Goal: Communication & Community: Answer question/provide support

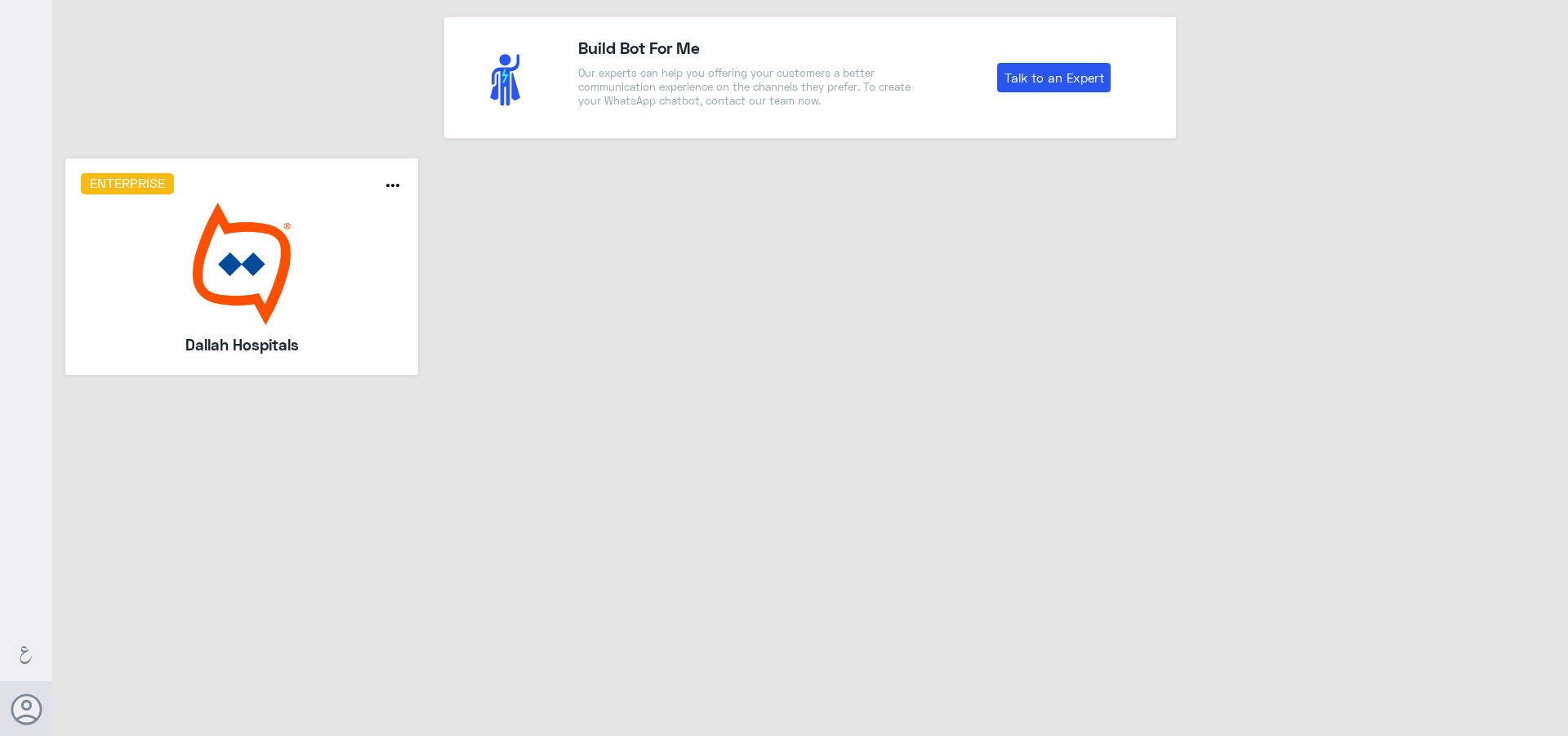
click at [264, 267] on img at bounding box center [242, 264] width 323 height 123
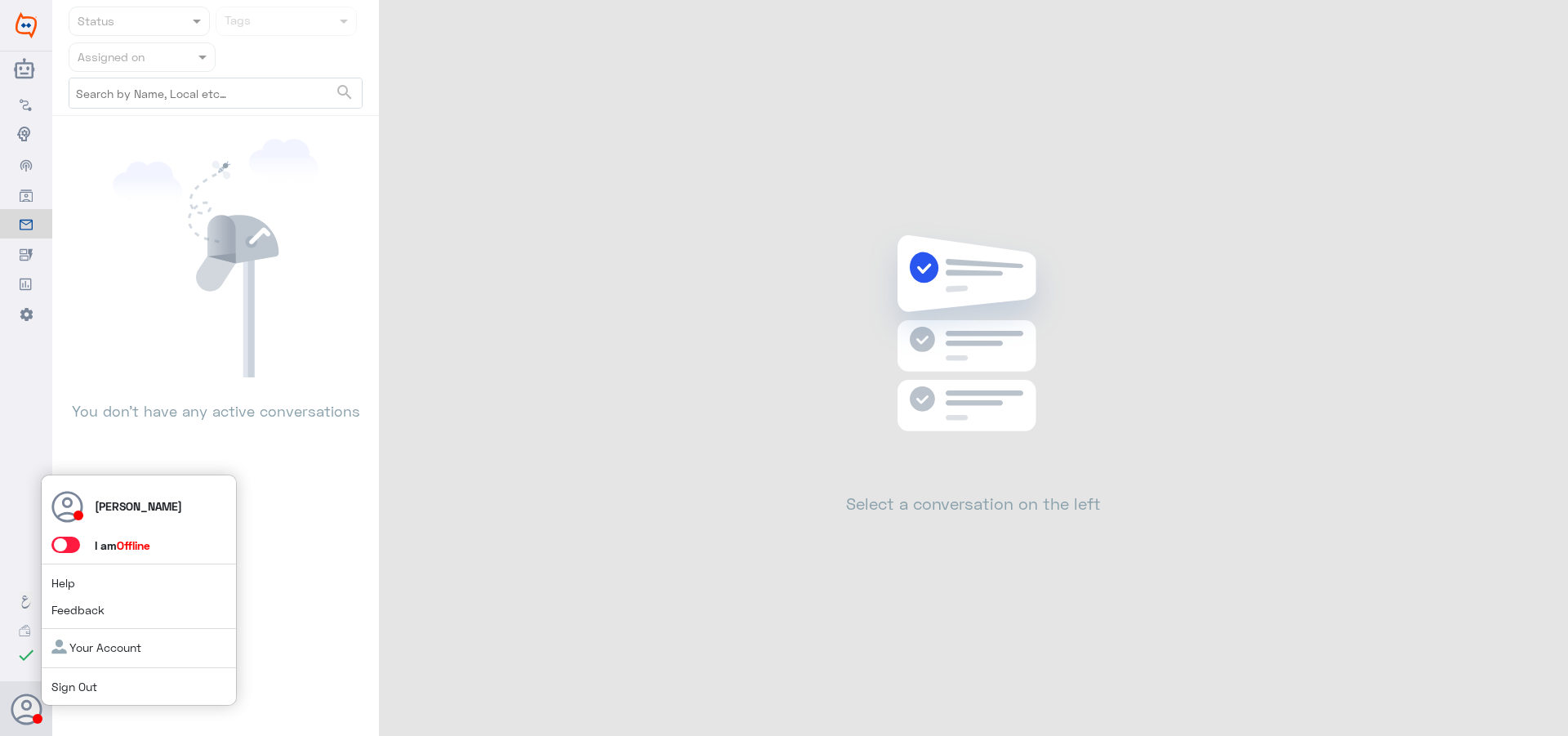
click at [61, 540] on span at bounding box center [65, 545] width 29 height 17
click at [0, 0] on input "checkbox" at bounding box center [0, 0] width 0 height 0
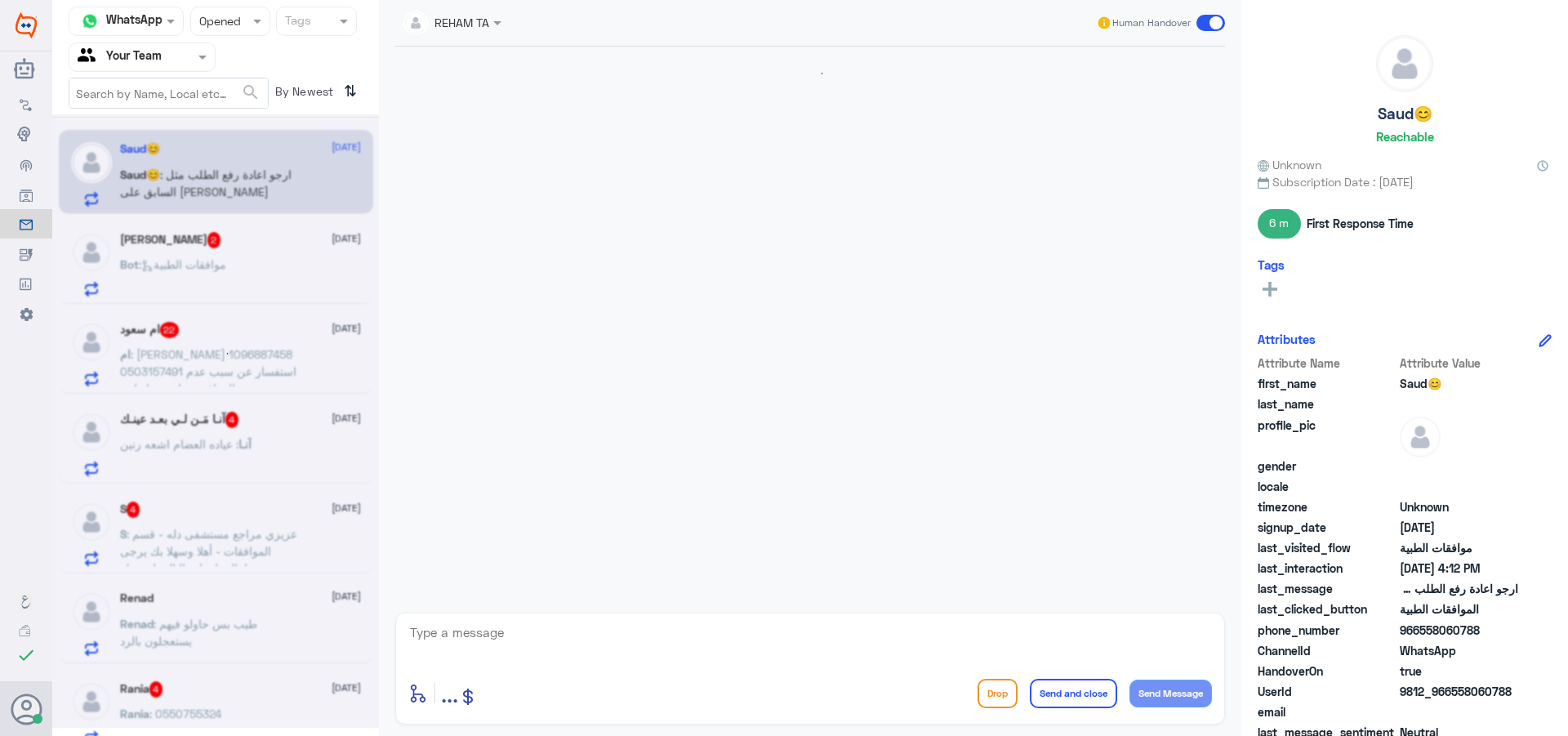
scroll to position [638, 0]
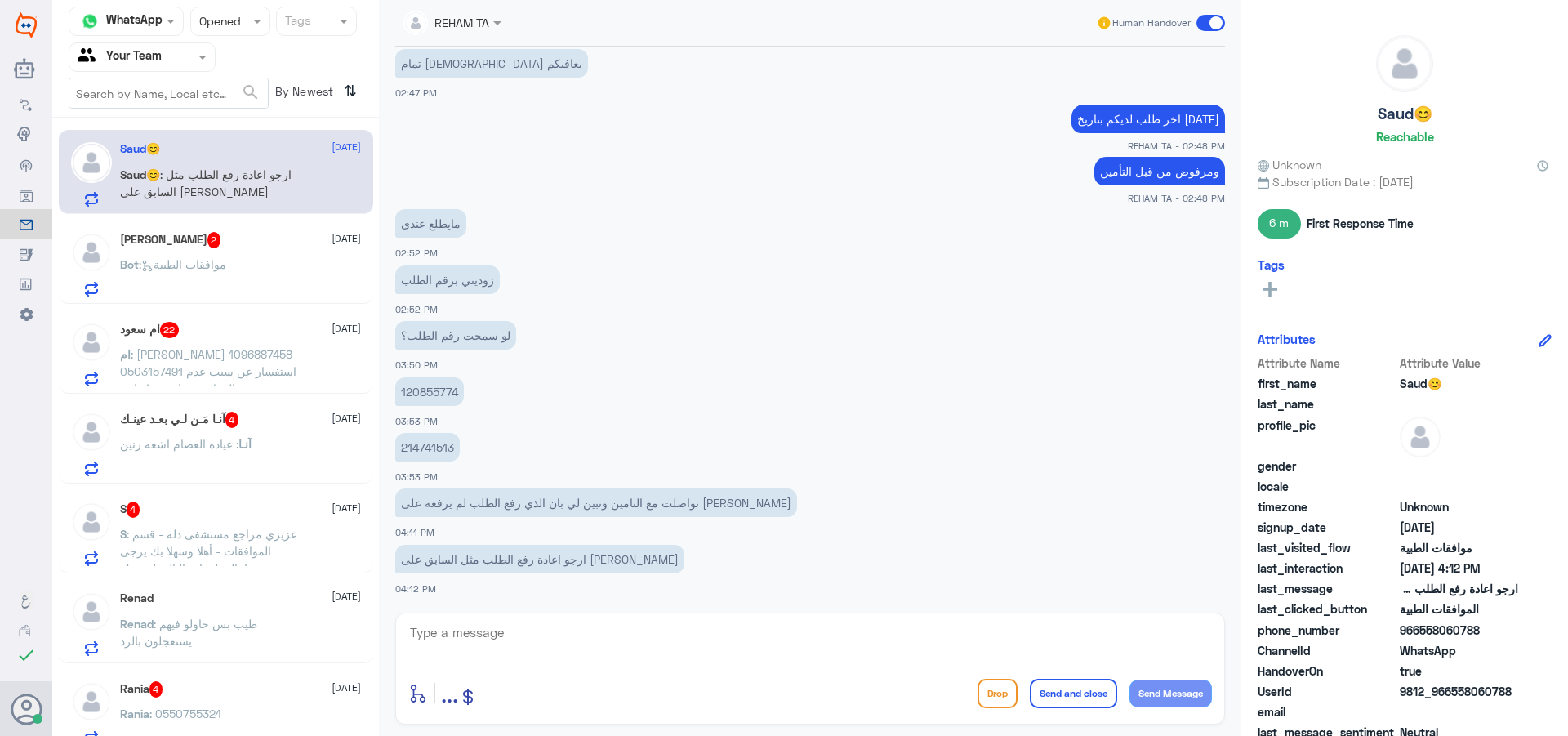
click at [184, 51] on div at bounding box center [142, 56] width 146 height 18
click at [218, 19] on input "text" at bounding box center [214, 20] width 30 height 18
click at [229, 138] on div "Unread" at bounding box center [230, 150] width 80 height 30
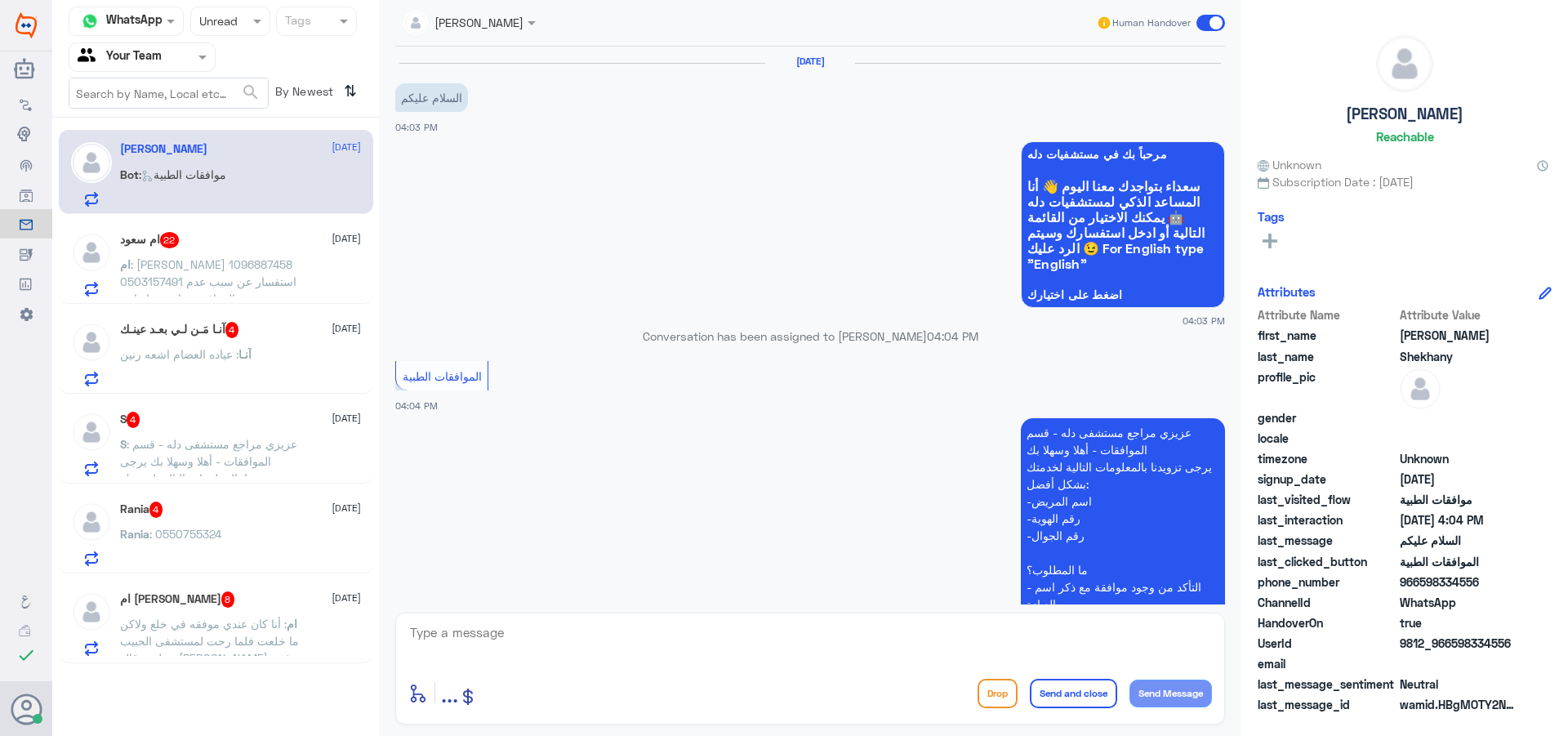
scroll to position [243, 0]
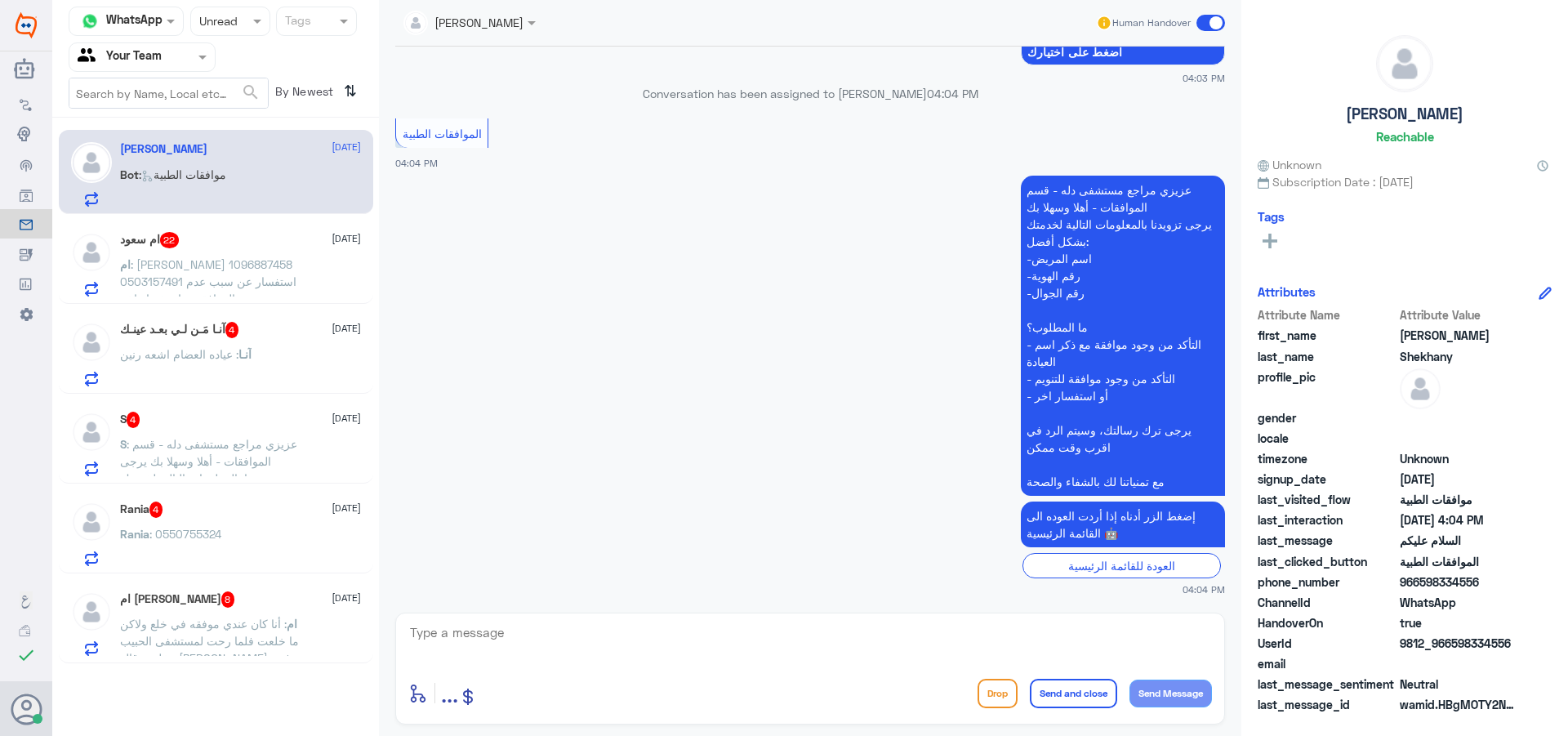
click at [258, 646] on span ": أنا كان عندي موفقه في خلع ولاكن ما خلعت فلما رحت لمستشفى الحبيب وخلعت قالو [P…" at bounding box center [209, 658] width 179 height 82
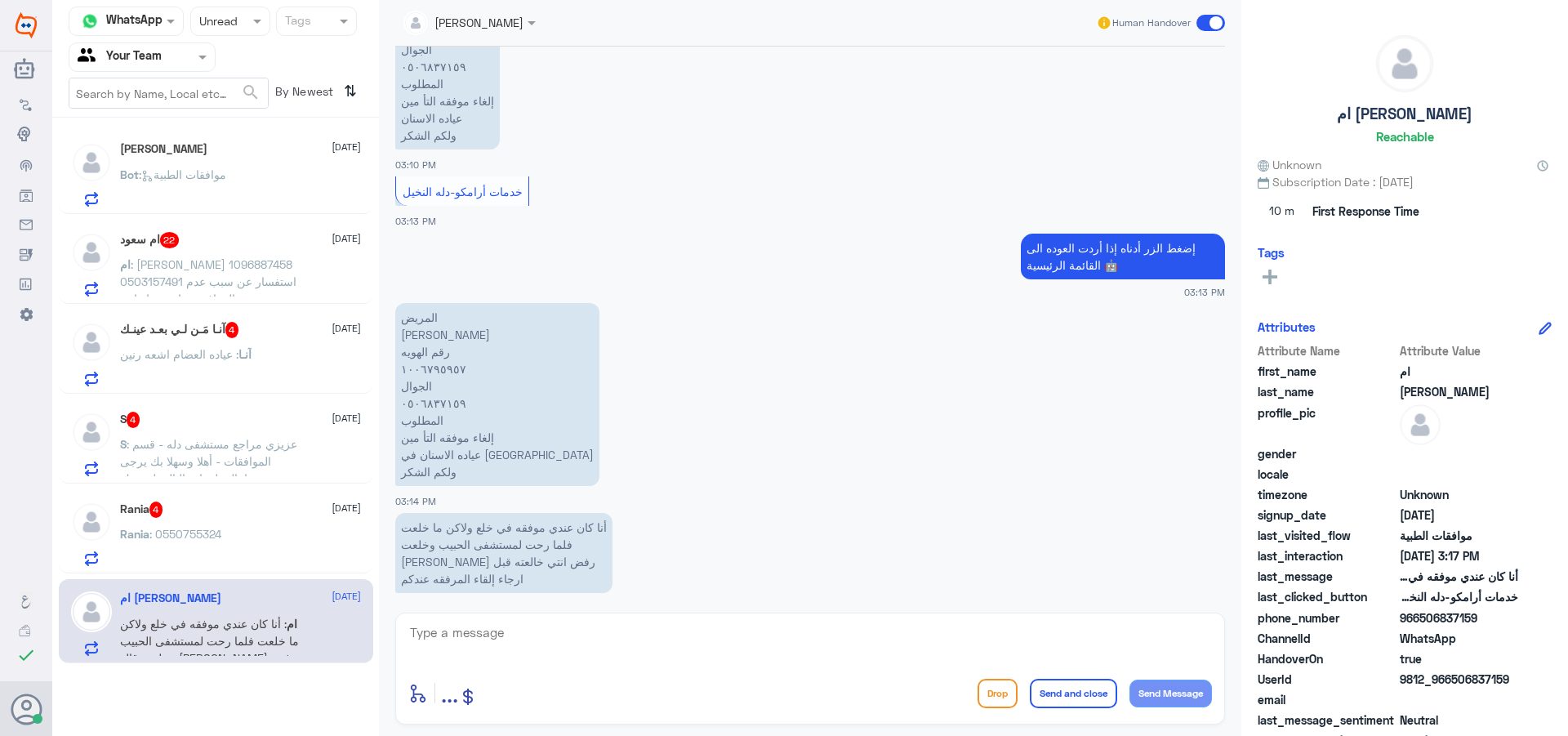
scroll to position [1060, 0]
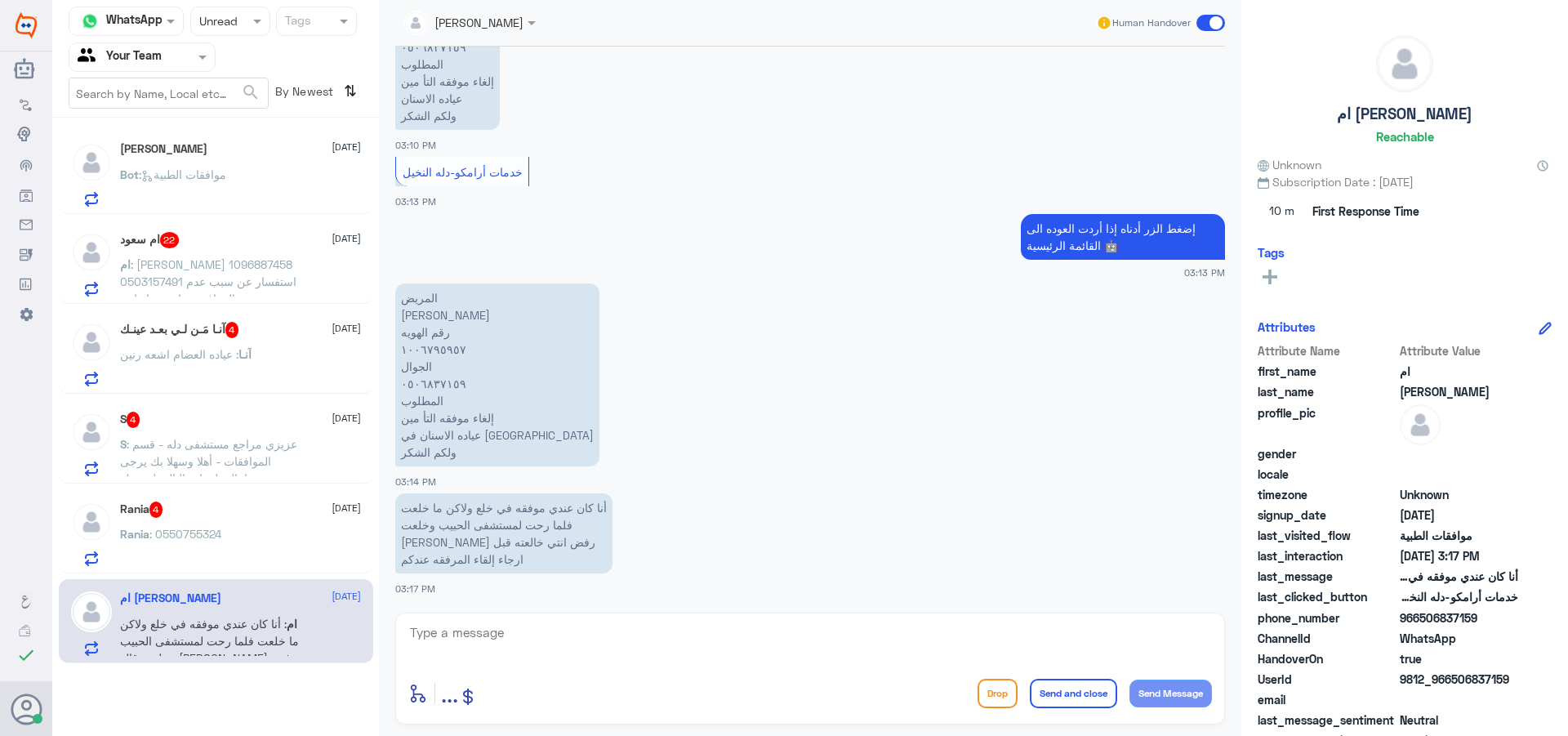
click at [461, 630] on textarea at bounding box center [810, 641] width 804 height 40
type textarea "سيتم الالغاء الان"
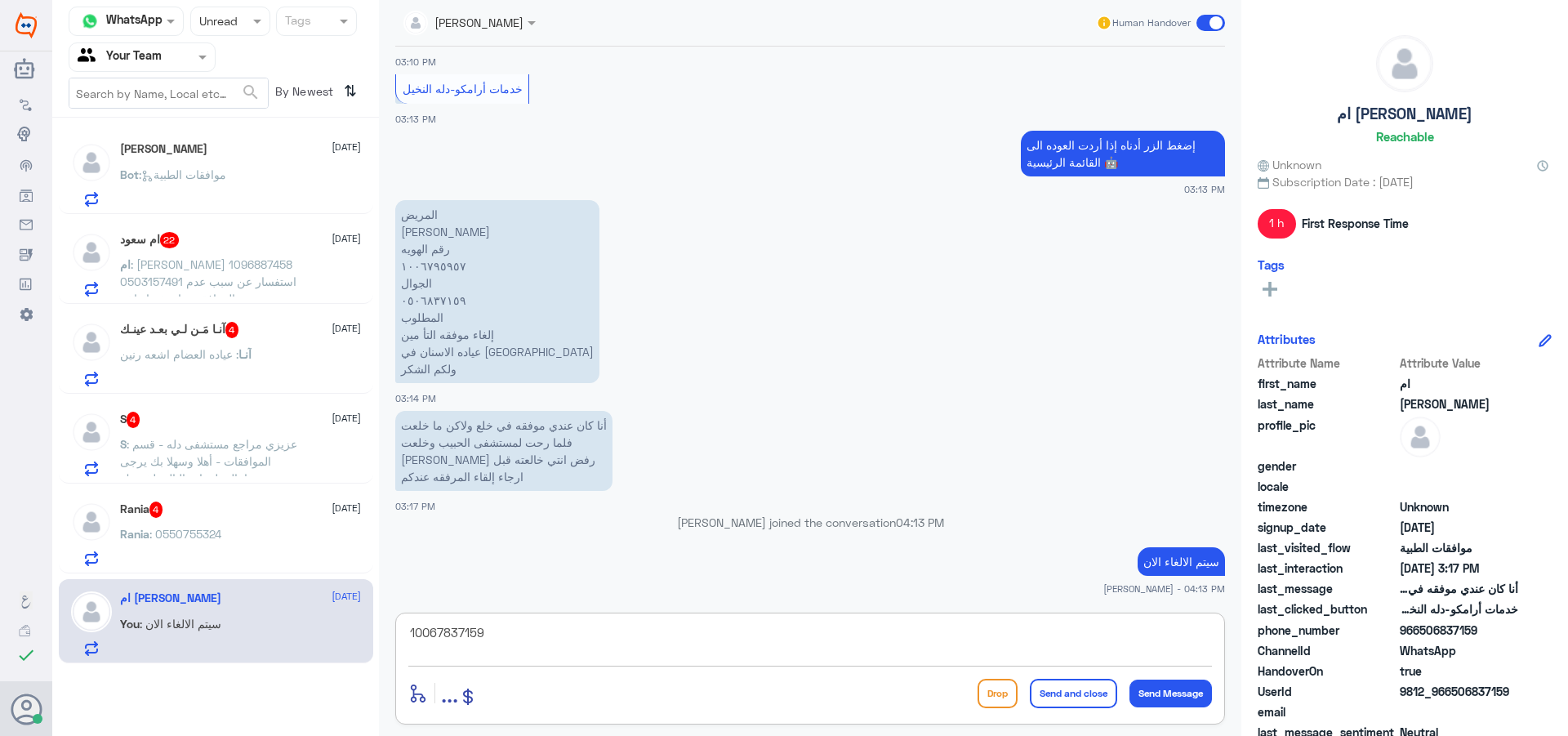
drag, startPoint x: 505, startPoint y: 629, endPoint x: 282, endPoint y: 629, distance: 223.0
click at [262, 601] on div "Channel WhatsApp Status × Unread Tags Agent Filter Your Team search By Newest ⇅…" at bounding box center [810, 370] width 1515 height 741
click at [469, 637] on textarea "10067837159" at bounding box center [810, 641] width 804 height 40
drag, startPoint x: 442, startPoint y: 633, endPoint x: 601, endPoint y: 623, distance: 159.3
click at [601, 623] on textarea "10067837159" at bounding box center [810, 641] width 804 height 40
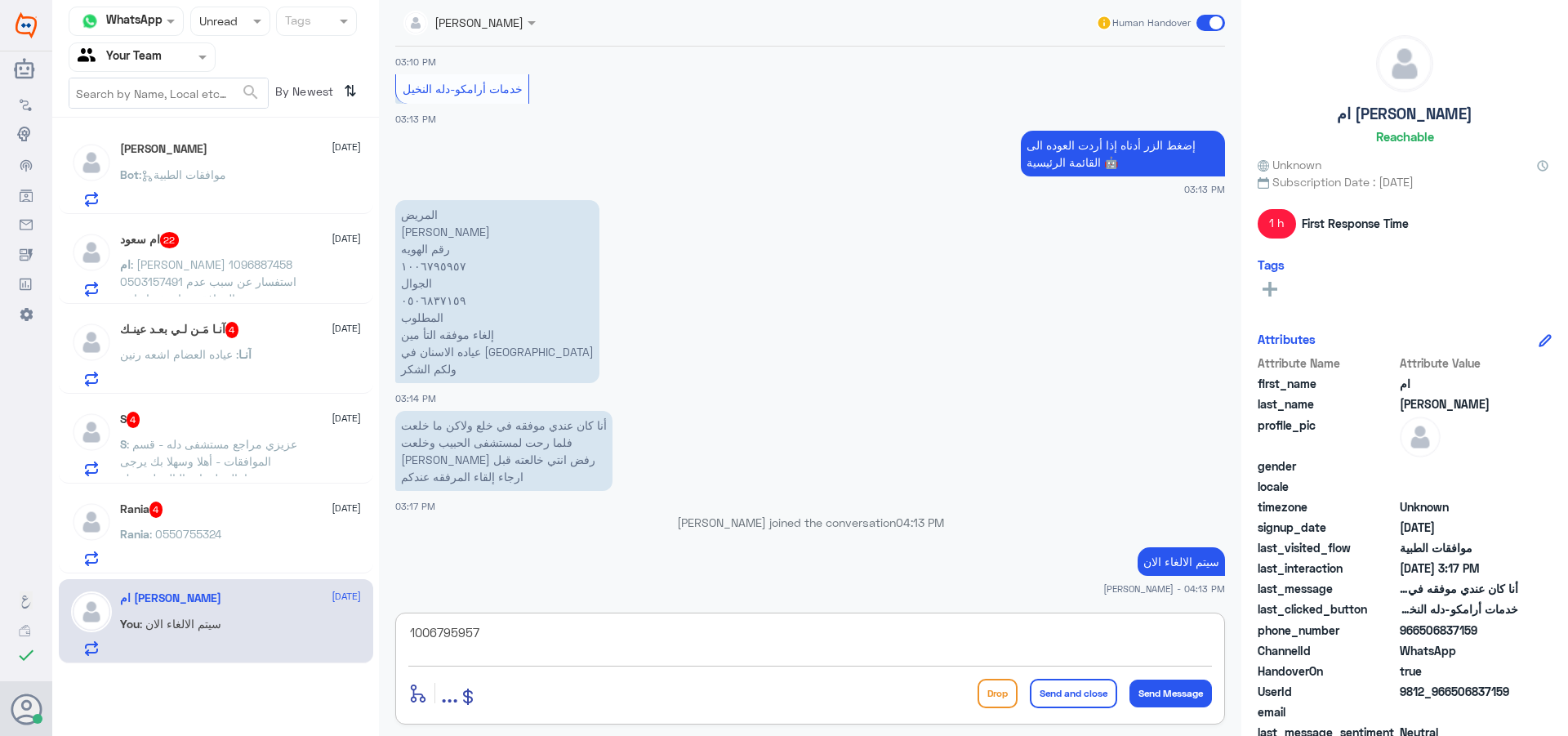
drag, startPoint x: 450, startPoint y: 603, endPoint x: 312, endPoint y: 591, distance: 138.5
click at [314, 594] on div "Channel WhatsApp Status × Unread Tags Agent Filter Your Team search By Newest ⇅…" at bounding box center [810, 370] width 1515 height 741
type textarea "j"
type textarea "تم الالغاء بناء على طلبك ."
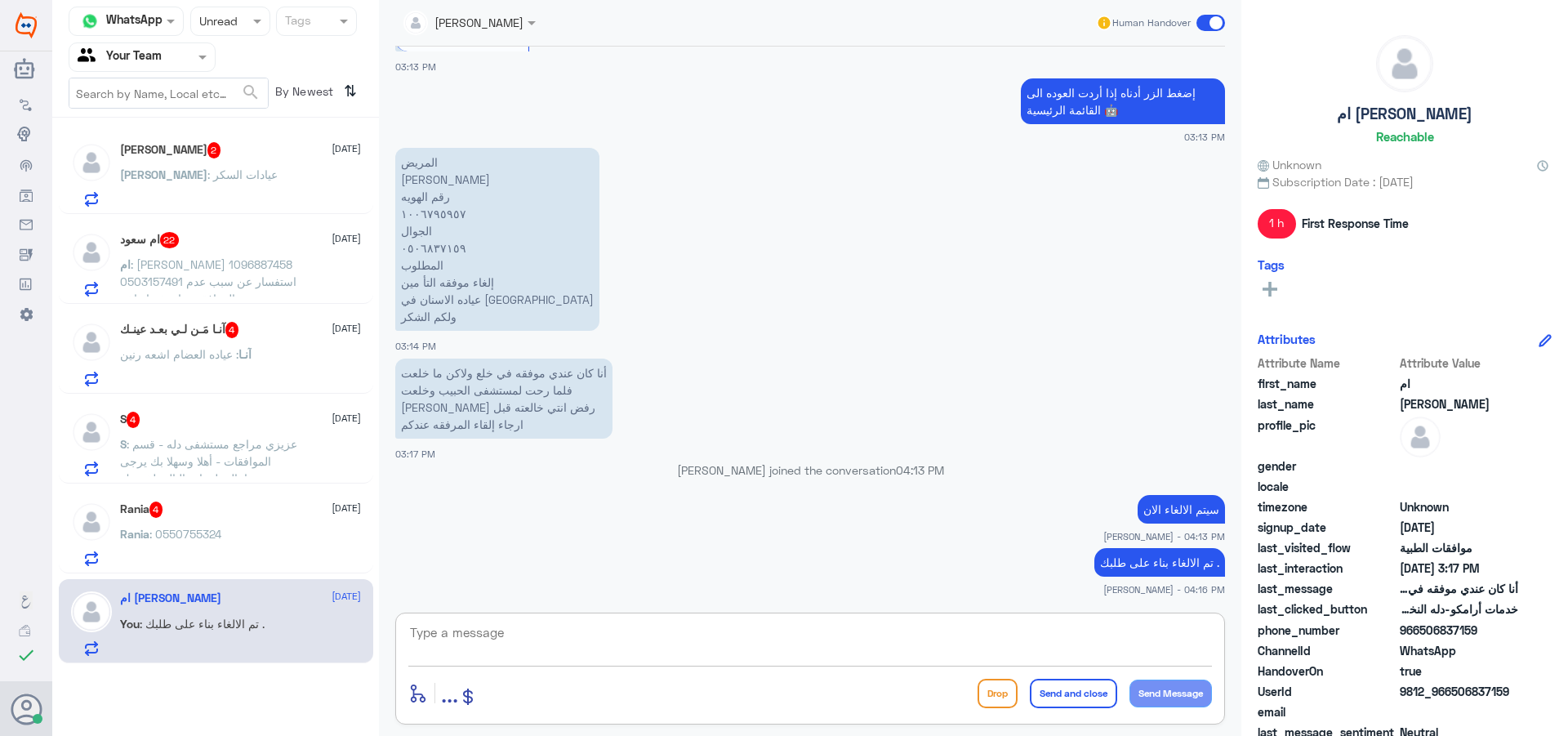
click at [721, 643] on textarea at bounding box center [810, 641] width 804 height 40
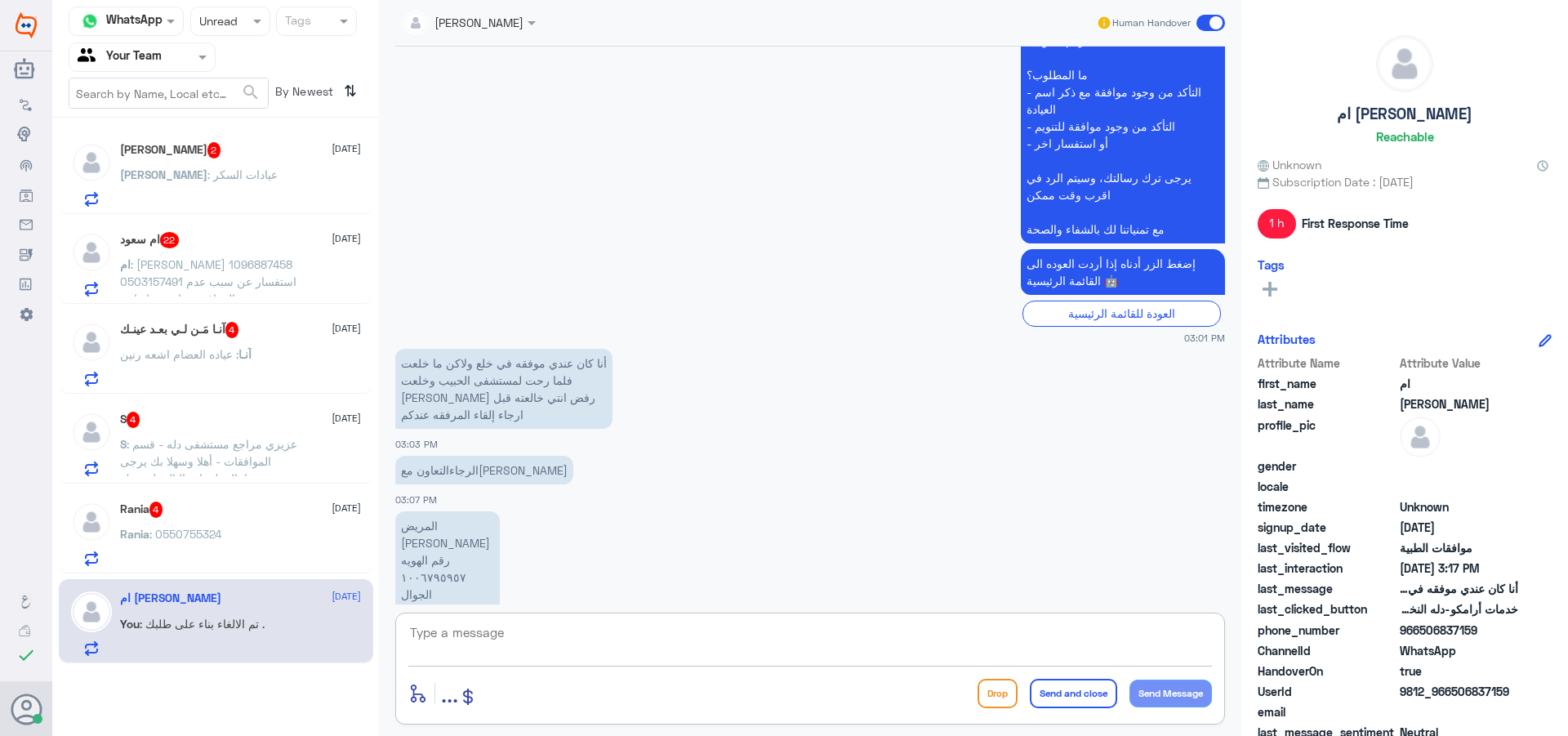
scroll to position [430, 0]
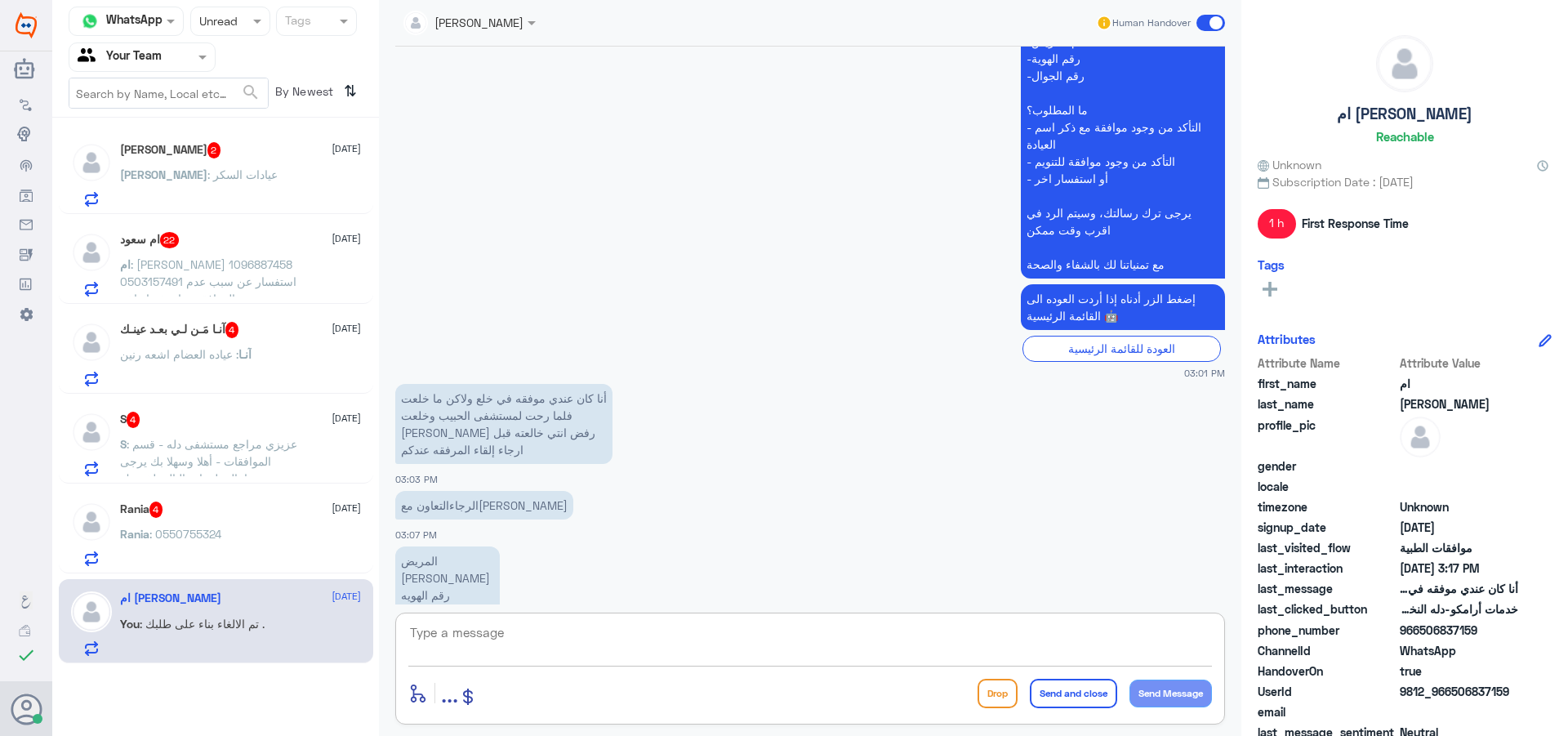
click at [1074, 263] on p "عزيزي مراجع مستشفى دله - قسم الموافقات - أهلا وسهلا بك يرجى تزويدنا بالمعلومات …" at bounding box center [1122, 118] width 204 height 320
copy div "مع تمنياتنا لك بالشفاء والصحة"
click at [523, 628] on textarea at bounding box center [810, 641] width 804 height 40
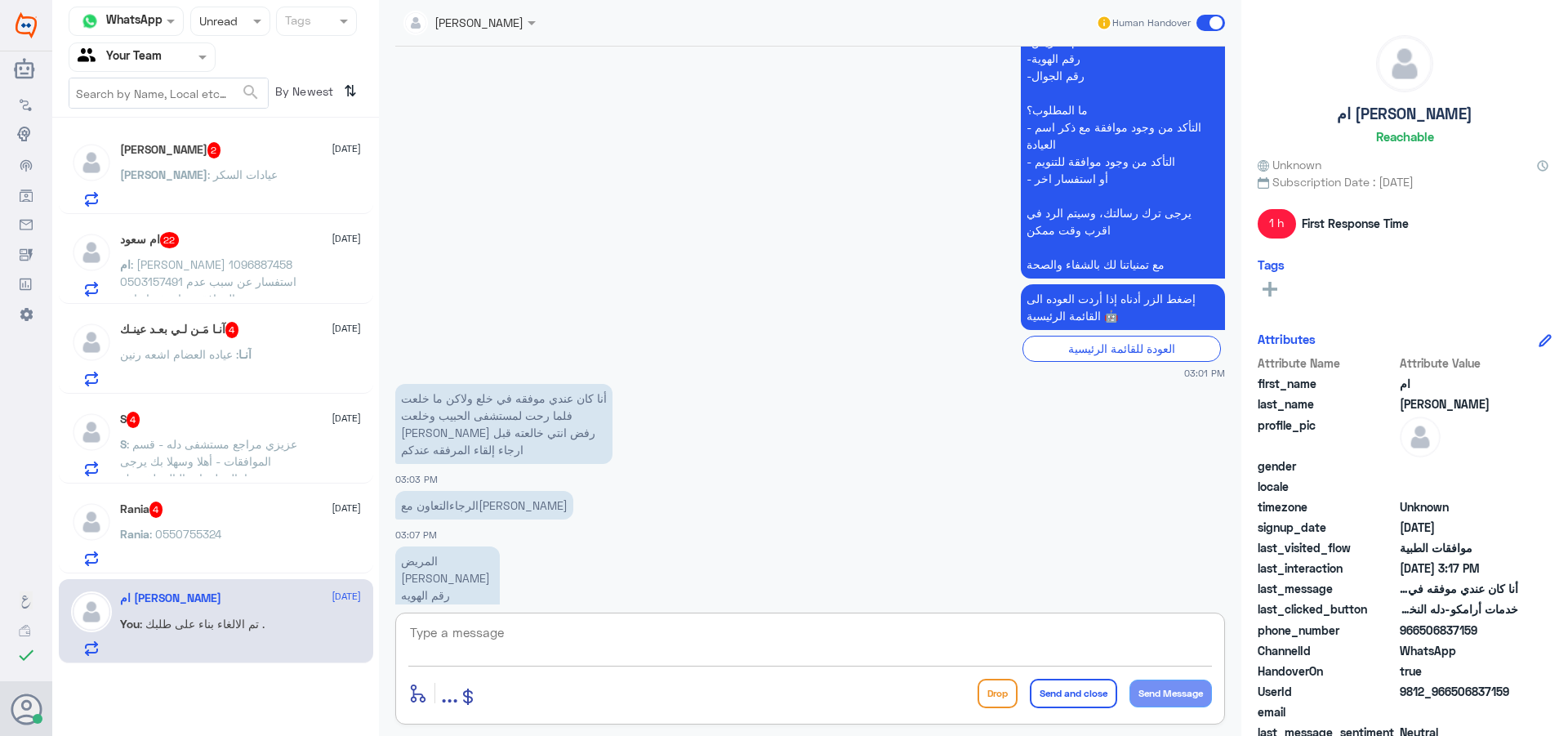
paste textarea "مع تمنياتنا لك بالشفاء والصحة"
type textarea "مع تمنياتنا لك بالشفاء والصحة"
click at [1084, 691] on button "Send and close" at bounding box center [1073, 694] width 88 height 30
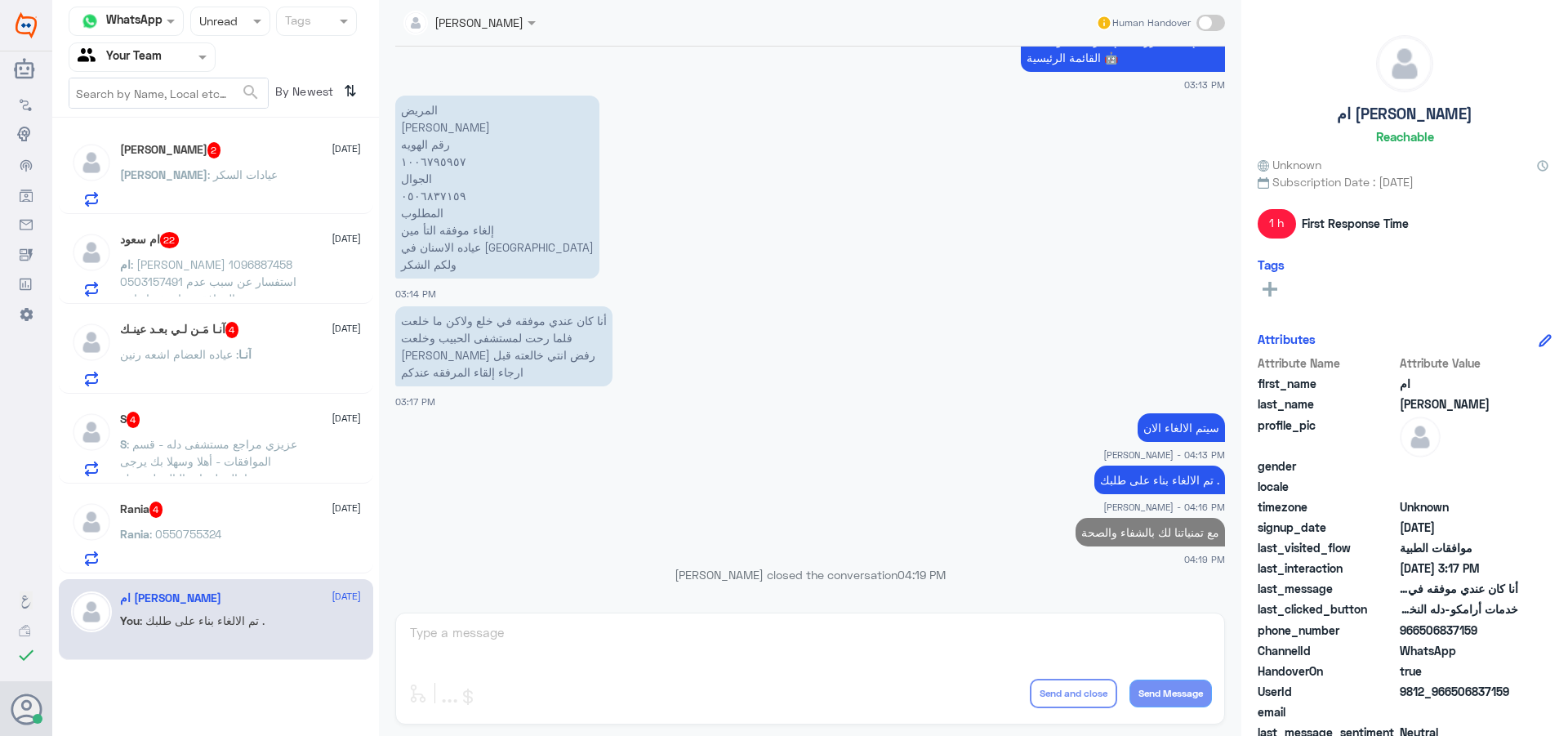
click at [278, 514] on div "Rania 4 [DATE]" at bounding box center [240, 510] width 241 height 17
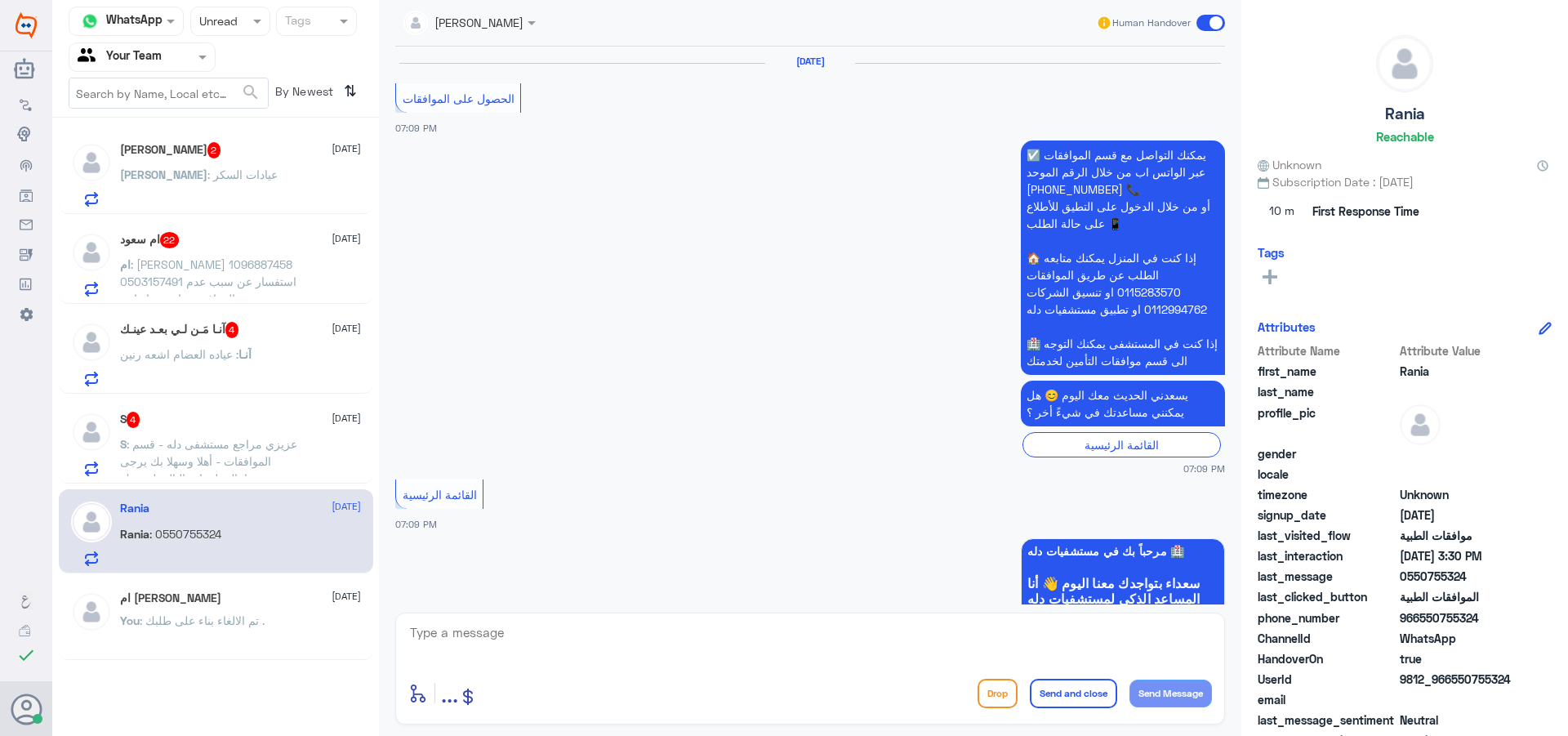
scroll to position [1841, 0]
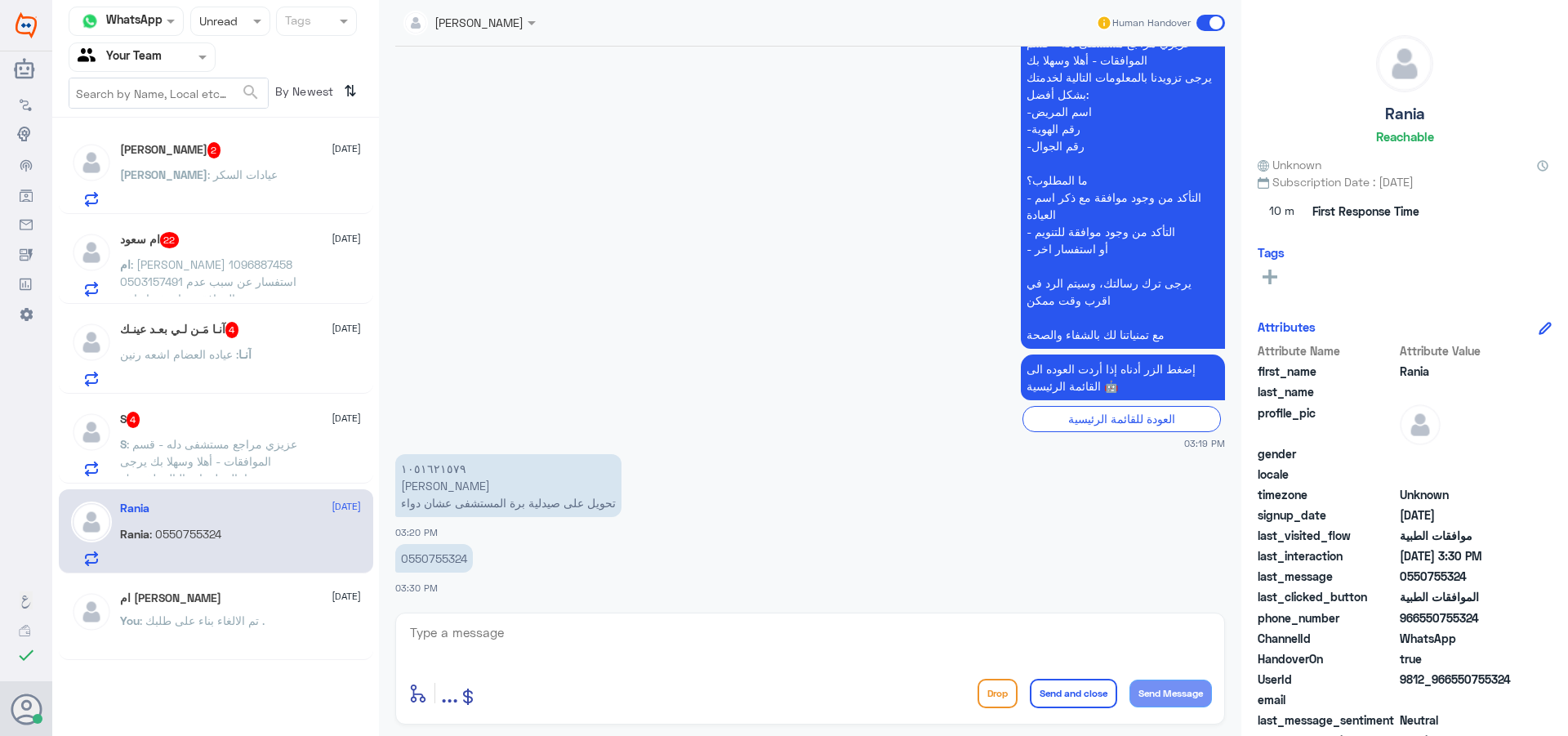
click at [430, 559] on p "0550755324" at bounding box center [434, 558] width 77 height 29
copy p "0550755324"
click at [633, 651] on textarea at bounding box center [810, 641] width 804 height 40
type textarea "معك وصفة مختومة من الصيدلية ؟"
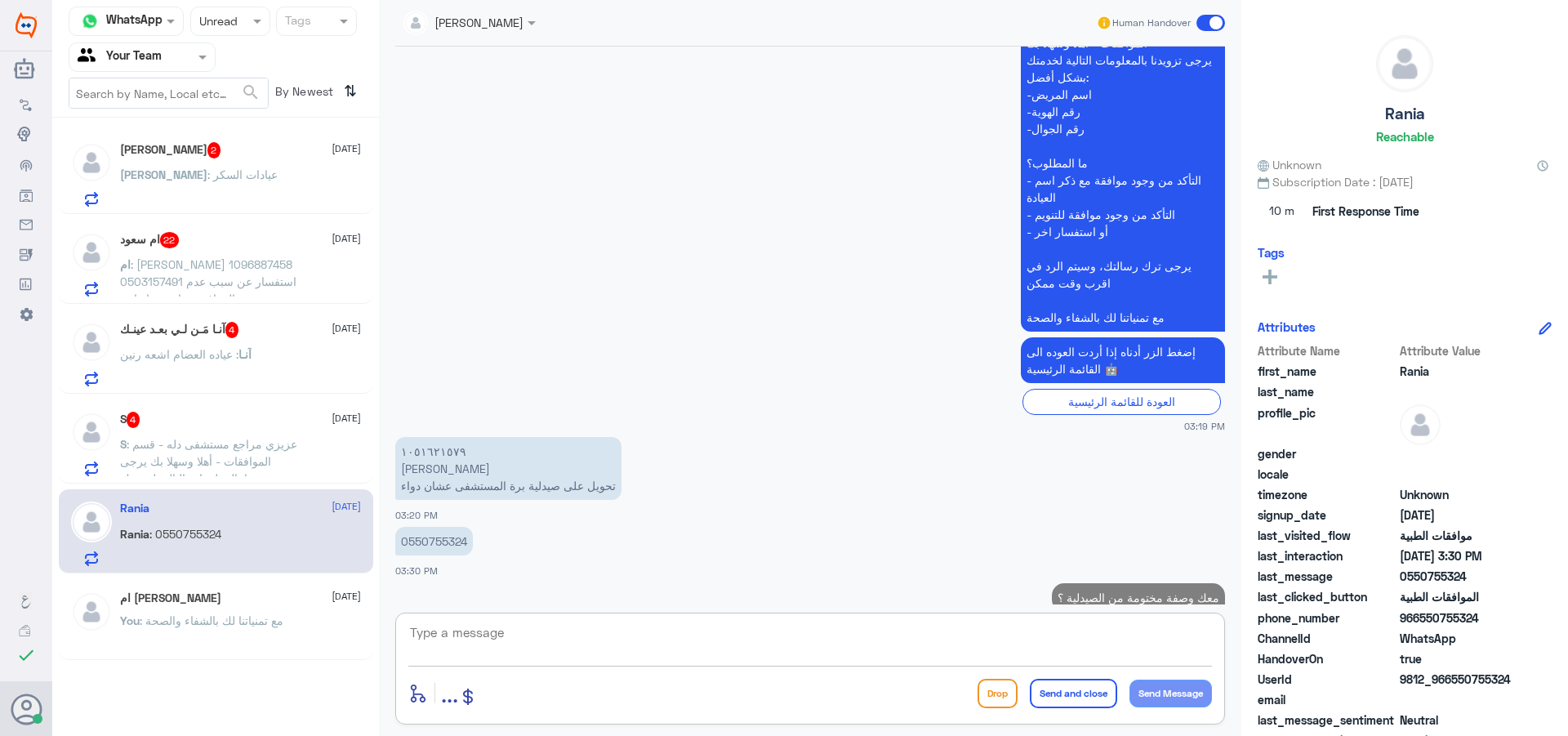
scroll to position [1893, 0]
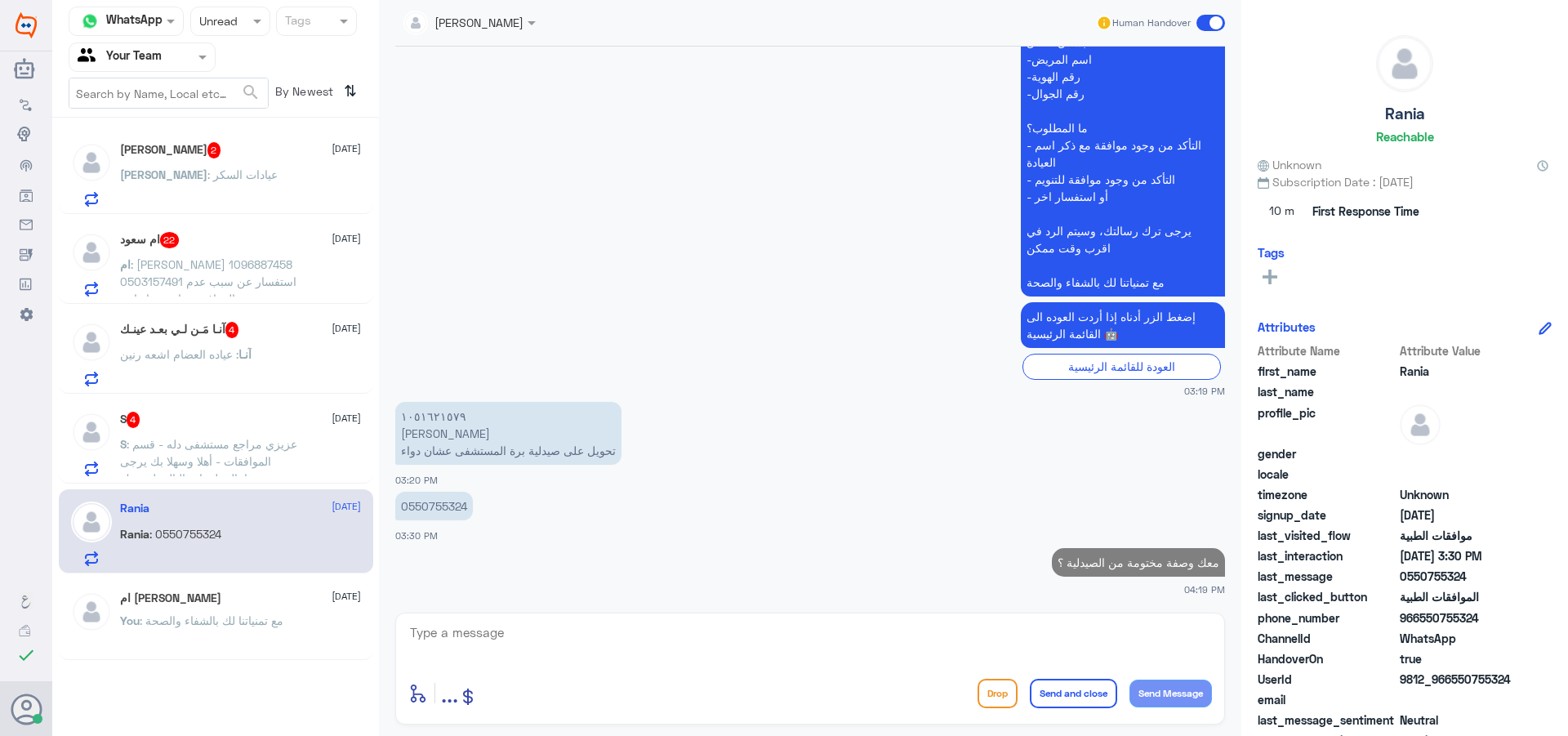
click at [242, 436] on p "S : [PERSON_NAME] مراجع مستشفى دله - قسم الموافقات - أهلا وسهلا بك يرجى تزويدنا…" at bounding box center [211, 456] width 183 height 41
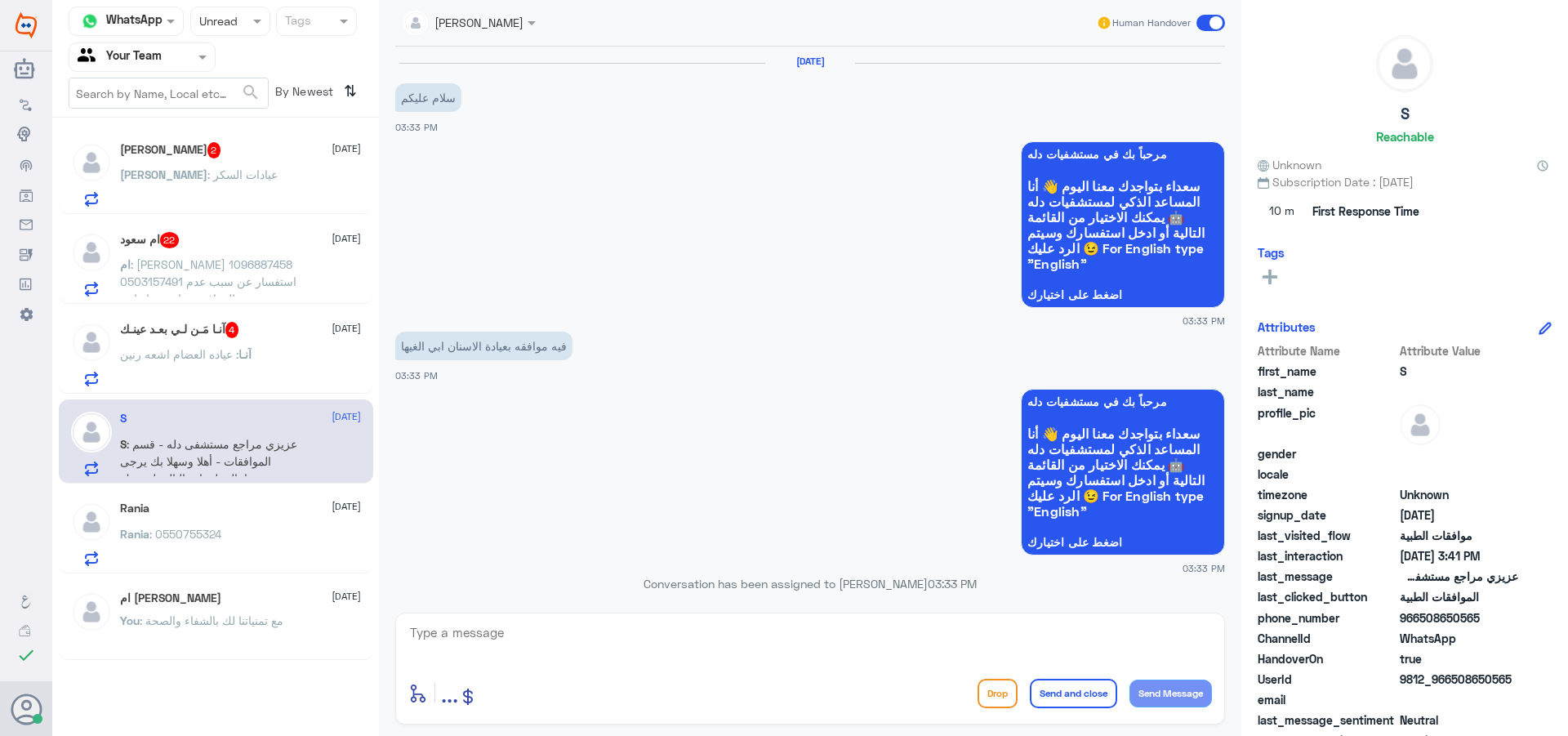
scroll to position [769, 0]
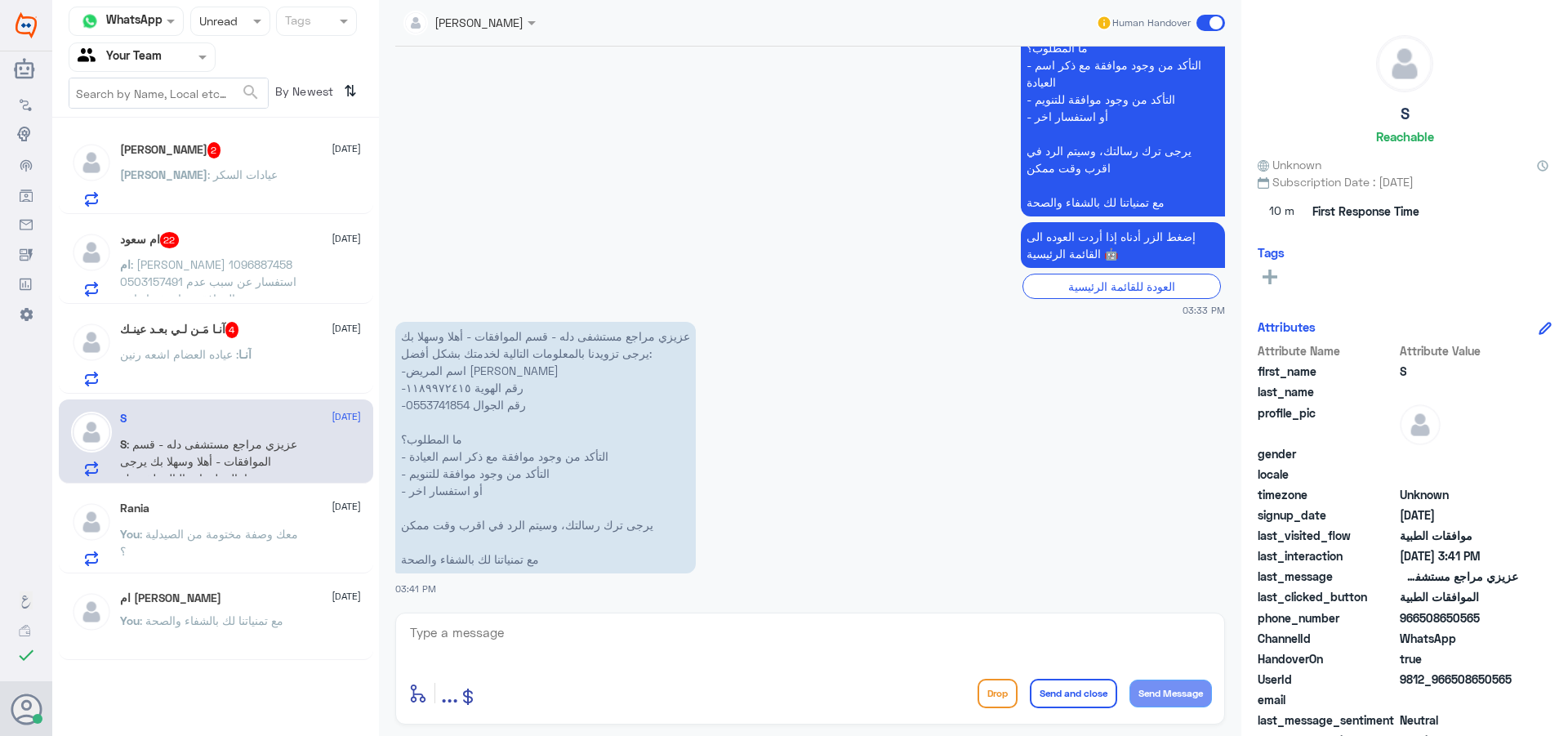
click at [428, 402] on p "عزيزي مراجع مستشفى دله - قسم الموافقات - أهلا وسهلا بك يرجى تزويدنا بالمعلومات …" at bounding box center [546, 447] width 301 height 252
copy p "0553741854"
drag, startPoint x: 507, startPoint y: 478, endPoint x: 407, endPoint y: 480, distance: 100.0
click at [407, 480] on p "عزيزي مراجع مستشفى دله - قسم الموافقات - أهلا وسهلا بك يرجى تزويدنا بالمعلومات …" at bounding box center [546, 447] width 301 height 252
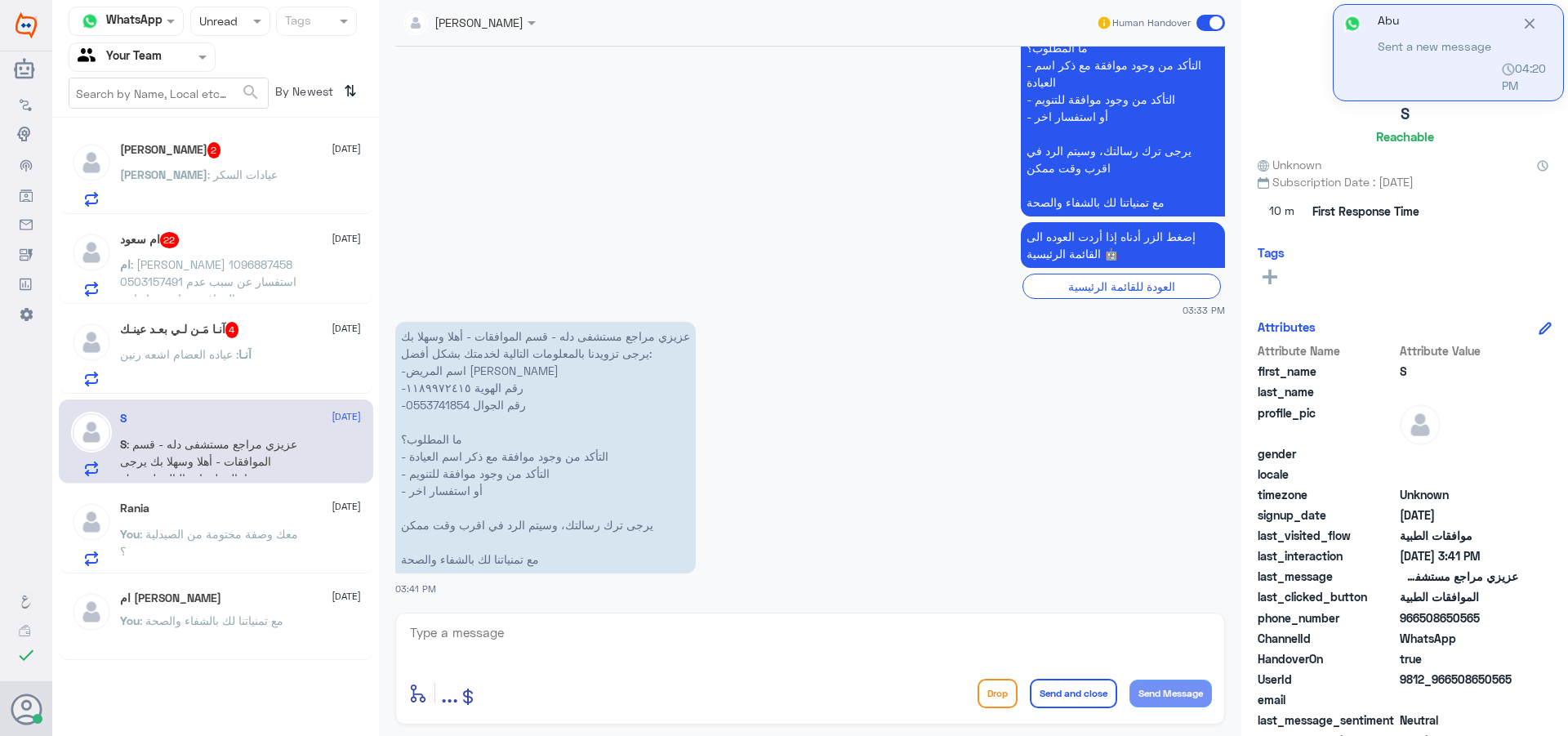
click at [531, 641] on textarea at bounding box center [810, 641] width 804 height 40
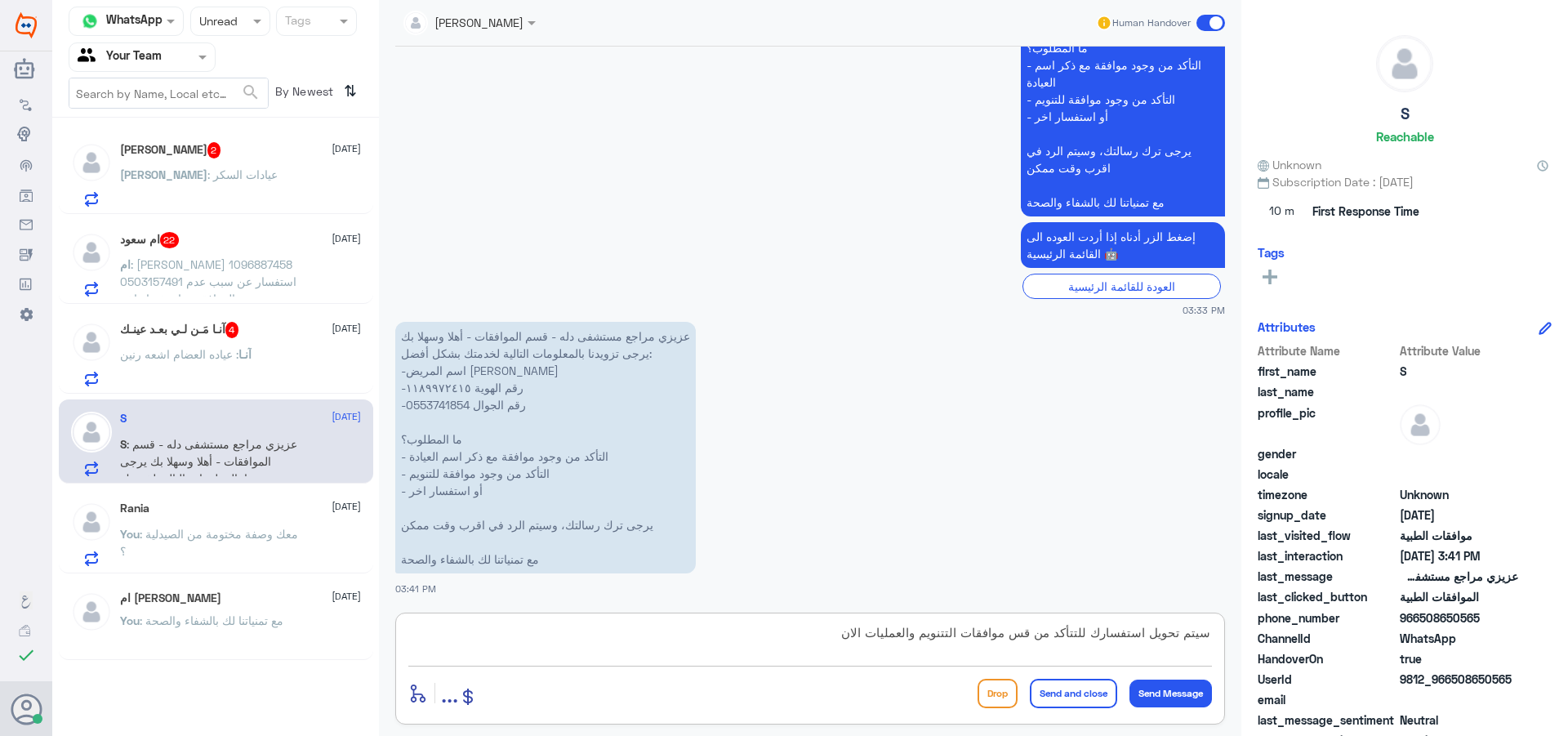
type textarea "سيتم تحويل استفسارك للتتأكد من قس موافقات التتنويم والعمليات الان ."
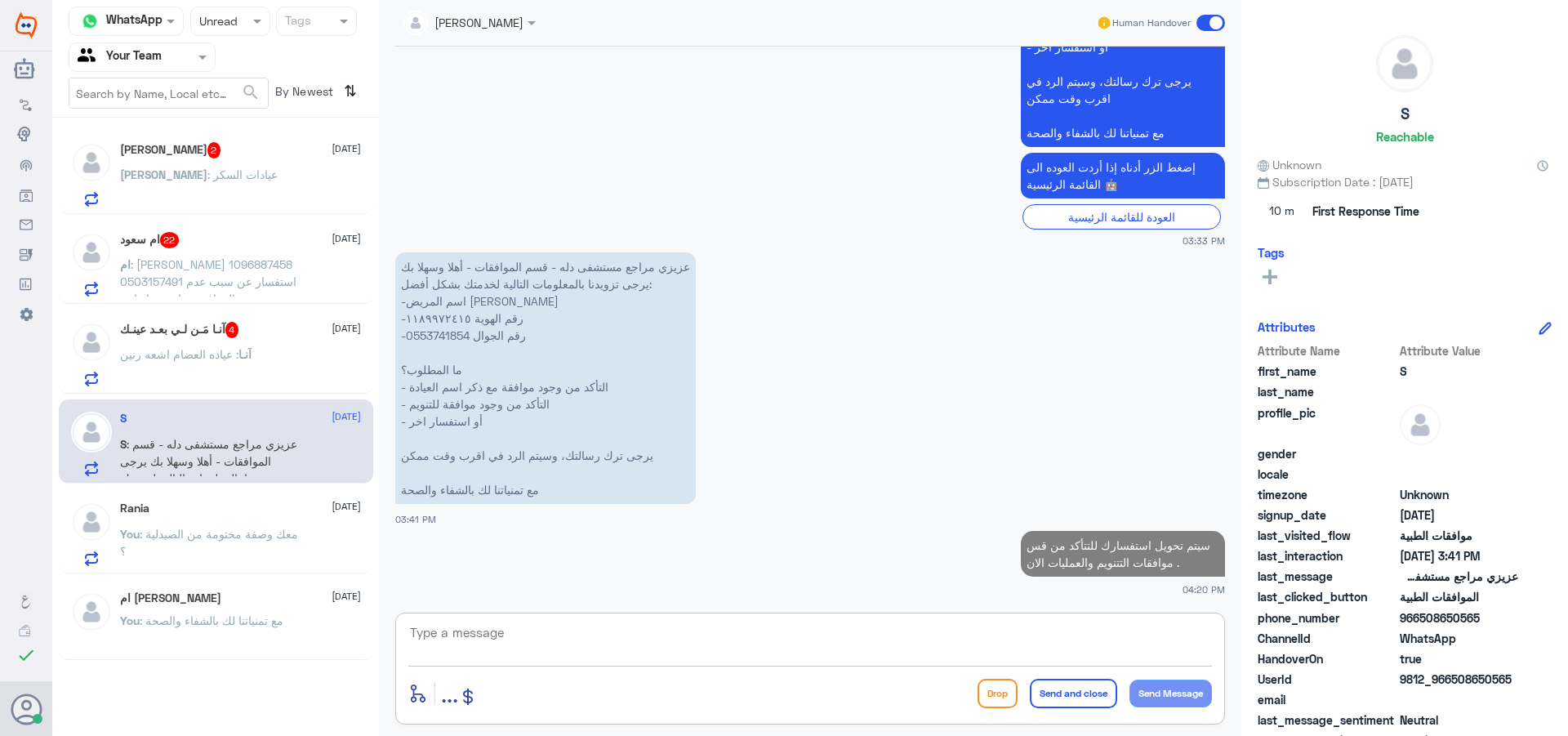
click at [257, 326] on div "آنـا مَـن لـي بعـد عينـك 4 [DATE]" at bounding box center [240, 330] width 241 height 17
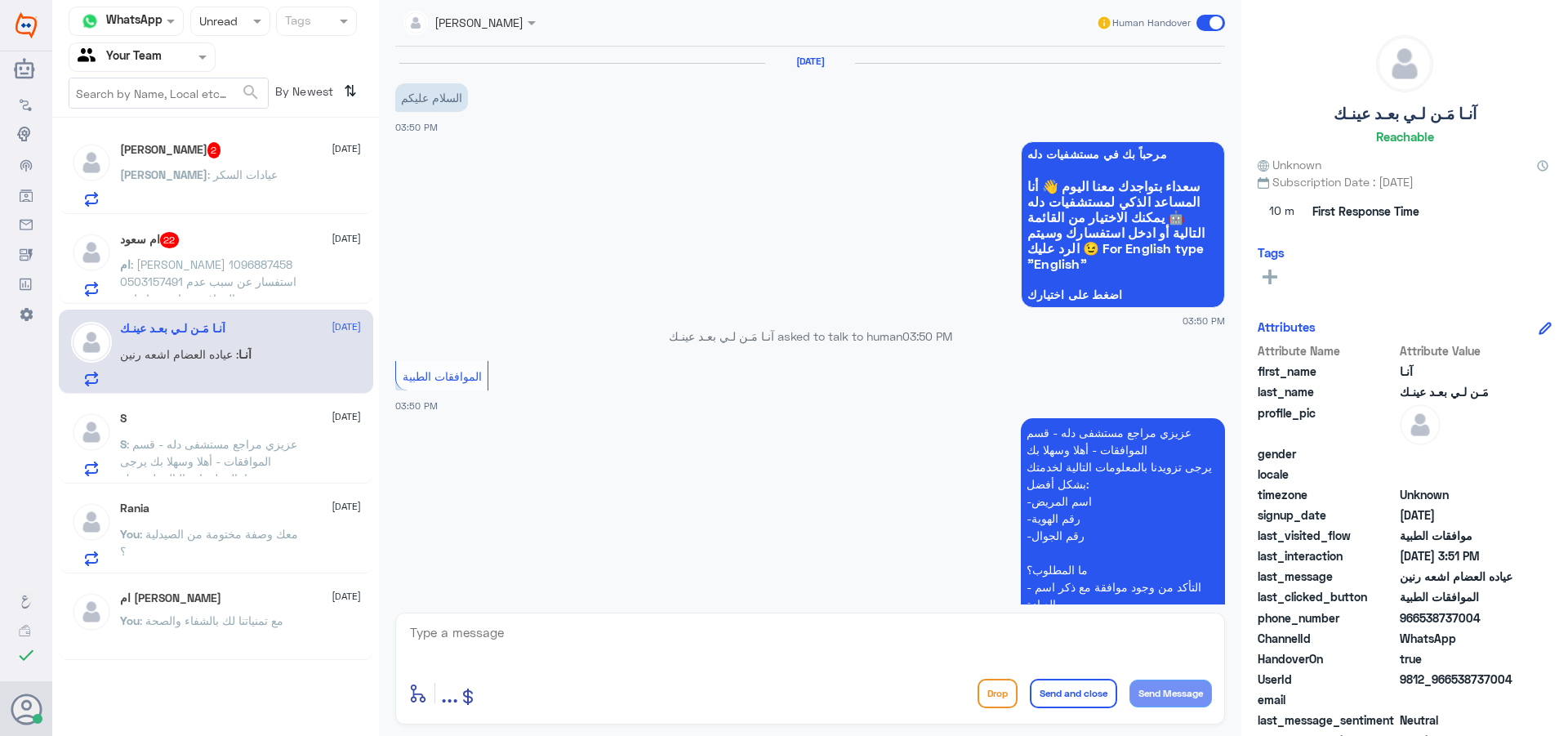
scroll to position [406, 0]
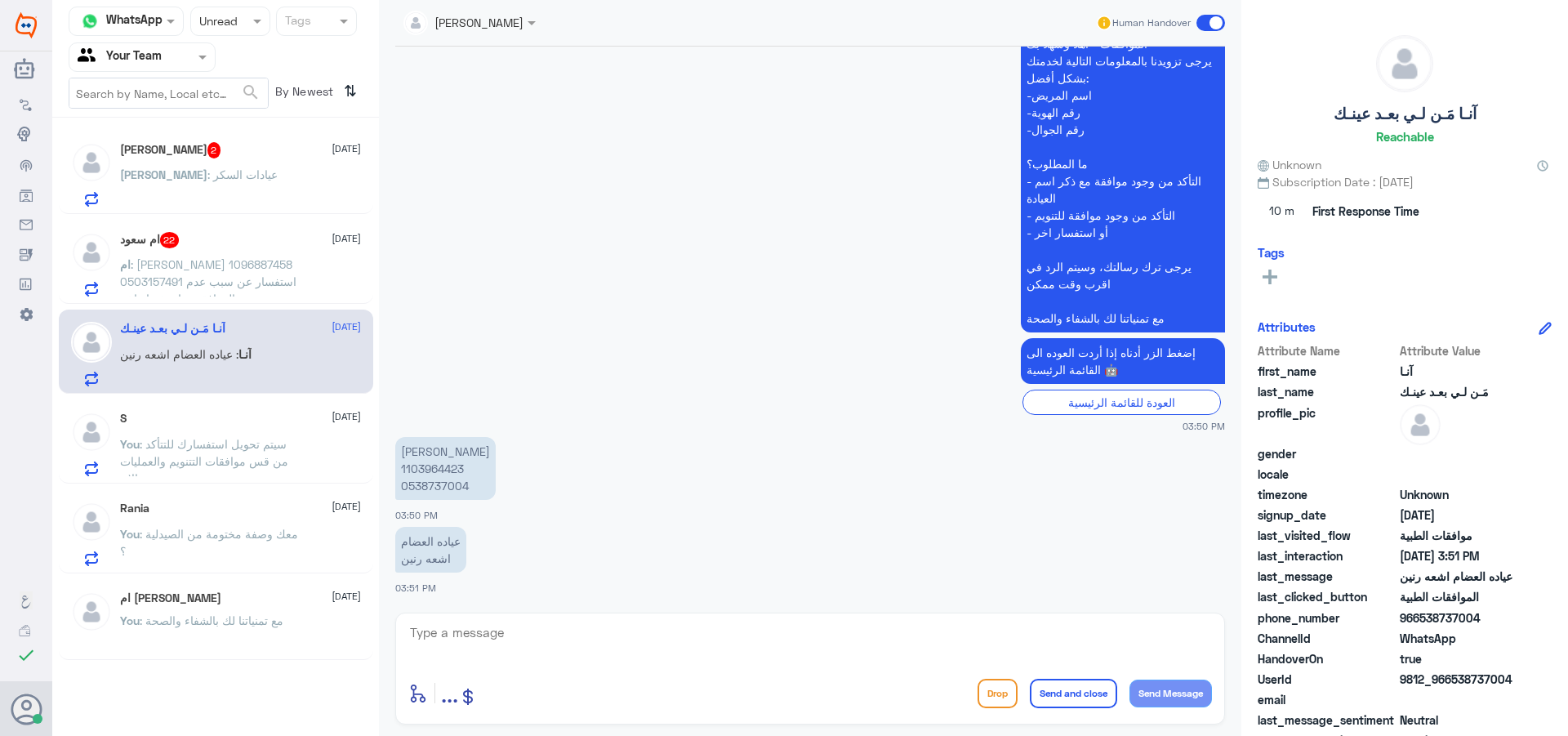
click at [432, 469] on p "[PERSON_NAME] 1103964423 0538737004" at bounding box center [445, 469] width 100 height 63
copy p "1103964423"
click at [572, 652] on textarea at bounding box center [810, 641] width 804 height 40
type textarea "مرفوضة لوجود موافقة سابقة في مستشفى ثاني ."
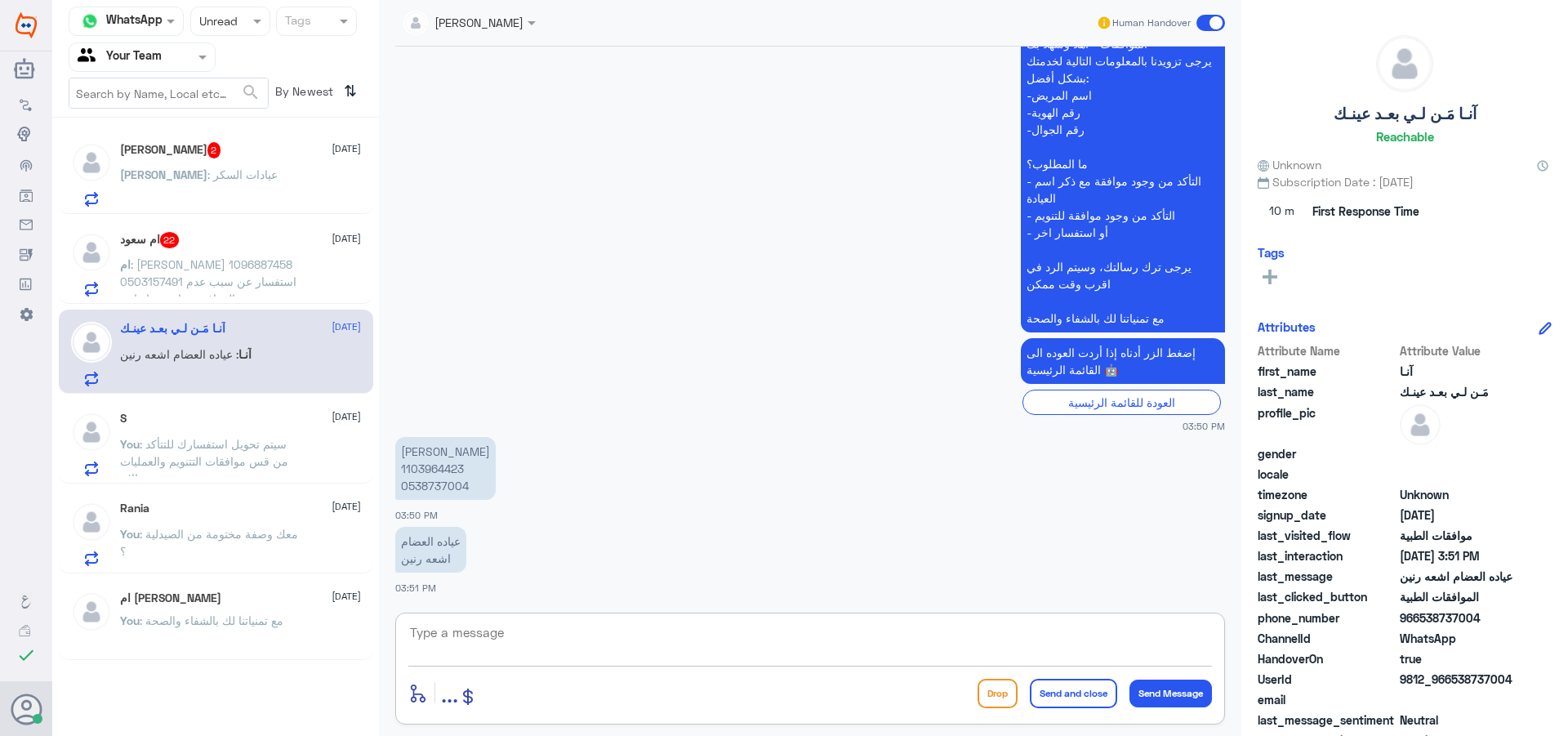
scroll to position [476, 0]
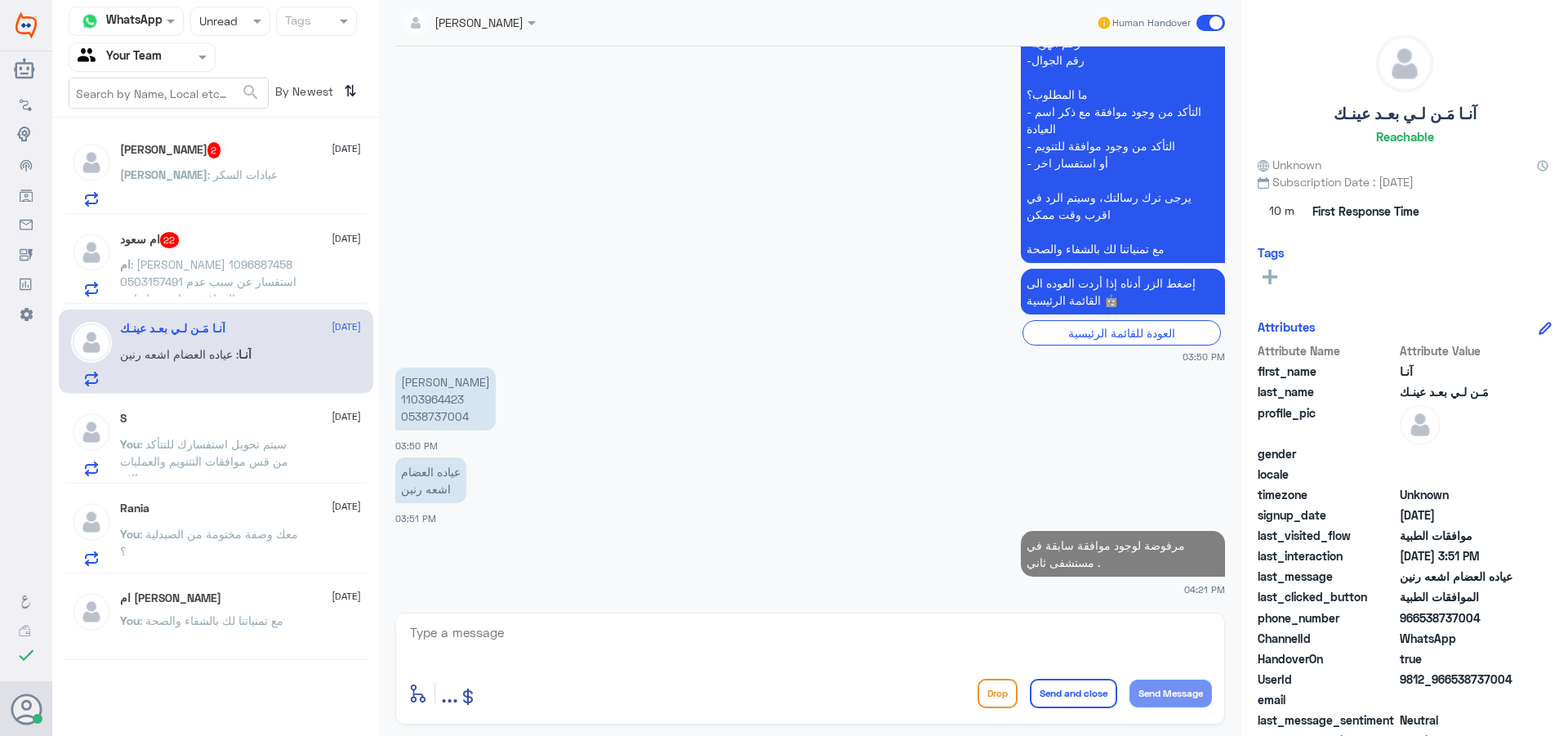
click at [272, 232] on div "ام سعود 22 [DATE]" at bounding box center [240, 241] width 241 height 17
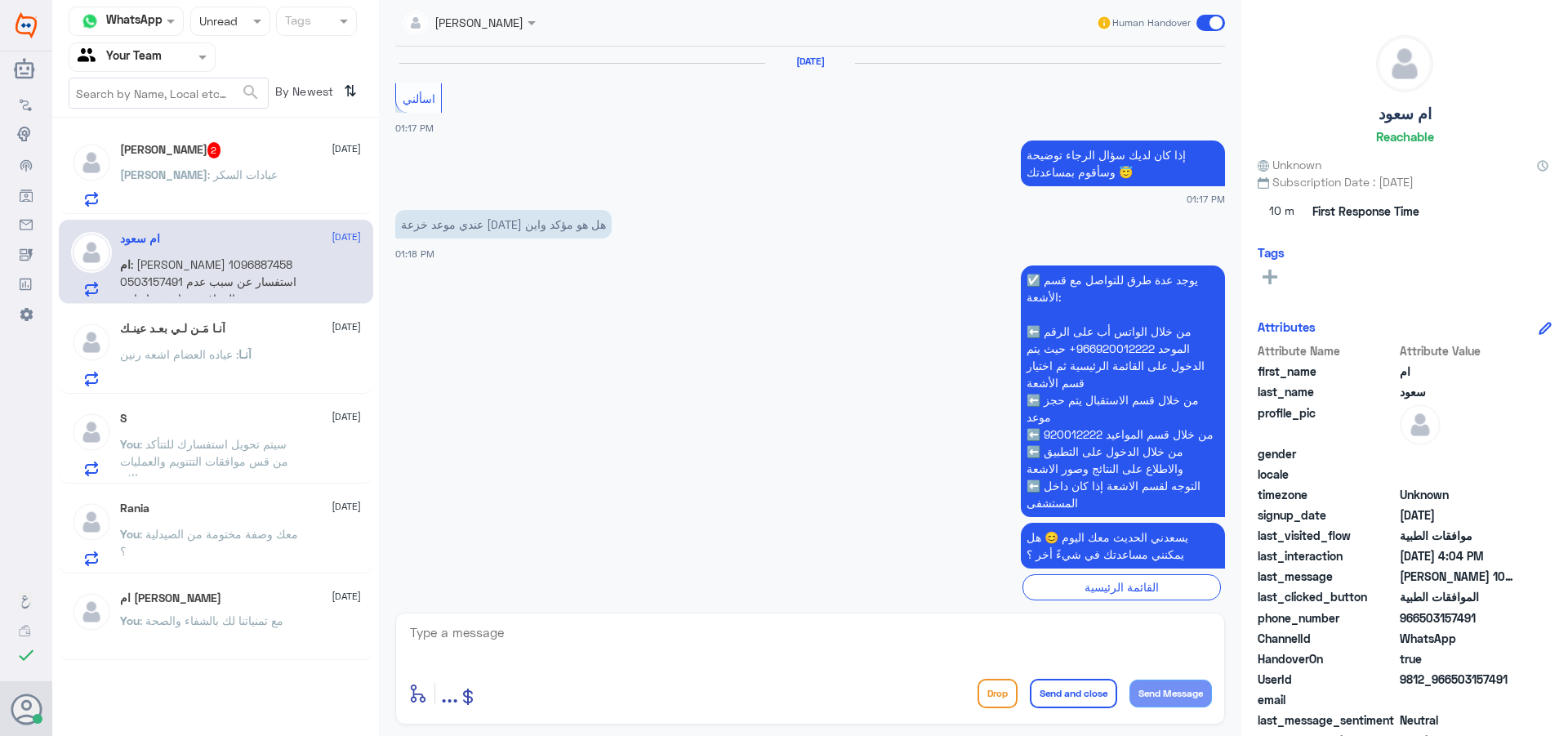
scroll to position [1808, 0]
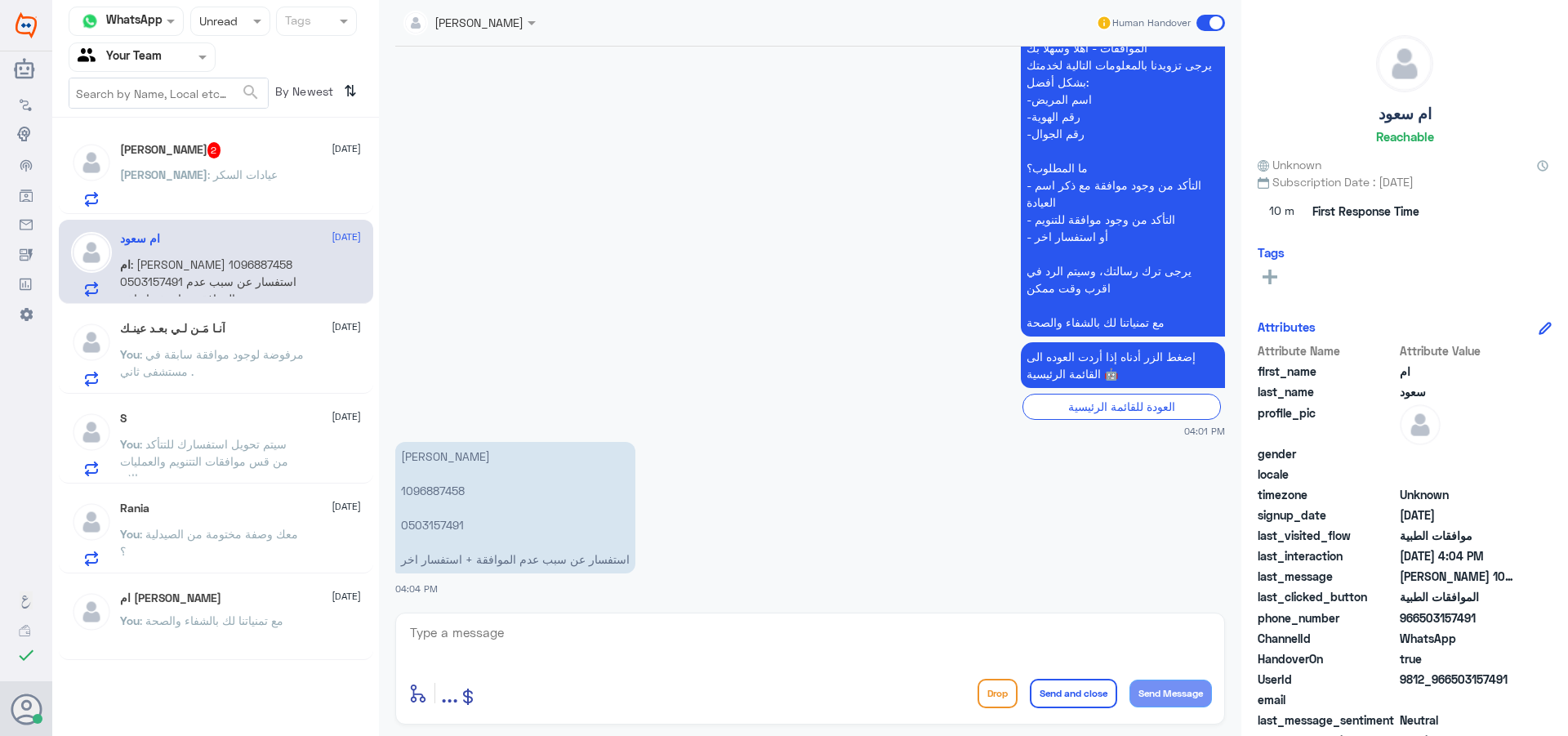
click at [432, 485] on p "[PERSON_NAME] 1096887458 0503157491 استفسار عن سبب عدم الموافقة + استفسار اخر" at bounding box center [515, 507] width 240 height 132
copy p "1096887458"
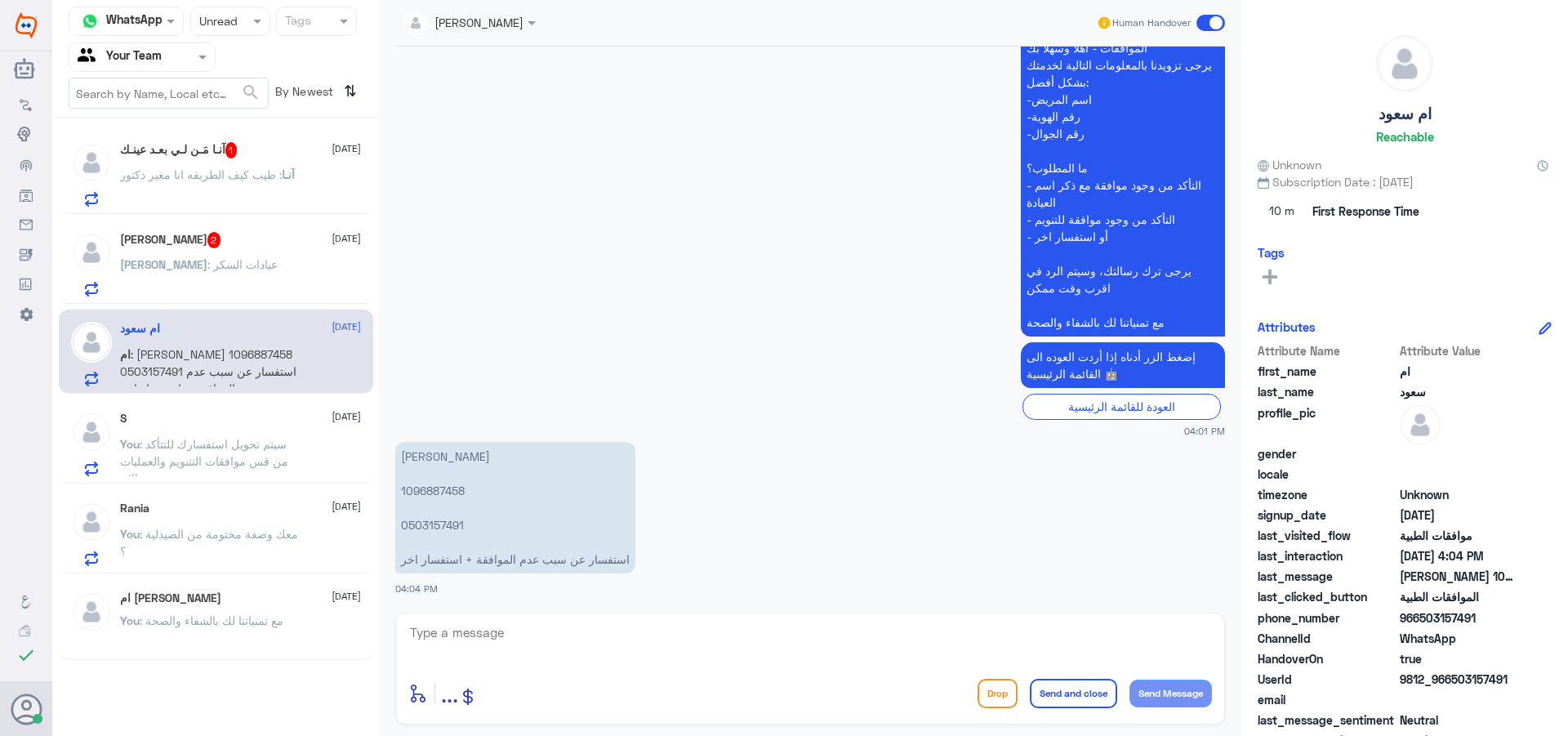
click at [562, 637] on textarea at bounding box center [810, 641] width 804 height 40
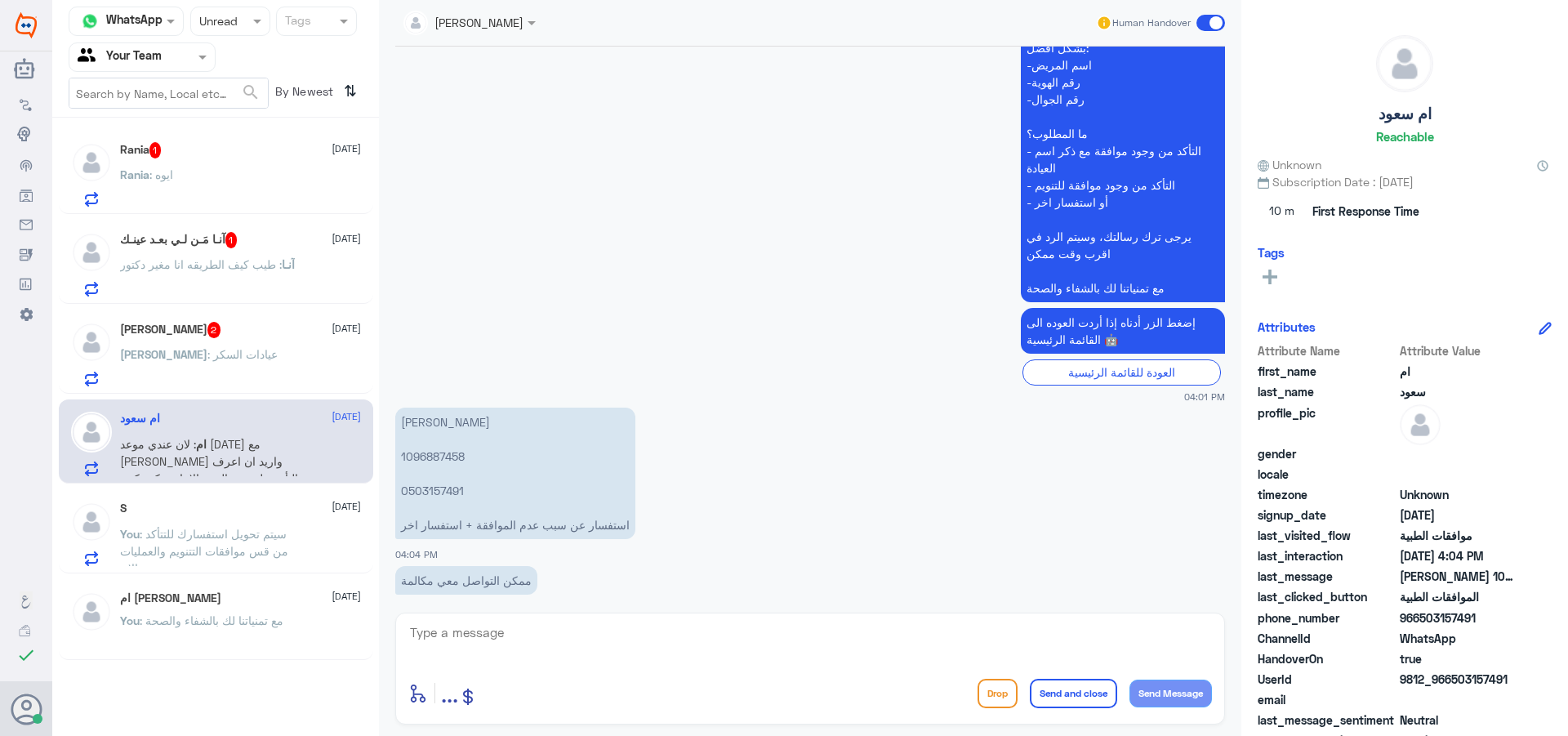
scroll to position [1920, 0]
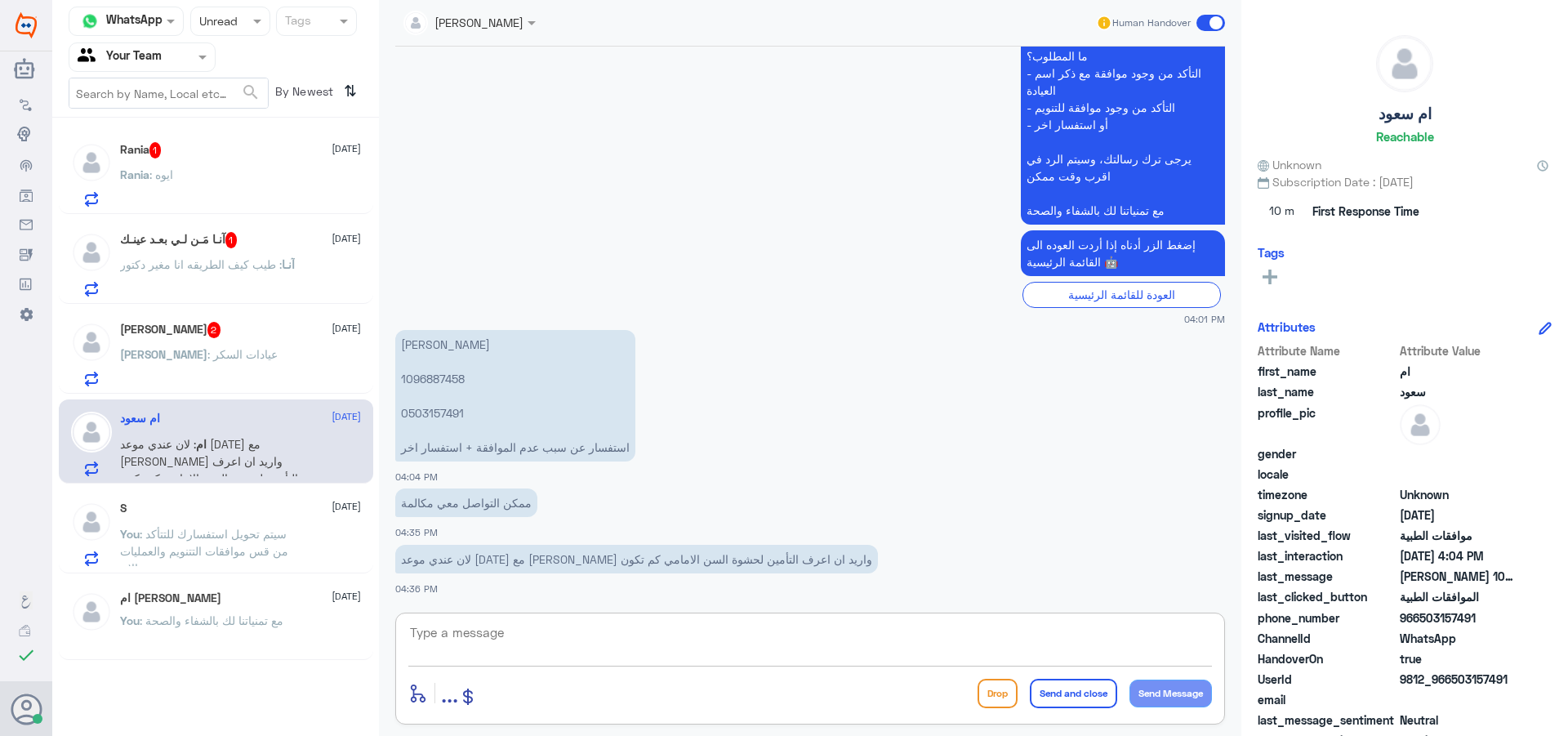
click at [434, 382] on p "[PERSON_NAME] 1096887458 0503157491 استفسار عن سبب عدم الموافقة + استفسار اخر" at bounding box center [515, 396] width 240 height 132
copy p "1096887458"
click at [573, 659] on textarea at bounding box center [810, 641] width 804 height 40
type textarea "مرفوض لعدم وجود حدود تغطية من لمت الاسنان."
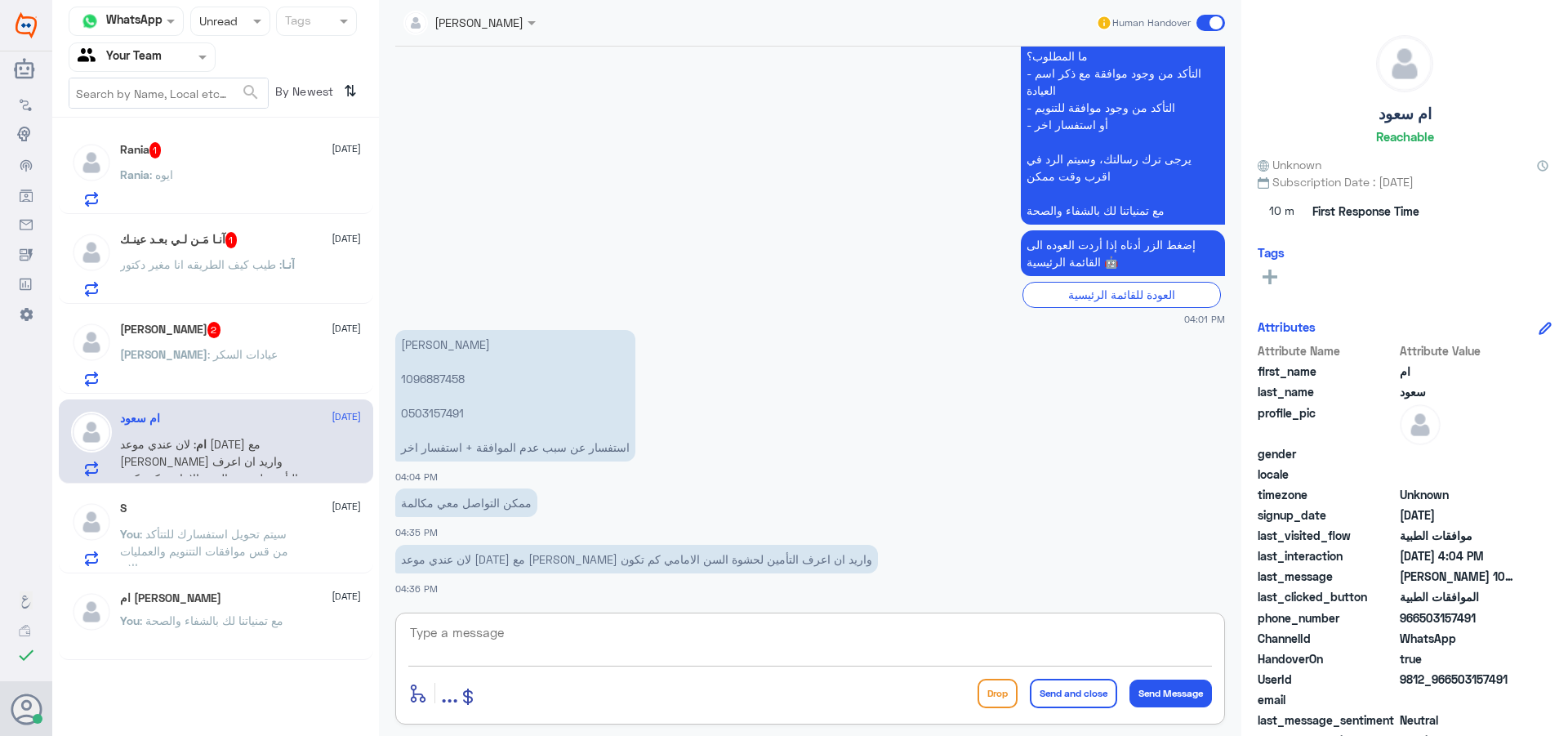
scroll to position [1989, 0]
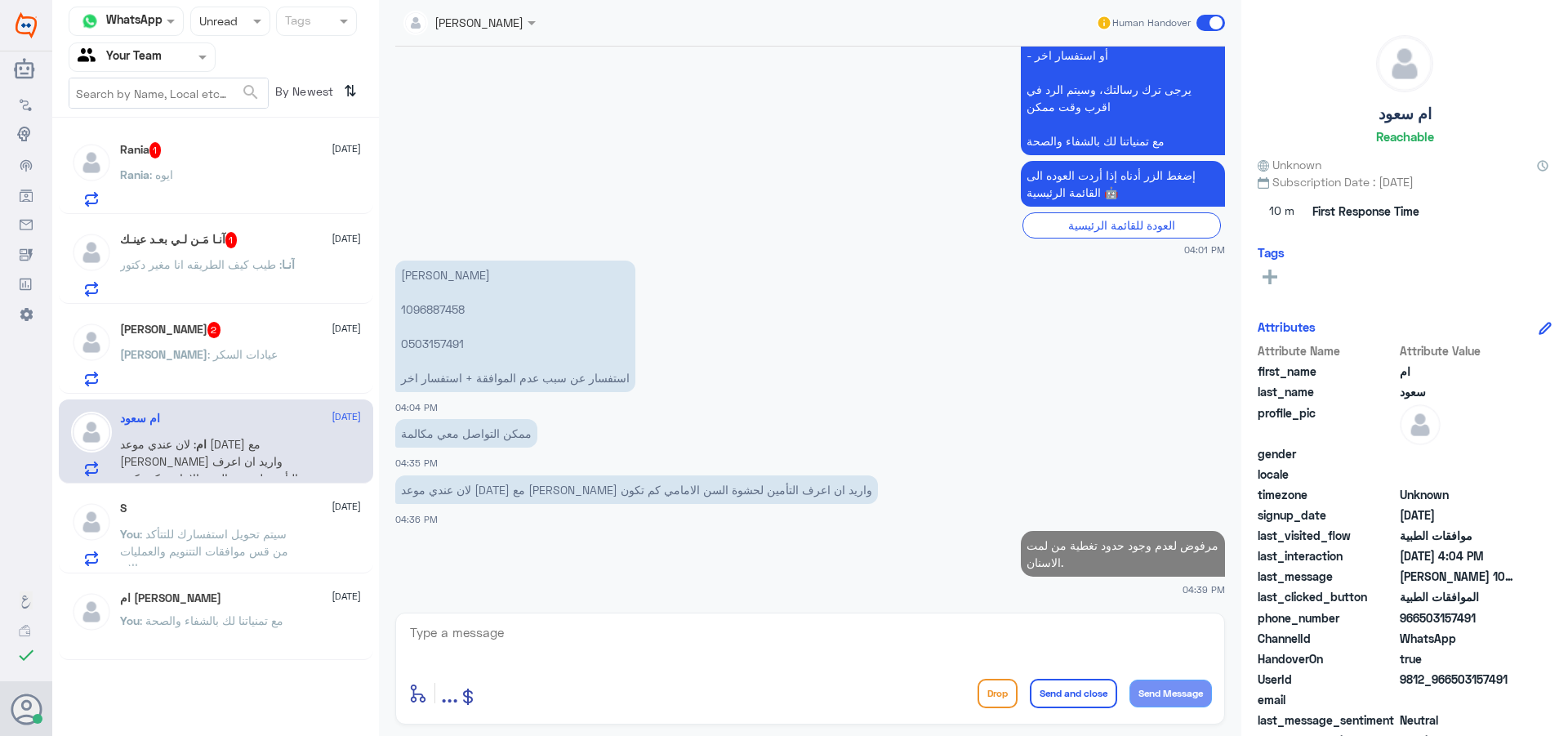
click at [326, 369] on div "[PERSON_NAME] : عيادات السكر" at bounding box center [240, 368] width 241 height 37
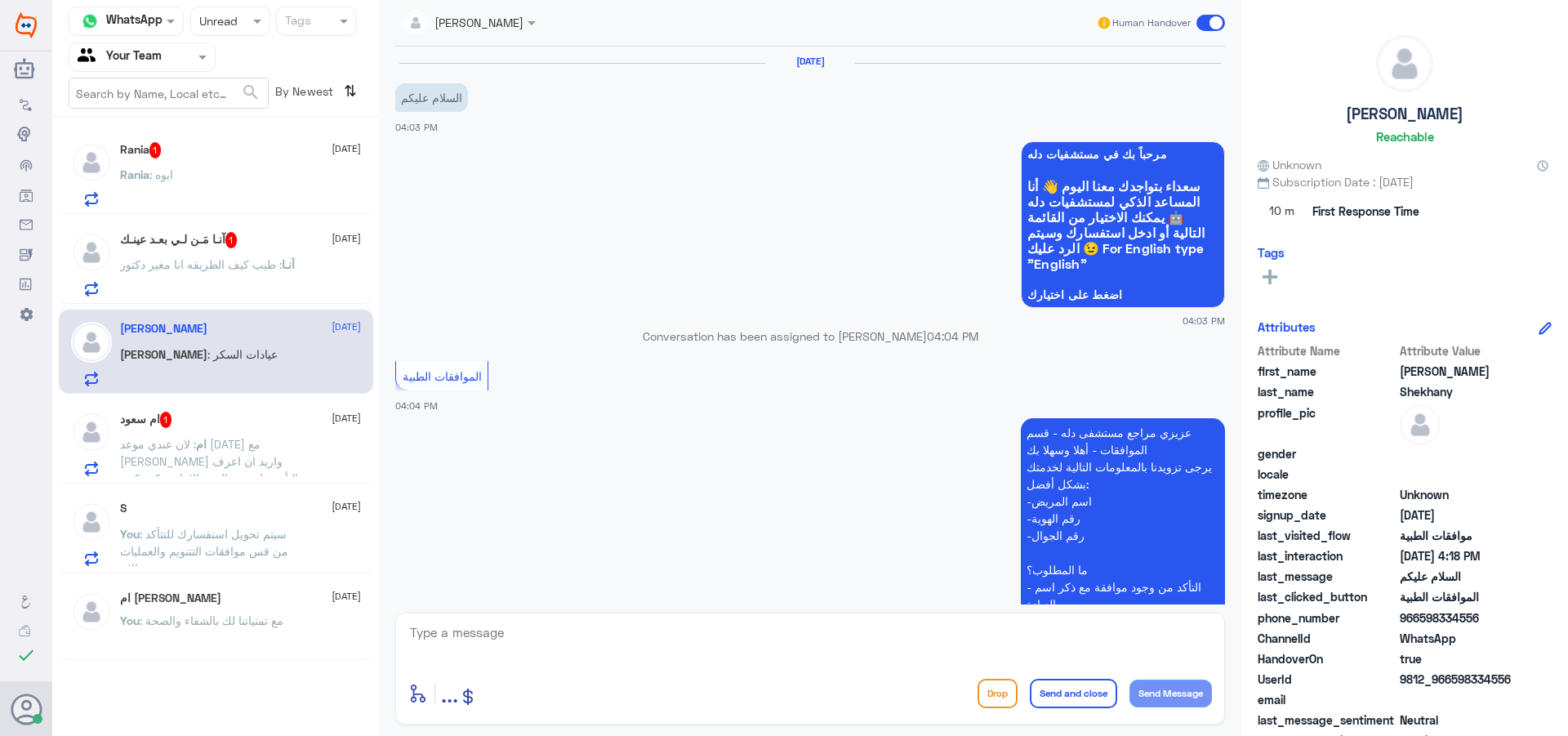
scroll to position [389, 0]
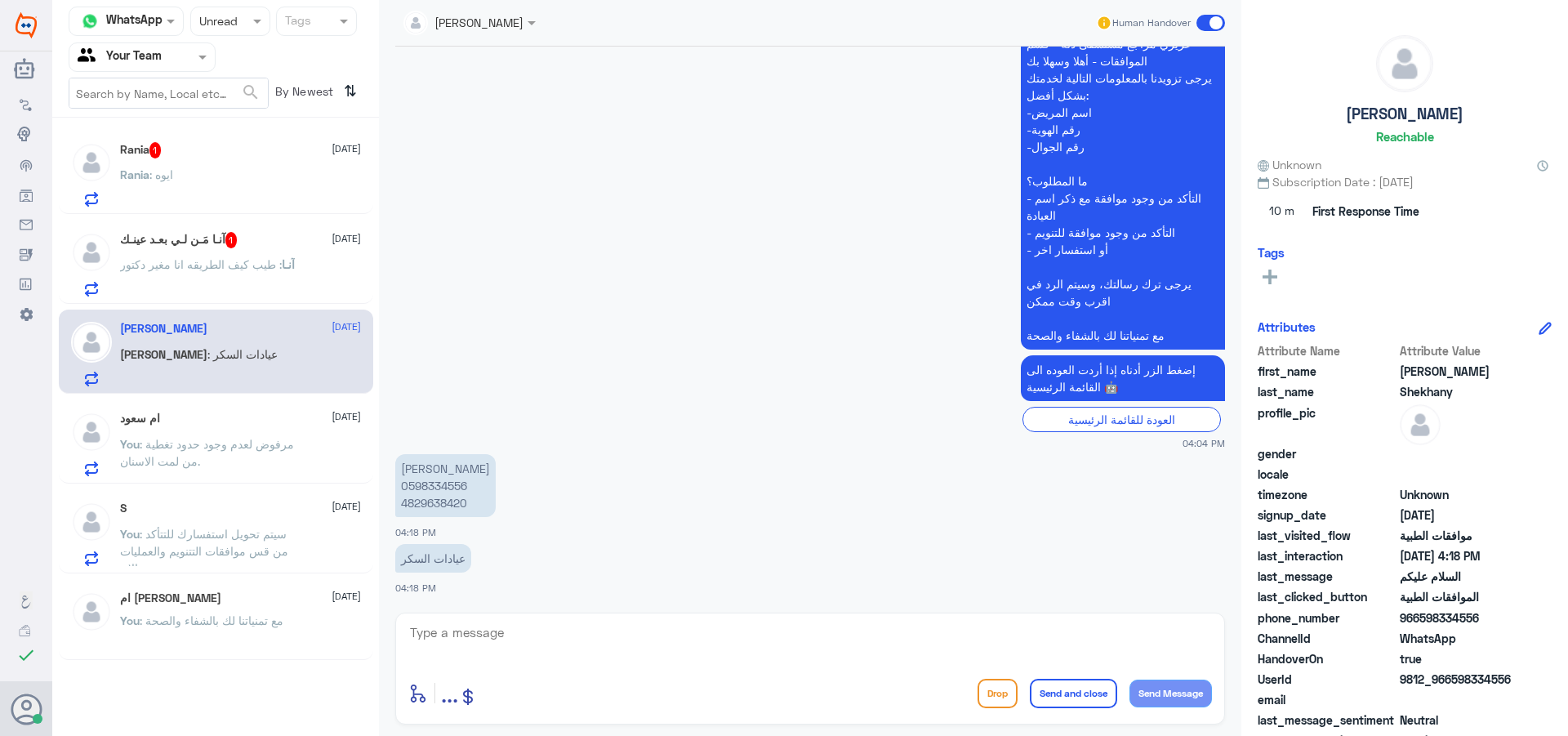
click at [450, 504] on p "[PERSON_NAME] 0598334556 4829638420" at bounding box center [445, 486] width 100 height 63
click at [449, 504] on p "[PERSON_NAME] 0598334556 4829638420" at bounding box center [445, 486] width 100 height 63
click at [448, 487] on p "[PERSON_NAME] 0598334556 4829638420" at bounding box center [445, 486] width 100 height 63
copy p "0598334556"
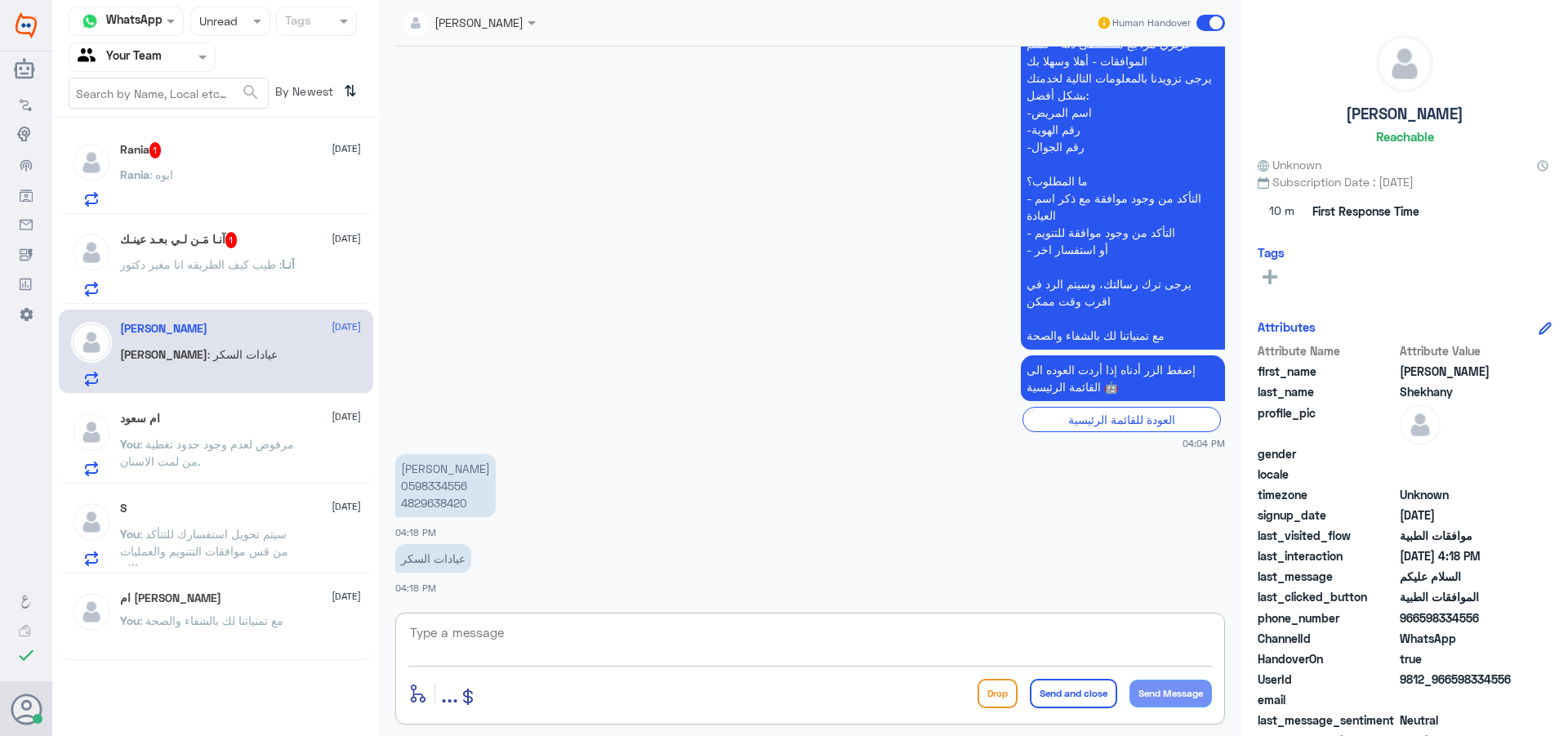
click at [525, 629] on textarea at bounding box center [810, 641] width 804 height 40
type textarea "مرفوض لوجود موافقة مسبقة في مستشفى اخر ."
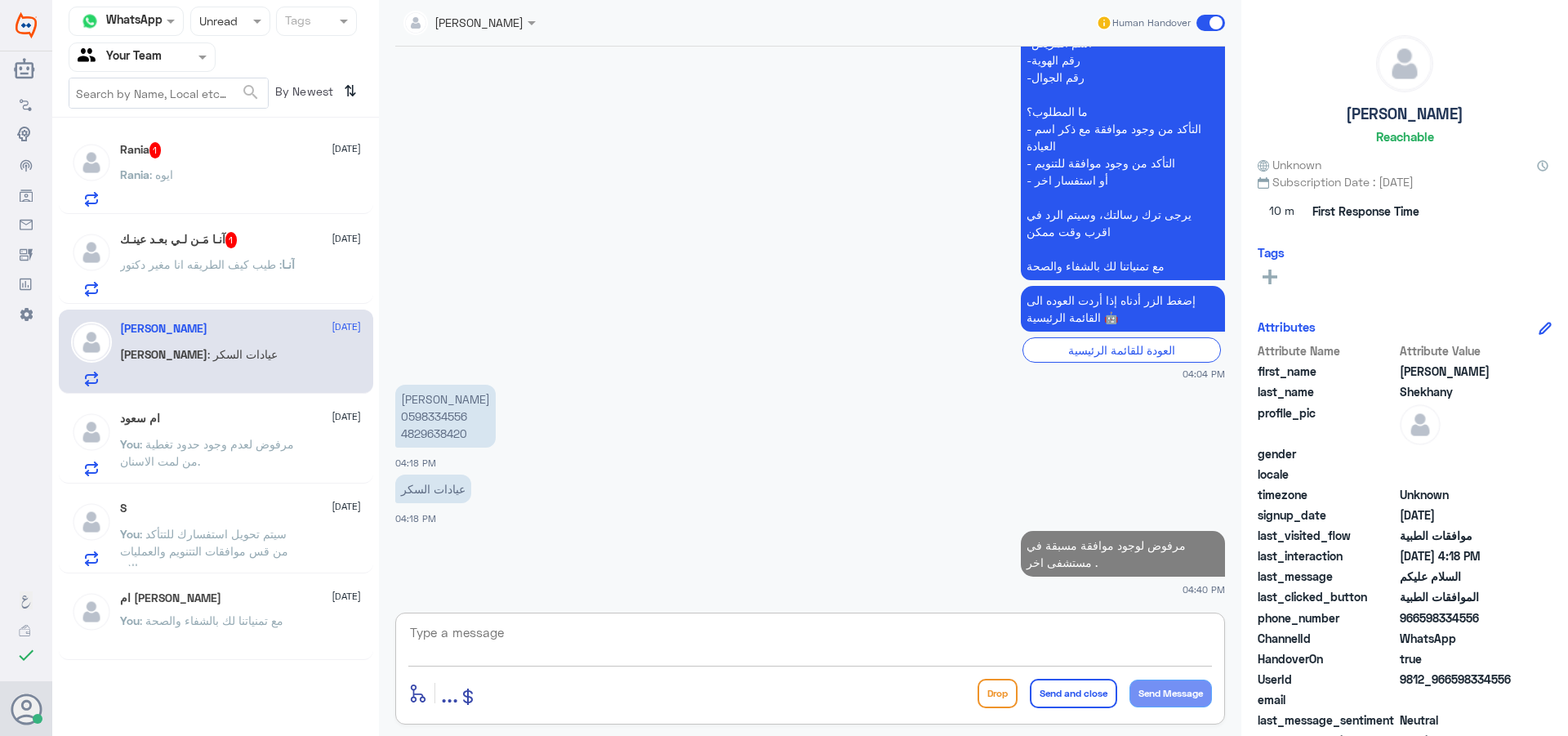
click at [332, 244] on span "[DATE]" at bounding box center [347, 239] width 29 height 15
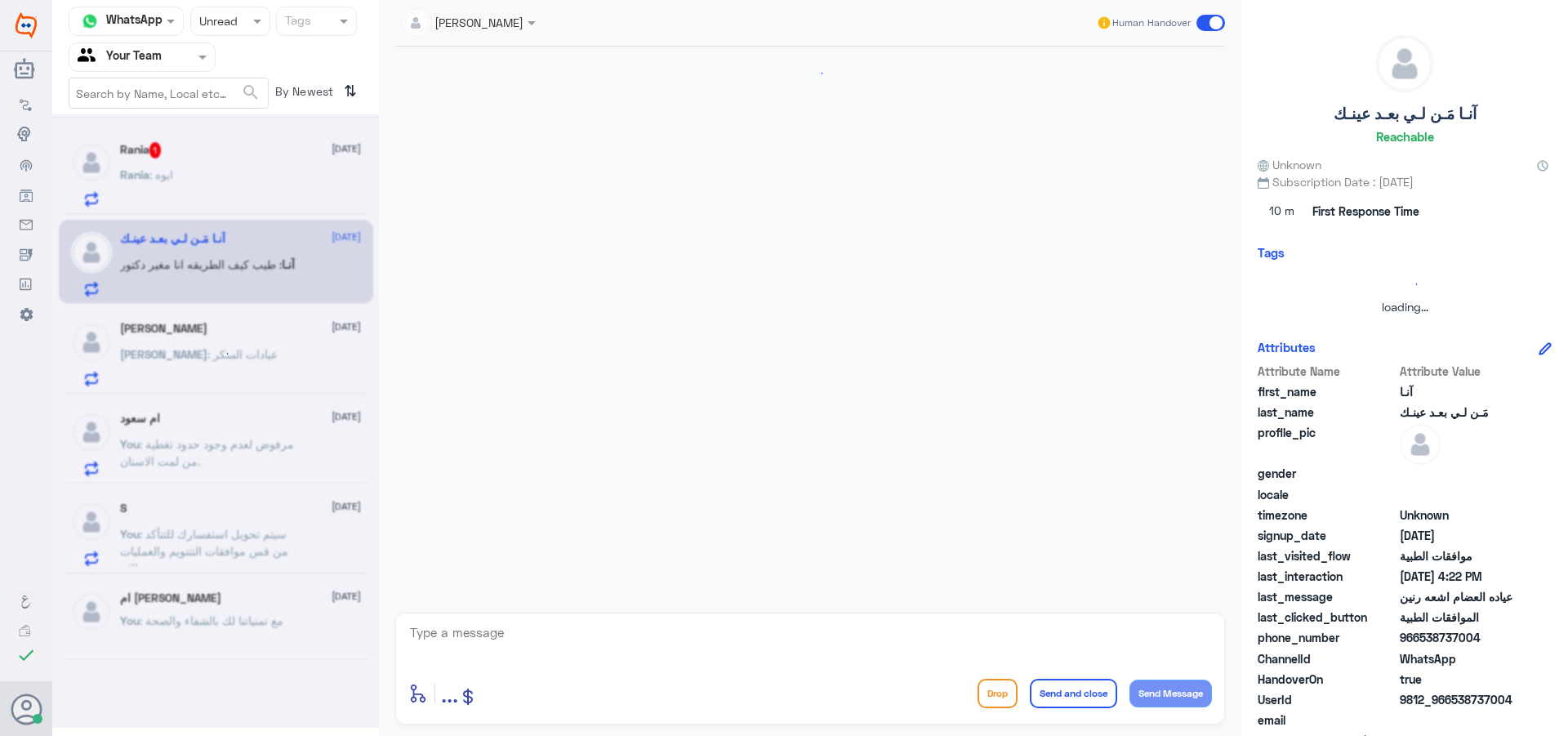
scroll to position [562, 0]
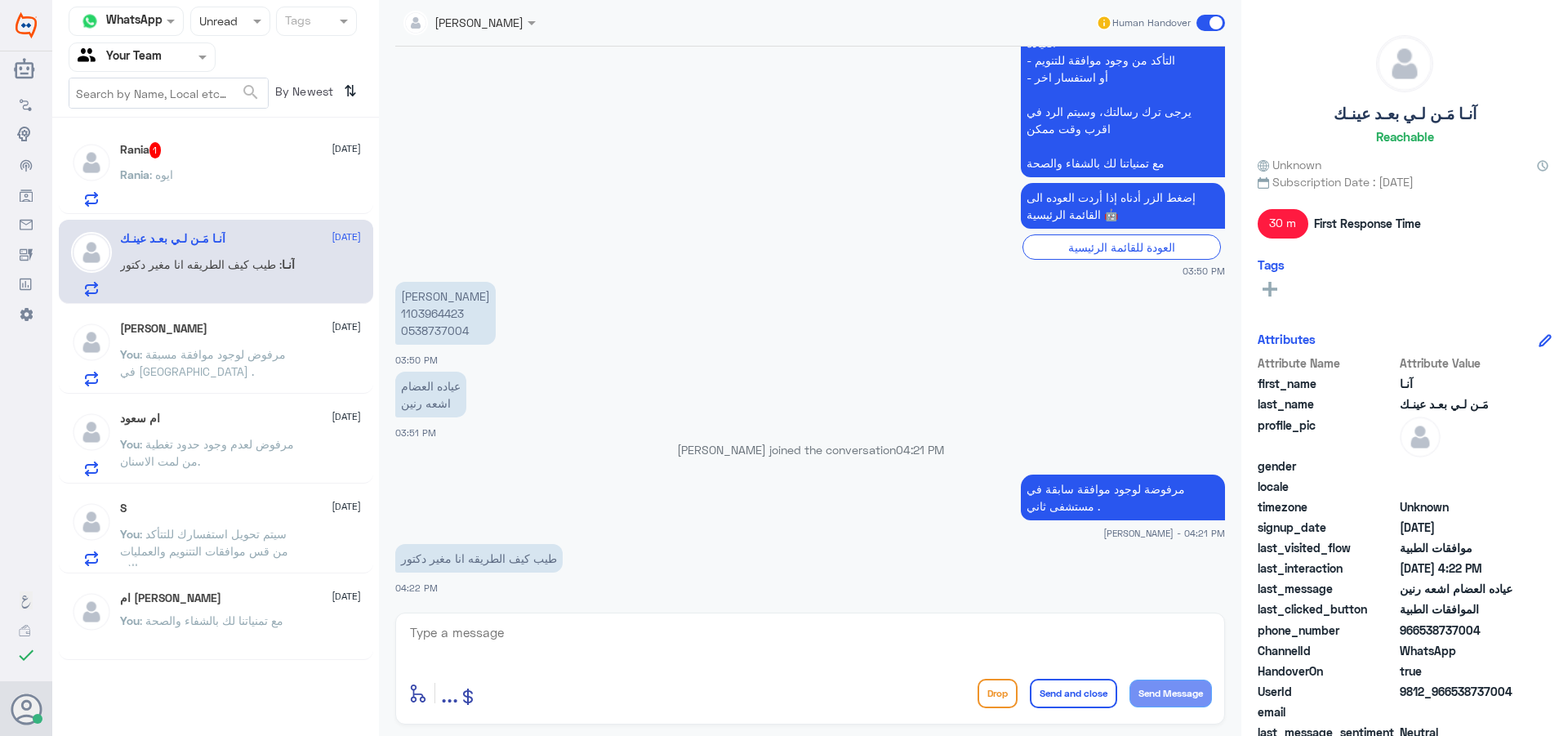
click at [432, 620] on div "enter flow name ... Drop Send and close Send Message" at bounding box center [810, 668] width 830 height 112
click at [438, 634] on textarea at bounding box center [810, 641] width 804 height 40
type textarea "لابد من الغاء الموافقة ومن ثم رفعها مجددا في [GEOGRAPHIC_DATA] ."
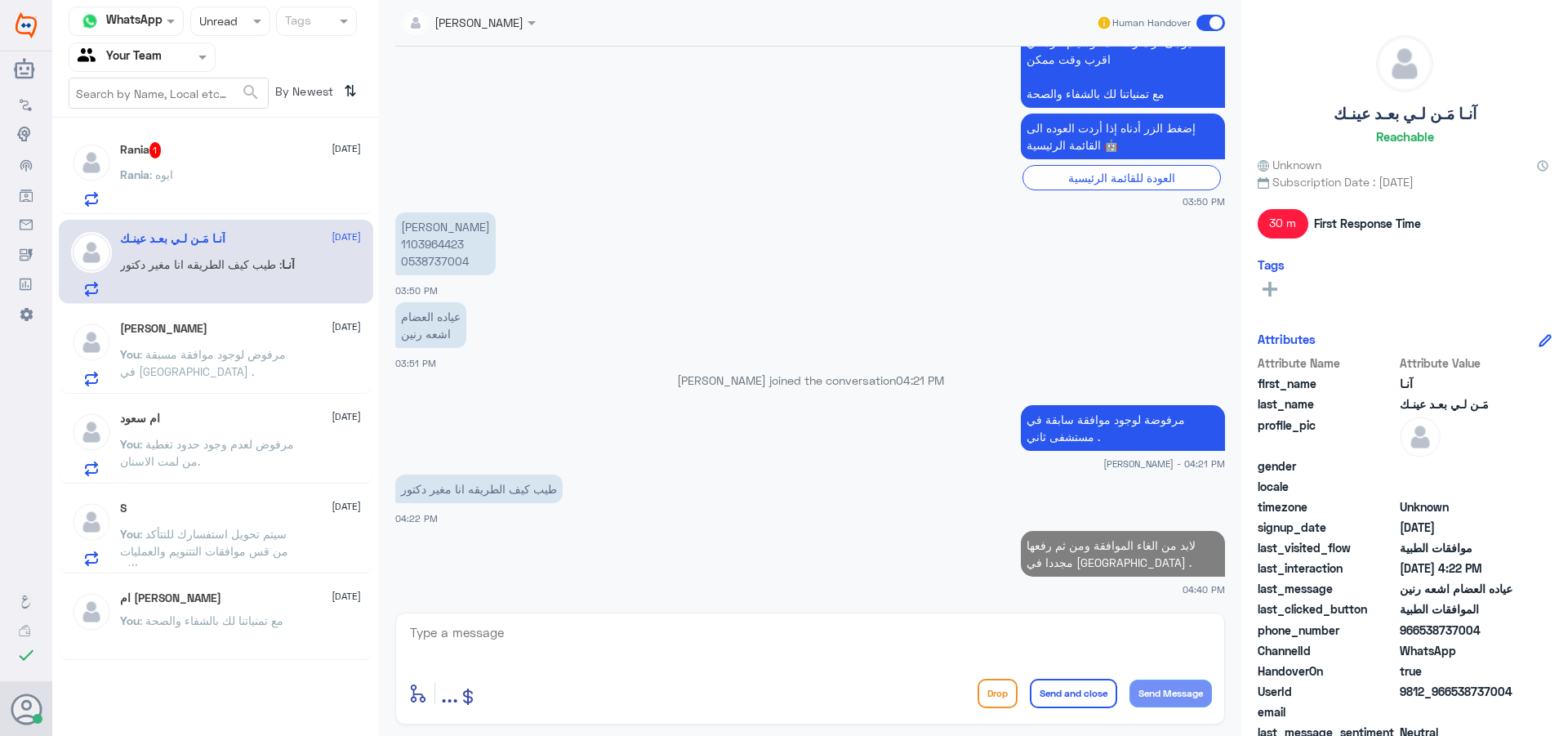
click at [214, 189] on div "Rania : ايوه" at bounding box center [240, 188] width 241 height 37
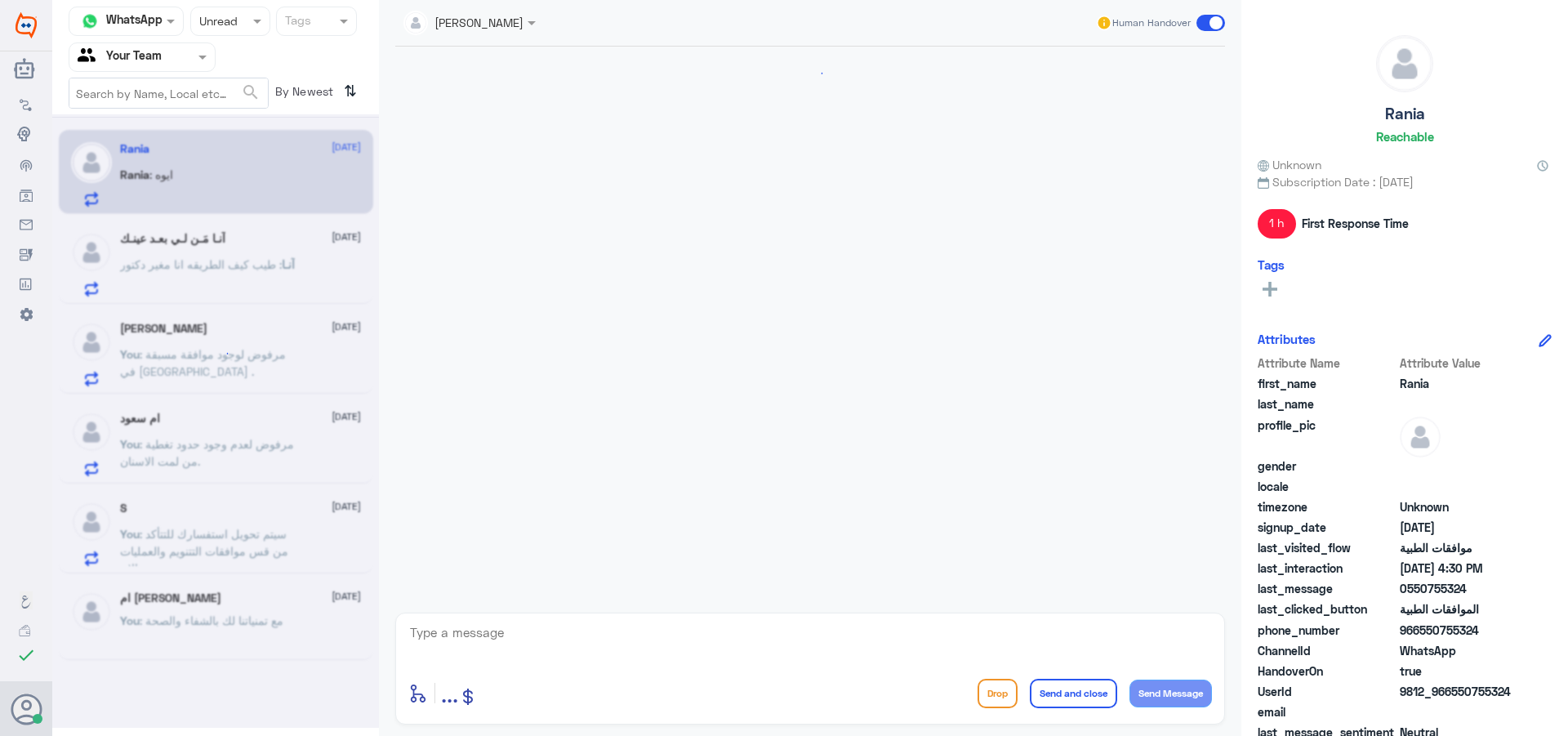
scroll to position [1508, 0]
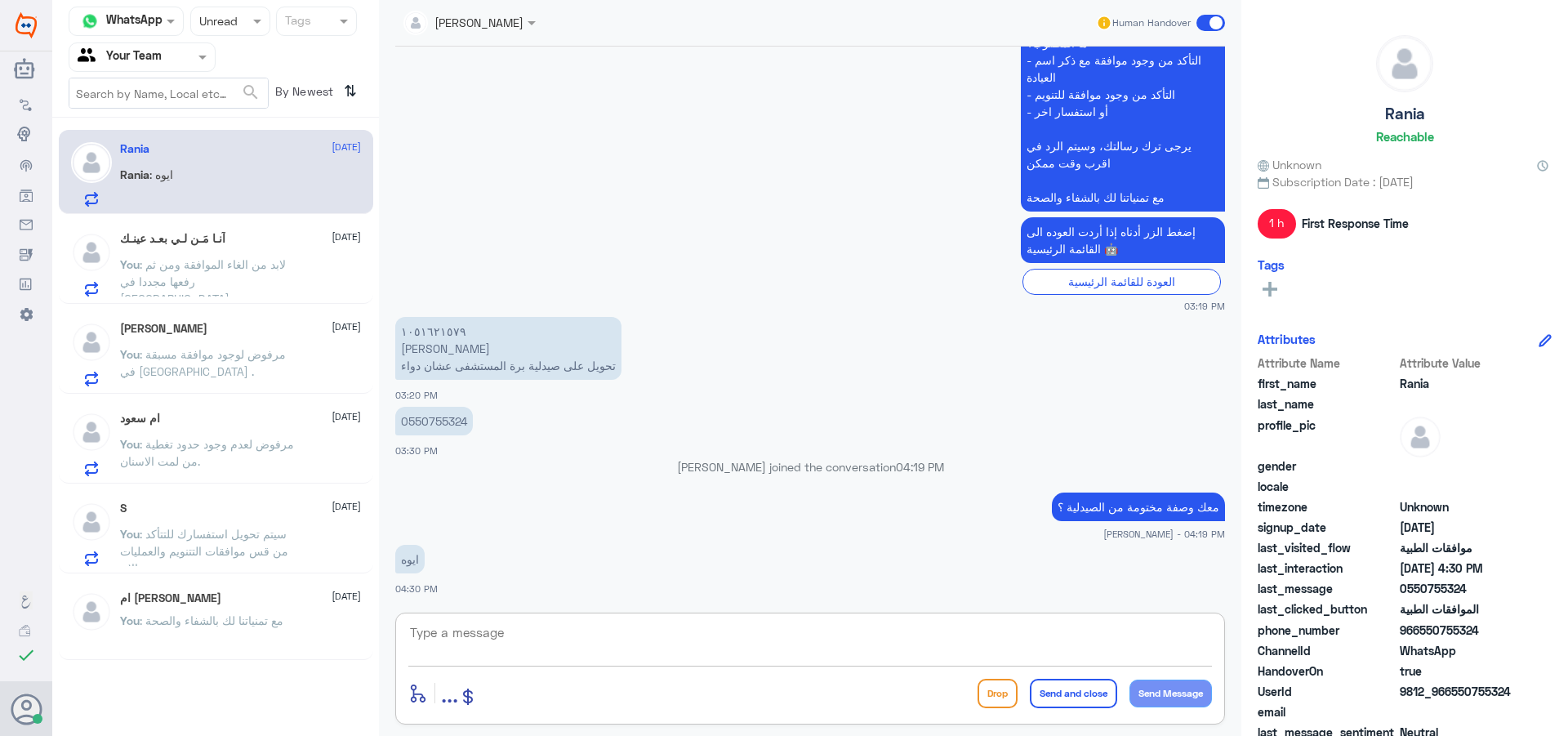
click at [533, 634] on textarea at bounding box center [810, 641] width 804 height 40
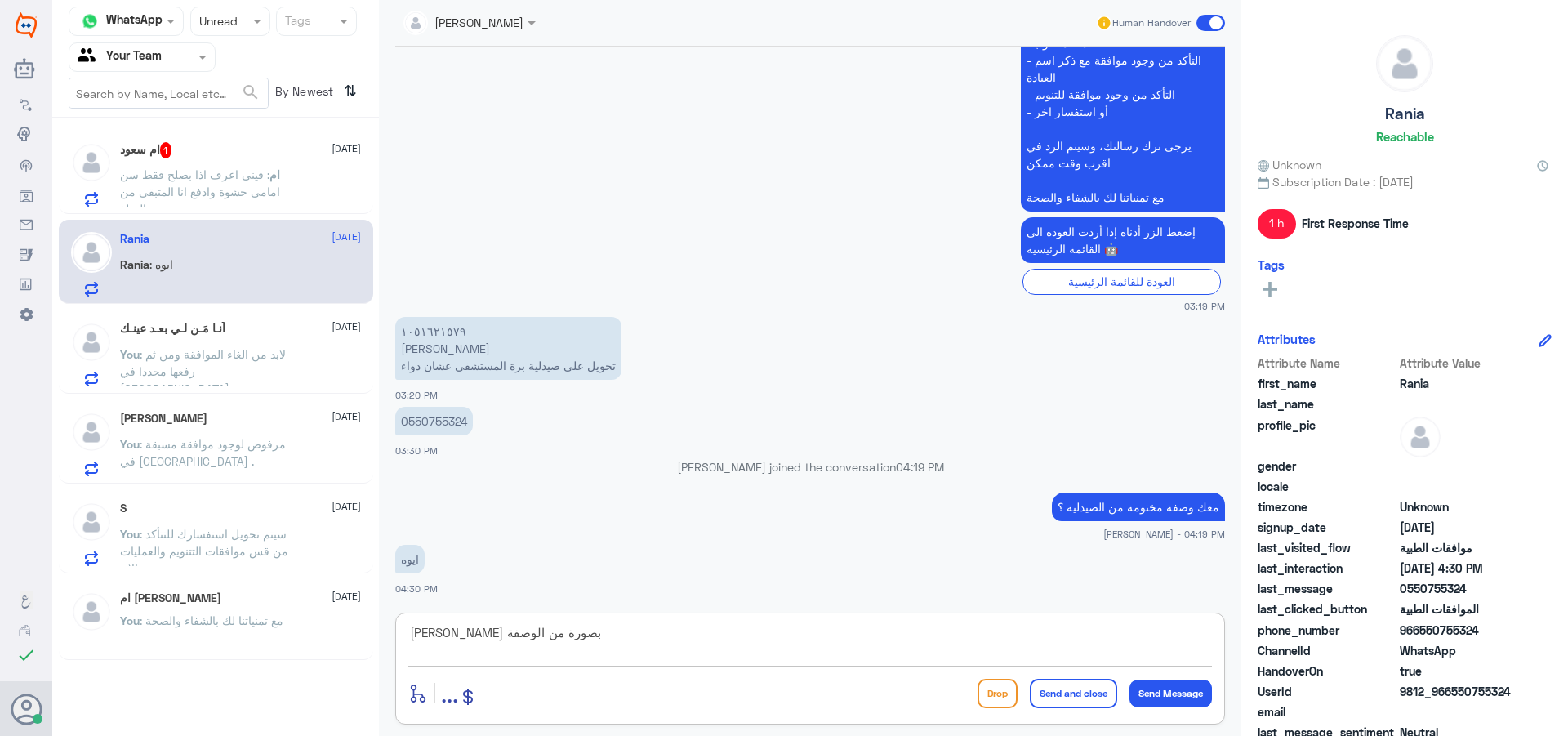
type textarea "[PERSON_NAME] بصورة من الوصفة ."
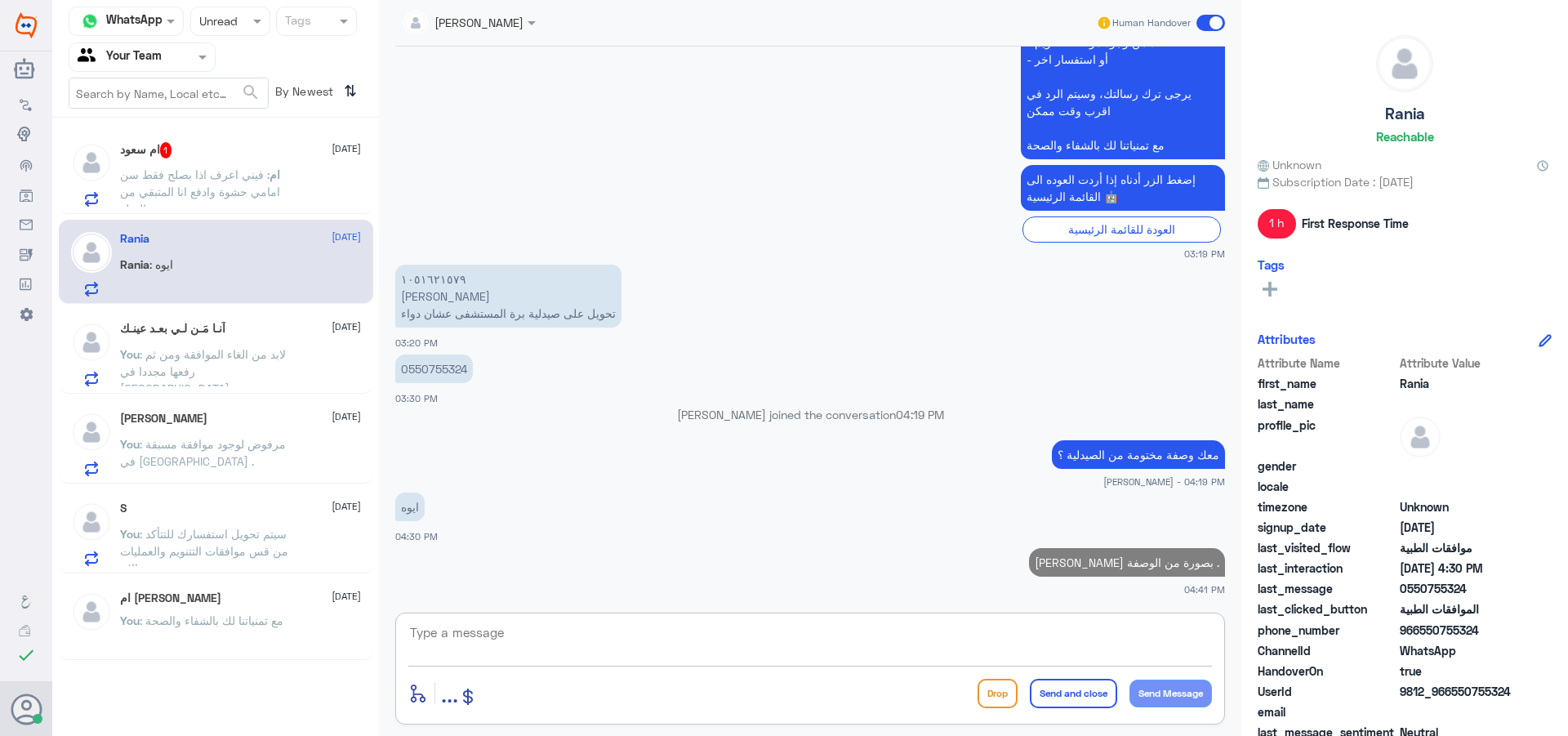
click at [153, 168] on span ": فيني اعرف اذا بصلح فقط سن امامي حشوة وادفع انا المتبقي من المبلغ" at bounding box center [200, 192] width 160 height 48
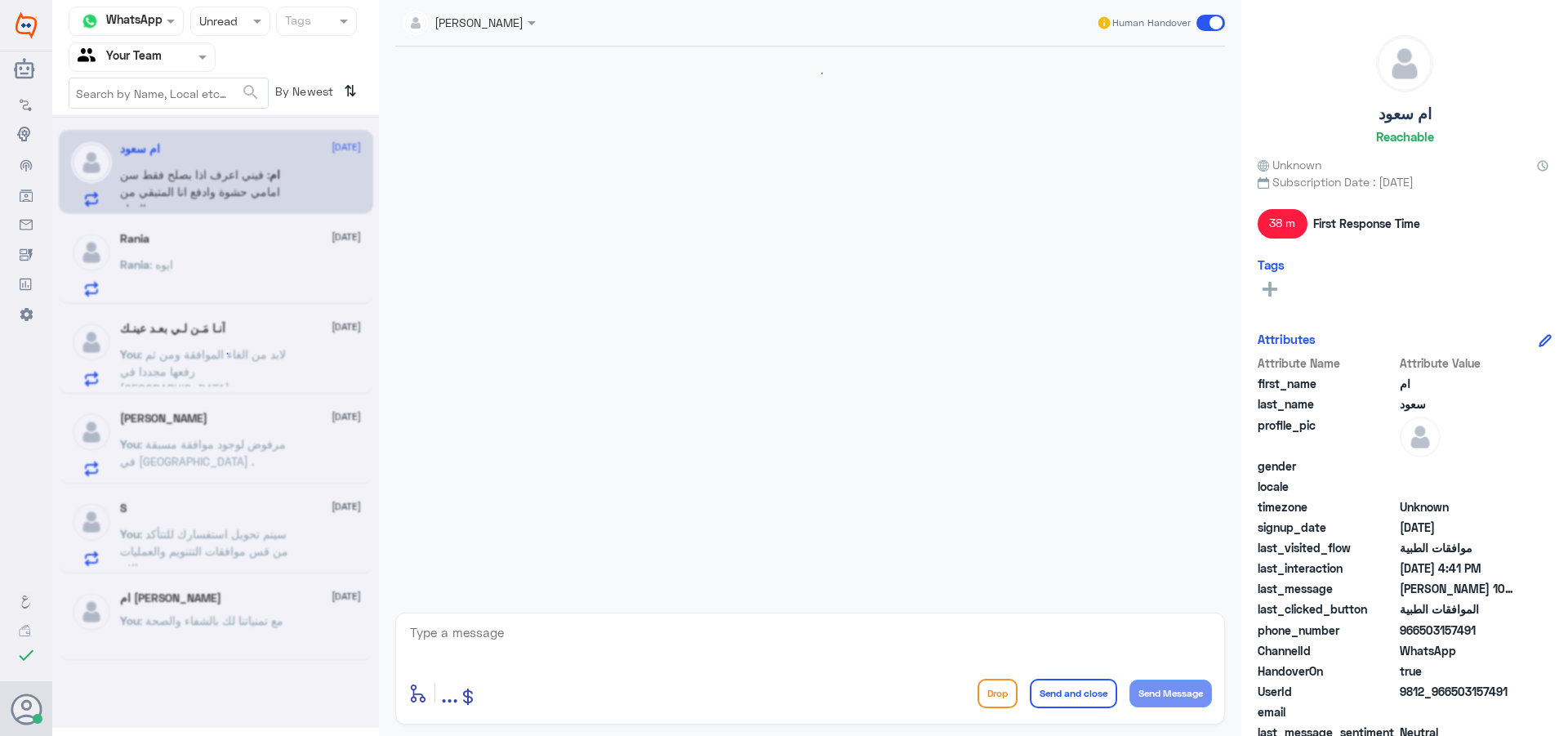
scroll to position [1523, 0]
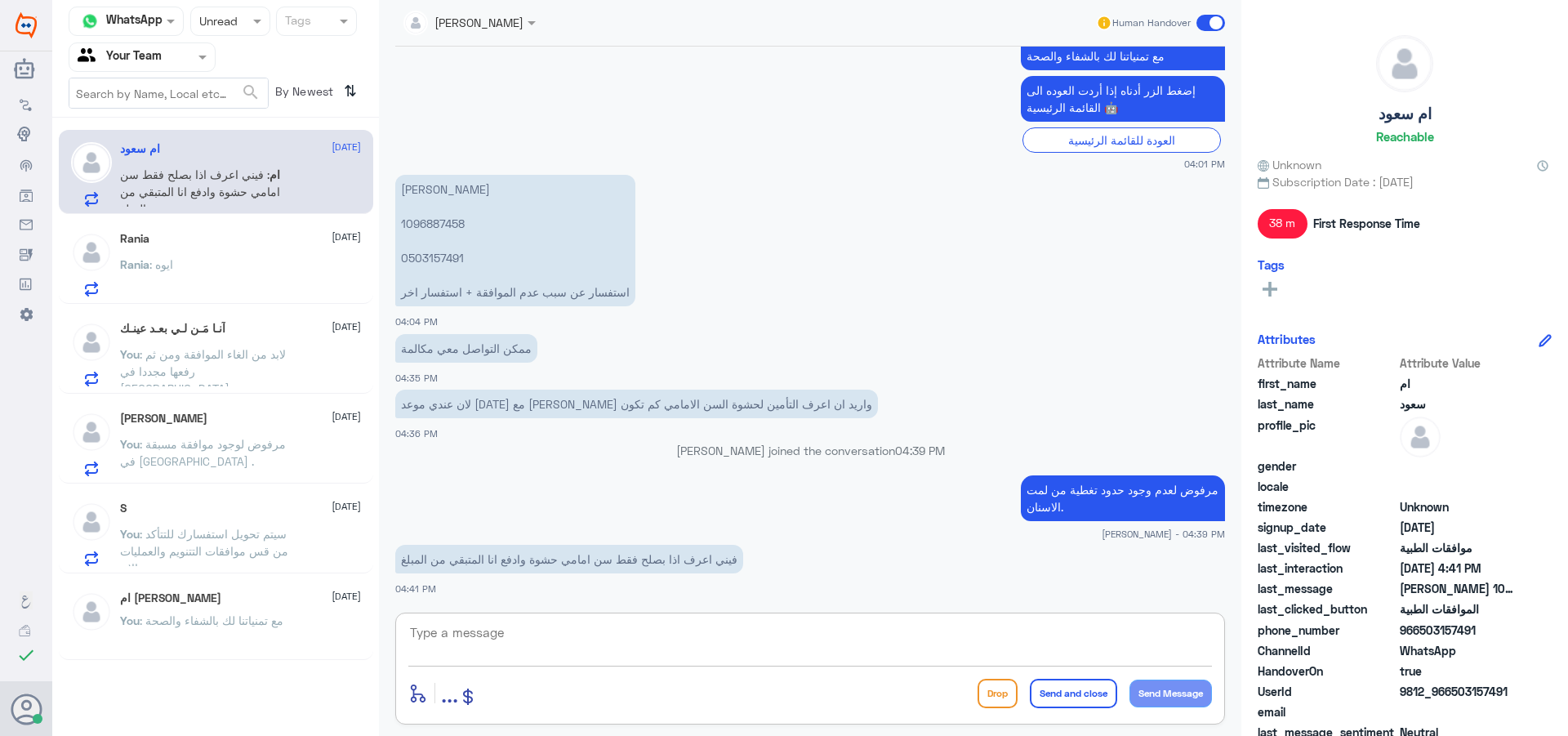
click at [451, 630] on textarea at bounding box center [810, 641] width 804 height 40
type textarea "نعم تدفعين الفرق."
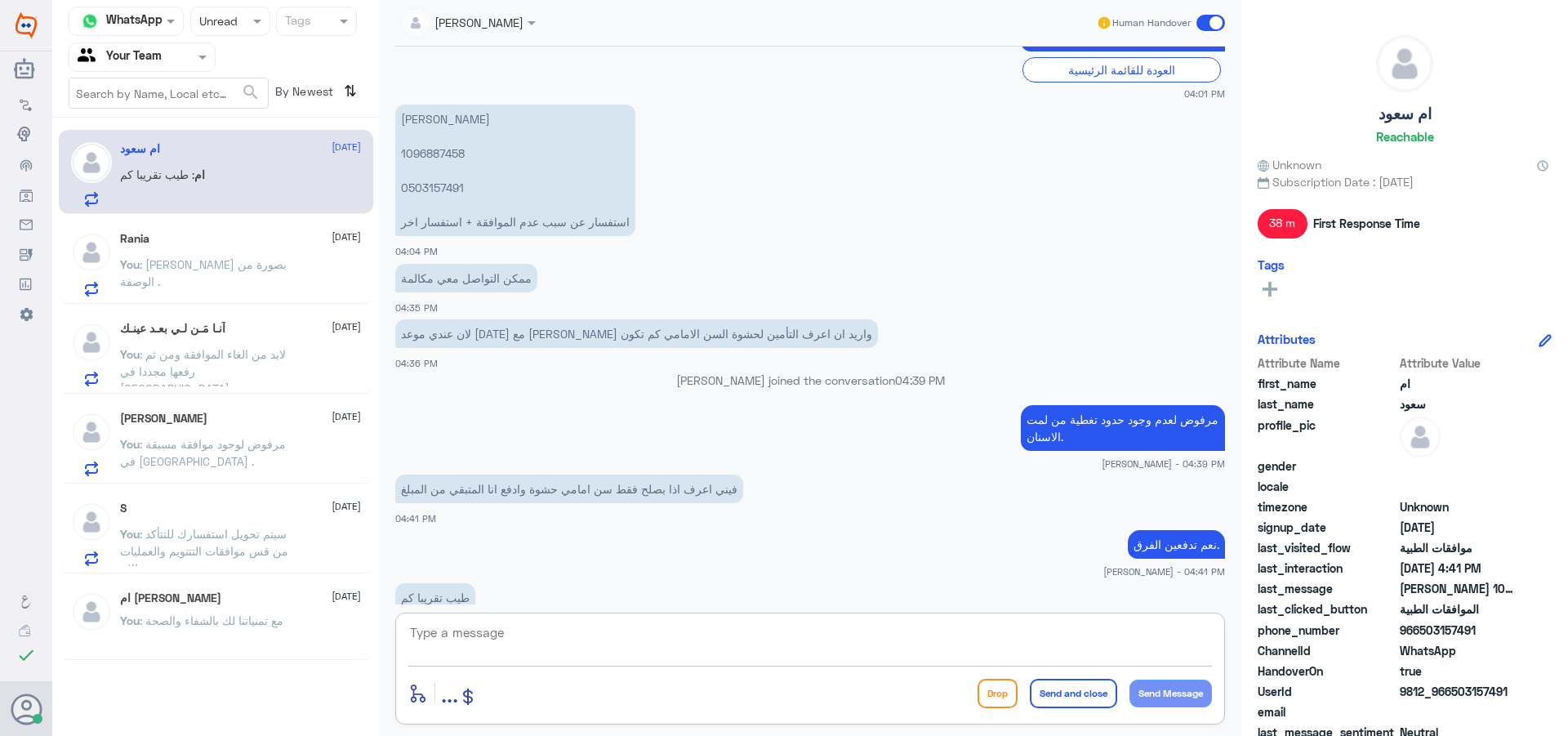
scroll to position [1632, 0]
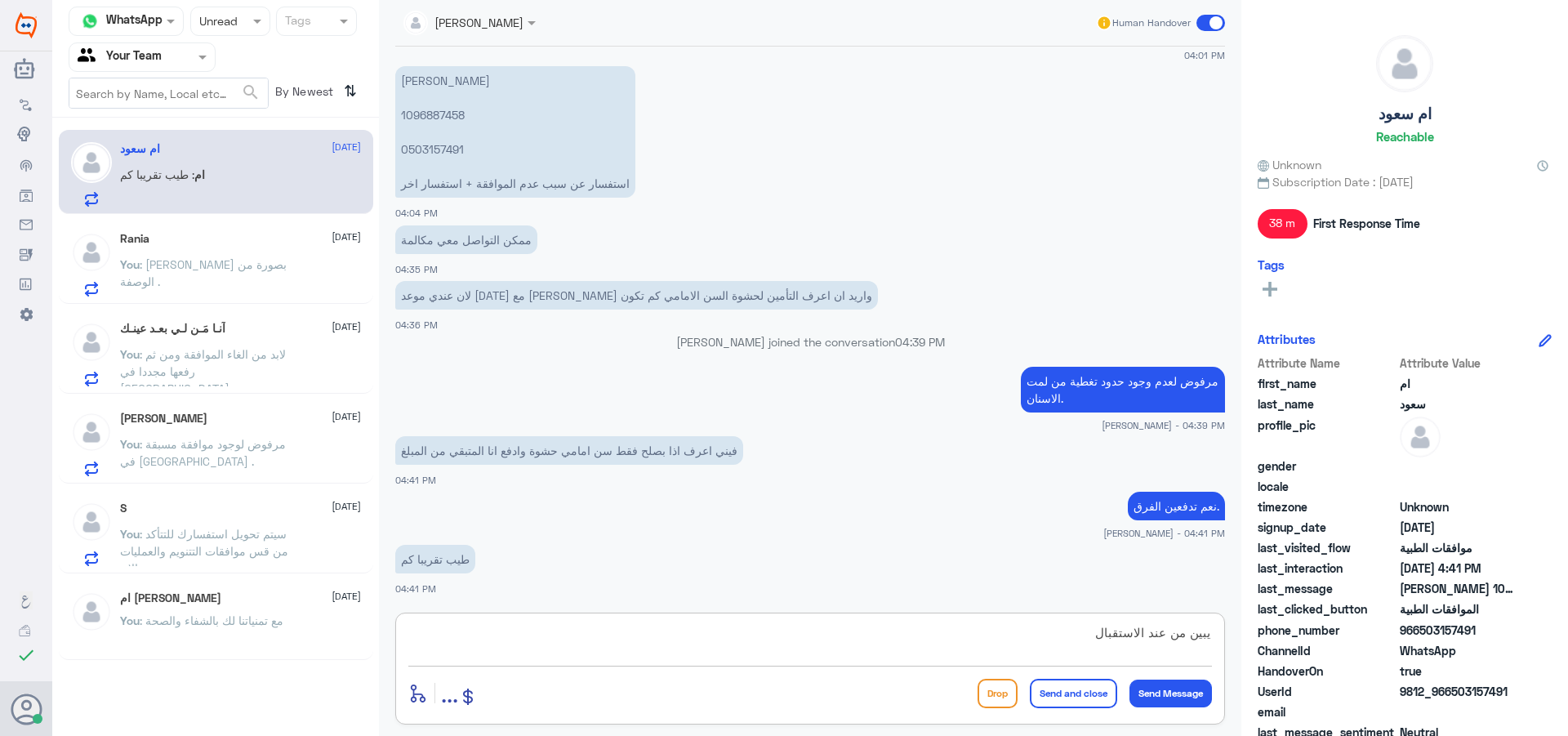
type textarea "يبين من عند الاستقبال."
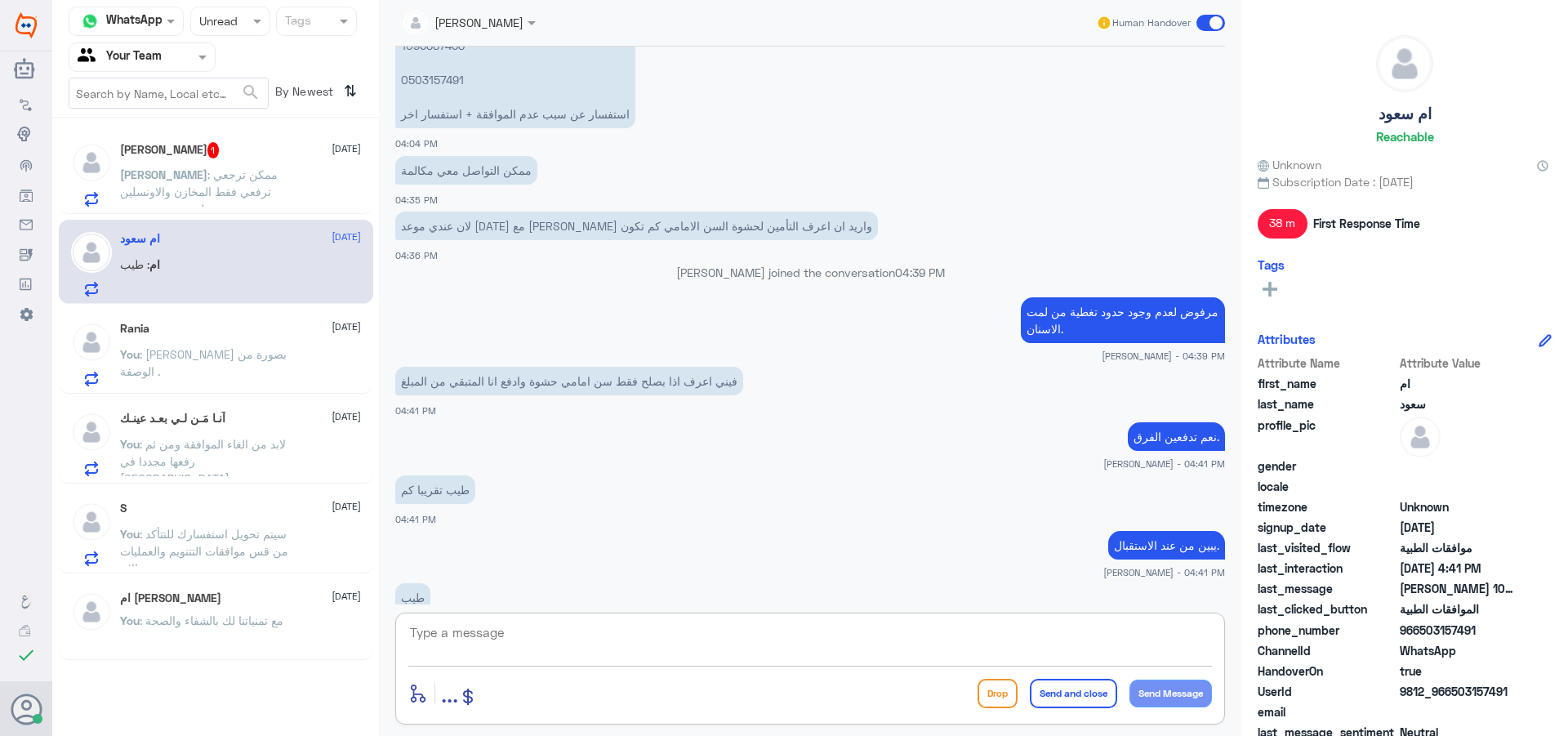
scroll to position [1739, 0]
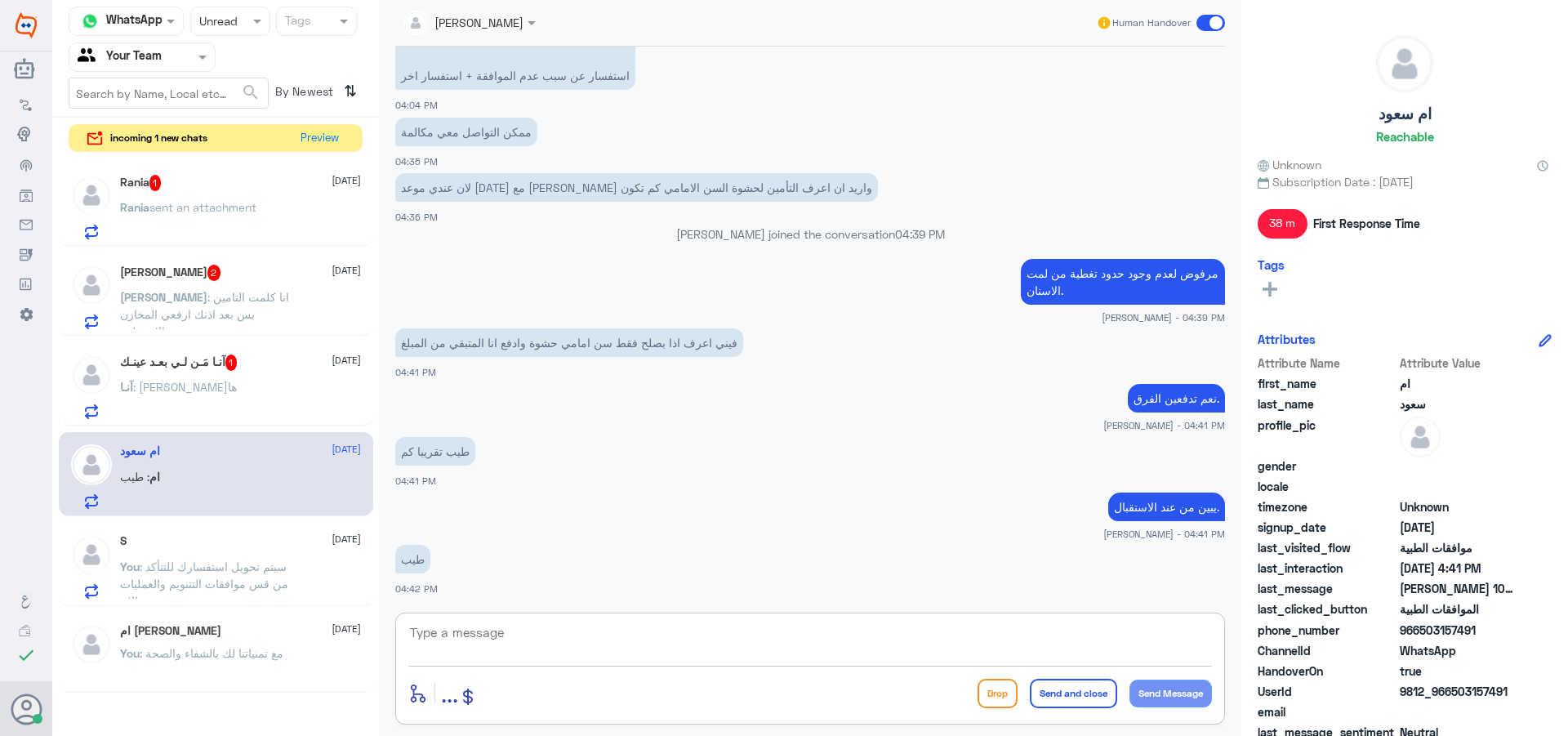
click at [211, 371] on div "آنـا مَـن لـي بعـد عينـك 1 [DATE] آنـا : شلون الغيها" at bounding box center [240, 386] width 241 height 65
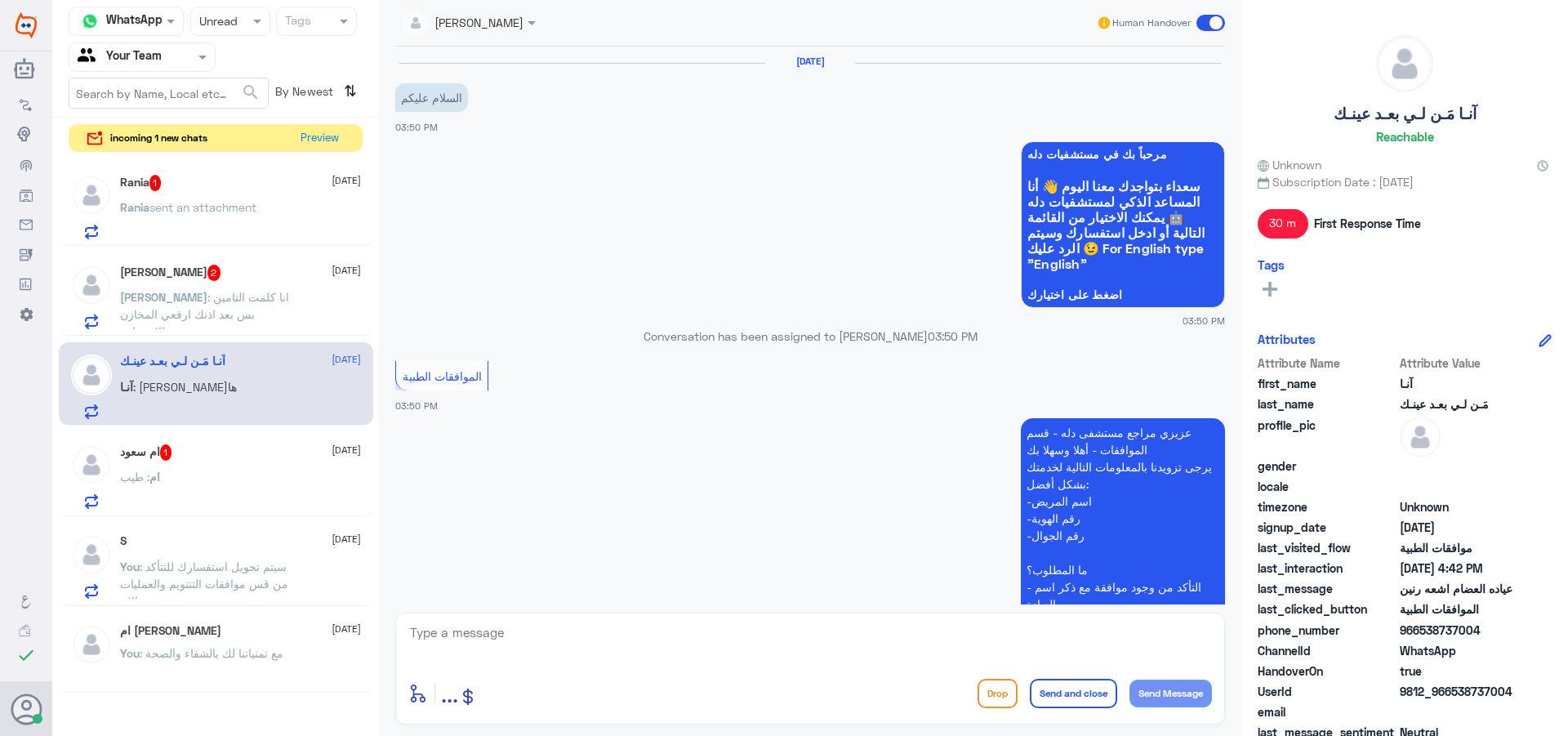
scroll to position [686, 0]
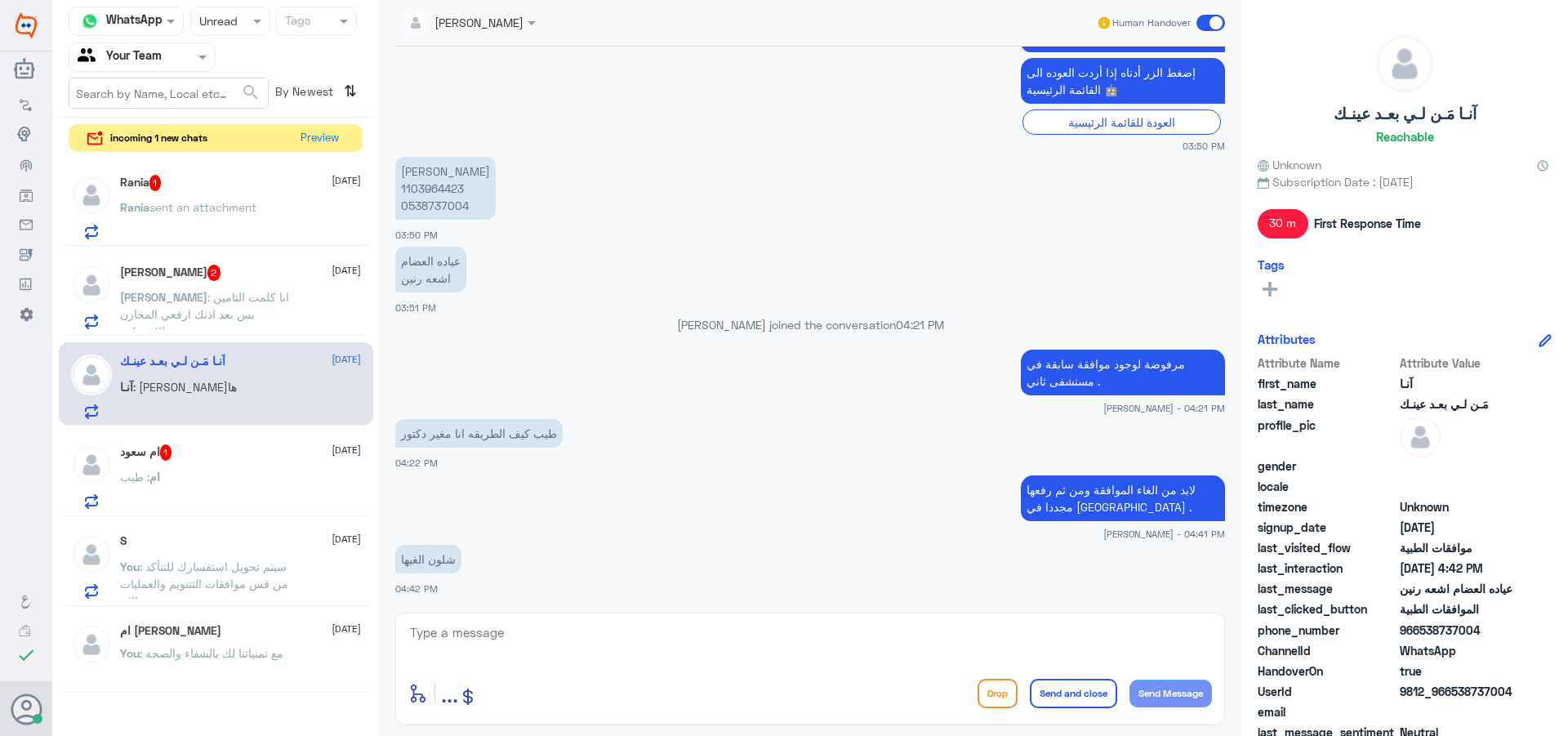
click at [623, 635] on textarea at bounding box center [810, 641] width 804 height 40
type textarea "تتواصل مع المستشفى اللي رفع لك الخدمات اول مرة ."
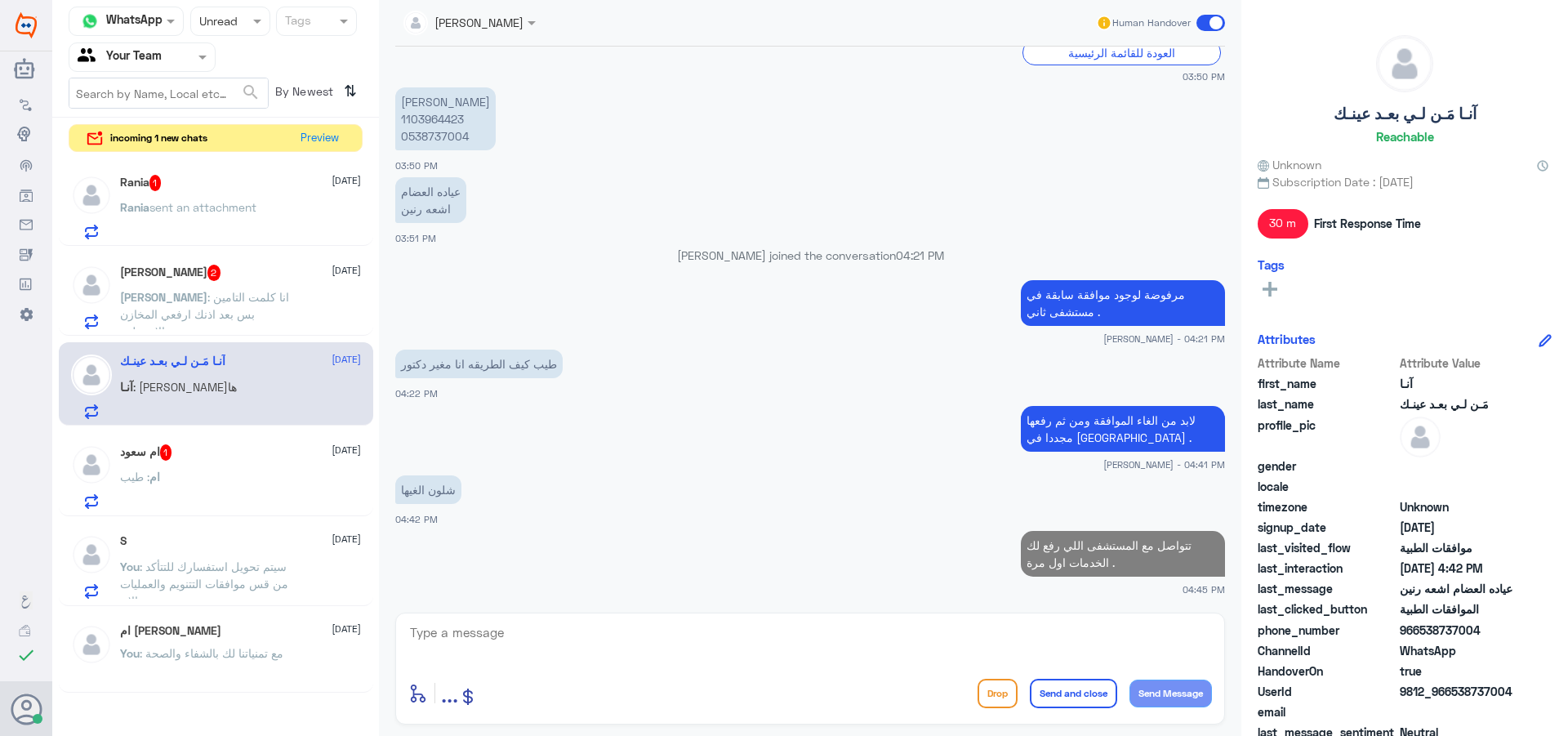
click at [216, 253] on div "[PERSON_NAME] 2 [DATE] Lana : انا كلمت التامين بس بعد اذنك ارفعي المخازن والاون…" at bounding box center [216, 294] width 314 height 84
click at [218, 261] on div "[PERSON_NAME] 2 [DATE] Lana : انا كلمت التامين بس بعد اذنك ارفعي المخازن والاون…" at bounding box center [216, 294] width 314 height 84
click at [221, 290] on span ": انا كلمت التامين بس بعد اذنك ارفعي المخازن والاونسلين" at bounding box center [204, 314] width 169 height 48
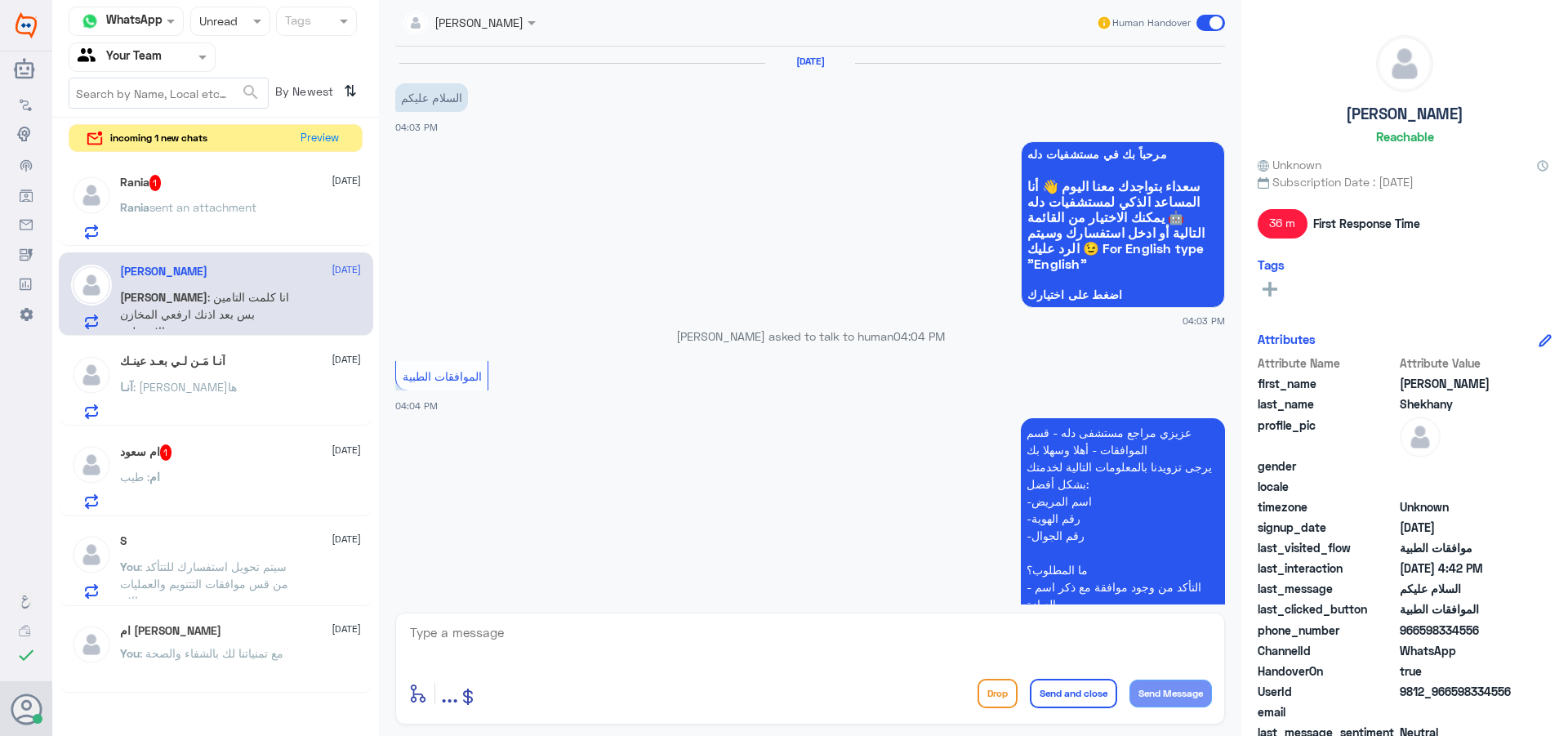
scroll to position [634, 0]
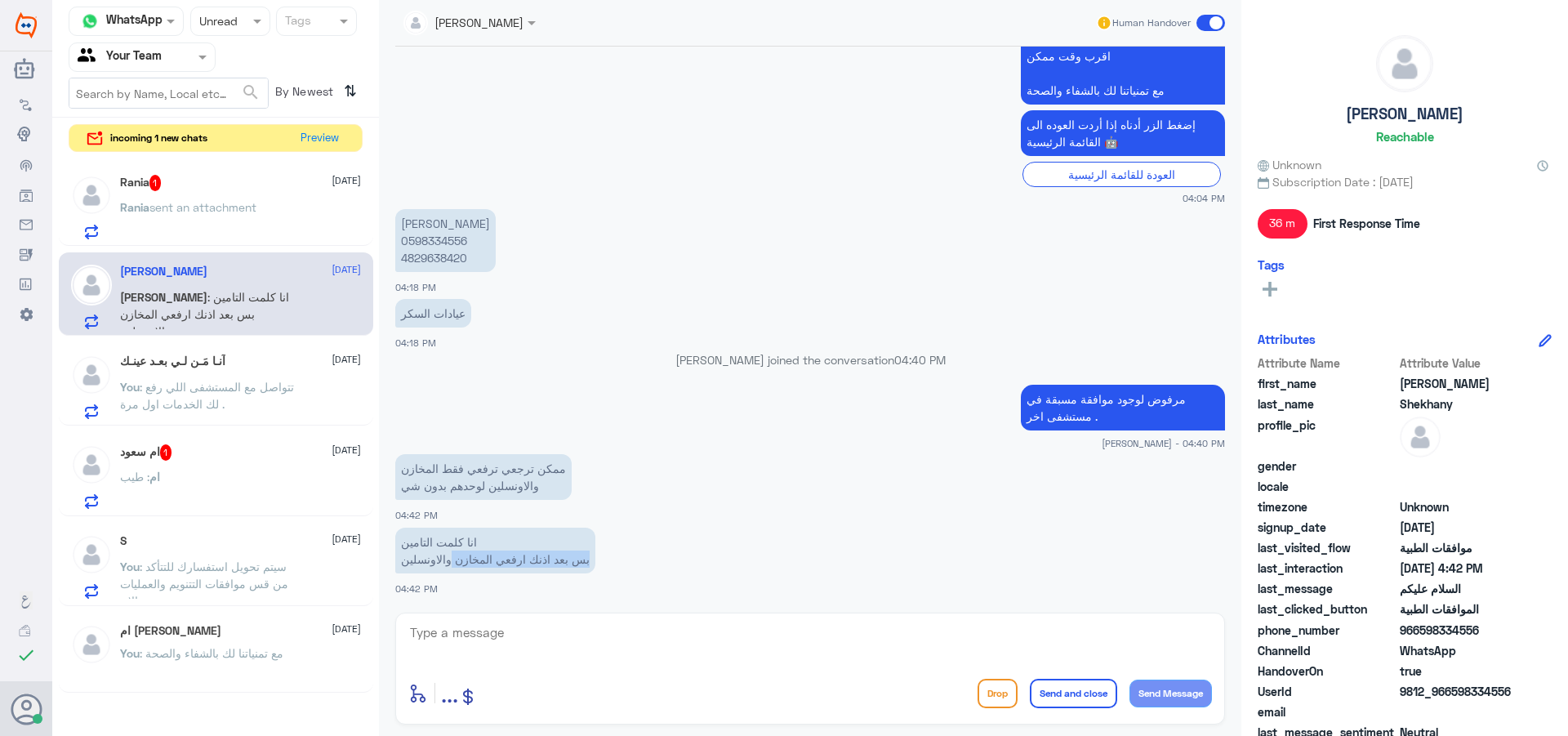
drag, startPoint x: 593, startPoint y: 561, endPoint x: 454, endPoint y: 564, distance: 139.0
click at [454, 564] on p "انا كلمت التامين بس بعد اذنك ارفعي المخازن والاونسلين" at bounding box center [495, 551] width 200 height 46
click at [419, 261] on p "[PERSON_NAME] 0598334556 4829638420" at bounding box center [445, 241] width 100 height 63
click at [443, 240] on p "[PERSON_NAME] 0598334556 4829638420" at bounding box center [445, 241] width 100 height 63
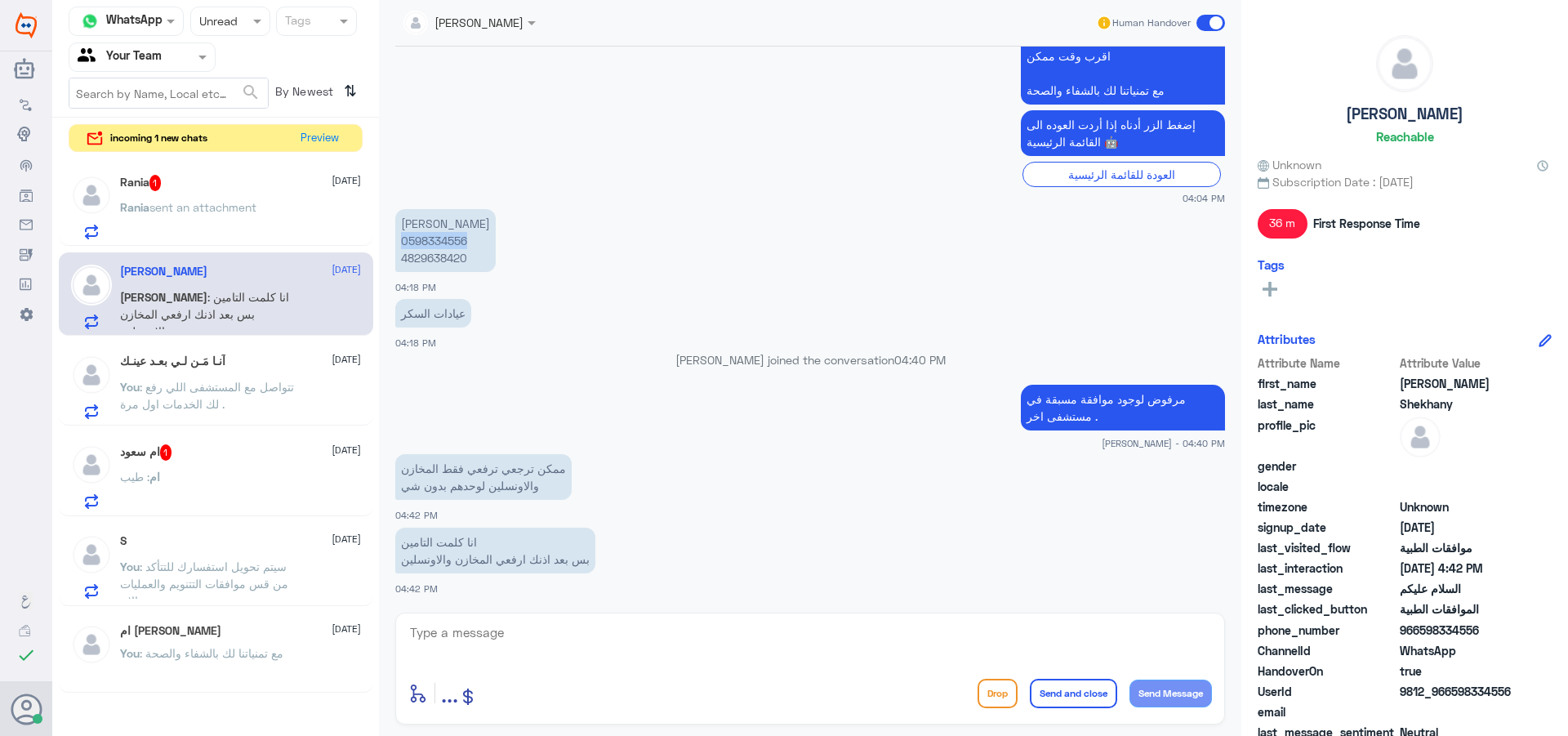
click at [443, 240] on p "[PERSON_NAME] 0598334556 4829638420" at bounding box center [445, 241] width 100 height 63
copy p "0598334556"
click at [643, 643] on textarea at bounding box center [810, 641] width 804 height 40
type textarea "تم الرفع تحت الاجراء"
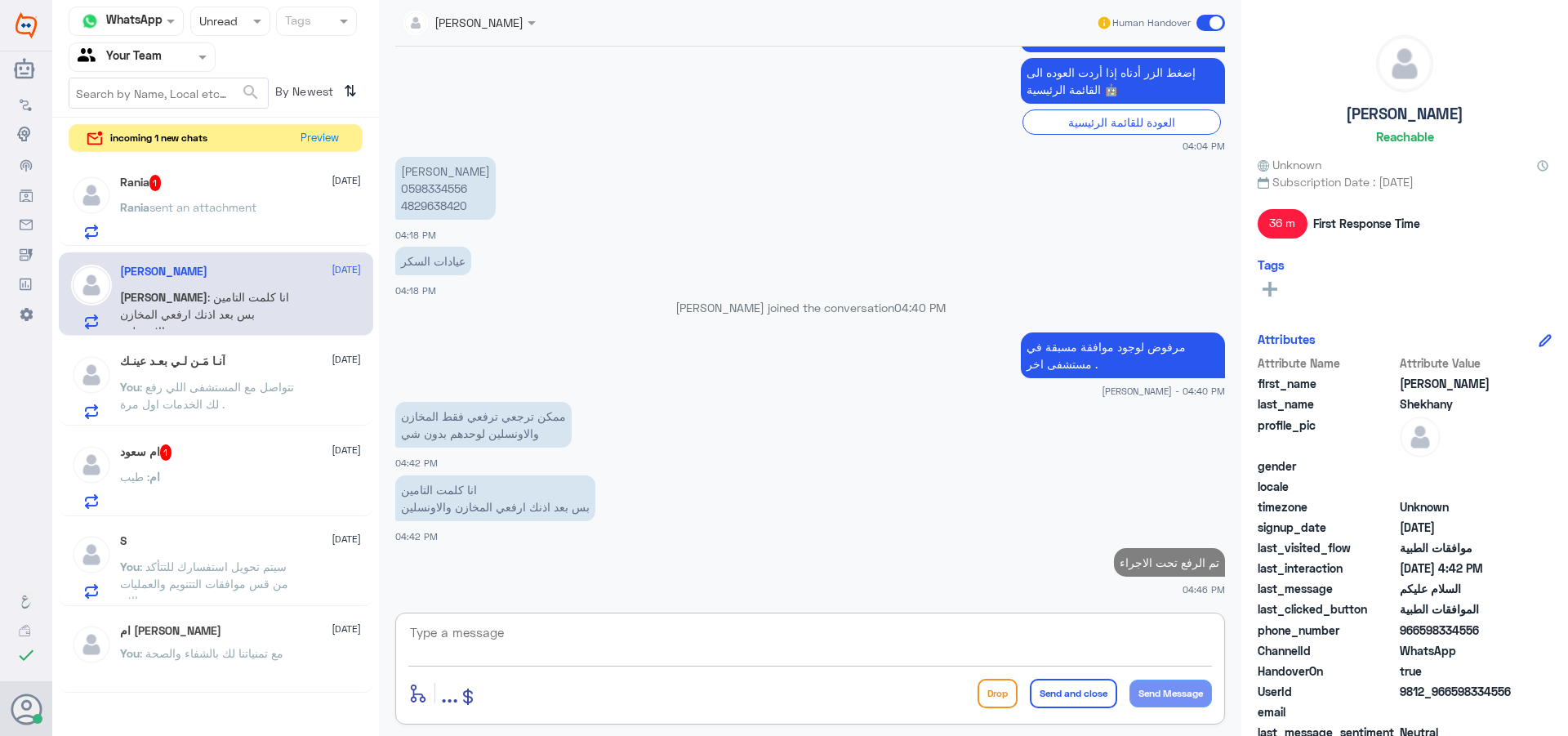
click at [140, 438] on div "ام سعود 1 [DATE] ام : طيب" at bounding box center [216, 474] width 314 height 84
click at [151, 447] on h5 "ام سعود 1" at bounding box center [146, 453] width 53 height 17
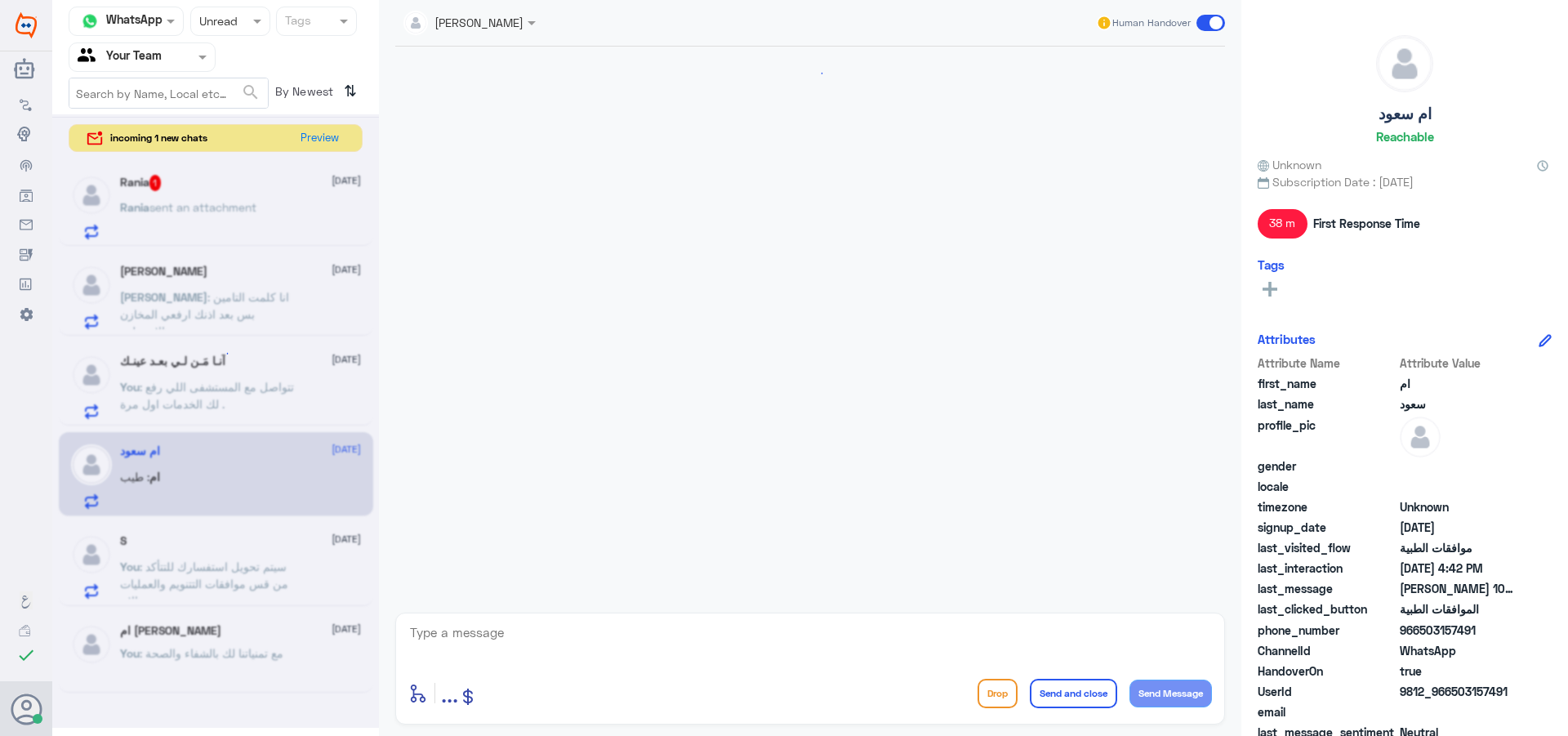
scroll to position [1349, 0]
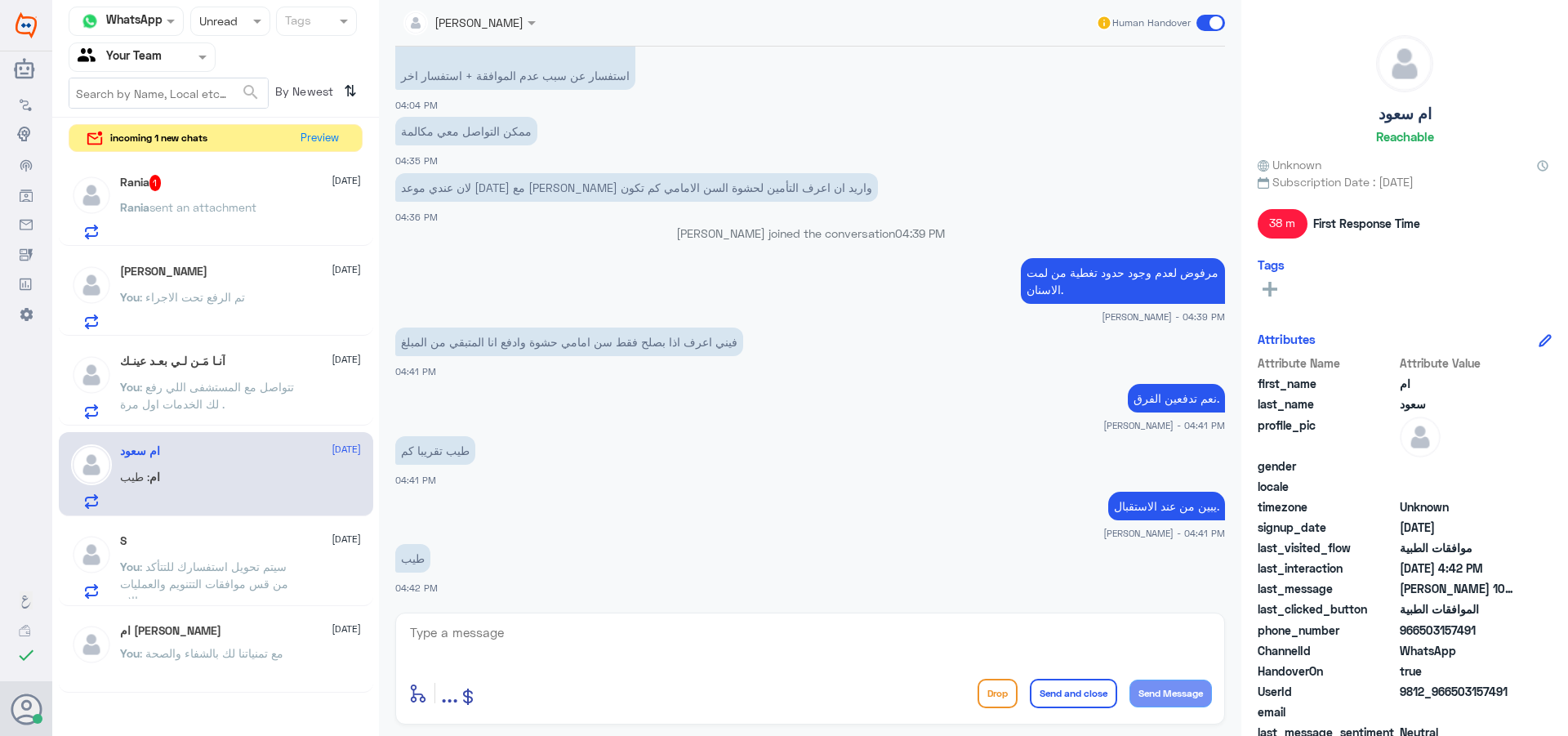
click at [183, 227] on p "Rania sent an attachment" at bounding box center [188, 219] width 136 height 41
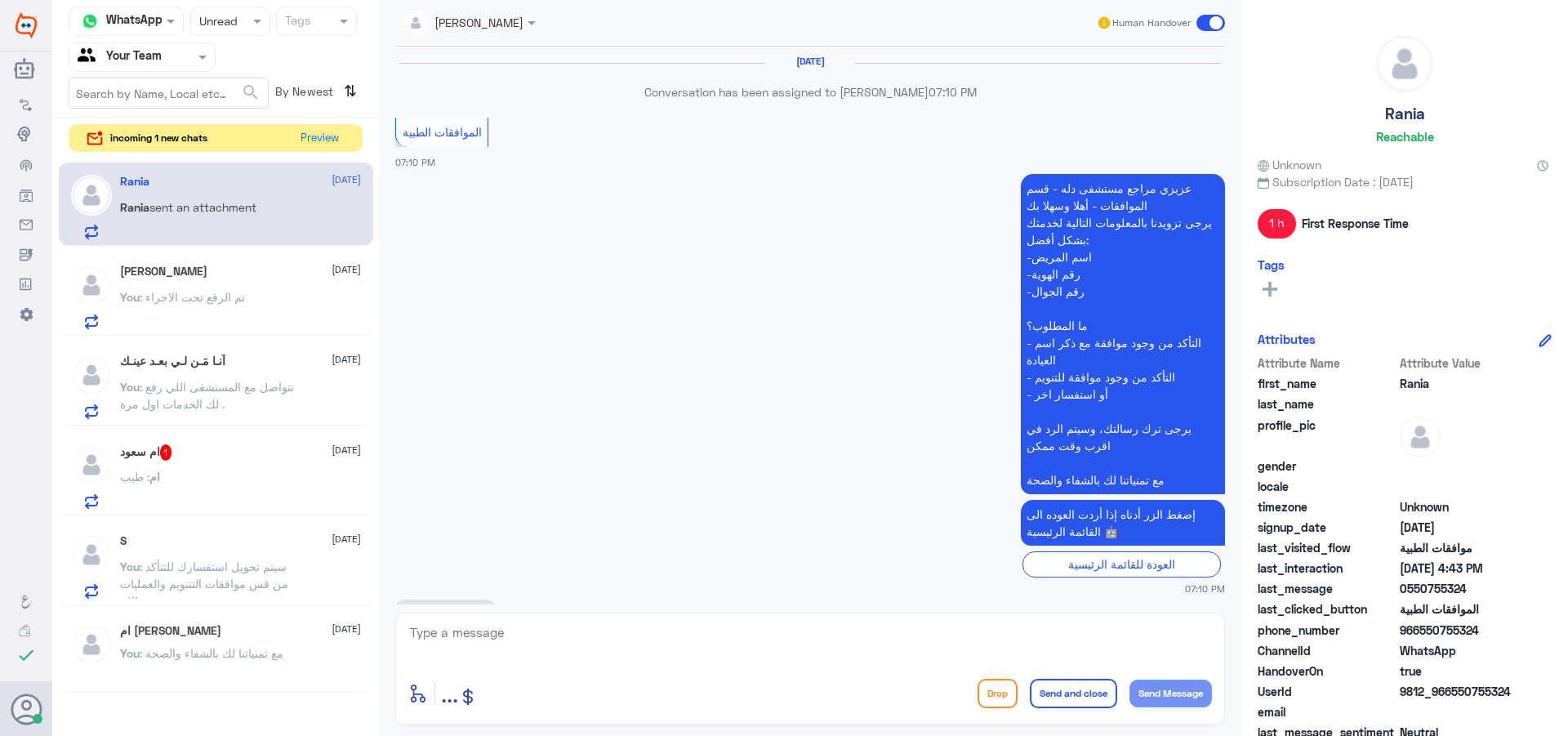
scroll to position [1569, 0]
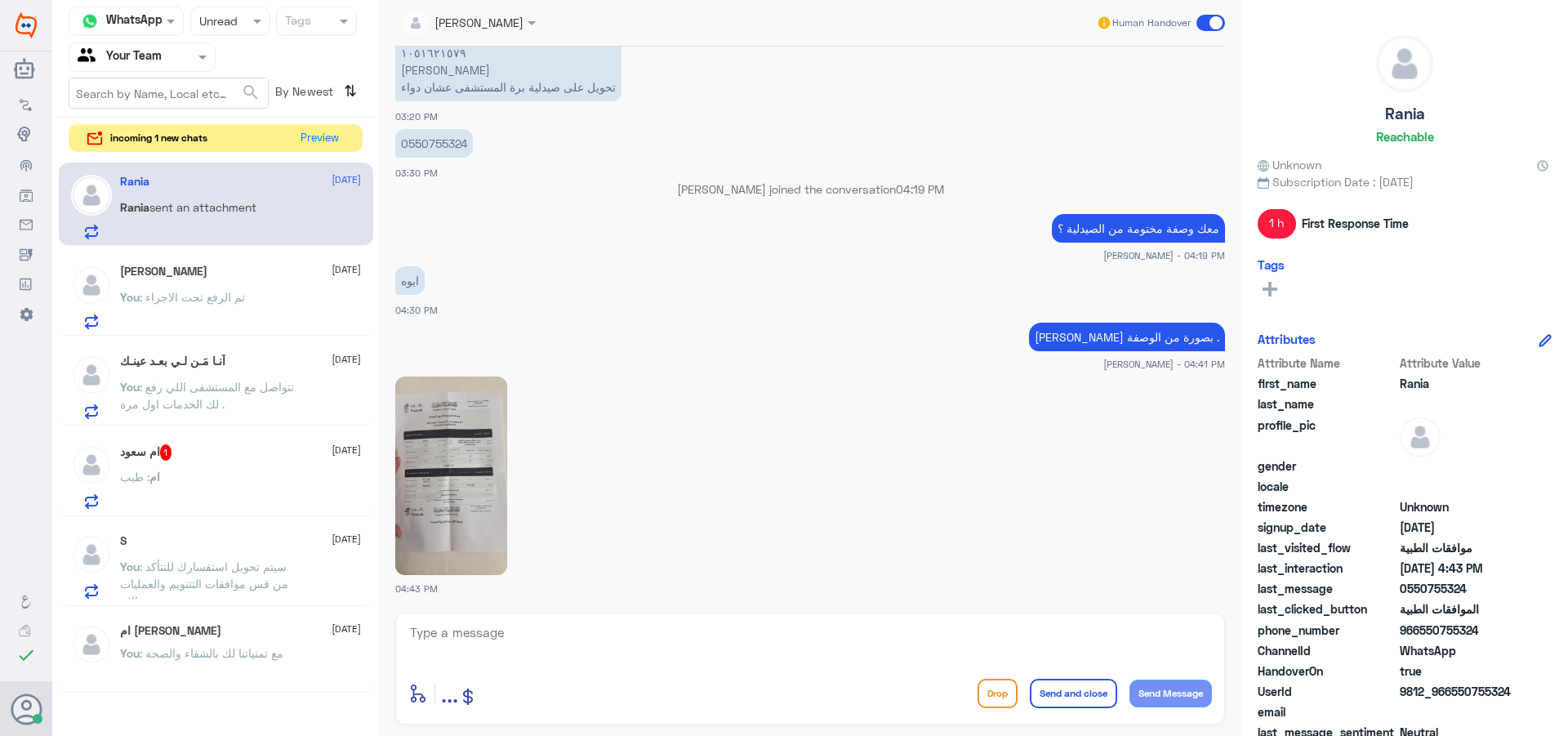
click at [422, 427] on img at bounding box center [451, 475] width 112 height 198
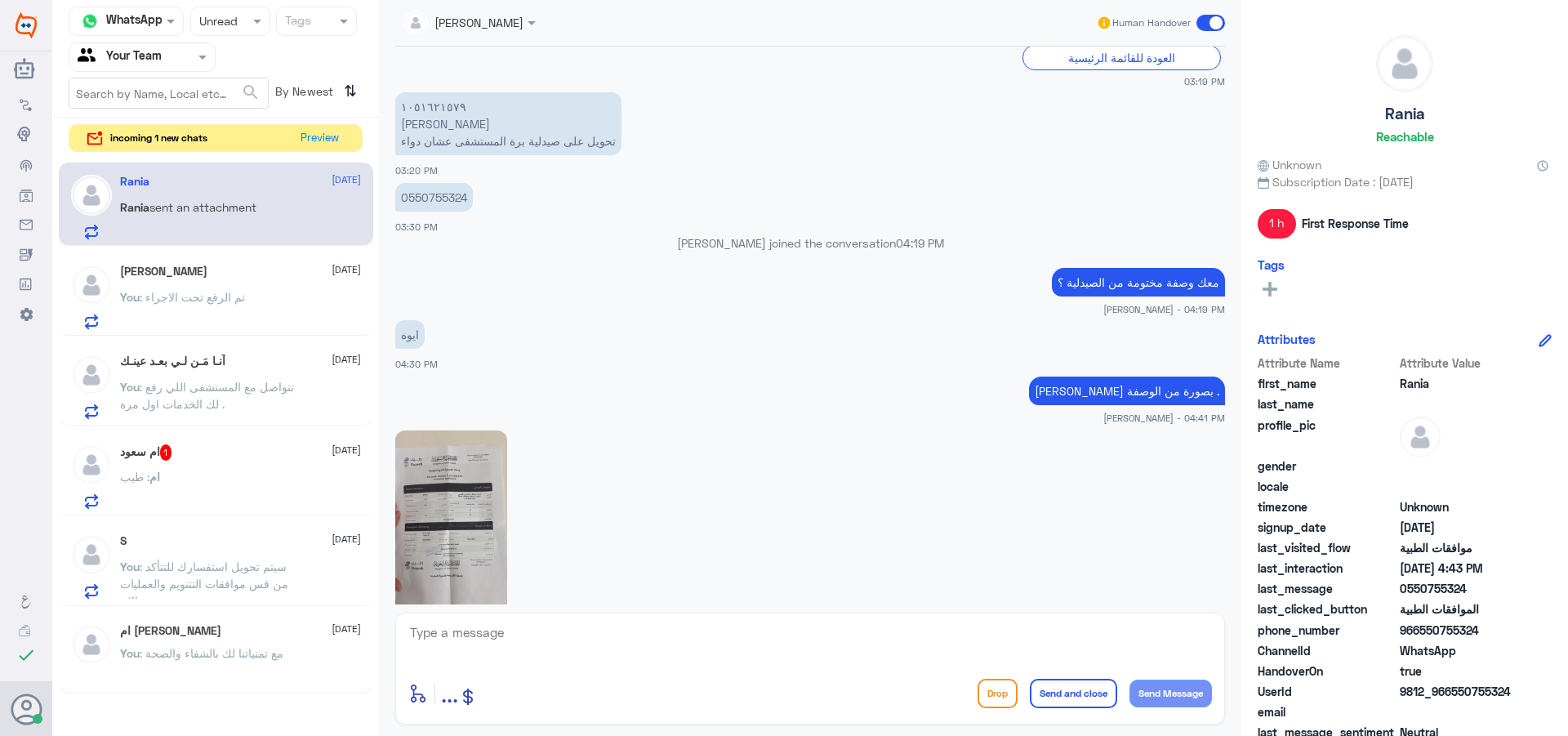
scroll to position [1487, 0]
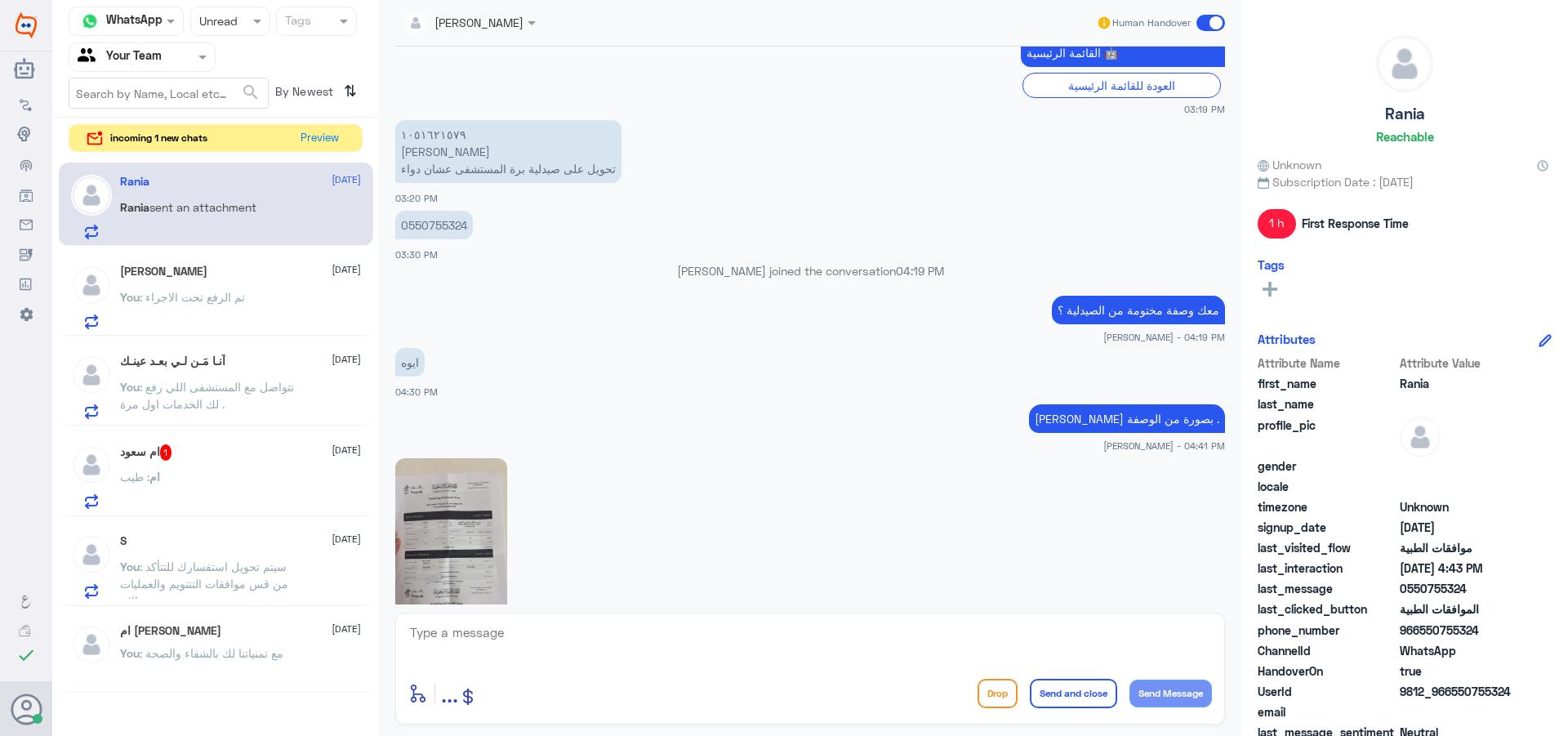
click at [427, 208] on div "0550755324 03:30 PM" at bounding box center [810, 234] width 830 height 55
copy p "0550755324"
click at [455, 506] on img at bounding box center [451, 557] width 112 height 198
click at [471, 648] on textarea at bounding box center [810, 641] width 804 height 40
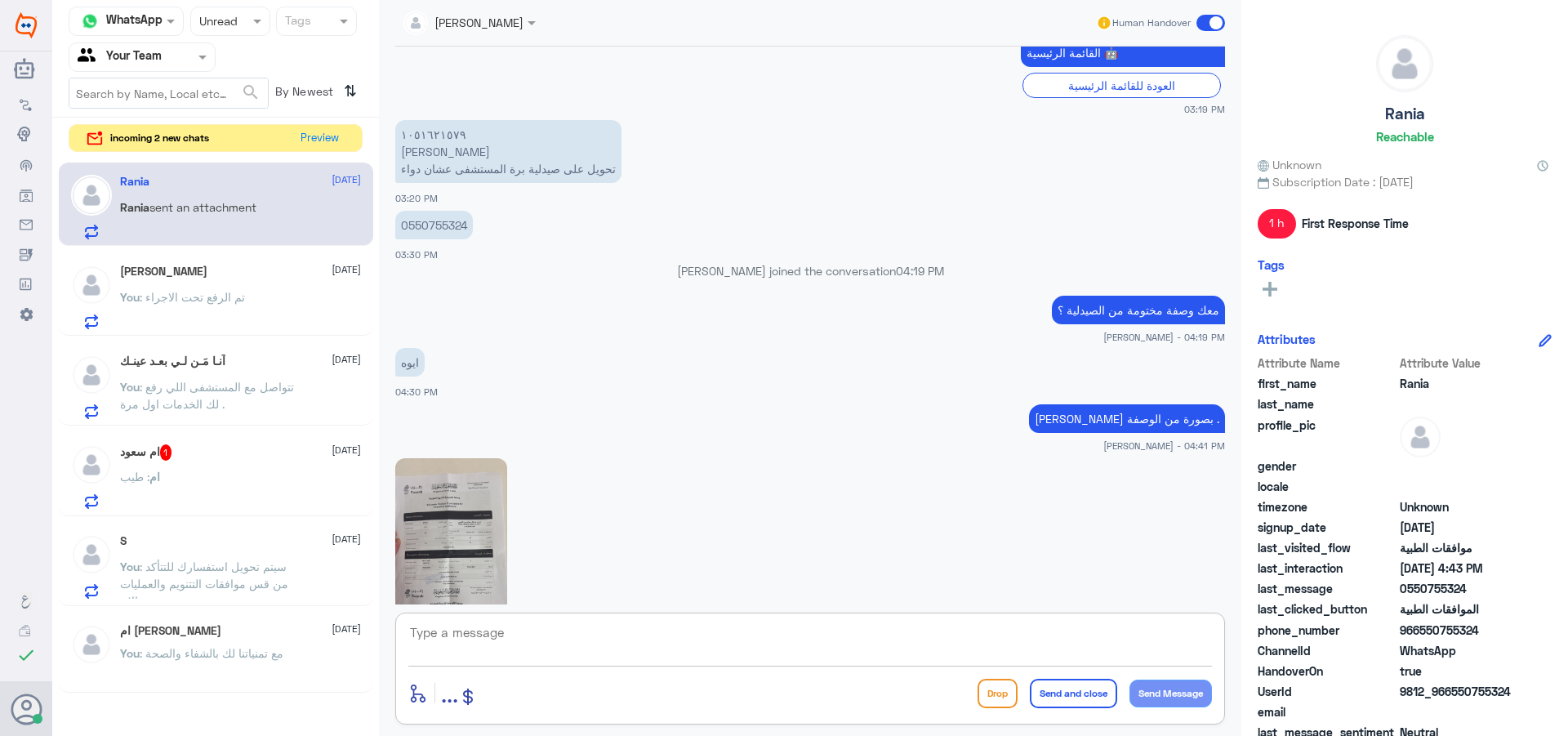
click at [587, 627] on textarea at bounding box center [810, 641] width 804 height 40
type textarea "وش اسم الدواء"
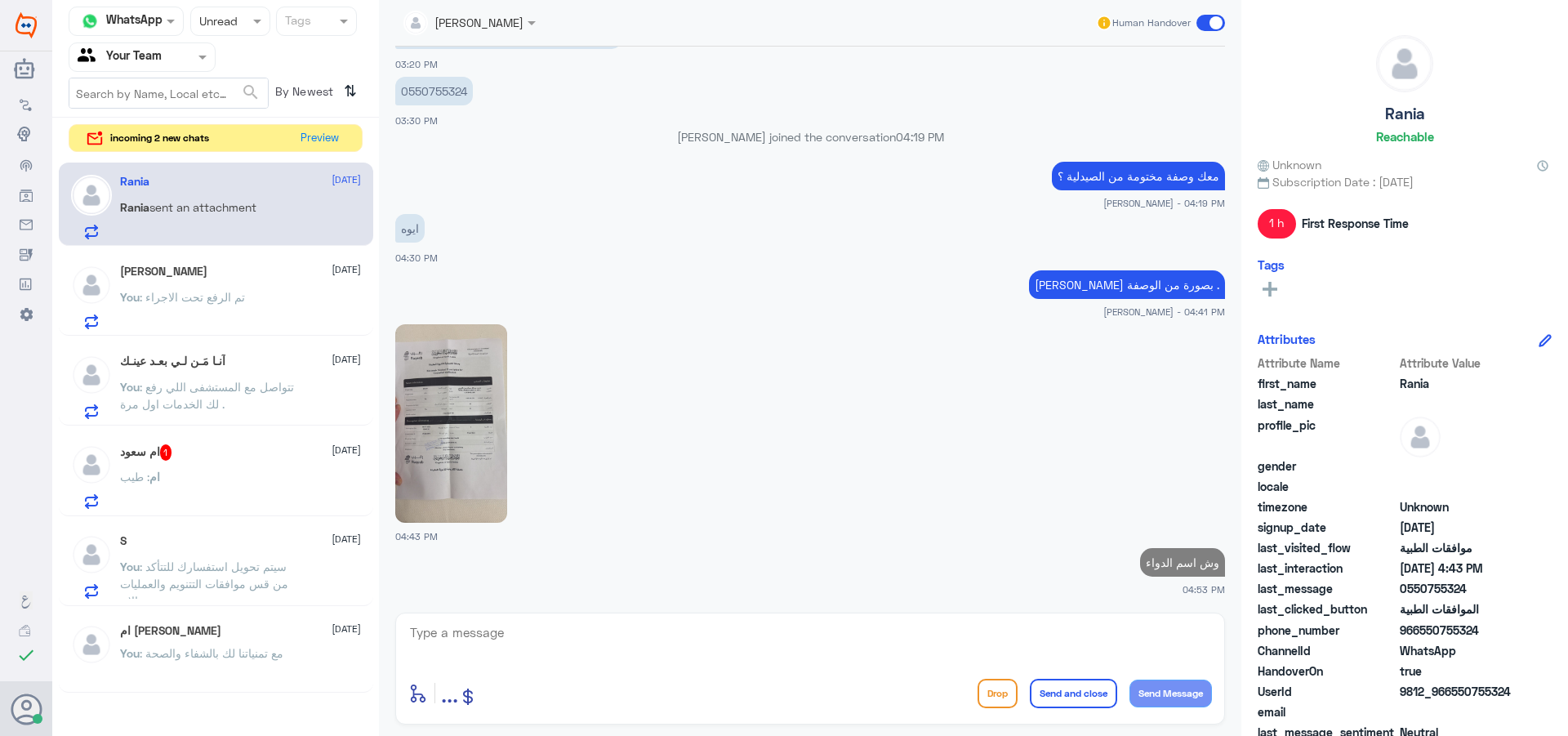
click at [298, 481] on div "ام : طيب" at bounding box center [240, 491] width 241 height 37
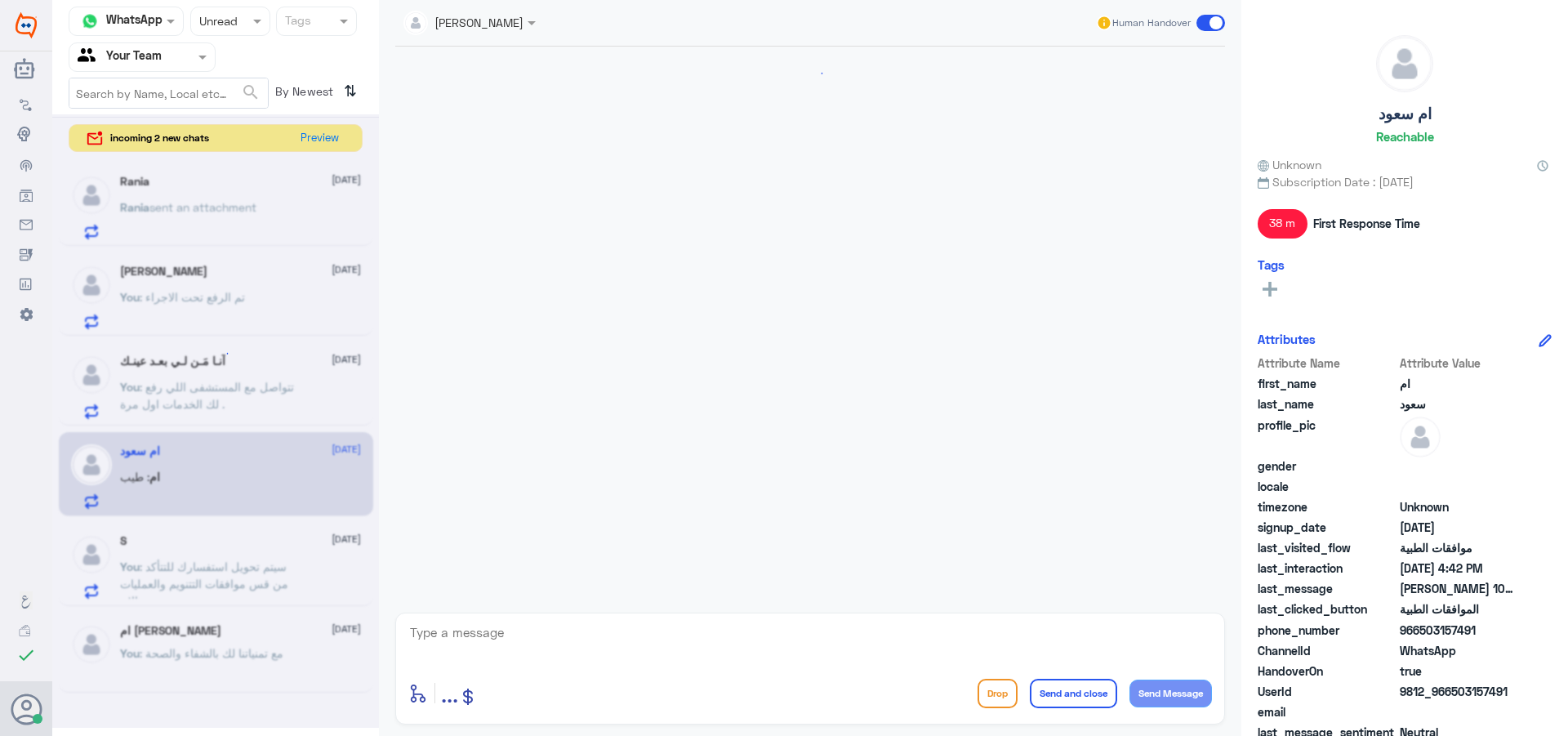
scroll to position [1349, 0]
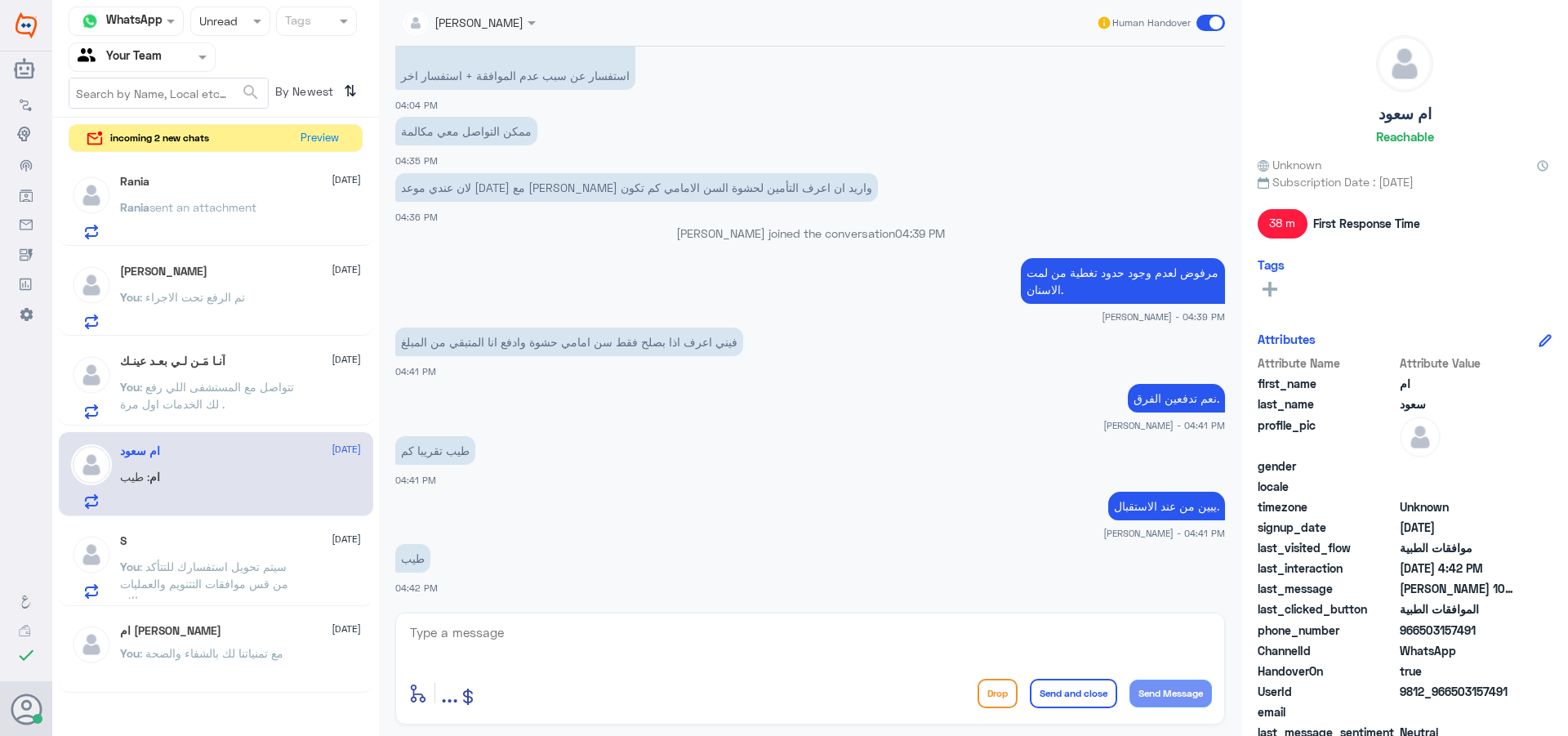
click at [263, 225] on div "Rania sent an attachment" at bounding box center [240, 221] width 241 height 37
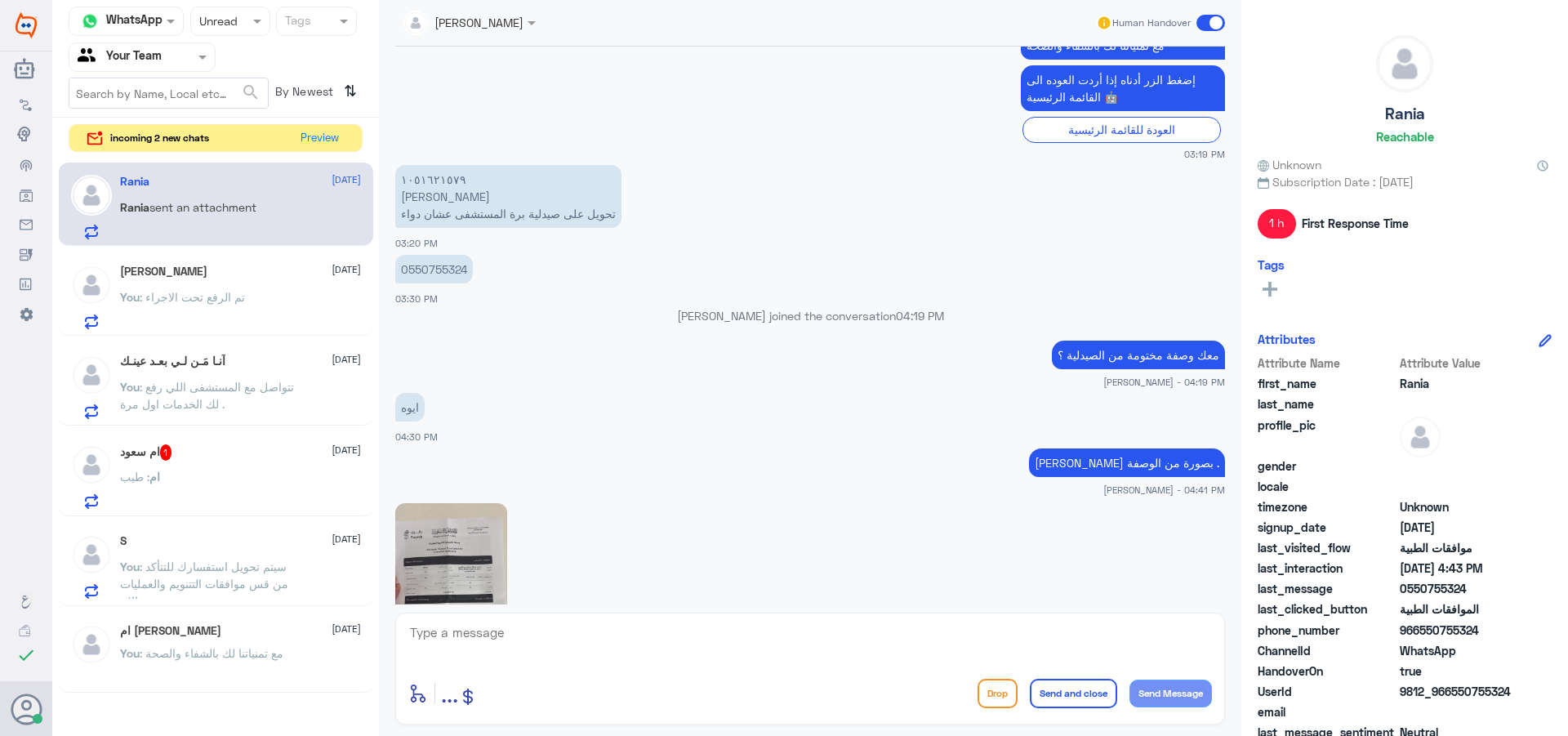
scroll to position [1261, 0]
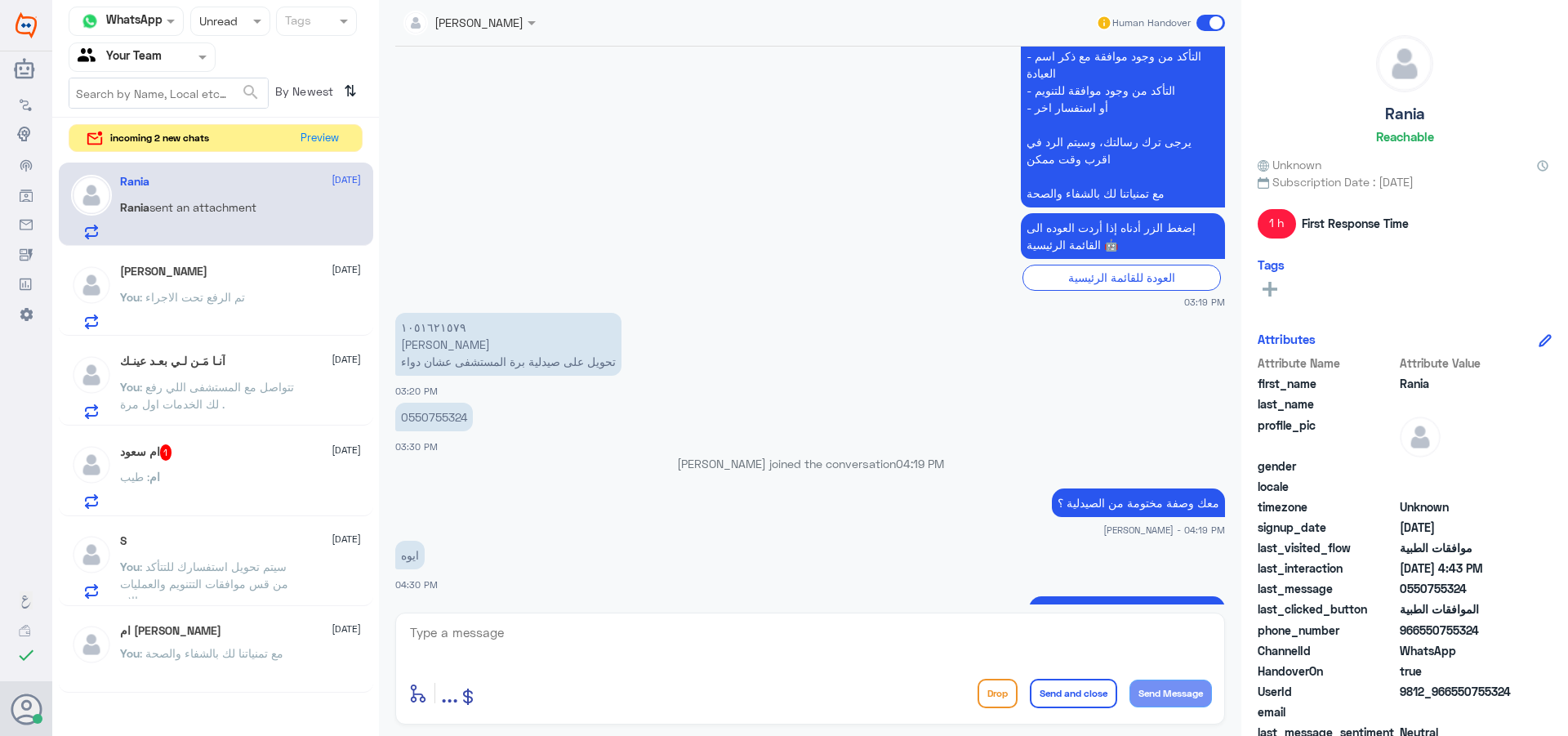
click at [419, 419] on p "0550755324" at bounding box center [434, 417] width 77 height 29
copy p "0550755324"
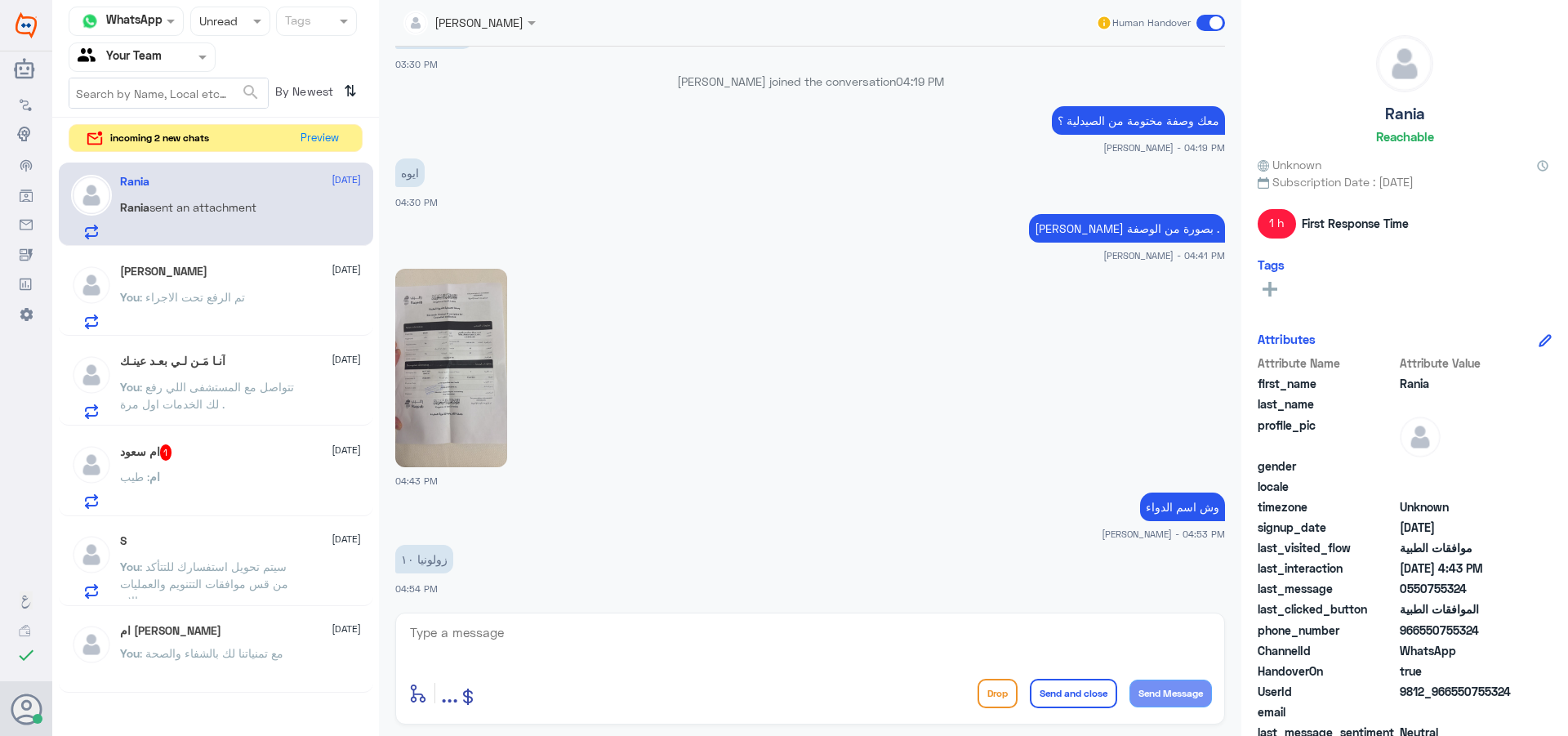
drag, startPoint x: 553, startPoint y: 616, endPoint x: 553, endPoint y: 636, distance: 20.0
click at [551, 620] on div "enter flow name ... Drop Send and close Send Message" at bounding box center [810, 668] width 830 height 112
click at [554, 637] on textarea at bounding box center [810, 641] width 804 height 40
type textarea "تم تحويلك لصيدلية المتحدة"
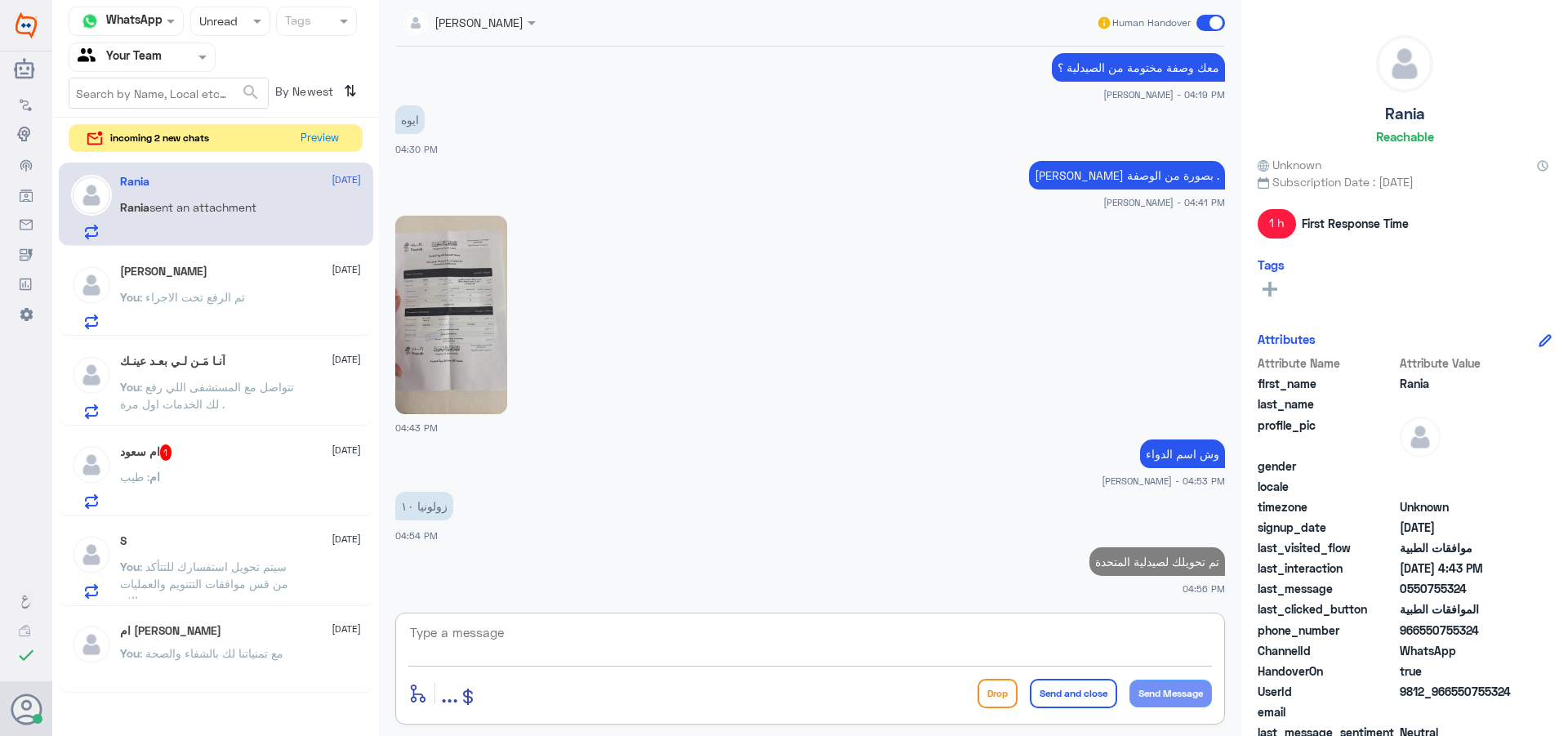
paste textarea "Please, give the client copy of tranferred approval to :UNITED PHARMACIES(TollF…"
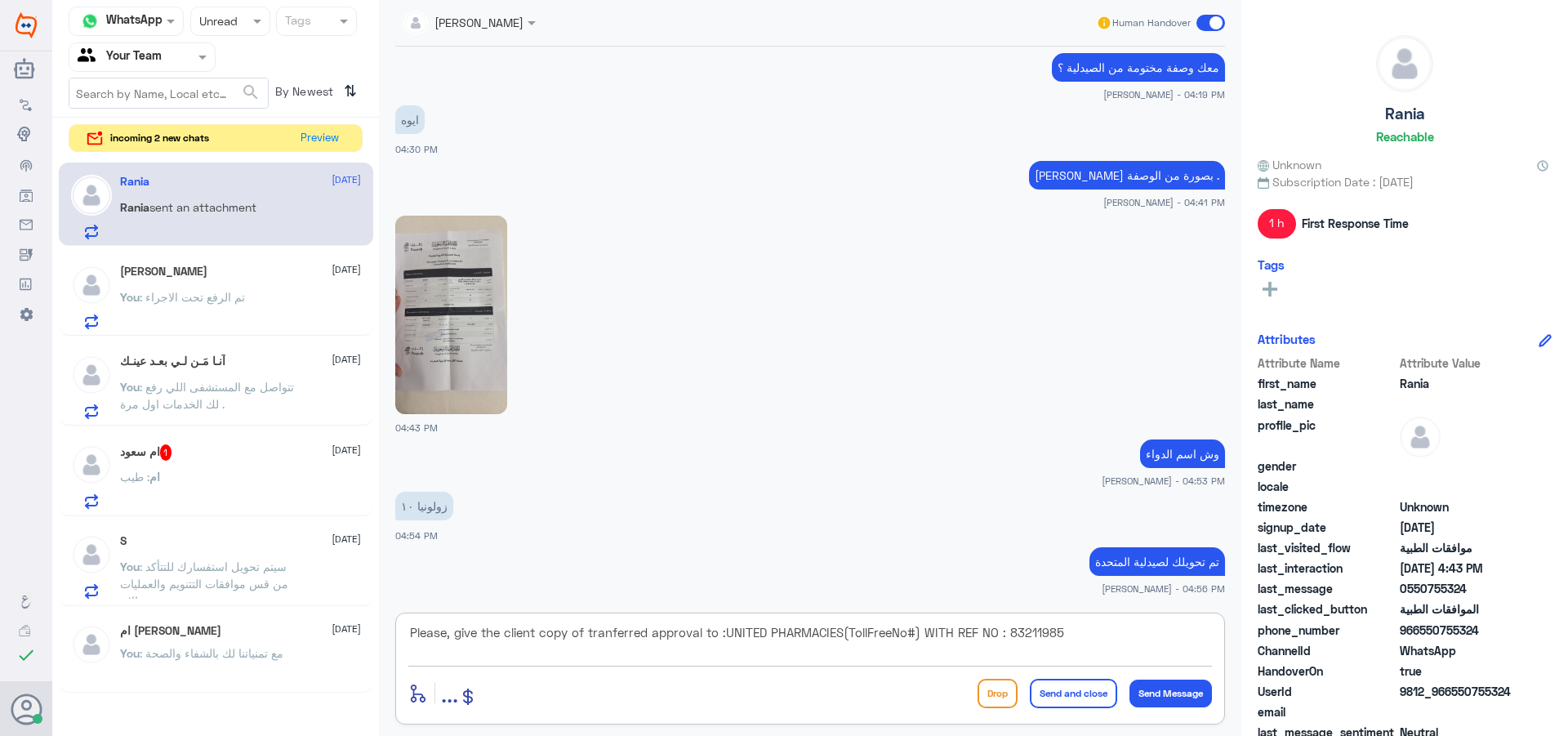
click at [1006, 634] on textarea "Please, give the client copy of tranferred approval to :UNITED PHARMACIES(TollF…" at bounding box center [810, 641] width 804 height 40
click at [919, 630] on textarea "Please, give the client copy of tranferred approval to :UNITED PHARMACIES(TollF…" at bounding box center [810, 641] width 804 height 40
type textarea "Please, give the client copy of tranferred approval to :UNITED PHARMACIES(TollF…"
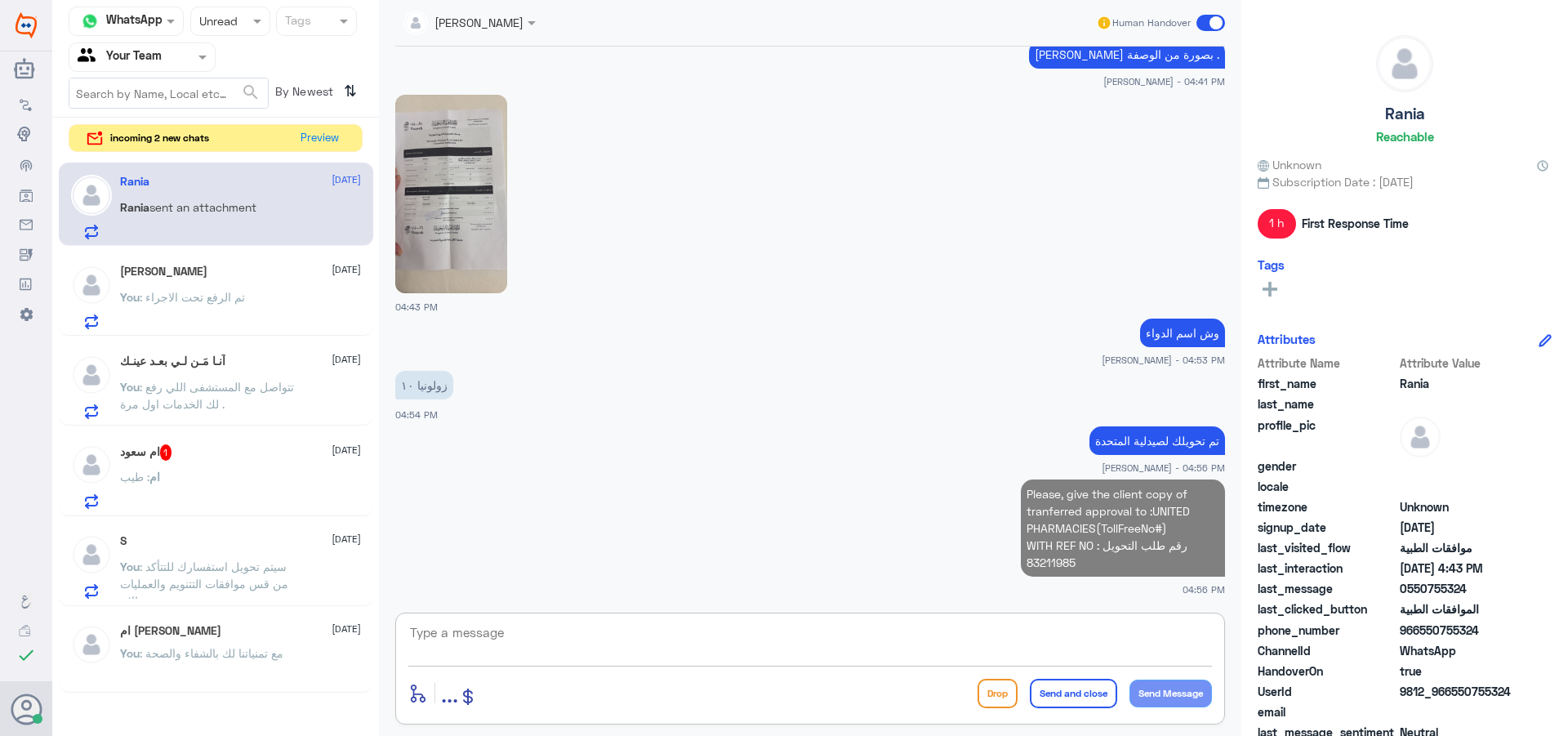
click at [206, 469] on div "ام سعود 1 [DATE] ام : طيب" at bounding box center [240, 477] width 241 height 65
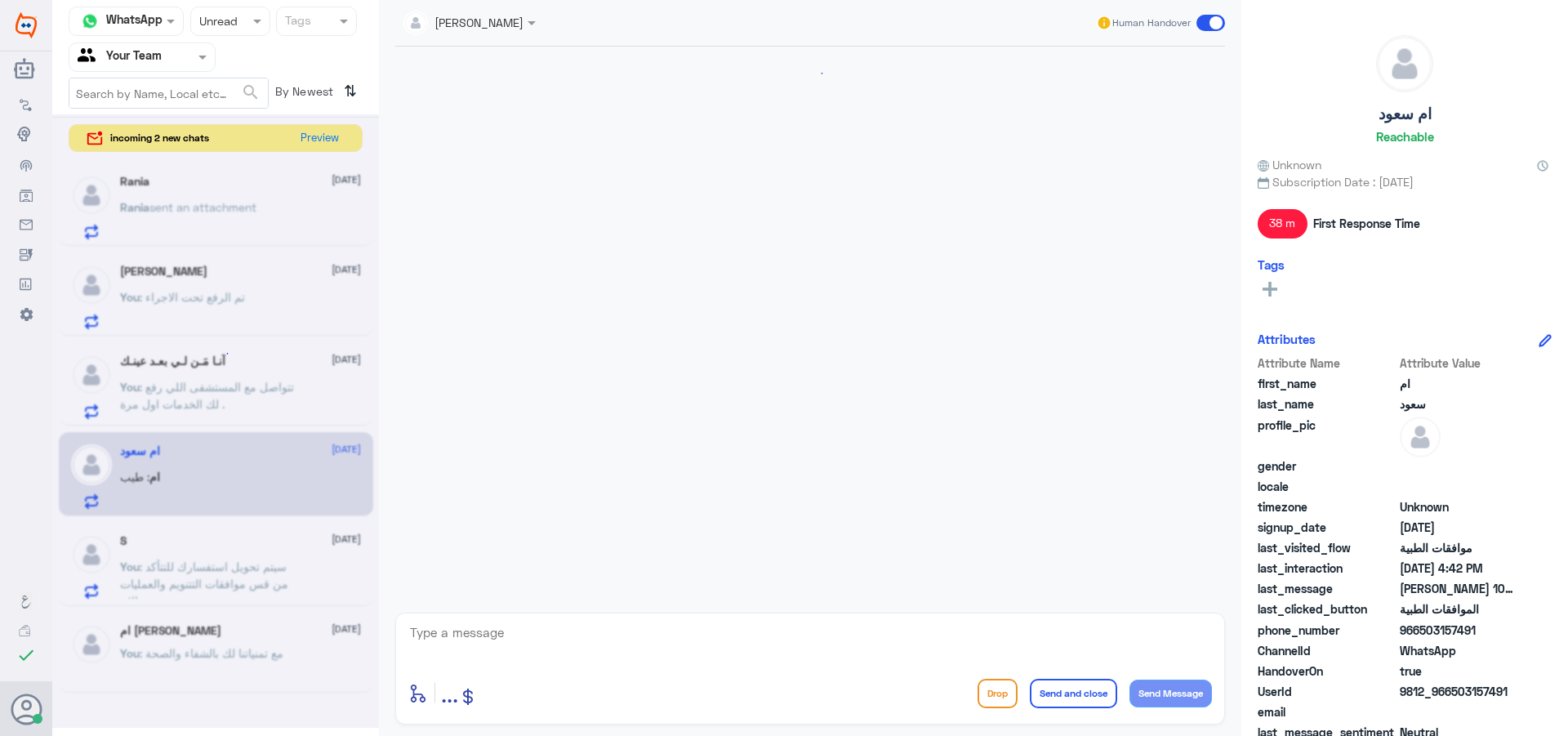
scroll to position [1349, 0]
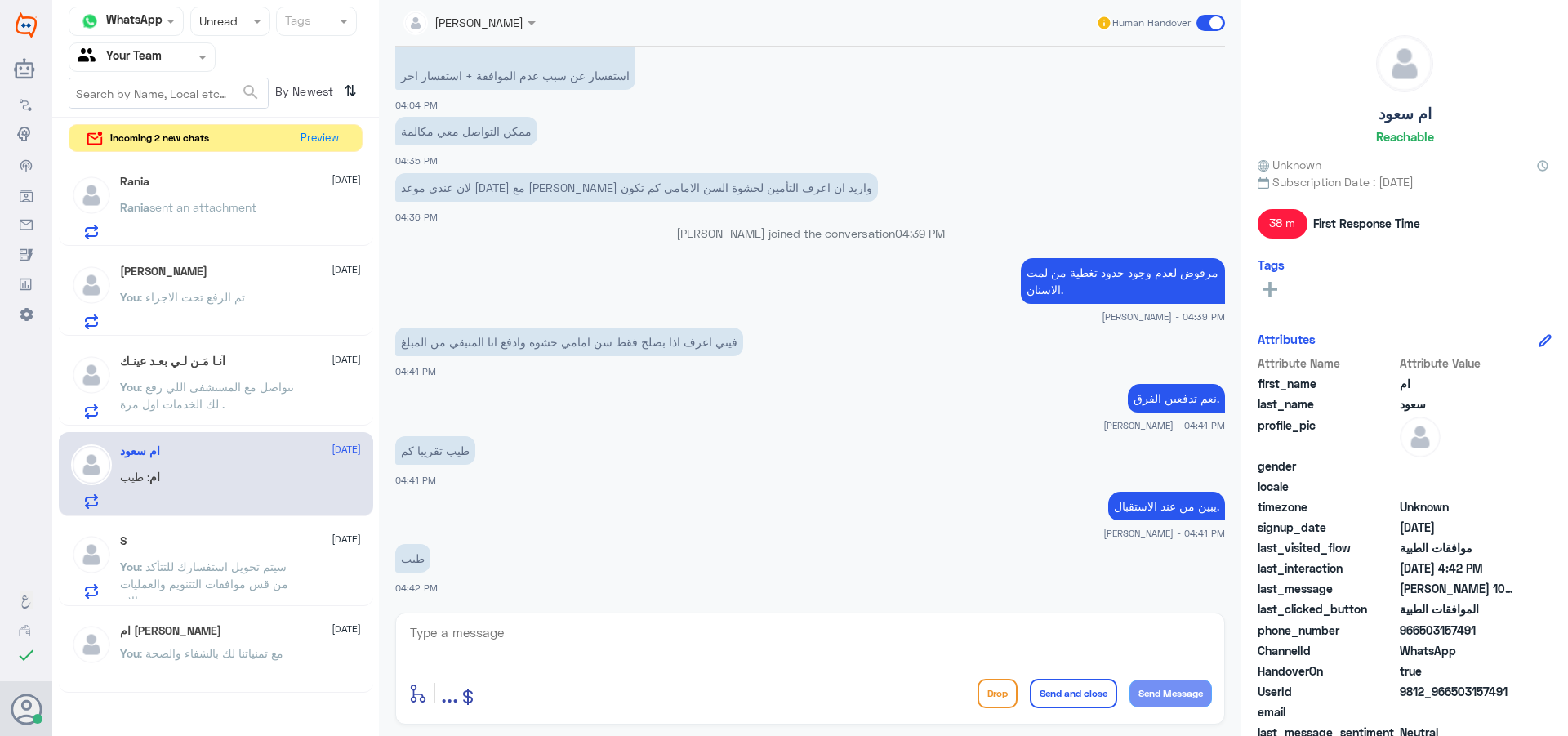
click at [283, 633] on div "ام [PERSON_NAME] [DATE]" at bounding box center [240, 631] width 241 height 14
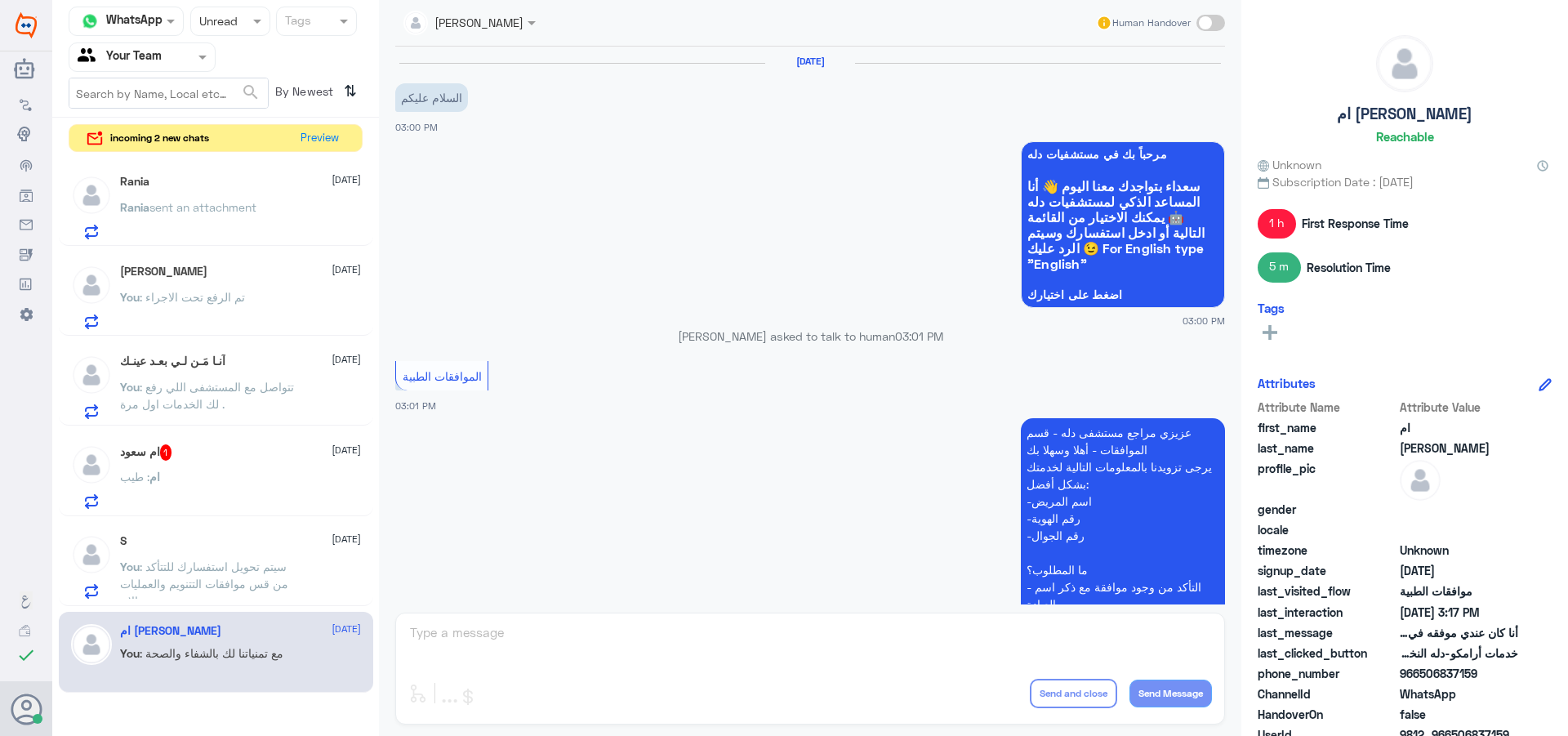
scroll to position [1277, 0]
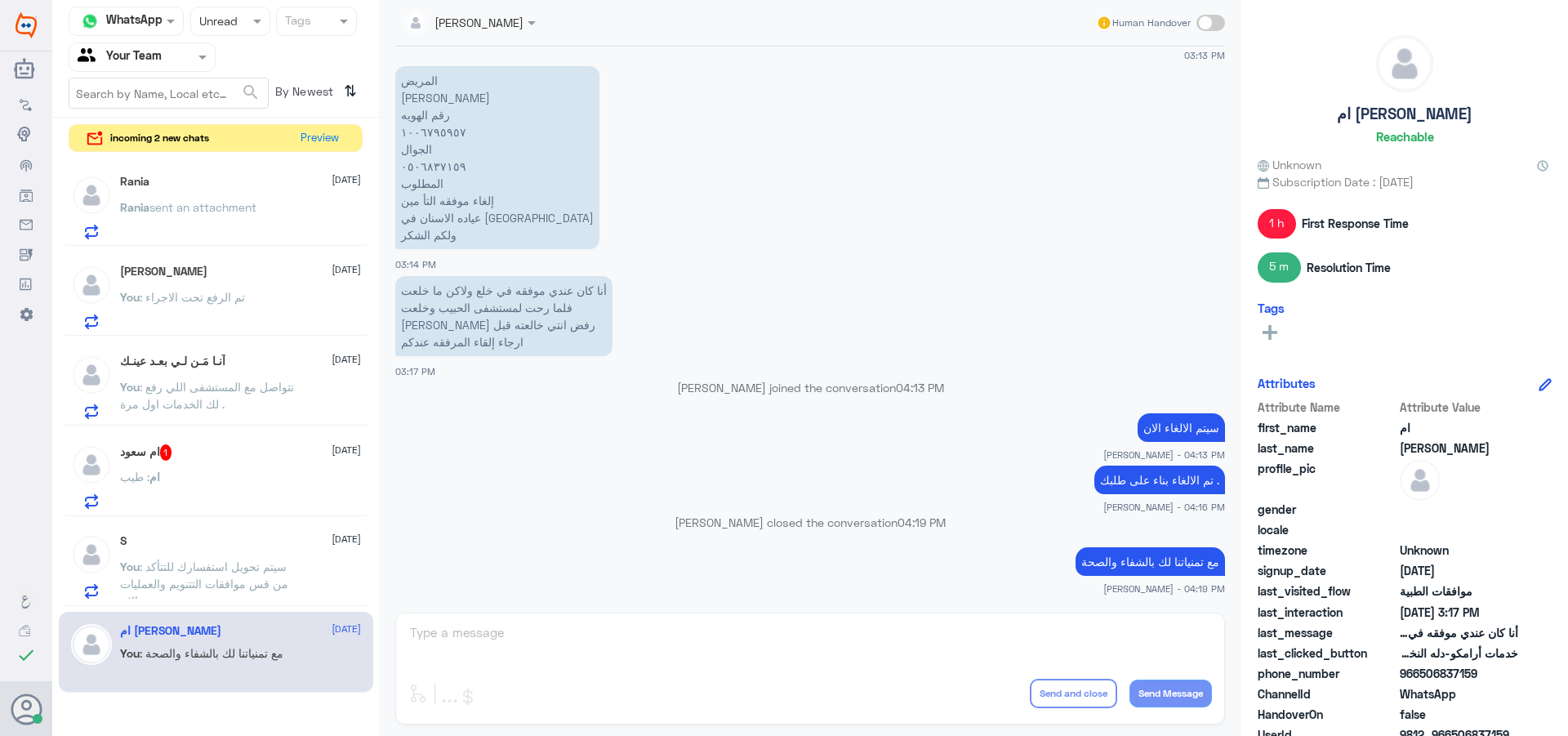
click at [1103, 562] on p "مع تمنياتنا لك بالشفاء والصحة" at bounding box center [1150, 562] width 149 height 29
click at [207, 591] on p "You : سيتم تحويل استفسارك للتتأكد من قس موافقات التتنويم والعمليات الان ." at bounding box center [211, 578] width 183 height 41
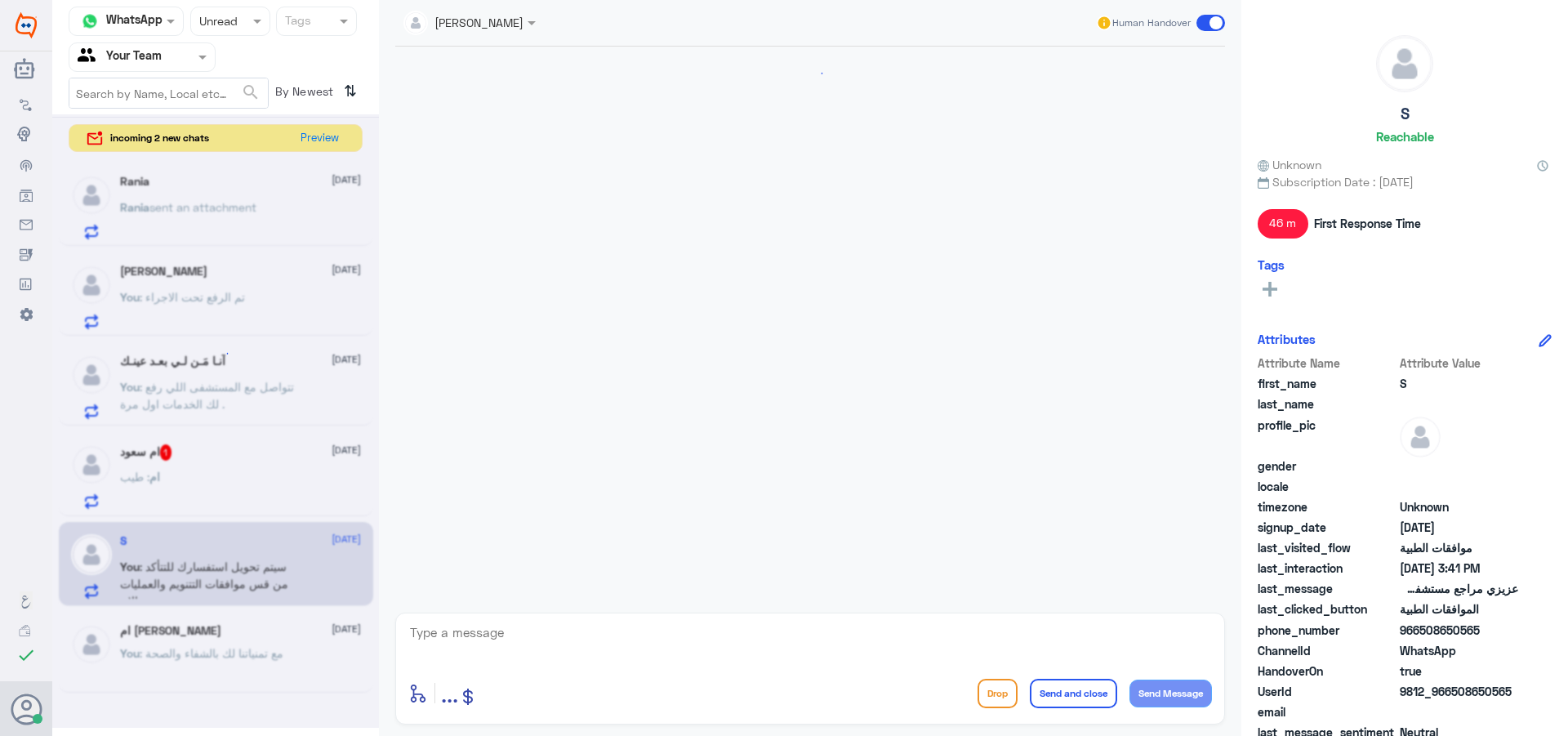
scroll to position [869, 0]
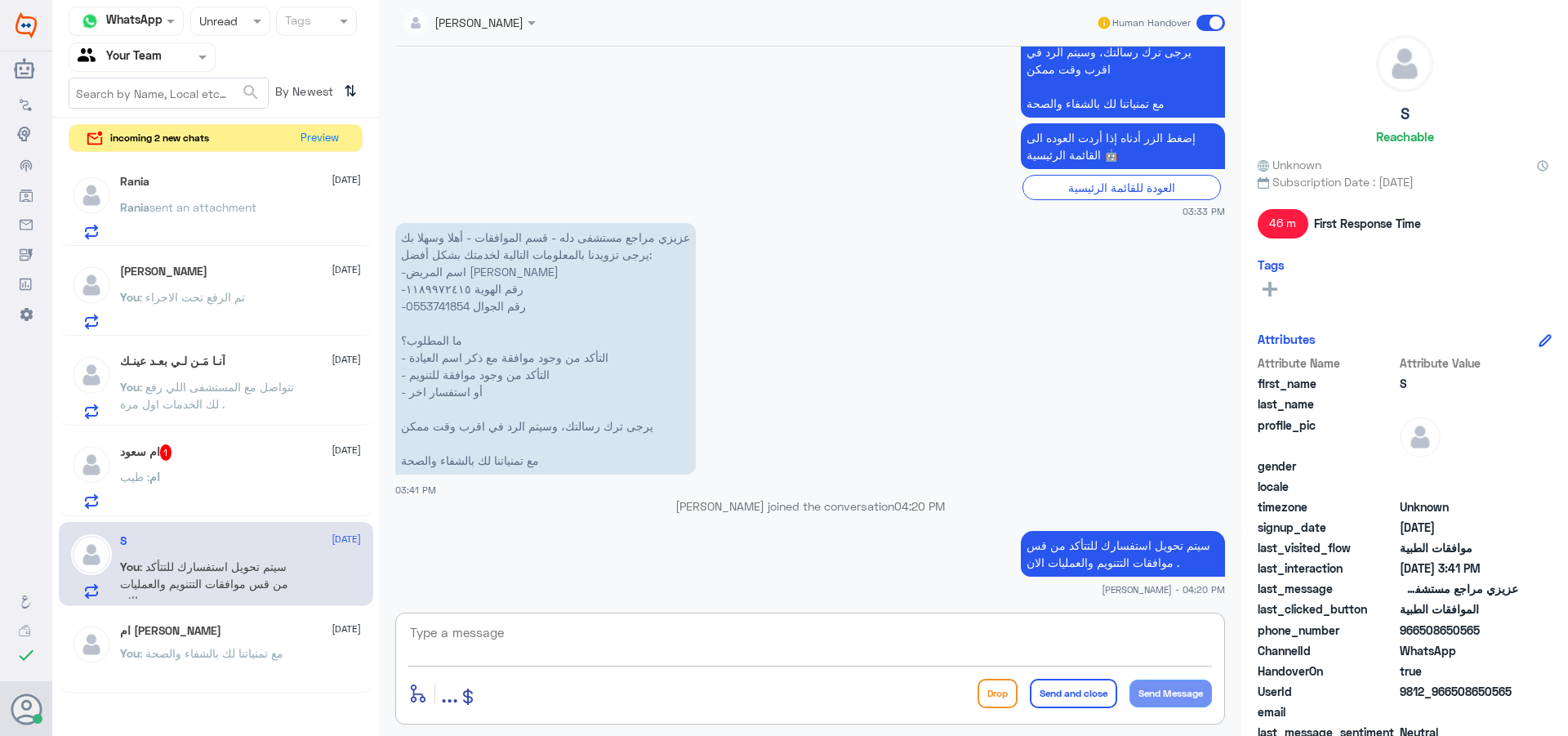
click at [838, 656] on textarea at bounding box center [810, 641] width 804 height 40
click at [240, 457] on div "ام سعود 1 [DATE]" at bounding box center [240, 453] width 241 height 17
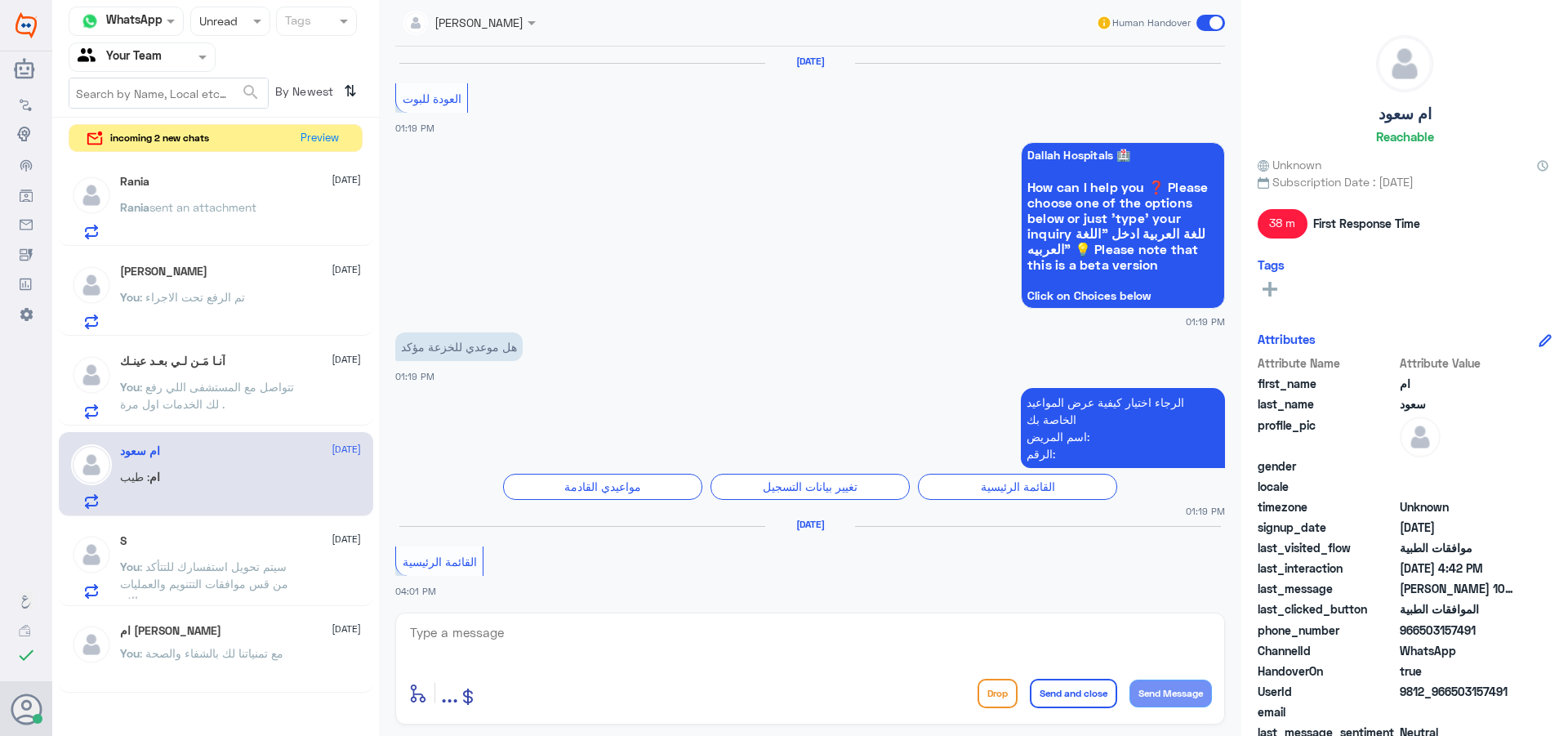
scroll to position [1349, 0]
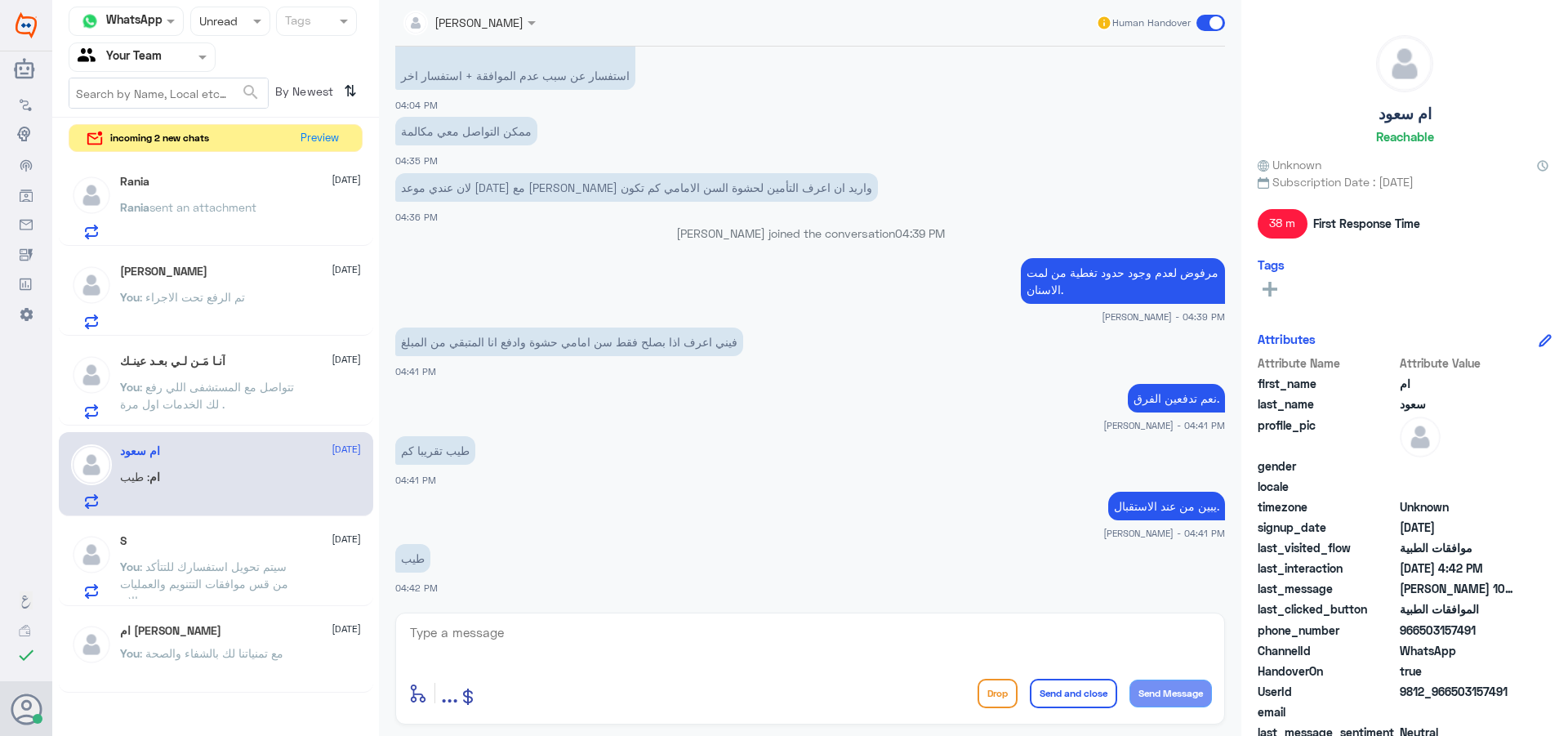
click at [462, 641] on textarea at bounding box center [810, 641] width 804 height 40
paste textarea "مع تمنياتنا لك بالشفاء والصحة"
type textarea "مع تمنياتنا لك بالشفاء والصحة"
click at [1050, 690] on button "Send and close" at bounding box center [1073, 694] width 88 height 30
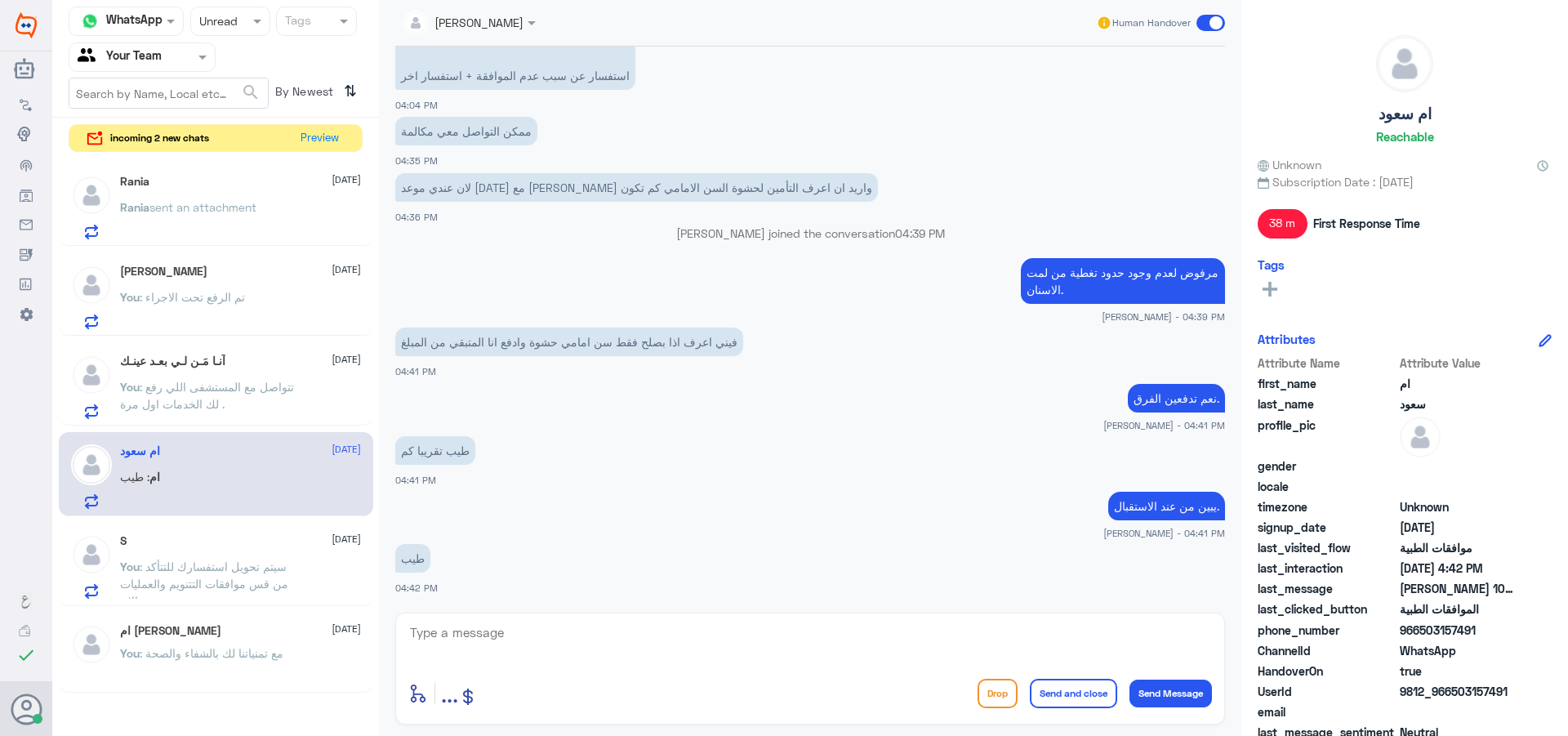
scroll to position [1401, 0]
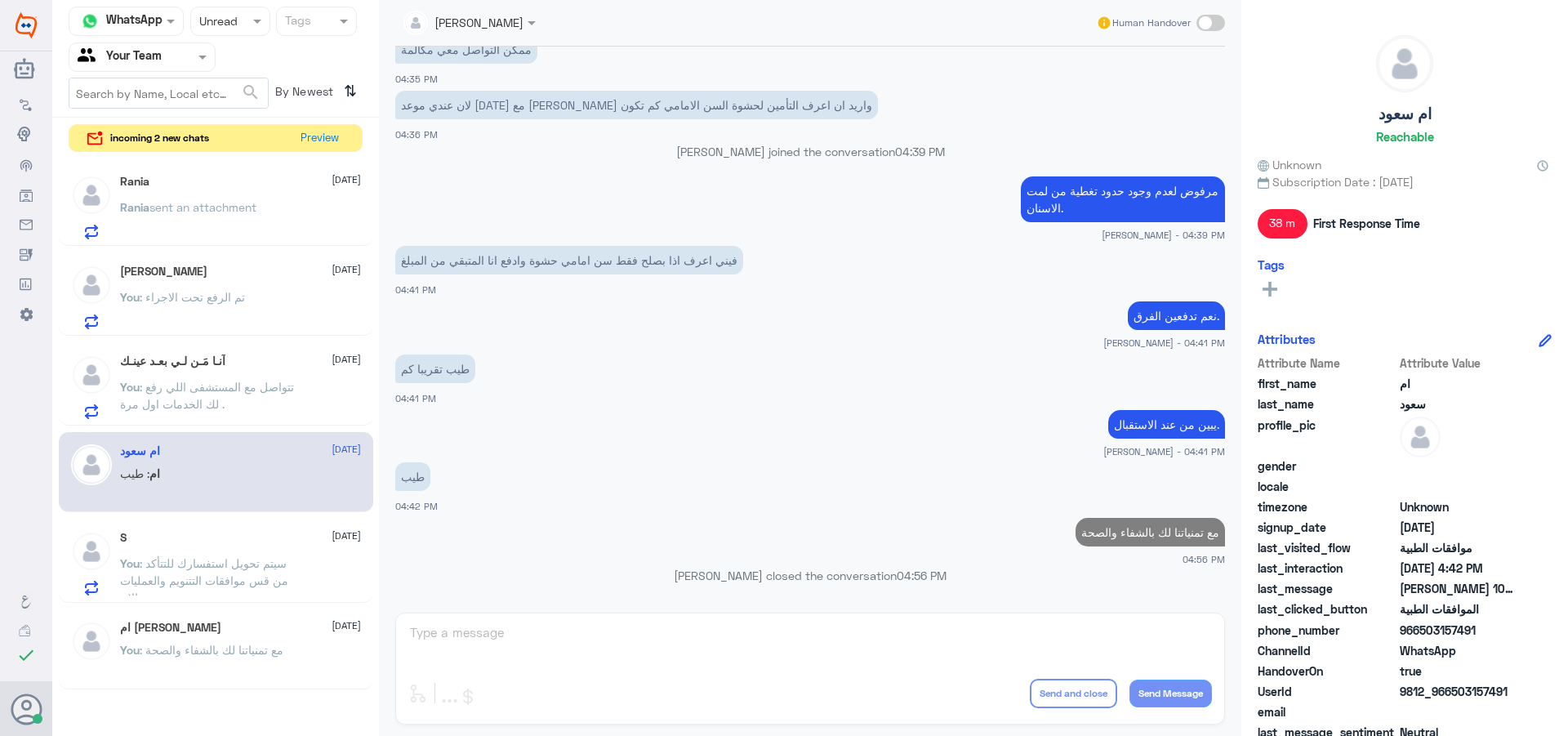
click at [160, 378] on p "You : تتواصل مع المستشفى اللي رفع لك الخدمات اول مرة ." at bounding box center [211, 398] width 183 height 41
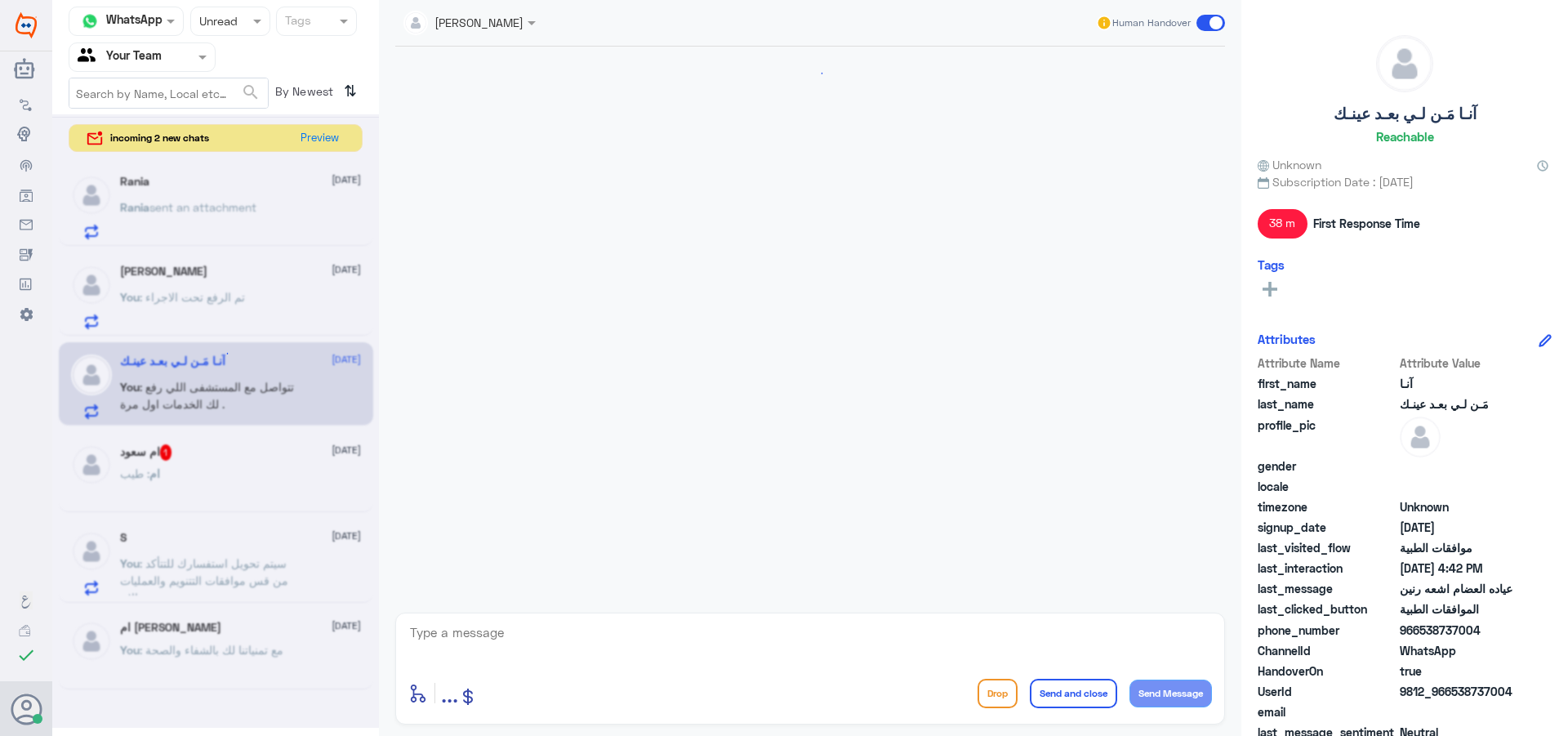
scroll to position [755, 0]
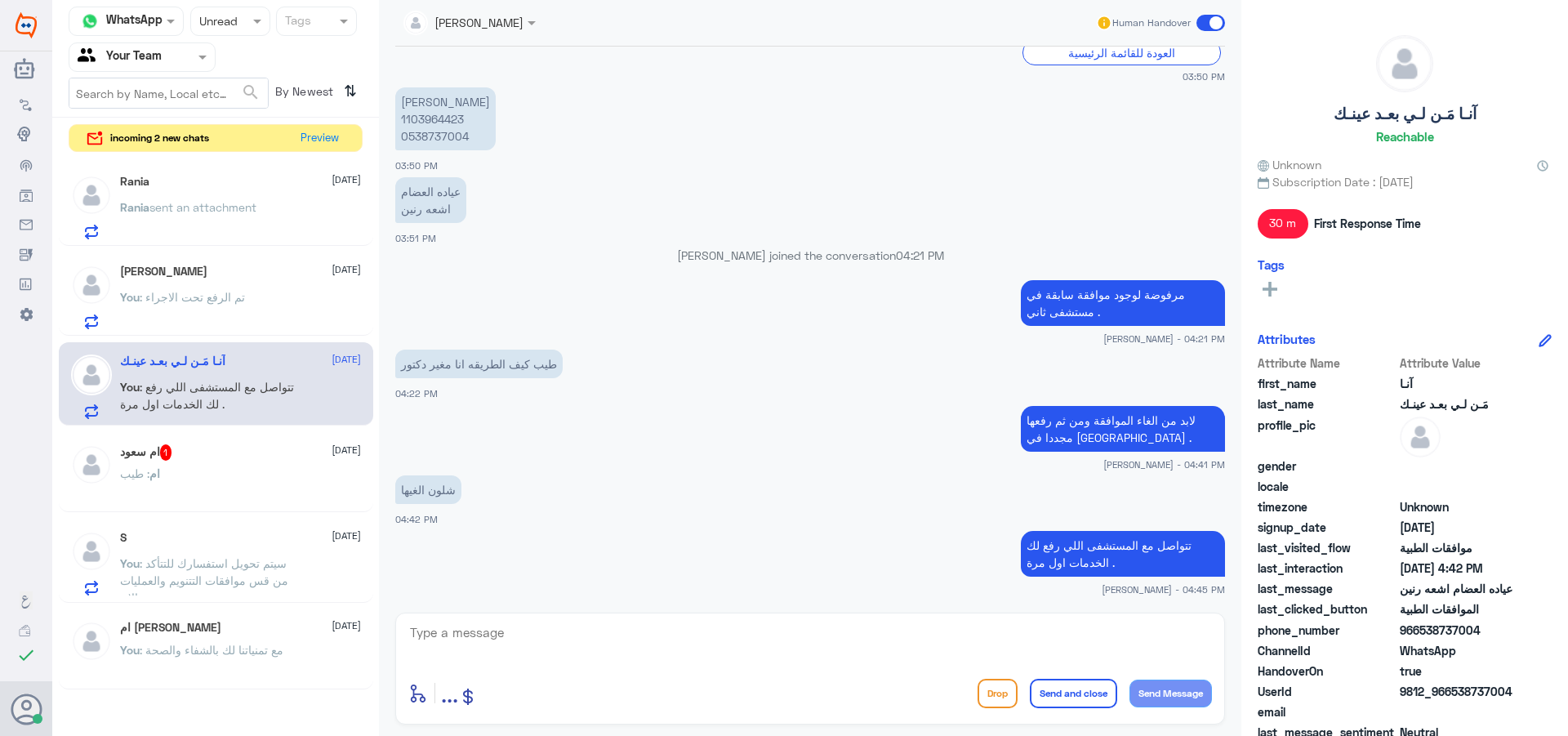
click at [486, 634] on textarea at bounding box center [810, 641] width 804 height 40
paste textarea "مع تمنياتنا لك بالشفاء والصحة"
type textarea "مع تمنياتنا لك بالشفاء والصحة"
click at [1094, 694] on button "Send and close" at bounding box center [1073, 694] width 88 height 30
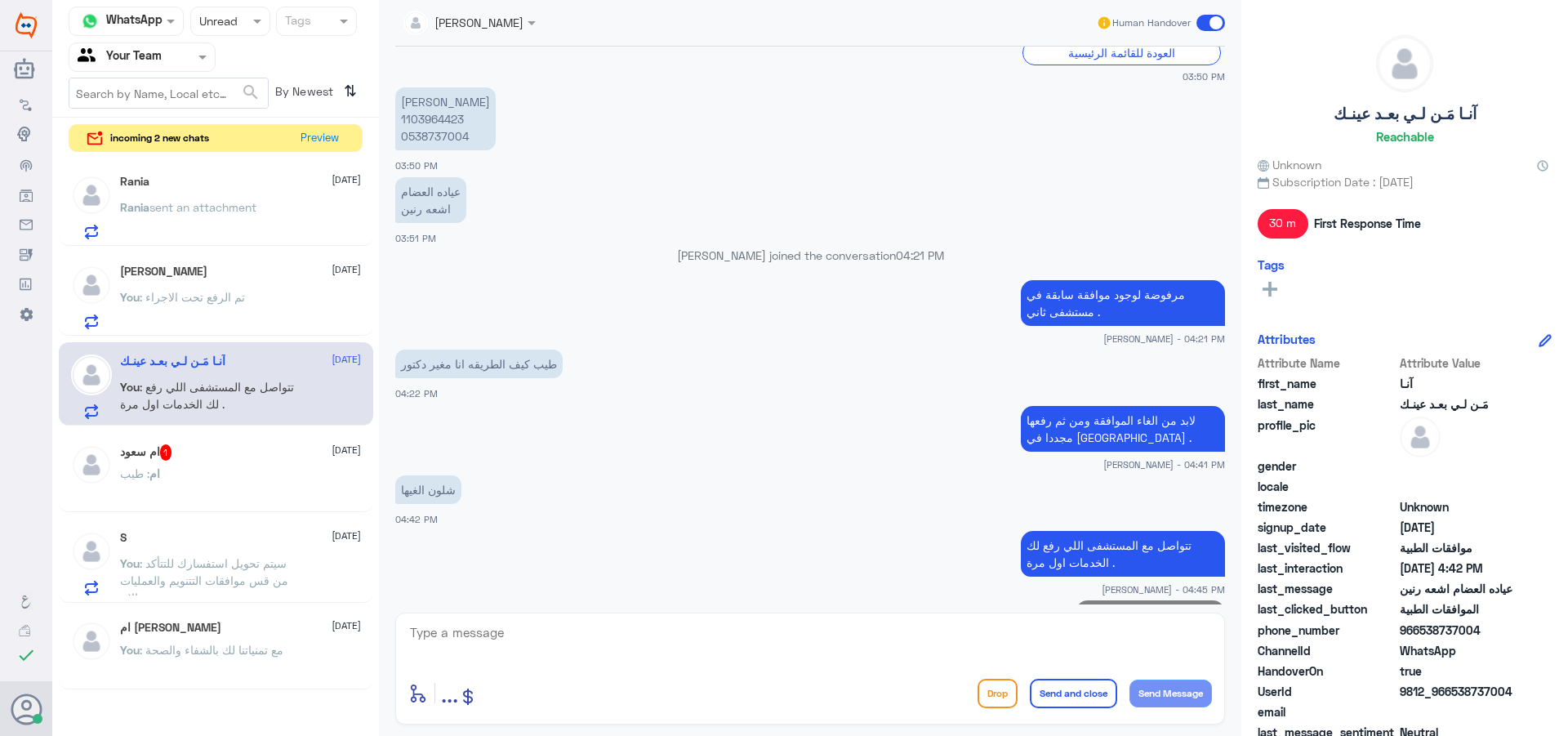
scroll to position [808, 0]
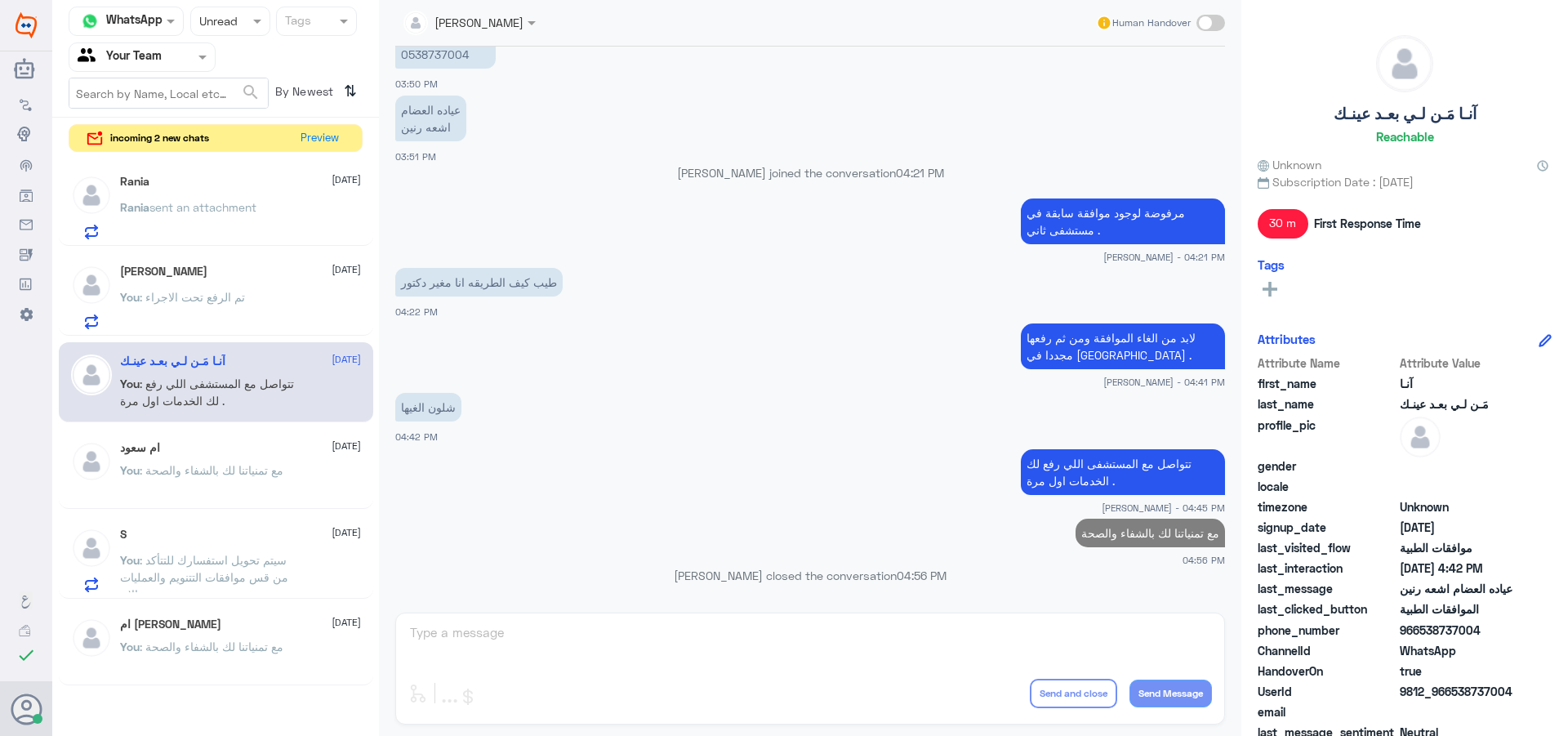
click at [315, 304] on div "You : تم الرفع تحت الاجراء" at bounding box center [240, 311] width 241 height 37
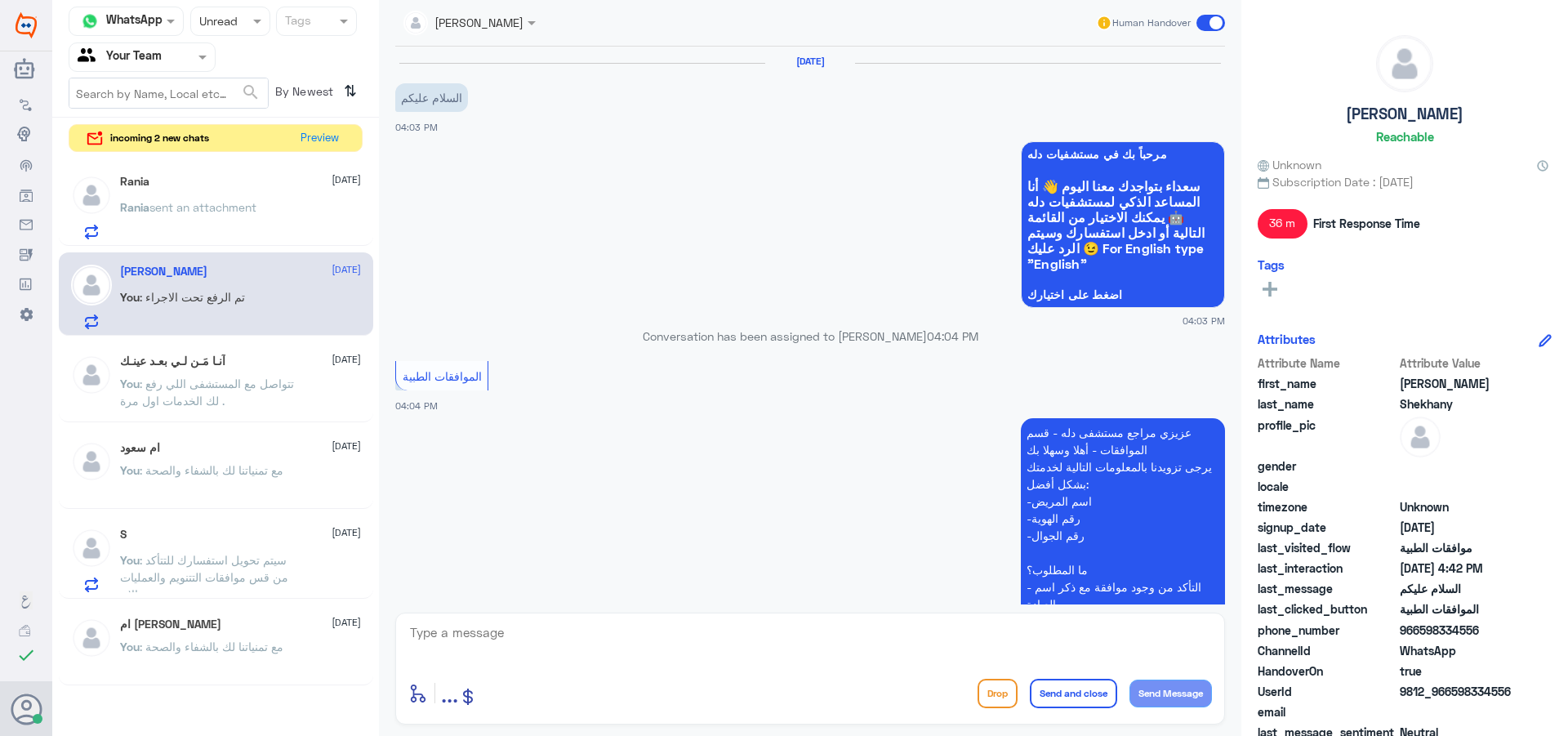
scroll to position [686, 0]
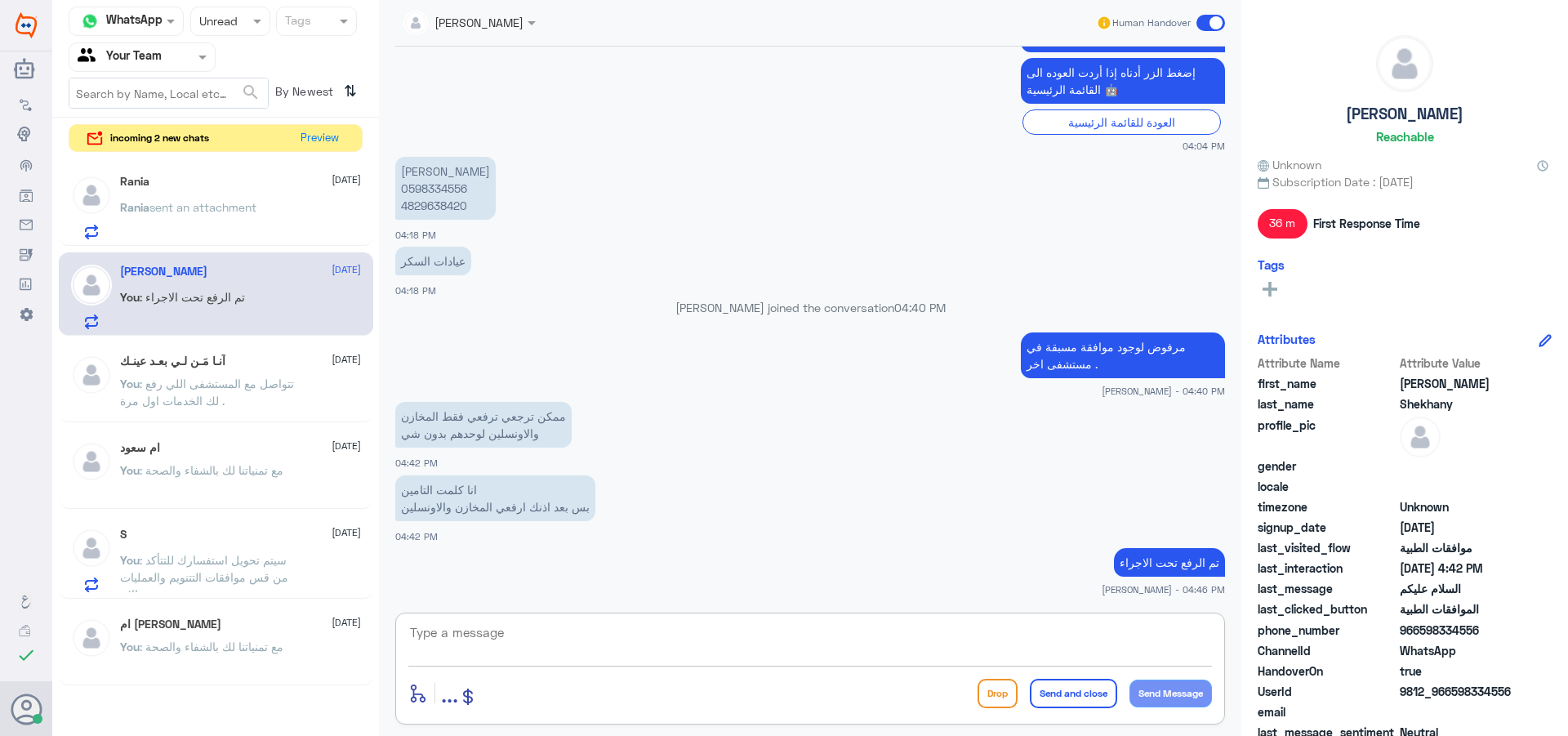
click at [498, 630] on textarea at bounding box center [810, 641] width 804 height 40
click at [262, 225] on div "Rania sent an attachment" at bounding box center [240, 221] width 241 height 37
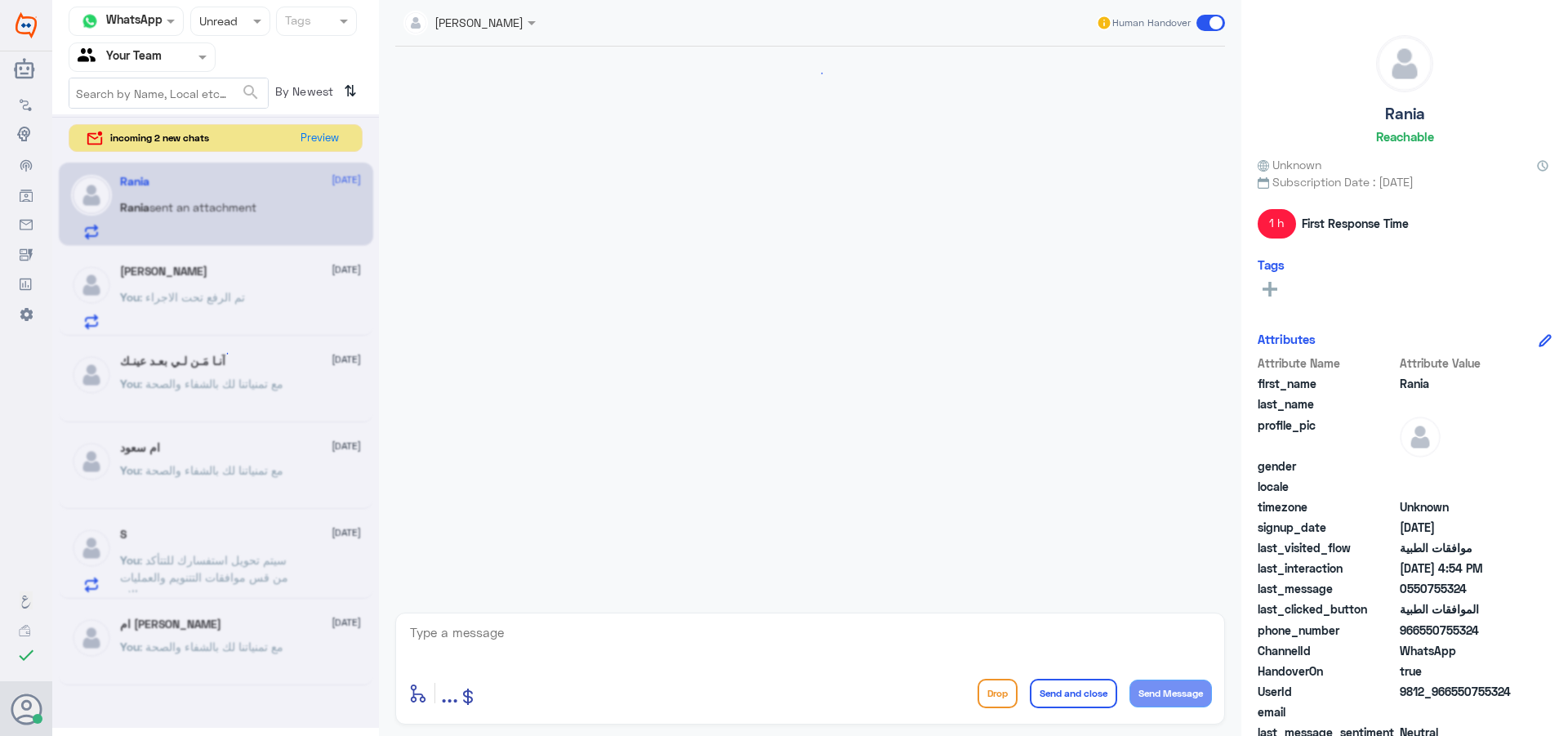
scroll to position [1278, 0]
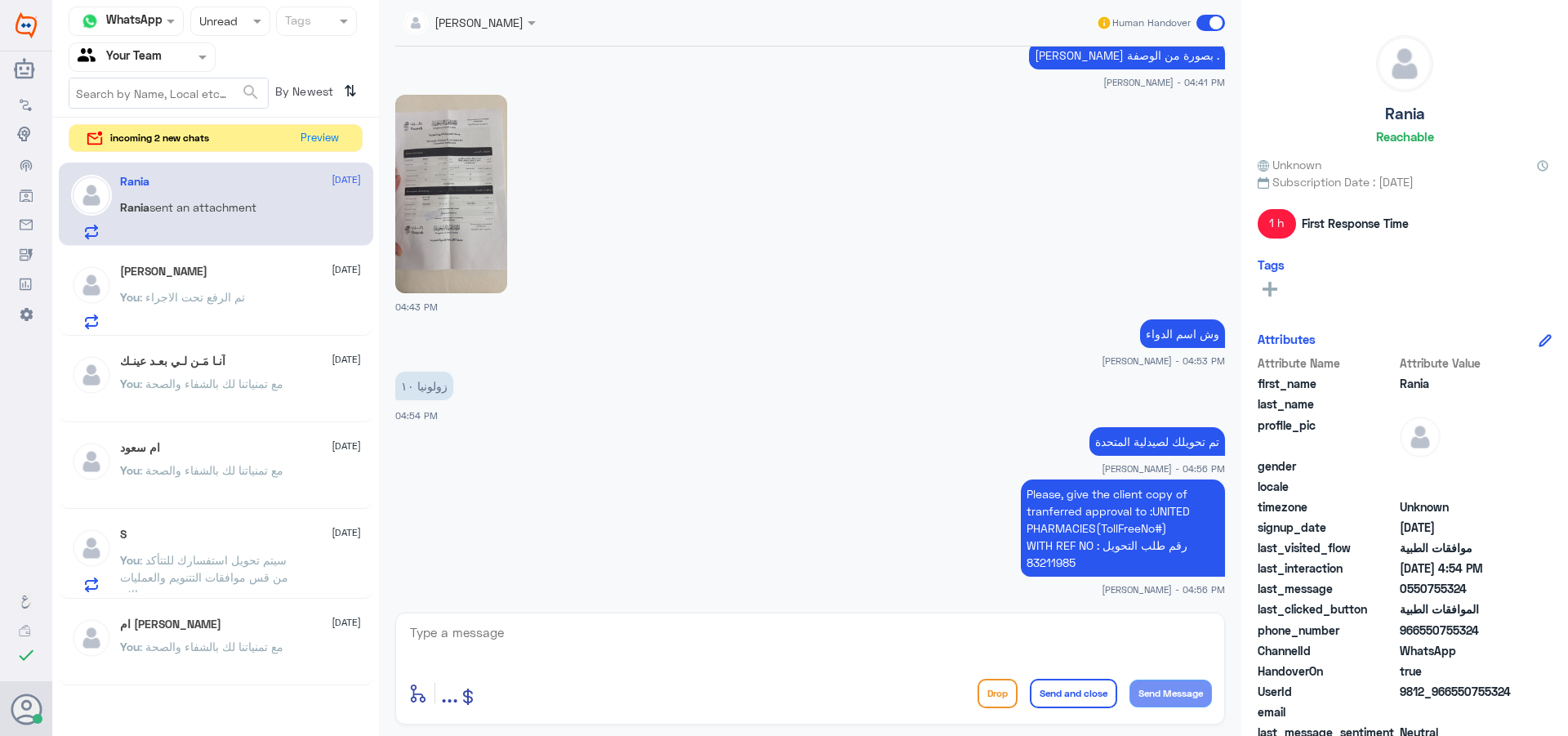
click at [540, 682] on div "enter flow name ... Drop Send and close Send Message" at bounding box center [810, 694] width 804 height 37
click at [544, 635] on textarea at bounding box center [810, 641] width 804 height 40
paste textarea "مع تمنياتنا لك بالشفاء والصحة"
drag, startPoint x: 880, startPoint y: 647, endPoint x: 910, endPoint y: 566, distance: 86.4
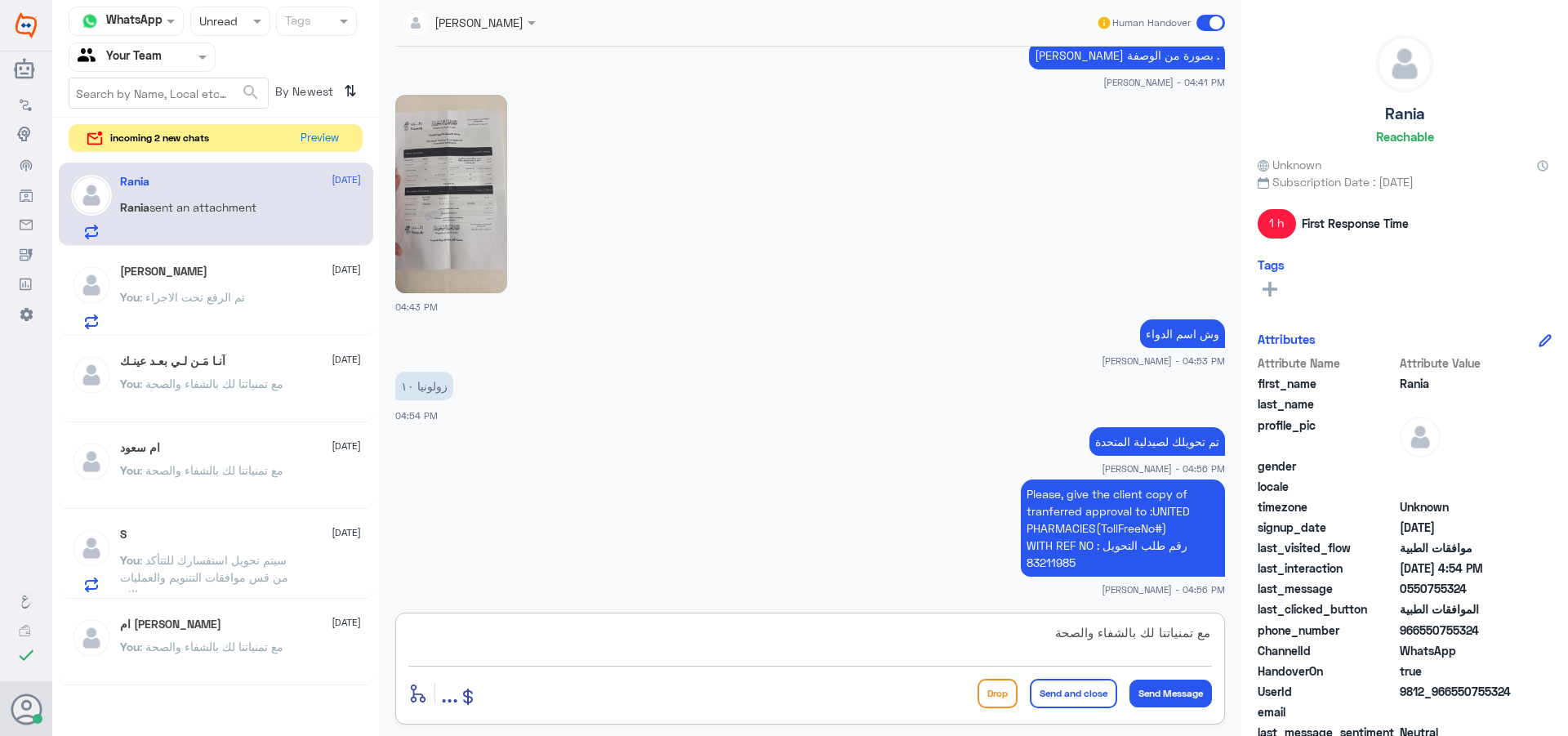
click at [910, 566] on div "[PERSON_NAME] Human Handover [DATE] ١٠٠٠٢٦١٥٣٥ 07:10 PM ٠٥٠٤٤١٠٤٢٠ 07:10 PM دكت…" at bounding box center [809, 370] width 862 height 741
type textarea "مع تمنياتنا لك بالشفاء والصحة"
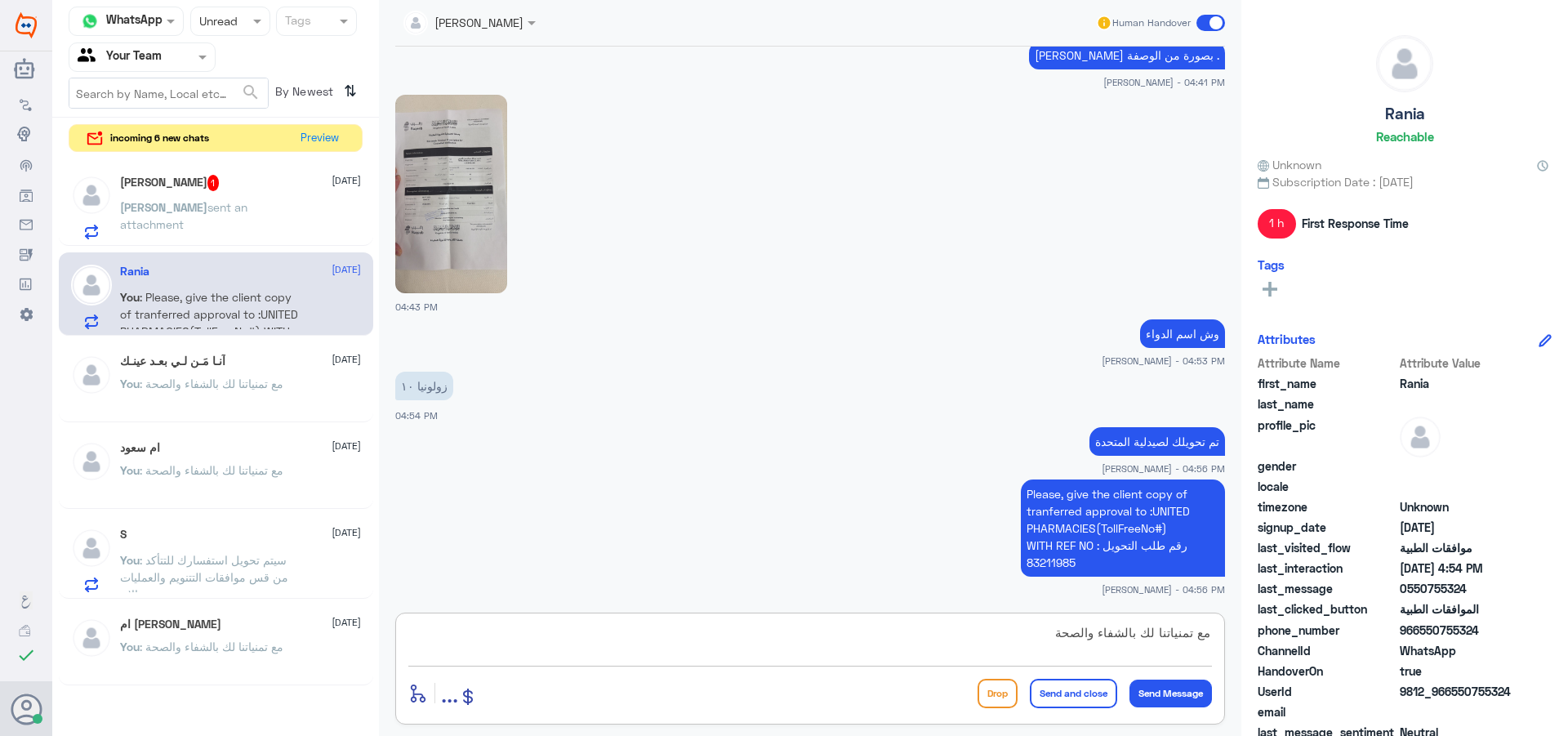
click at [1071, 685] on button "Send and close" at bounding box center [1073, 694] width 88 height 30
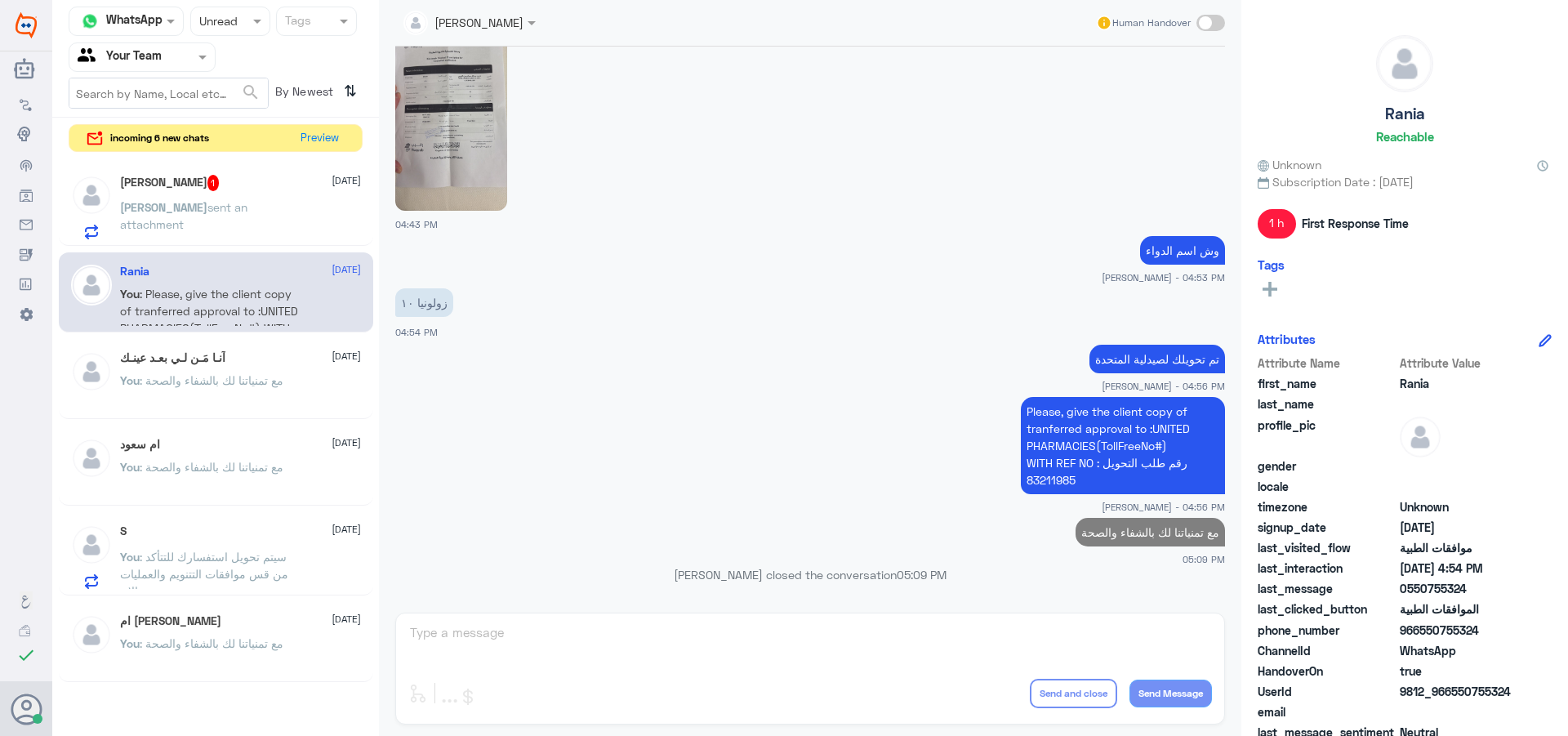
click at [269, 228] on div "[PERSON_NAME] sent an attachment" at bounding box center [240, 221] width 241 height 37
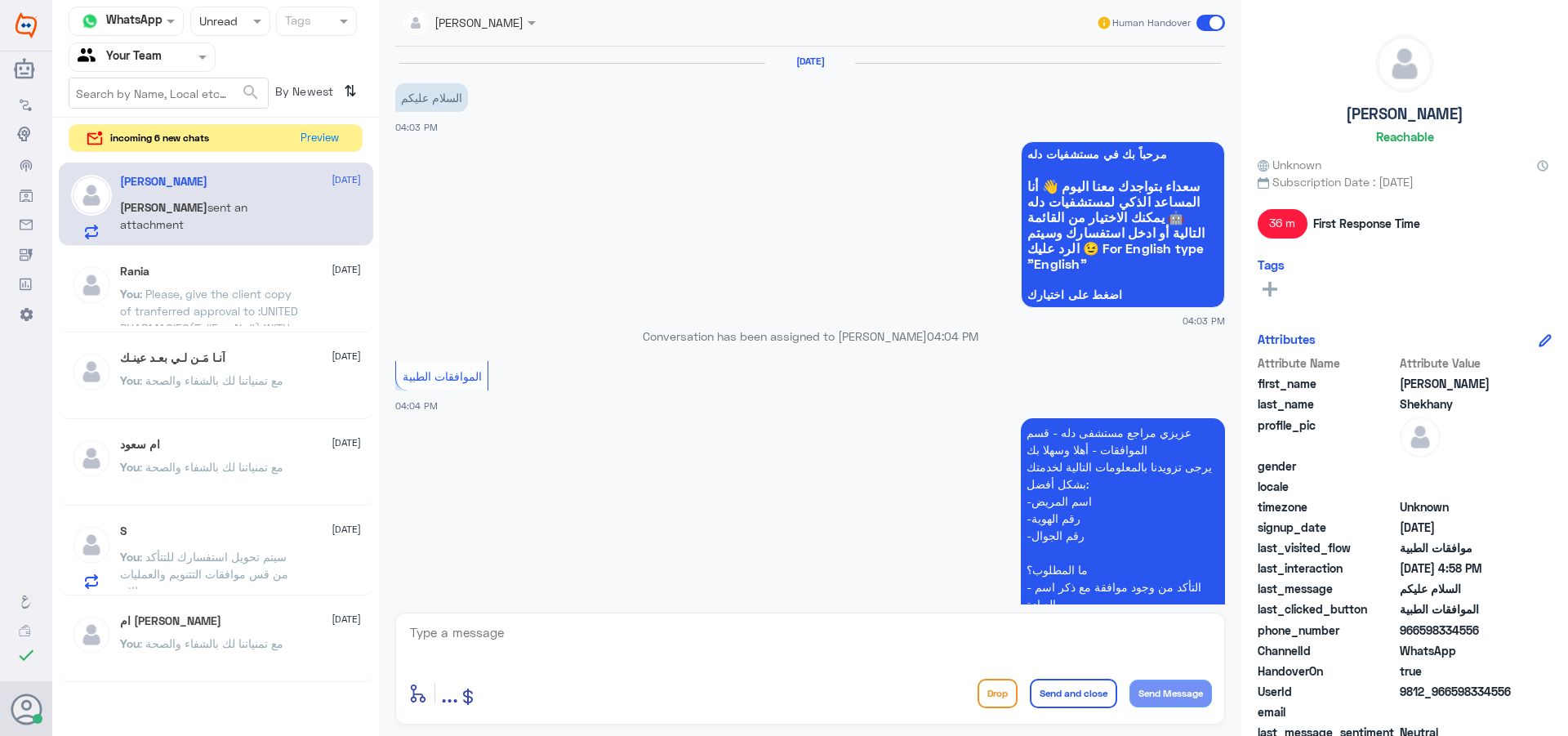
scroll to position [760, 0]
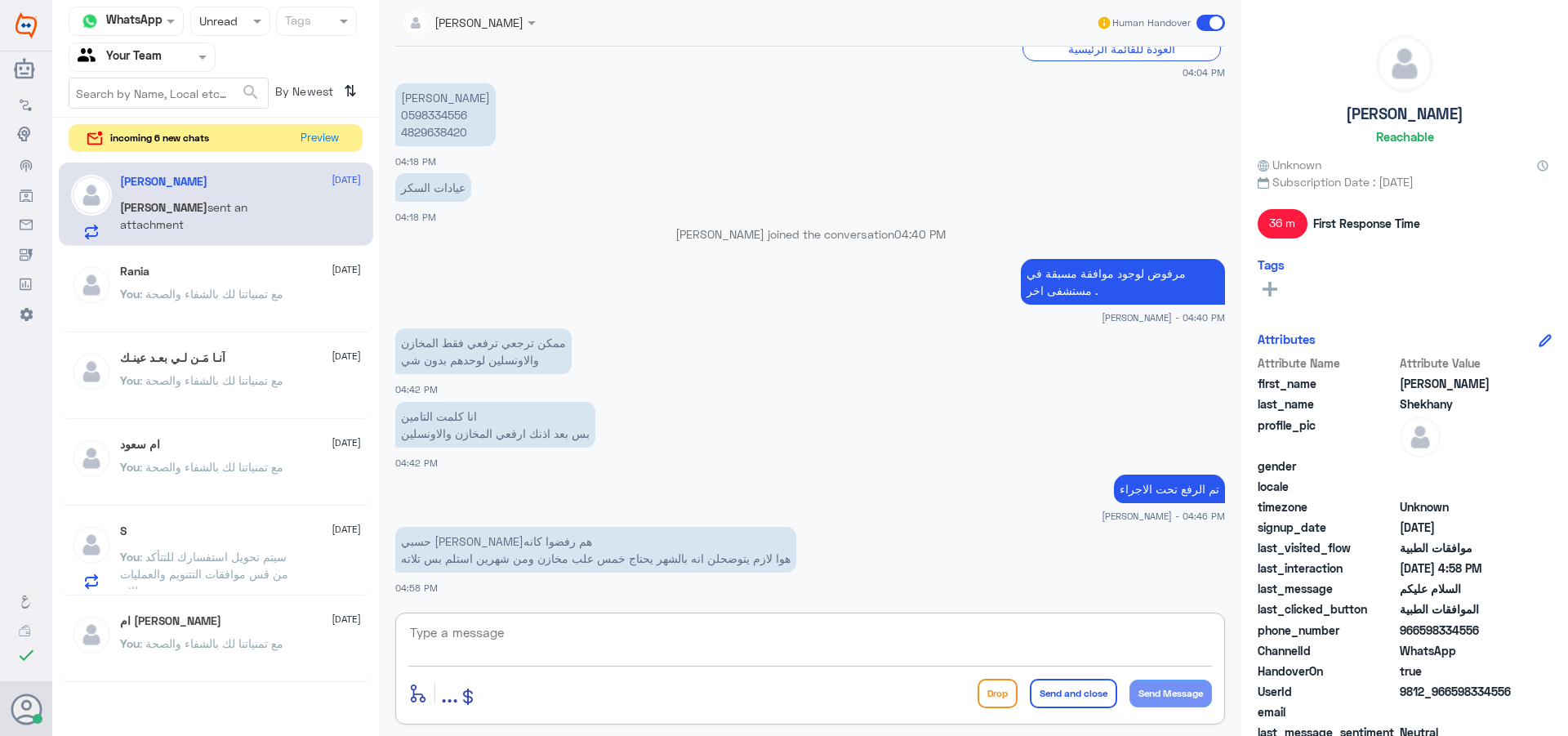
click at [644, 635] on textarea at bounding box center [810, 641] width 804 height 40
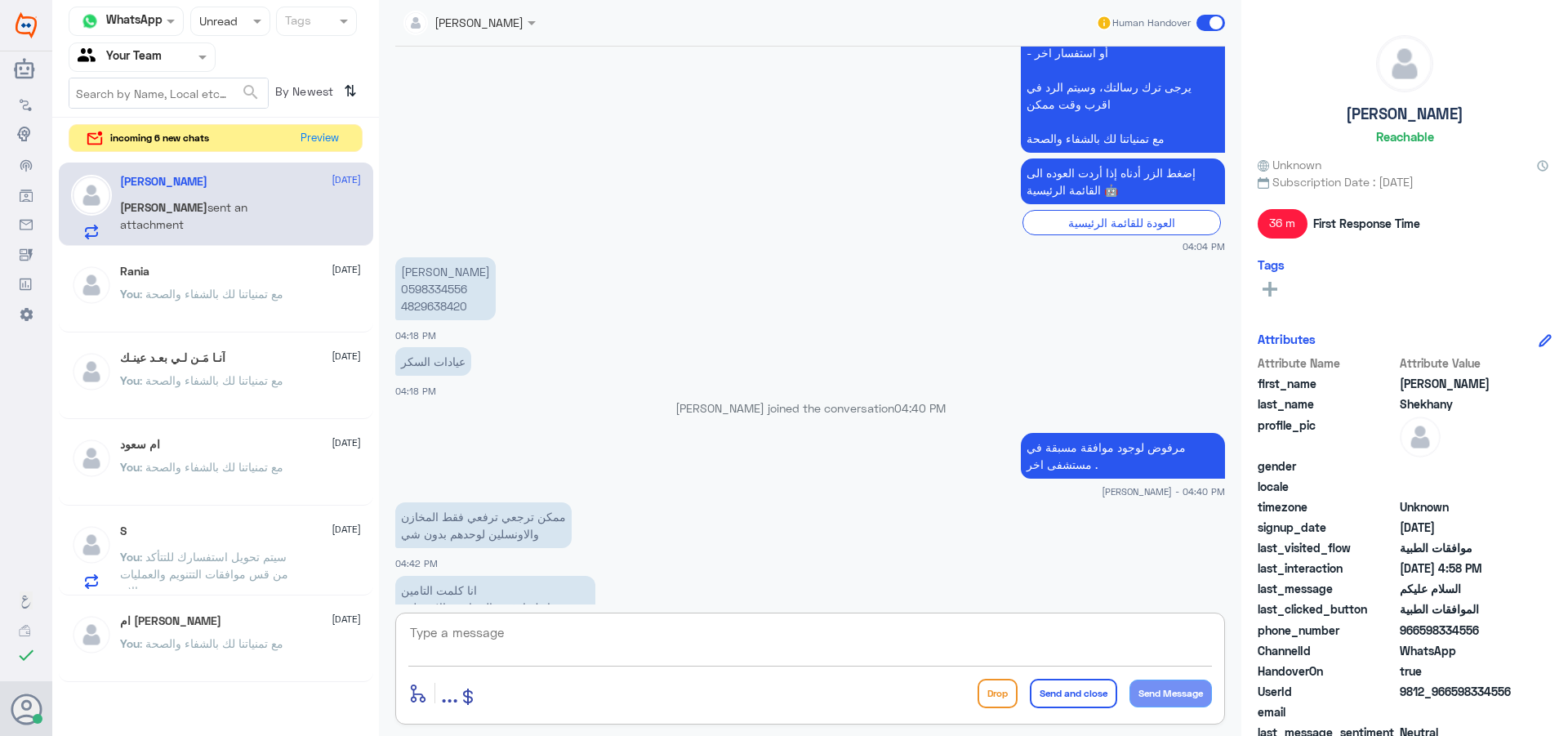
scroll to position [515, 0]
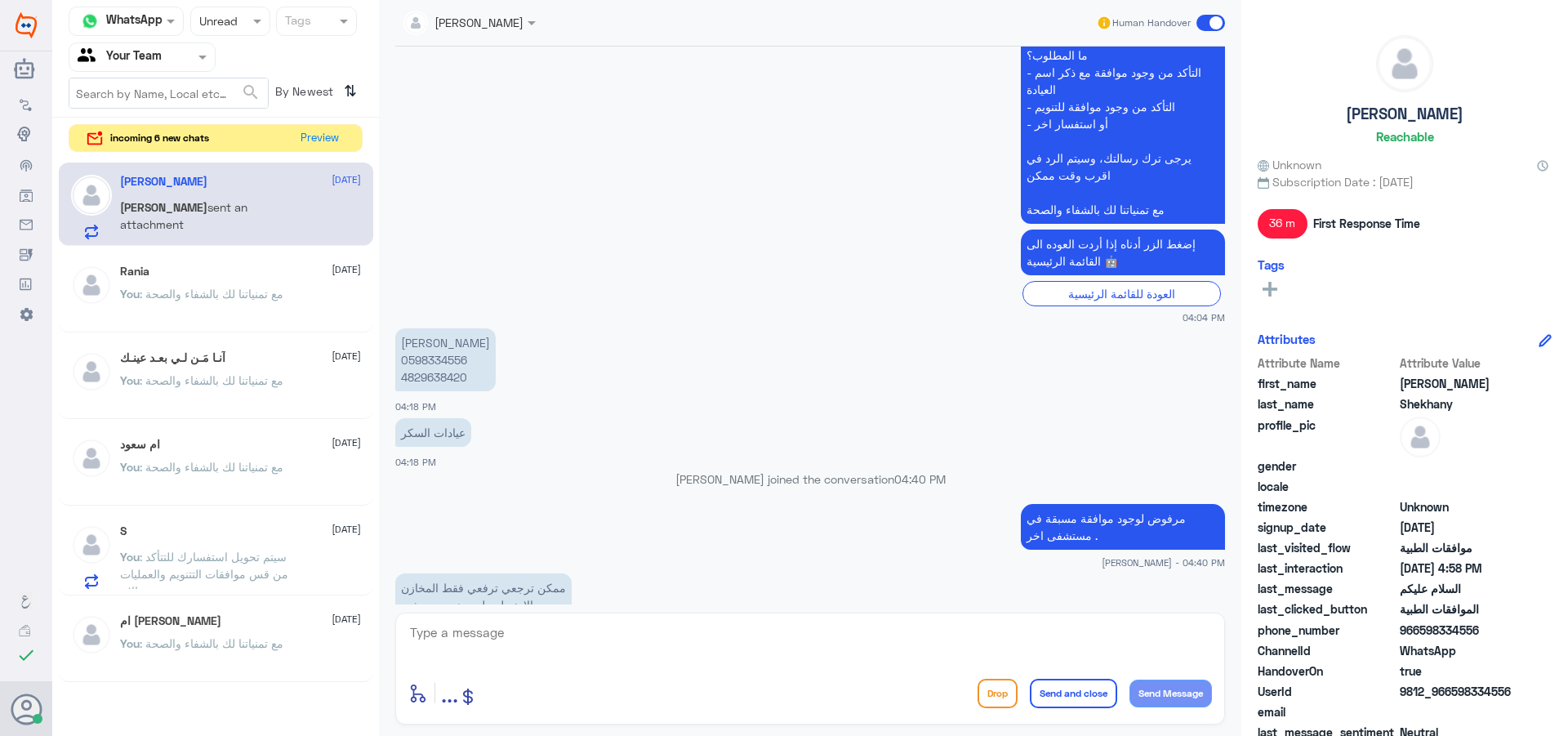
click at [457, 361] on p "[PERSON_NAME] 0598334556 4829638420" at bounding box center [445, 360] width 100 height 63
click at [578, 642] on textarea at bounding box center [810, 641] width 804 height 40
type textarea "لازم تتواصلين مع [PERSON_NAME]"
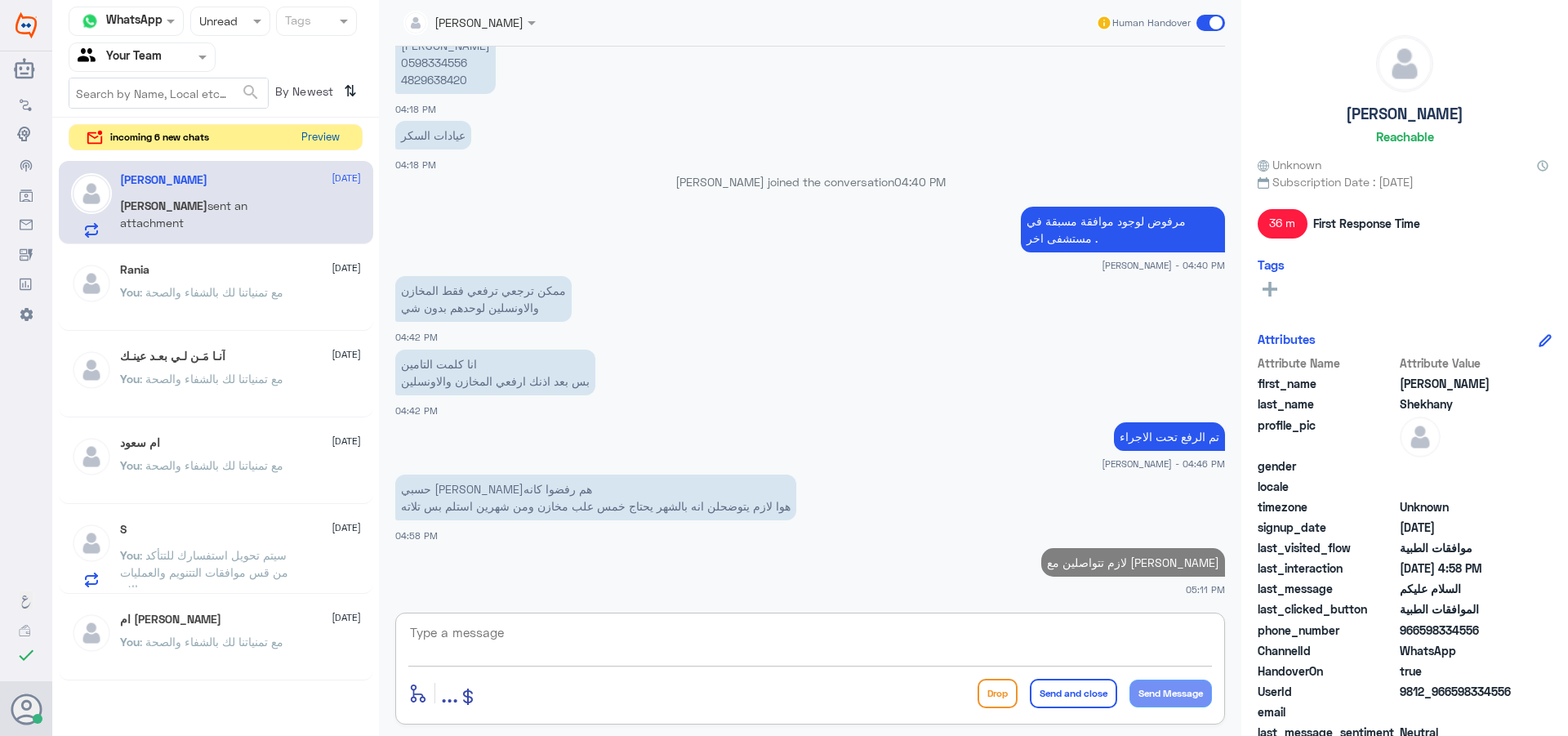
click at [325, 135] on button "Preview" at bounding box center [320, 137] width 51 height 25
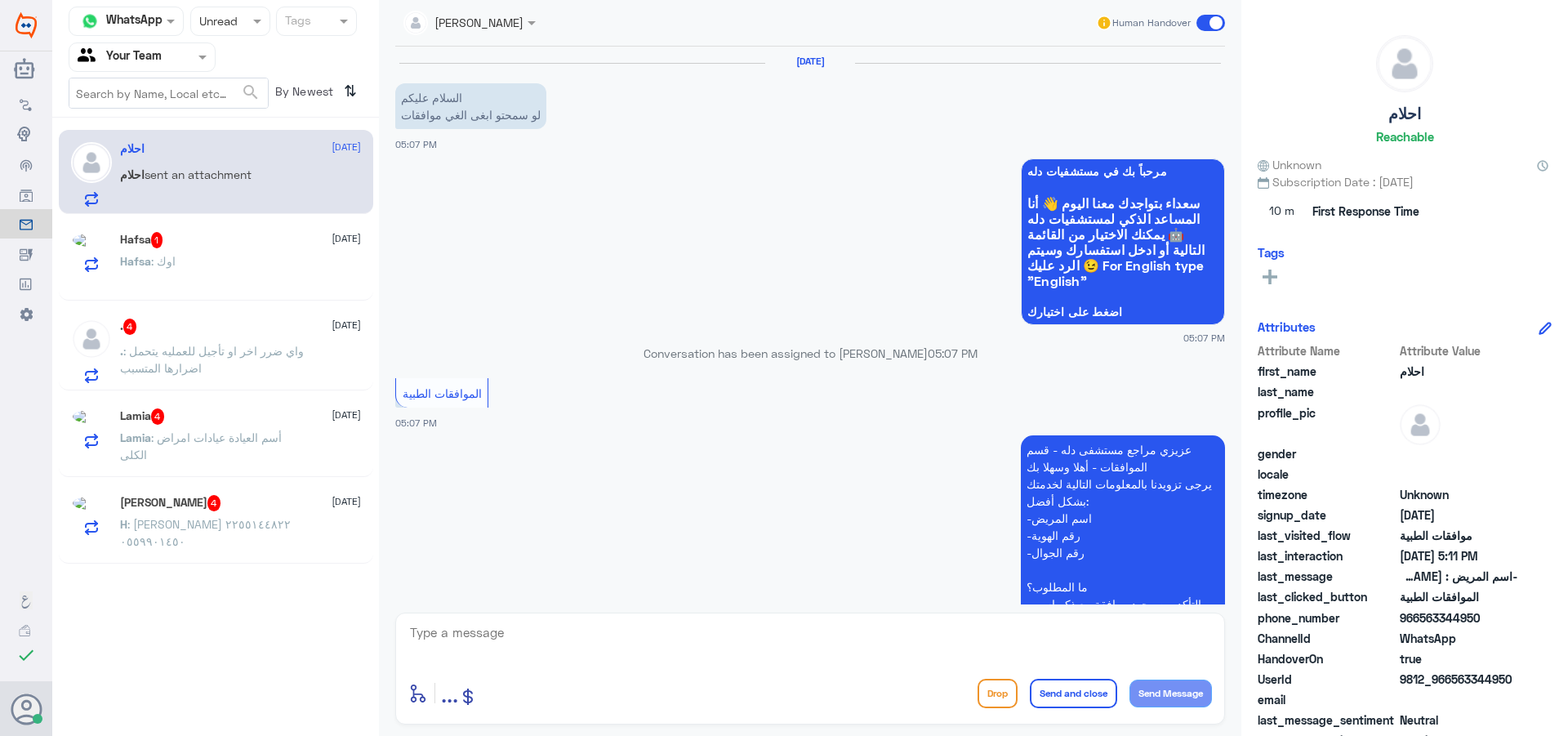
scroll to position [543, 0]
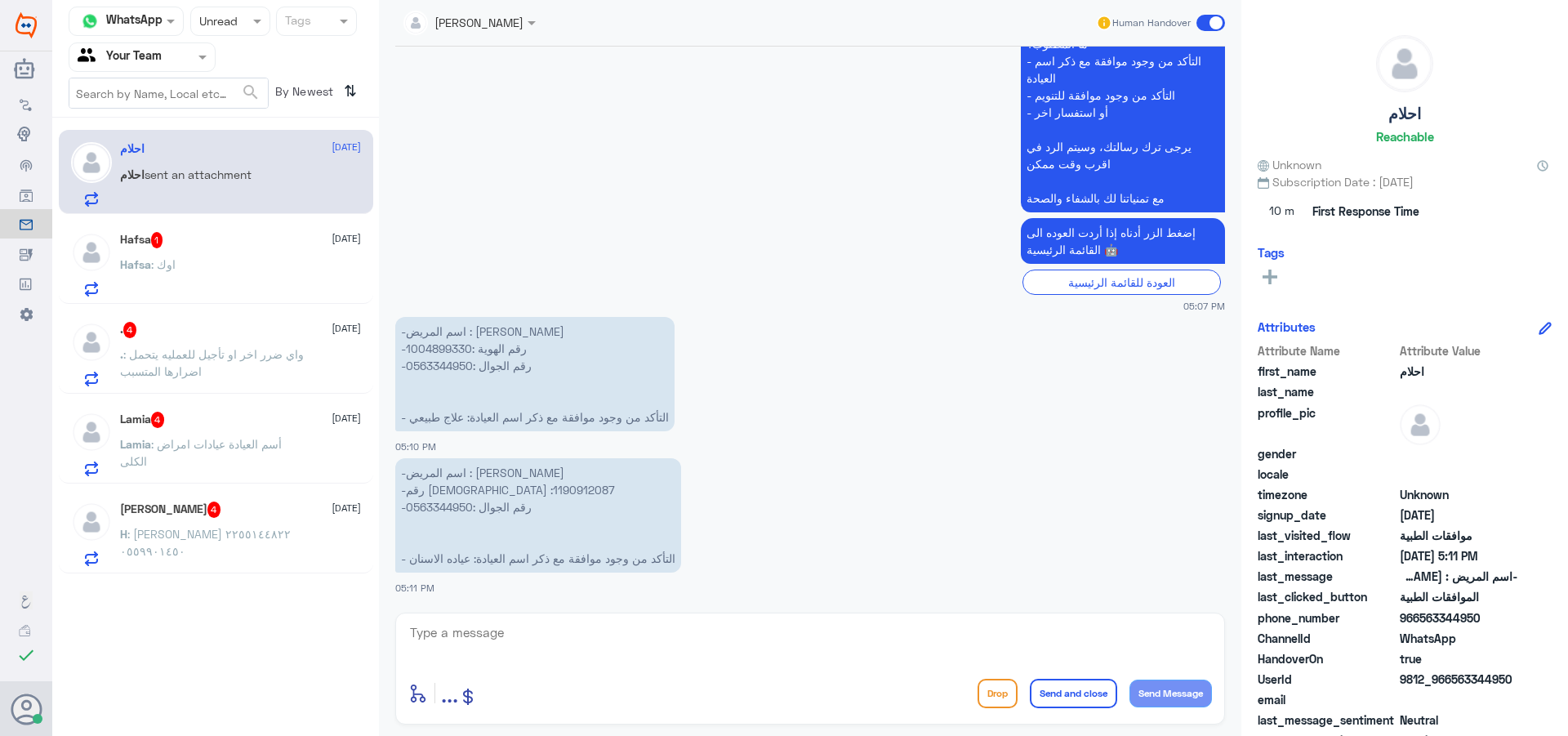
click at [281, 535] on p "H : [PERSON_NAME] ٢٢٥٥١٤٤٨٢٢ ٠٥٥٩٩٠١٤٥٠" at bounding box center [211, 546] width 183 height 41
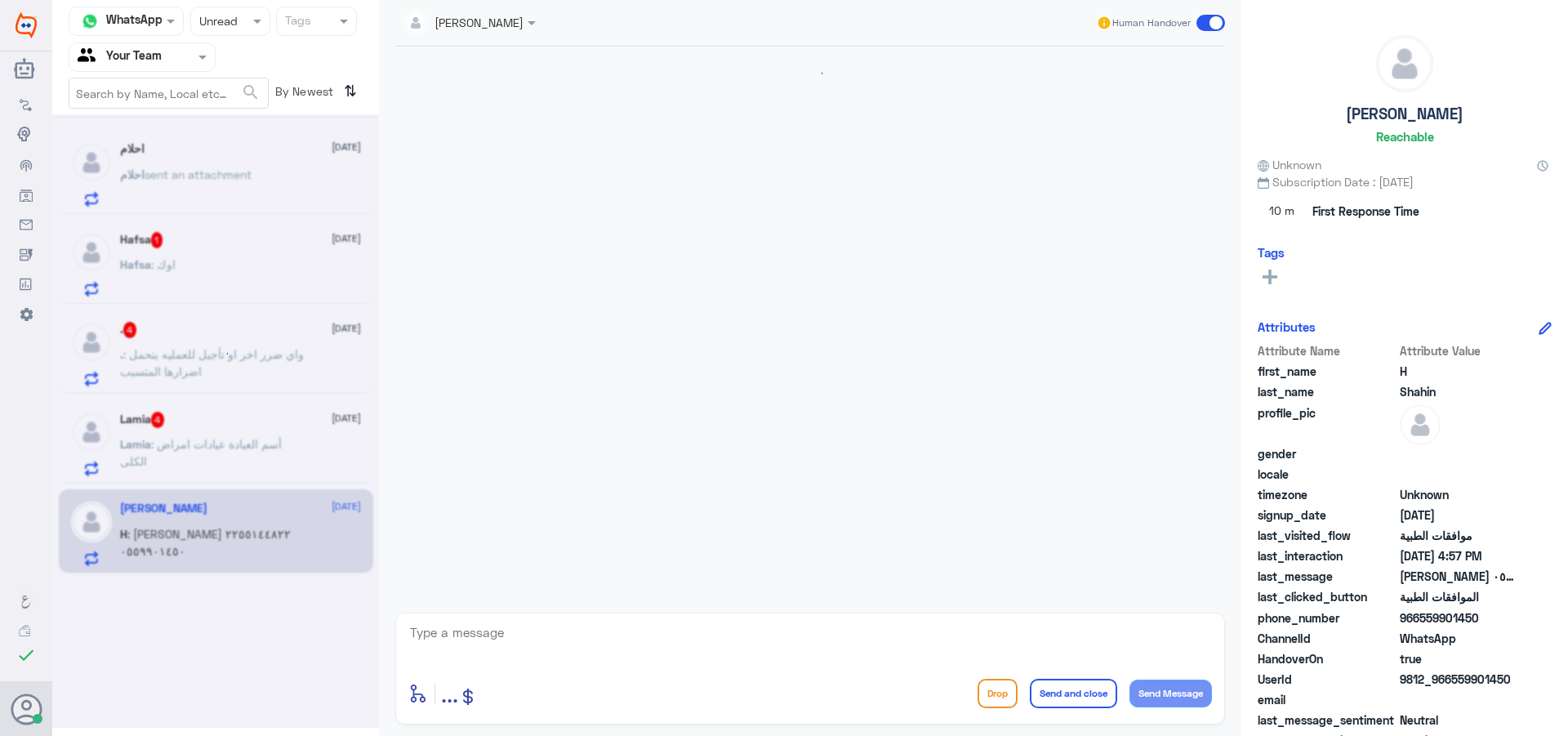
scroll to position [581, 0]
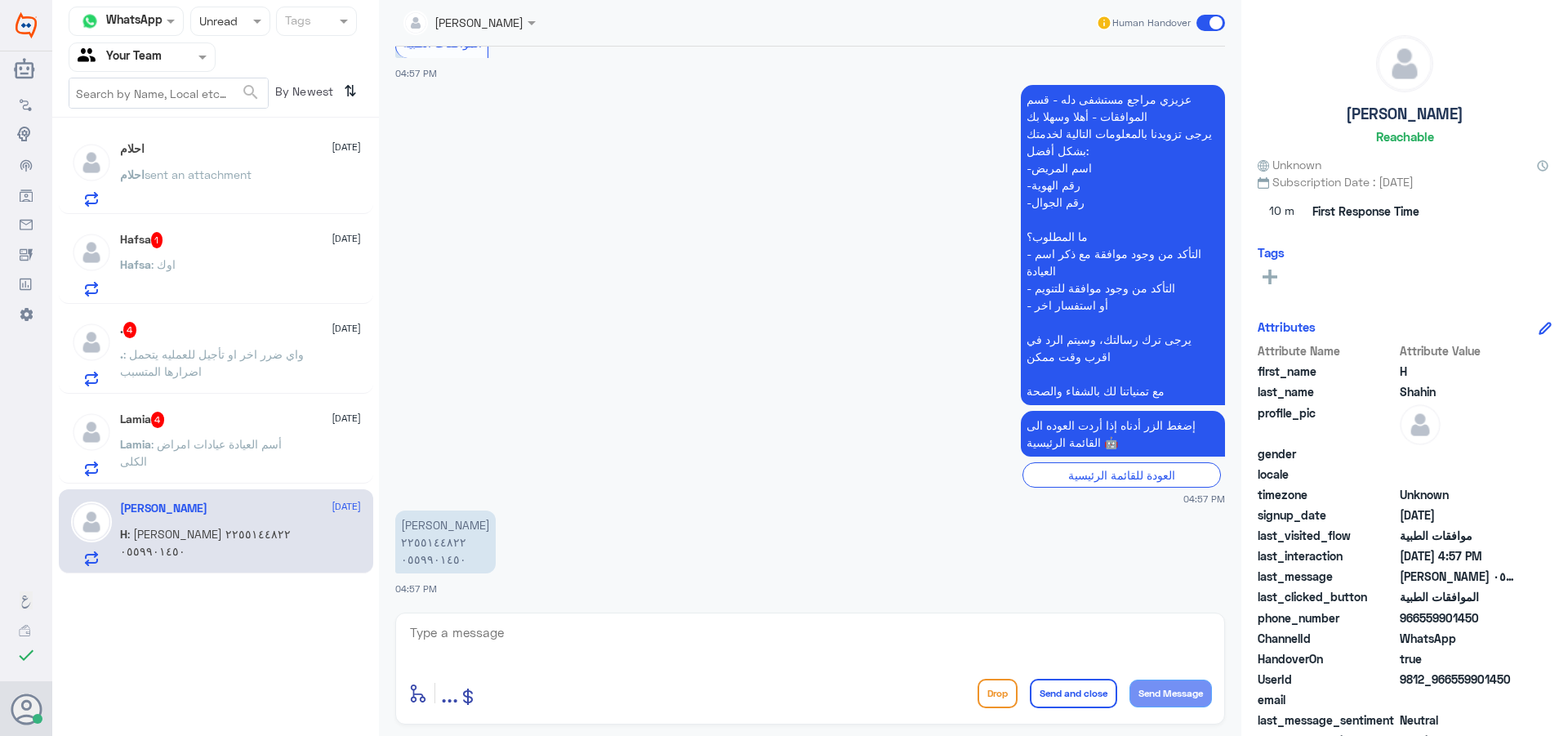
click at [462, 625] on textarea at bounding box center [810, 641] width 804 height 40
drag, startPoint x: 512, startPoint y: 654, endPoint x: 315, endPoint y: 556, distance: 220.0
click at [315, 556] on div "Channel WhatsApp Status × Unread Tags Agent Filter Your Team search By Newest ⇅…" at bounding box center [810, 370] width 1515 height 741
type textarea "تمت الموافقة"
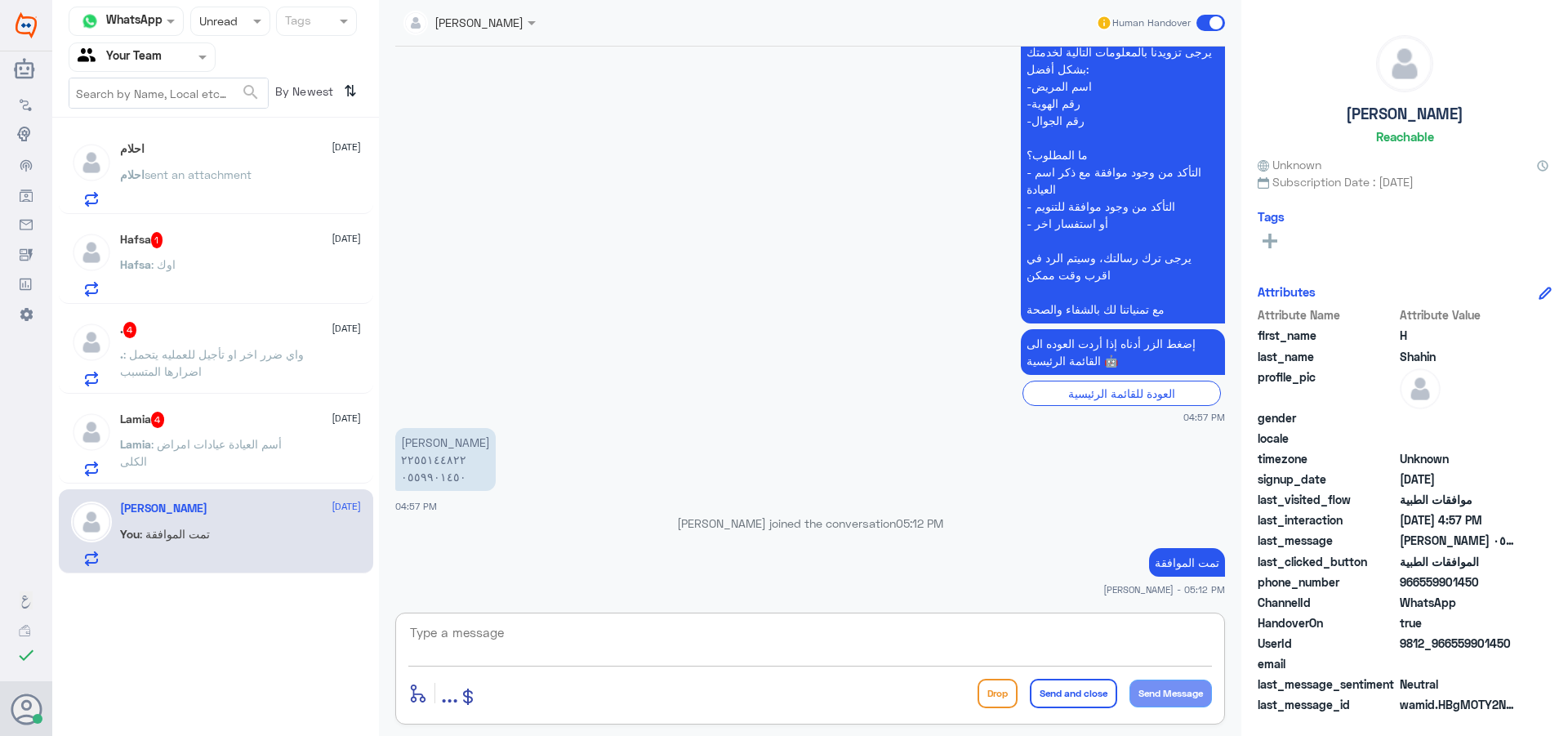
click at [241, 430] on div "Lamia 4 [DATE][PERSON_NAME] : أسم العيادة عيادات امراض الكلى" at bounding box center [240, 444] width 241 height 65
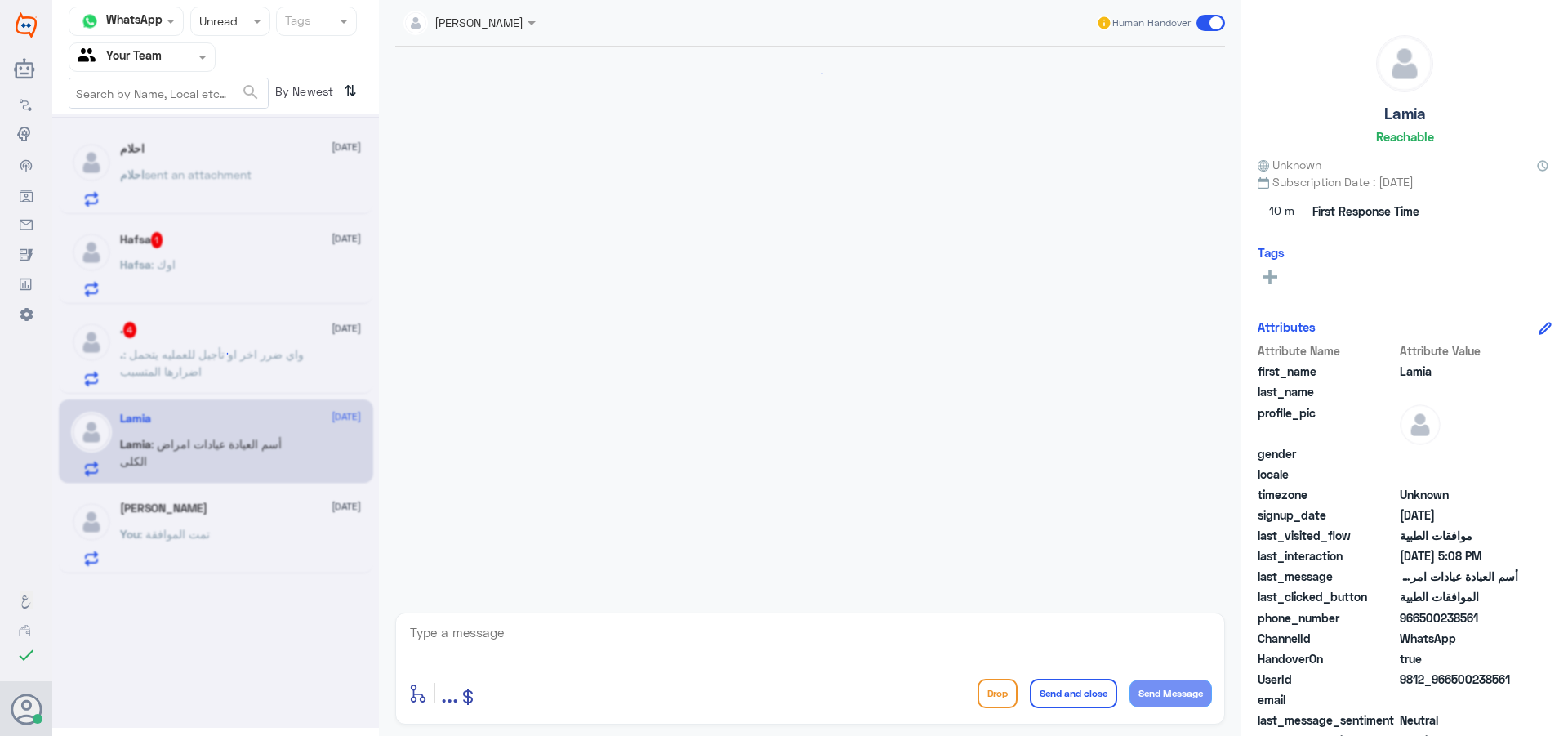
scroll to position [1999, 0]
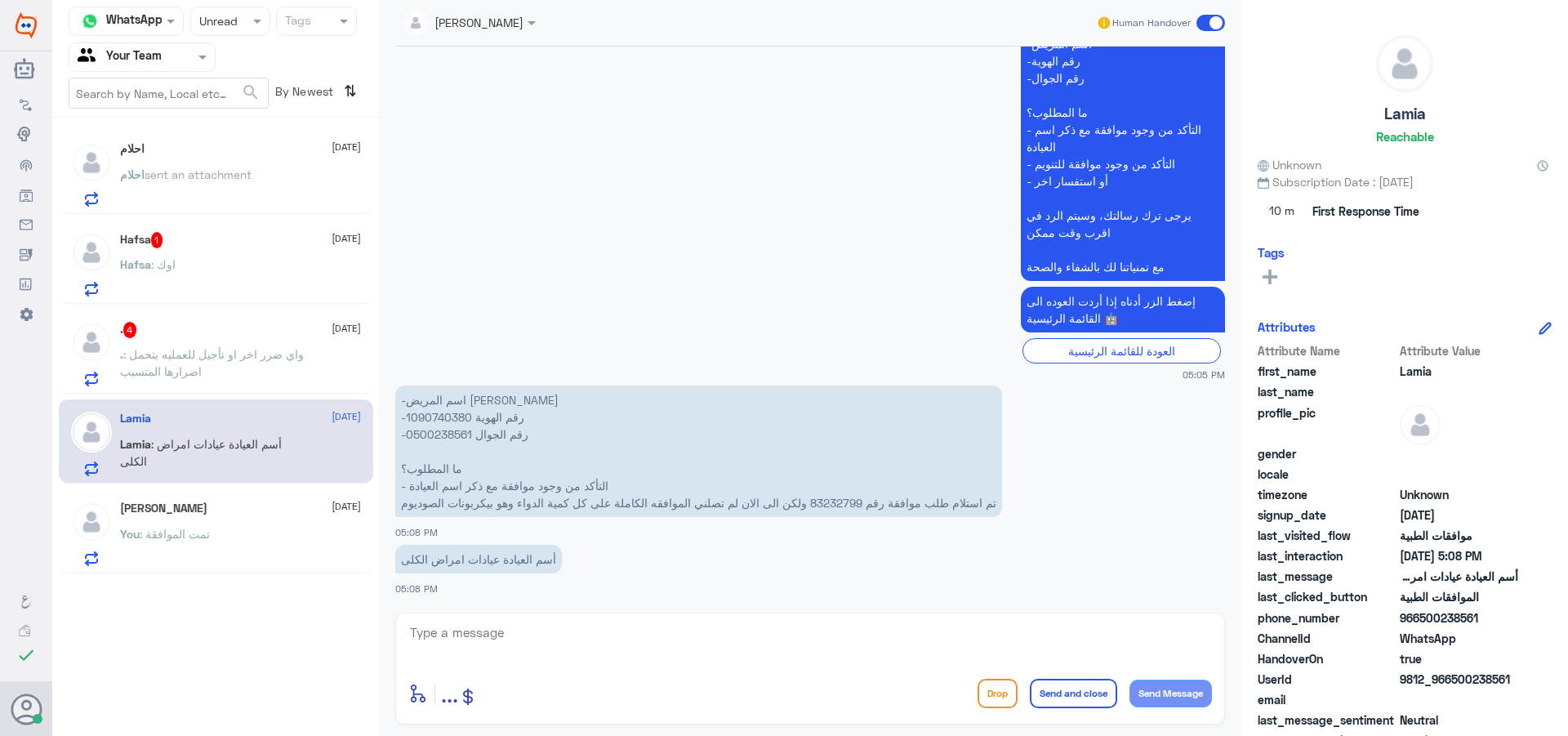
click at [447, 419] on p "-اسم المريض [PERSON_NAME] -رقم الهوية 1090740380 -رقم الجوال 0500238561 ما المط…" at bounding box center [699, 451] width 607 height 132
click at [541, 648] on textarea at bounding box center [810, 641] width 804 height 40
click at [609, 634] on textarea at bounding box center [810, 641] width 804 height 40
type textarea "الدكتور [PERSON_NAME] كمية 8 وتمت الموافقة عليها ."
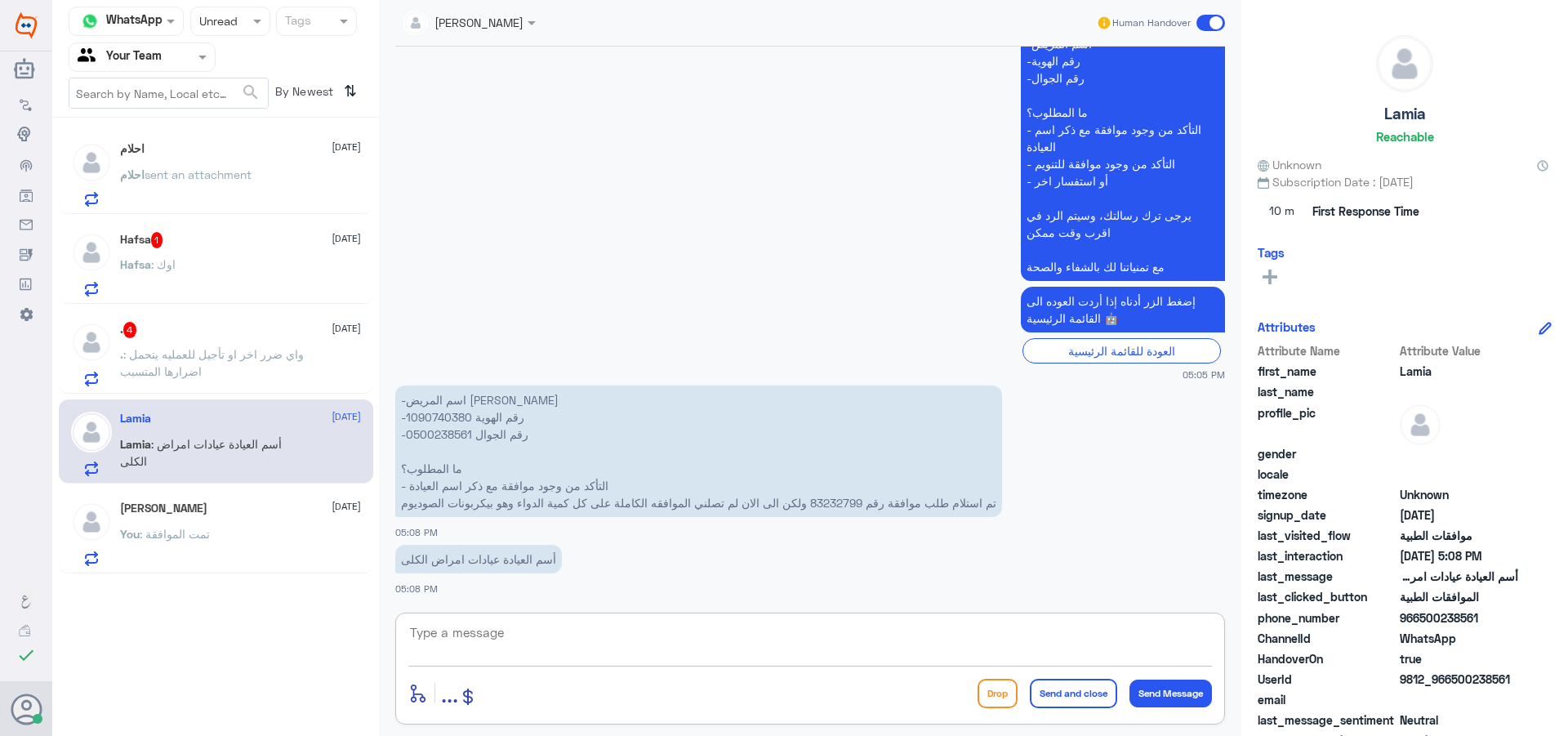
scroll to position [2068, 0]
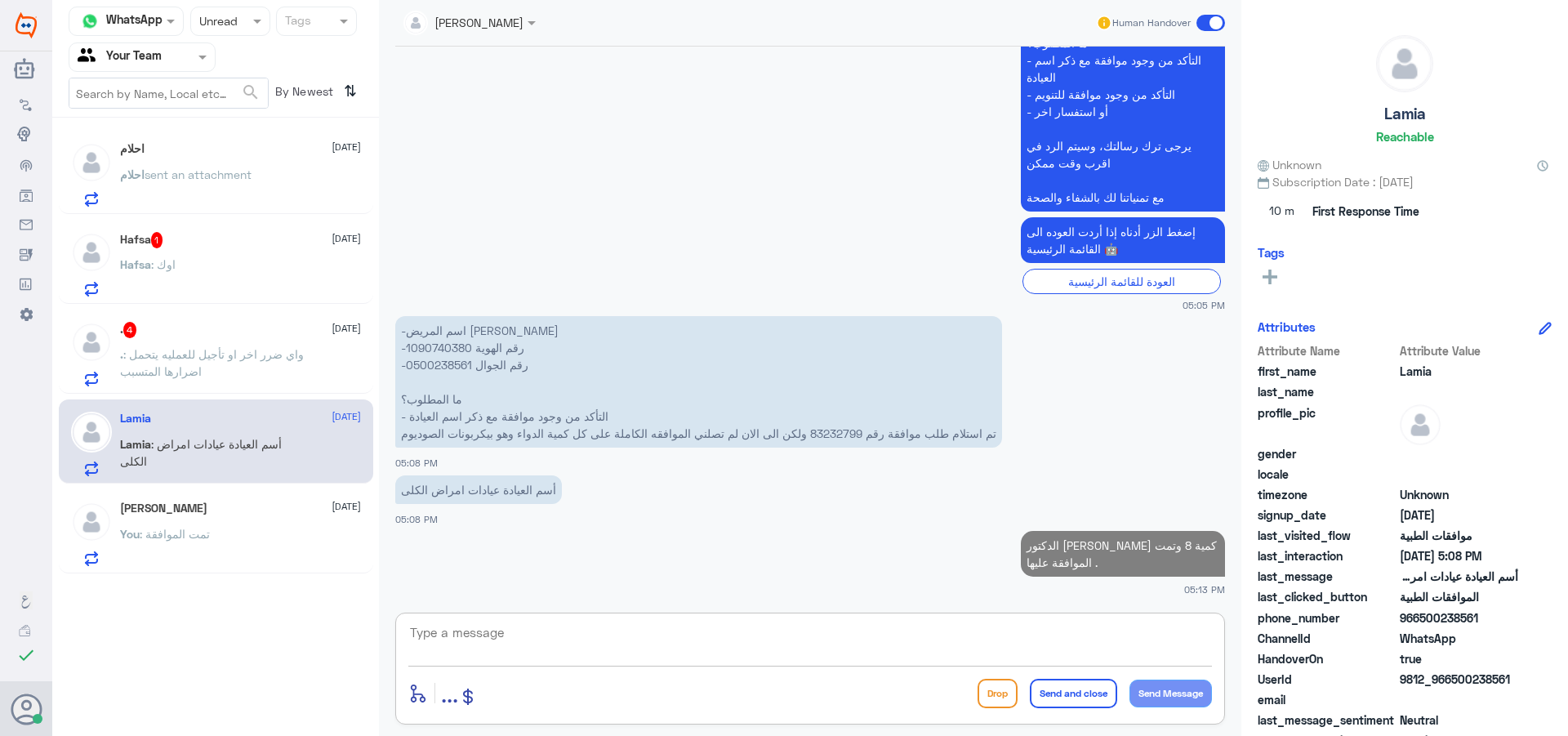
click at [234, 326] on div ". 4 [DATE]" at bounding box center [240, 330] width 241 height 17
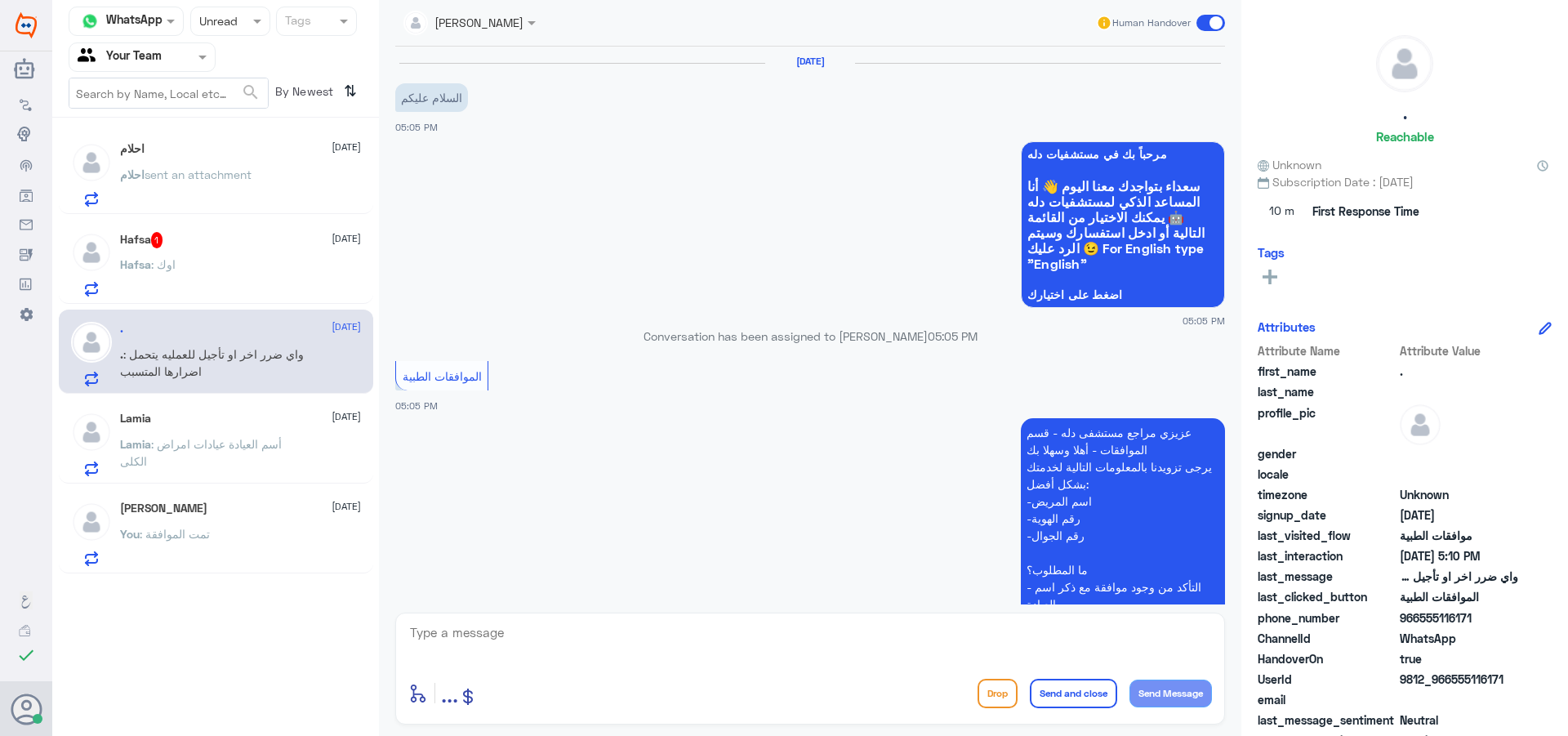
scroll to position [543, 0]
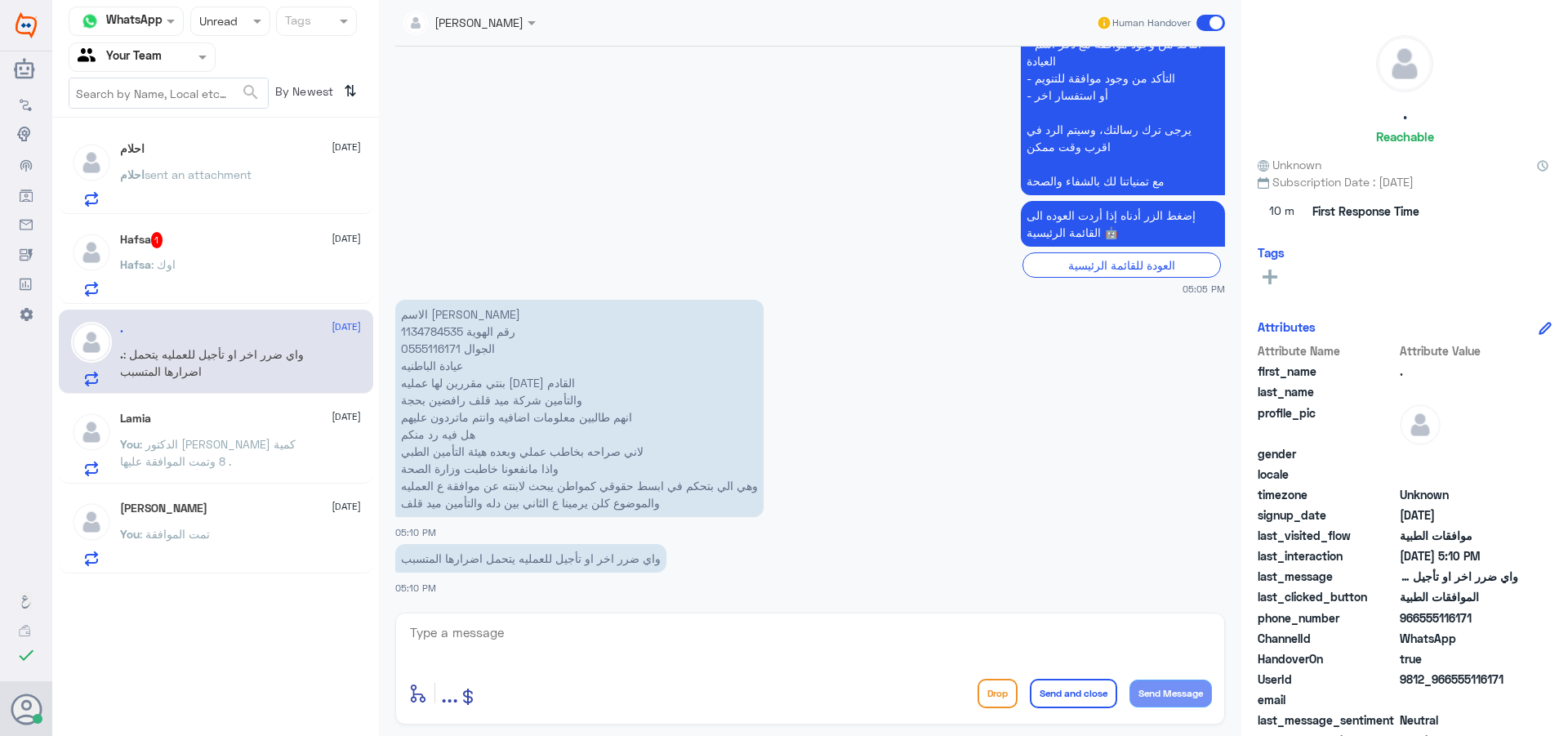
click at [436, 323] on p "الاسم [PERSON_NAME] رقم الهوية 1134784535 الجوال 0555116171 عيادة الباطنيه بنتي…" at bounding box center [580, 409] width 369 height 218
click at [436, 328] on p "الاسم [PERSON_NAME] رقم الهوية 1134784535 الجوال 0555116171 عيادة الباطنيه بنتي…" at bounding box center [580, 409] width 369 height 218
drag, startPoint x: 556, startPoint y: 622, endPoint x: 554, endPoint y: 634, distance: 12.2
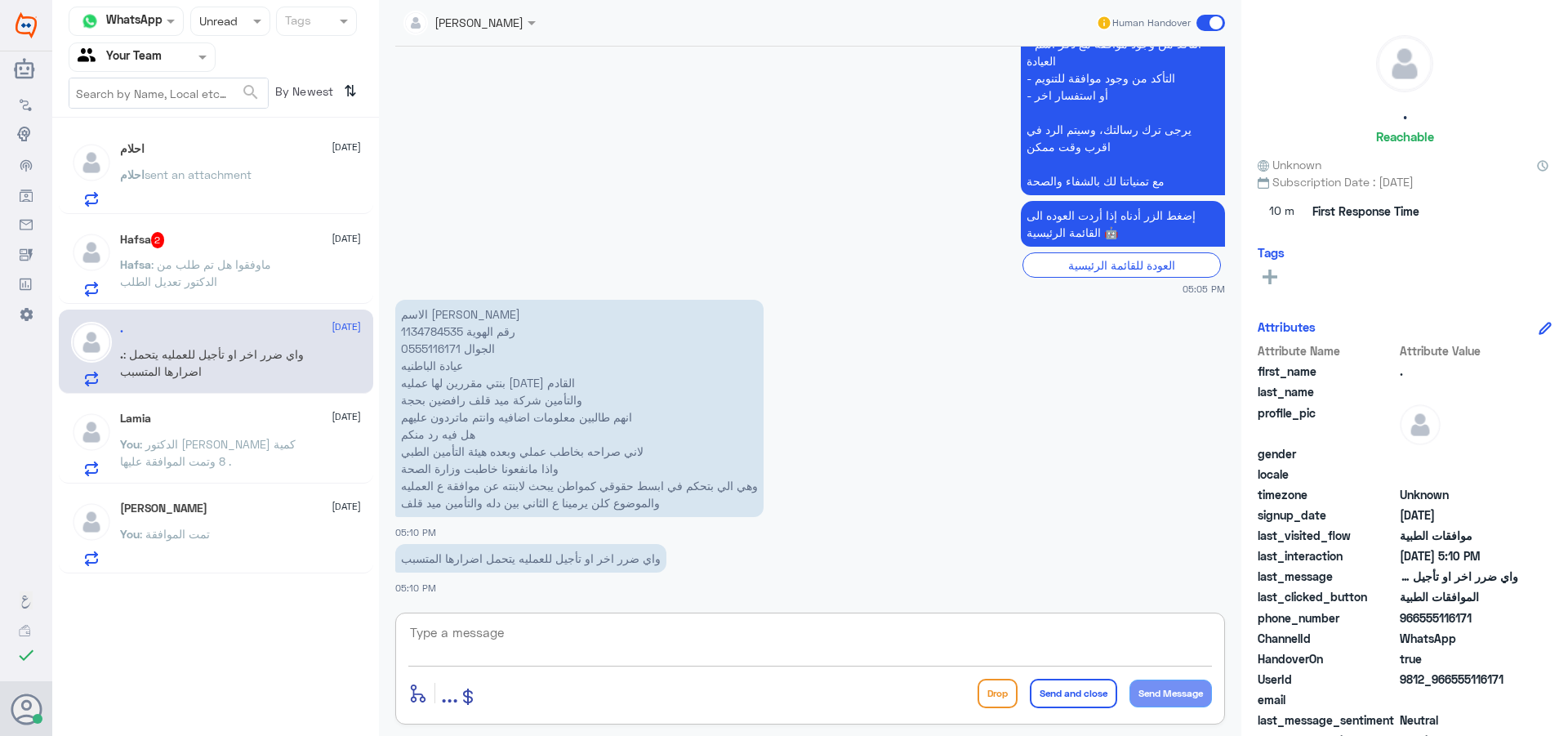
click at [555, 623] on textarea at bounding box center [810, 641] width 804 height 40
type textarea "تم تحويل استفسارك الى قسم موافقات التنويم و العمليات حتى تتم المتابعة ."
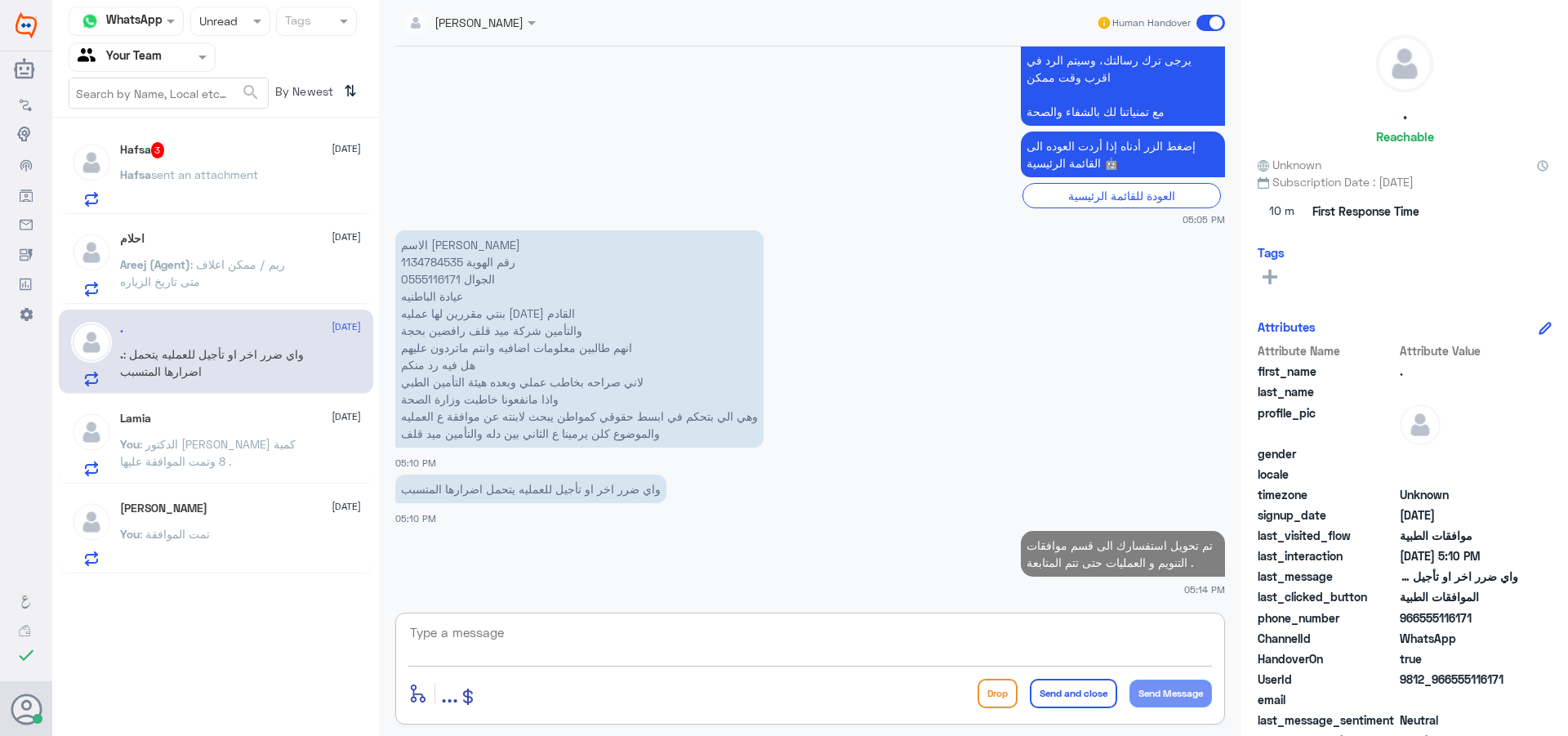
click at [190, 153] on div "[DEMOGRAPHIC_DATA] 3 [DATE]" at bounding box center [240, 150] width 241 height 17
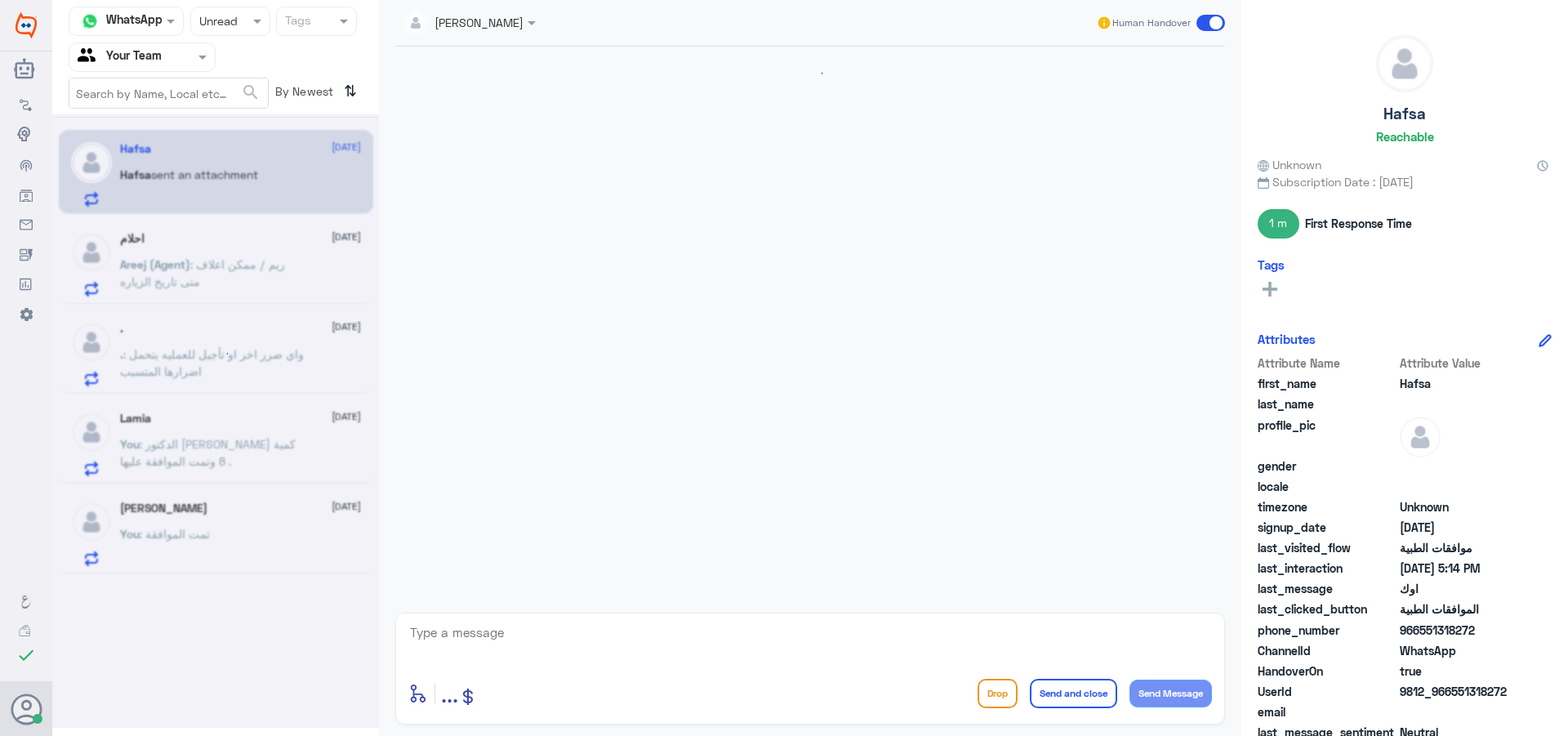
scroll to position [1142, 0]
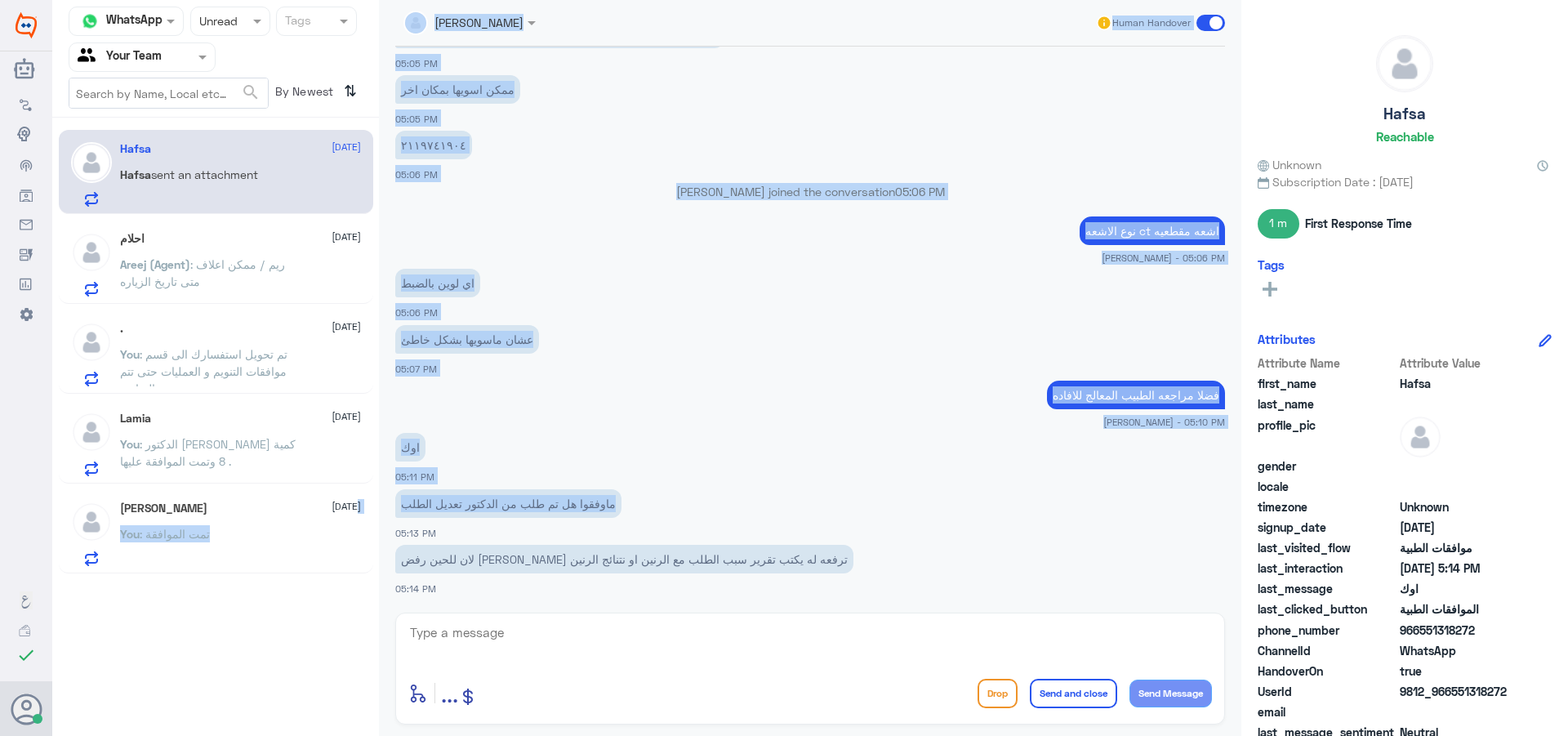
drag, startPoint x: 626, startPoint y: 504, endPoint x: 338, endPoint y: 505, distance: 288.0
click at [338, 505] on div "Channel WhatsApp Status × Unread Tags Agent Filter Your Team search By Newest ⇅…" at bounding box center [810, 370] width 1515 height 741
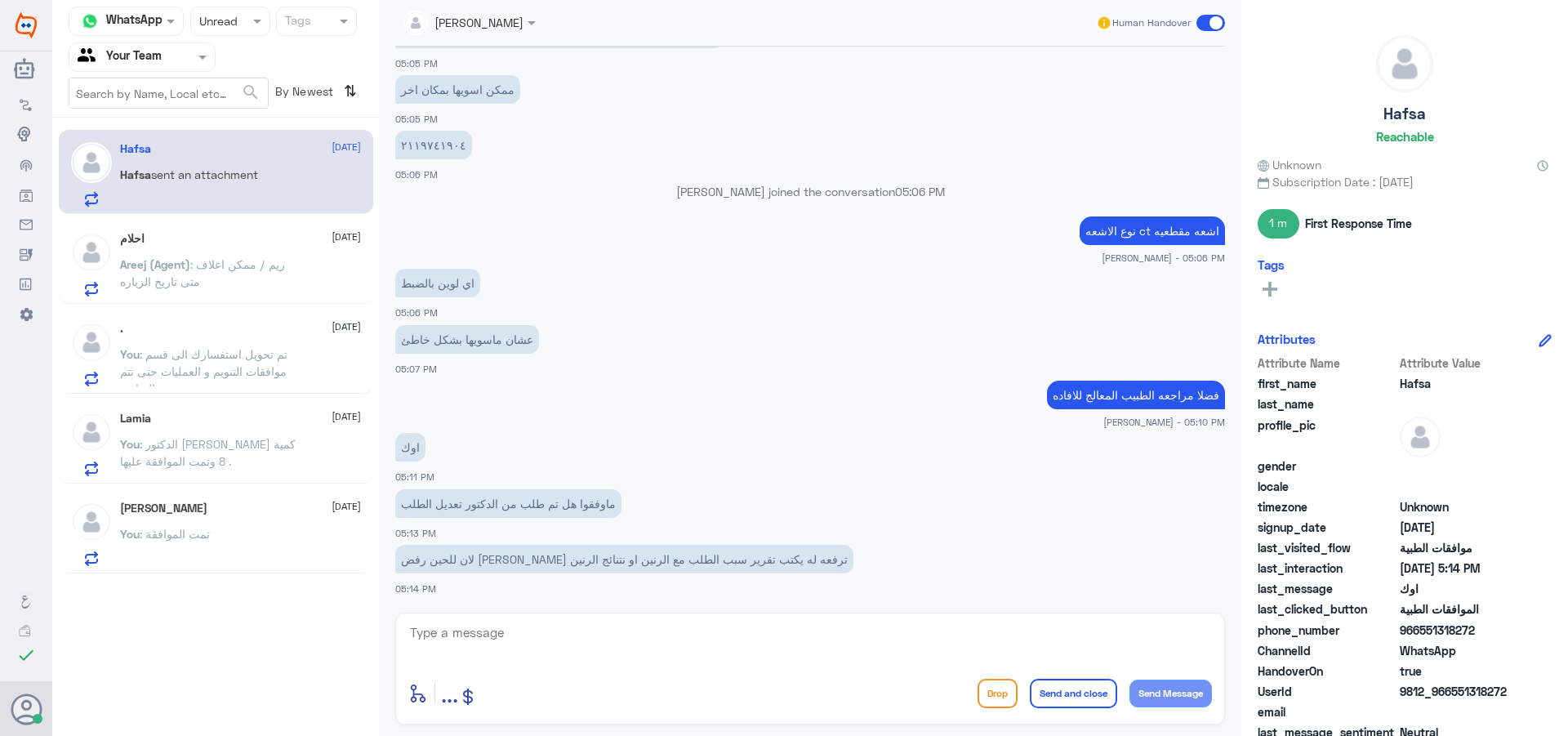
click at [791, 562] on app-msgs-text "لان للحين رفض [PERSON_NAME] ترفعه له يكتب تقرير سبب الطلب مع الرنين او نتنائج ا…" at bounding box center [810, 560] width 830 height 30
click at [283, 284] on p "Areej (Agent) : ريم / ممكن اعلاف متى تاريخ الزياره" at bounding box center [211, 276] width 183 height 41
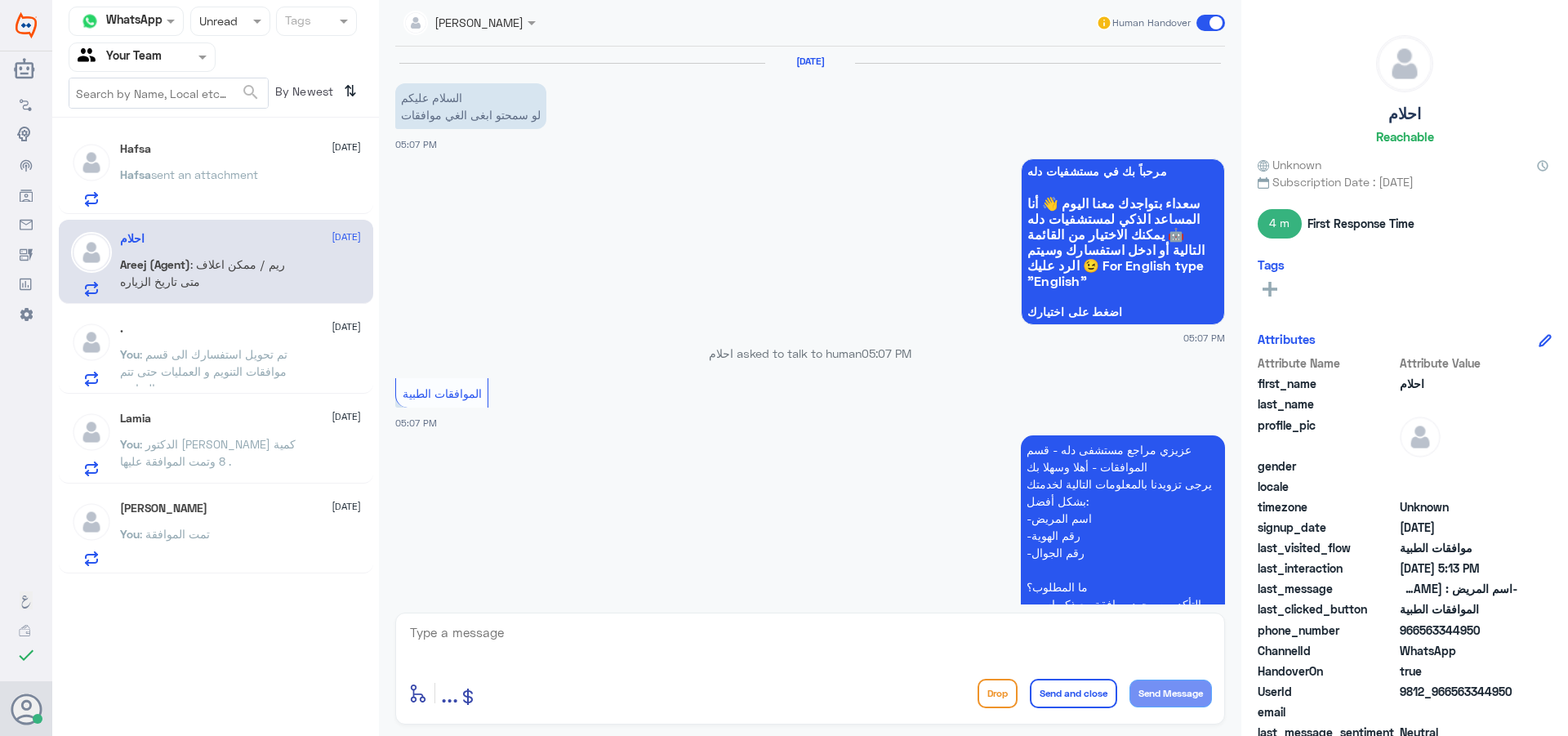
scroll to position [892, 0]
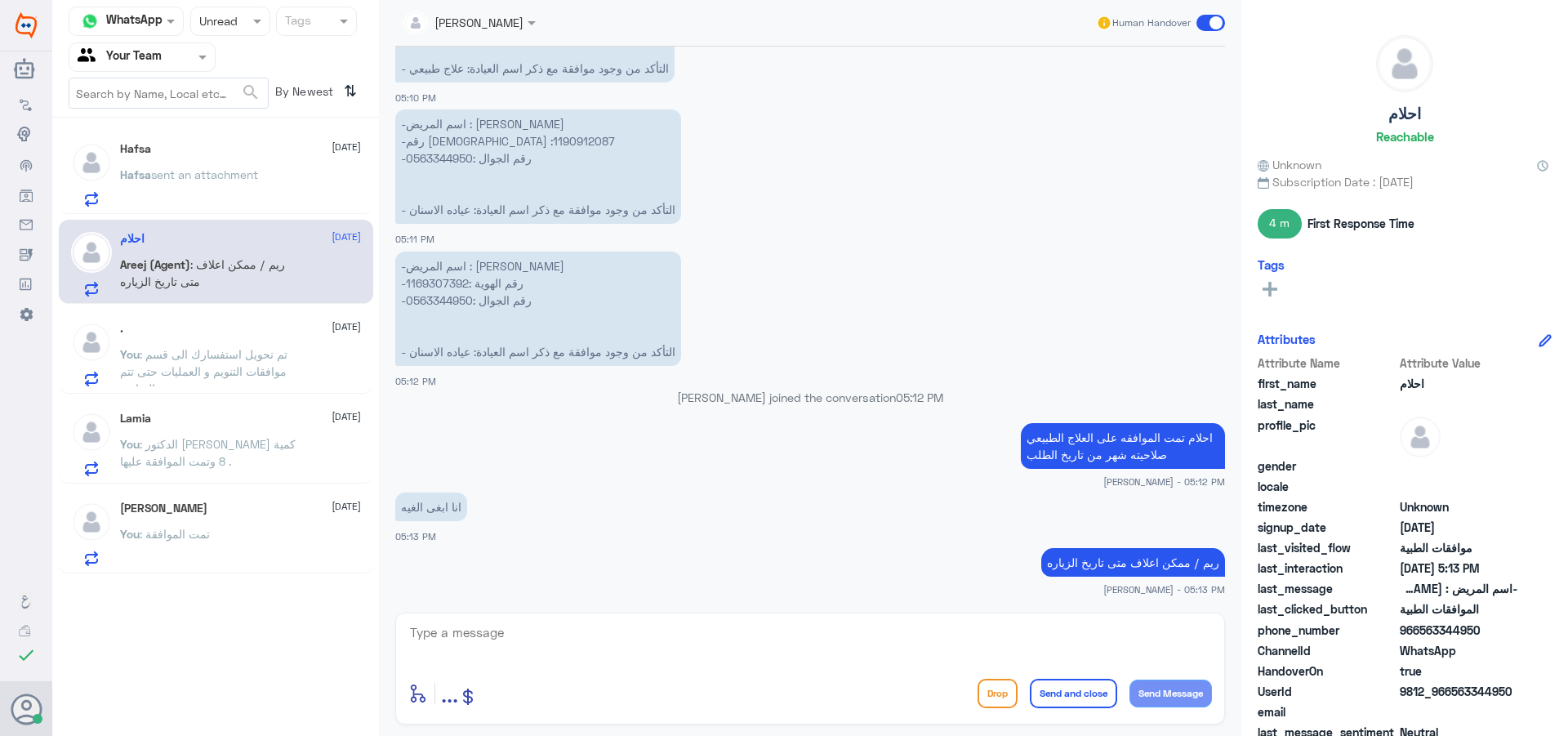
click at [269, 368] on span ": تم تحويل استفسارك الى قسم موافقات التنويم و العمليات حتى تتم المتابعة ." at bounding box center [204, 371] width 168 height 48
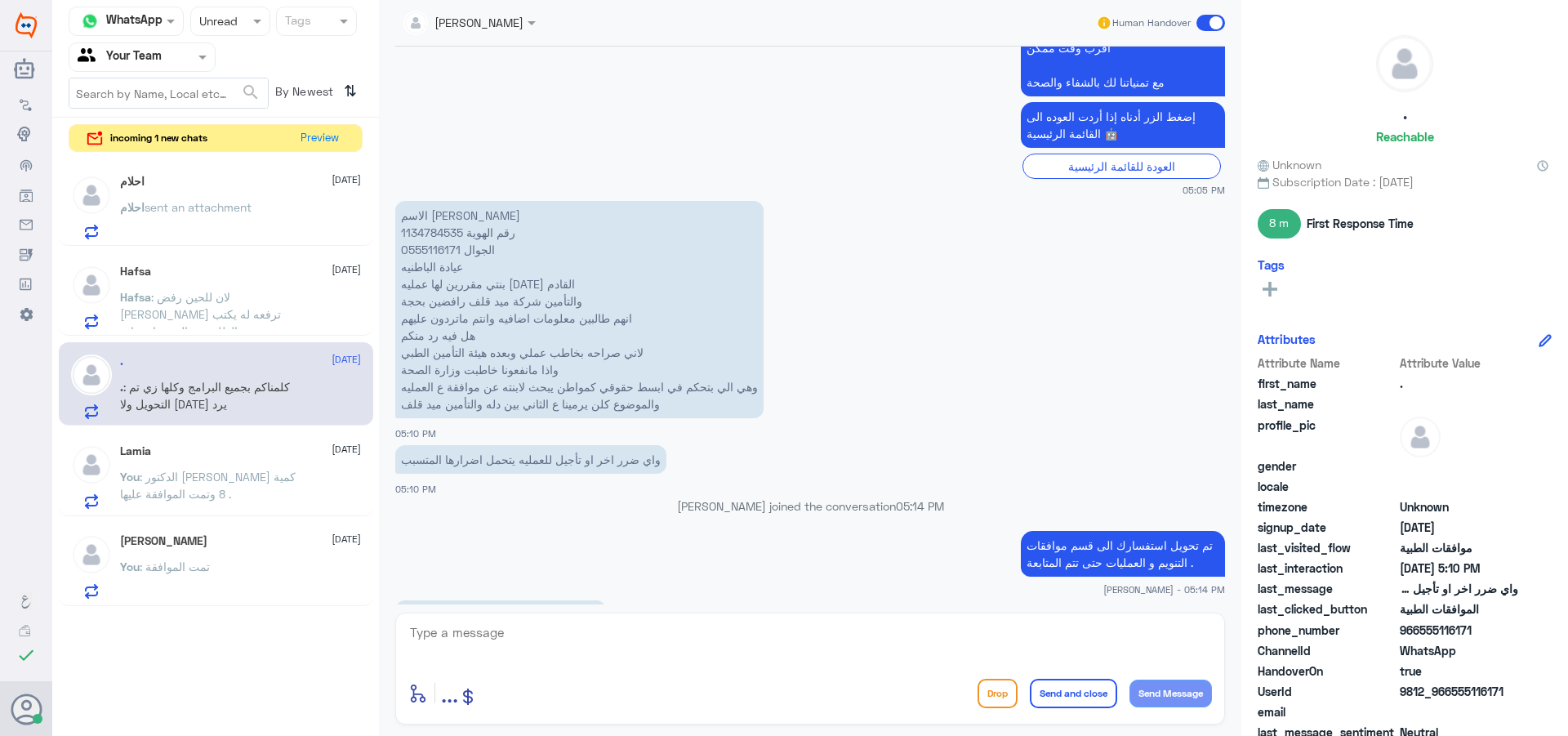
scroll to position [716, 0]
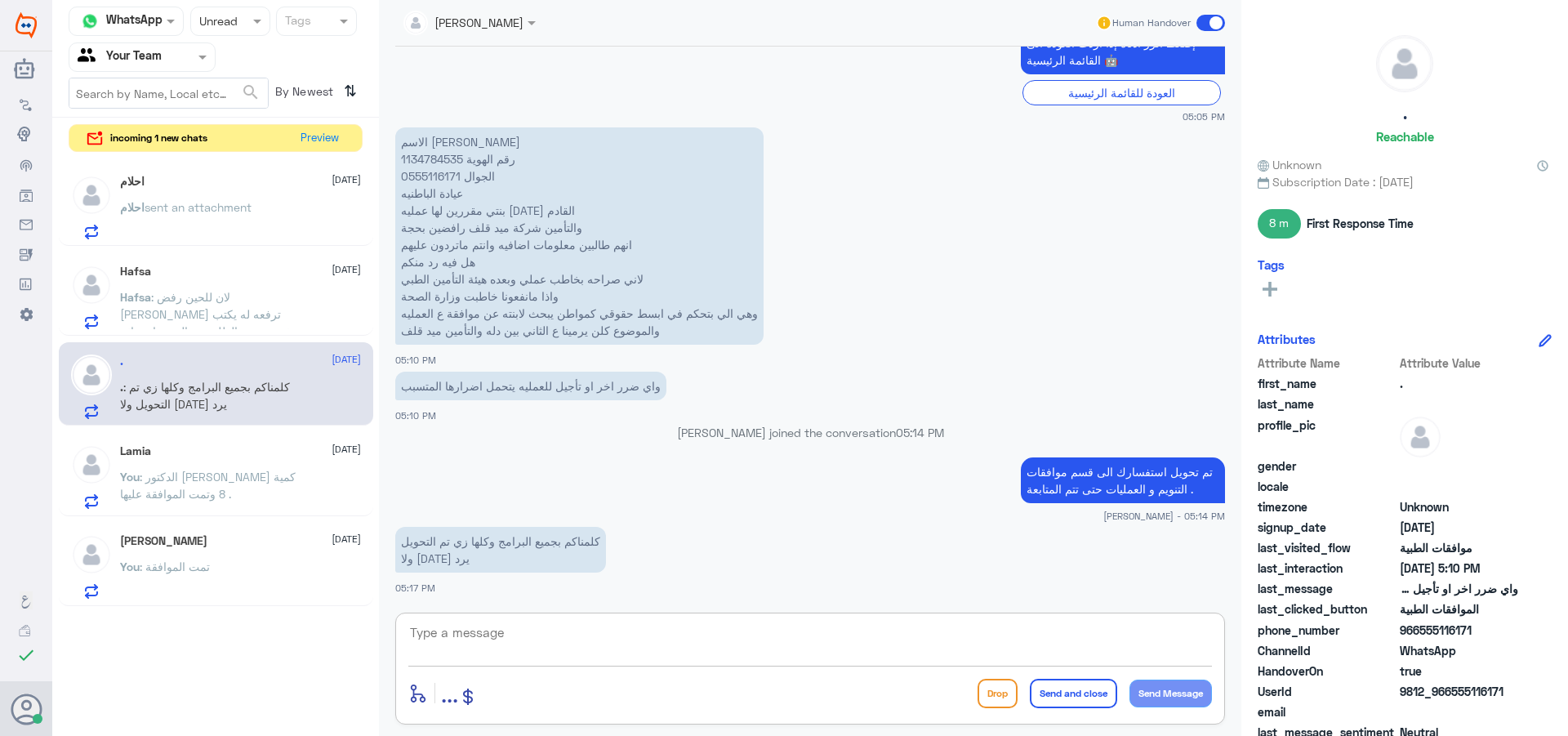
click at [603, 639] on textarea at bounding box center [810, 641] width 804 height 40
type textarea "تم متابعتها اكثر من مرة مع كافة التقارير الطبية ومرفوضة من التأمين يجب انك تتوا…"
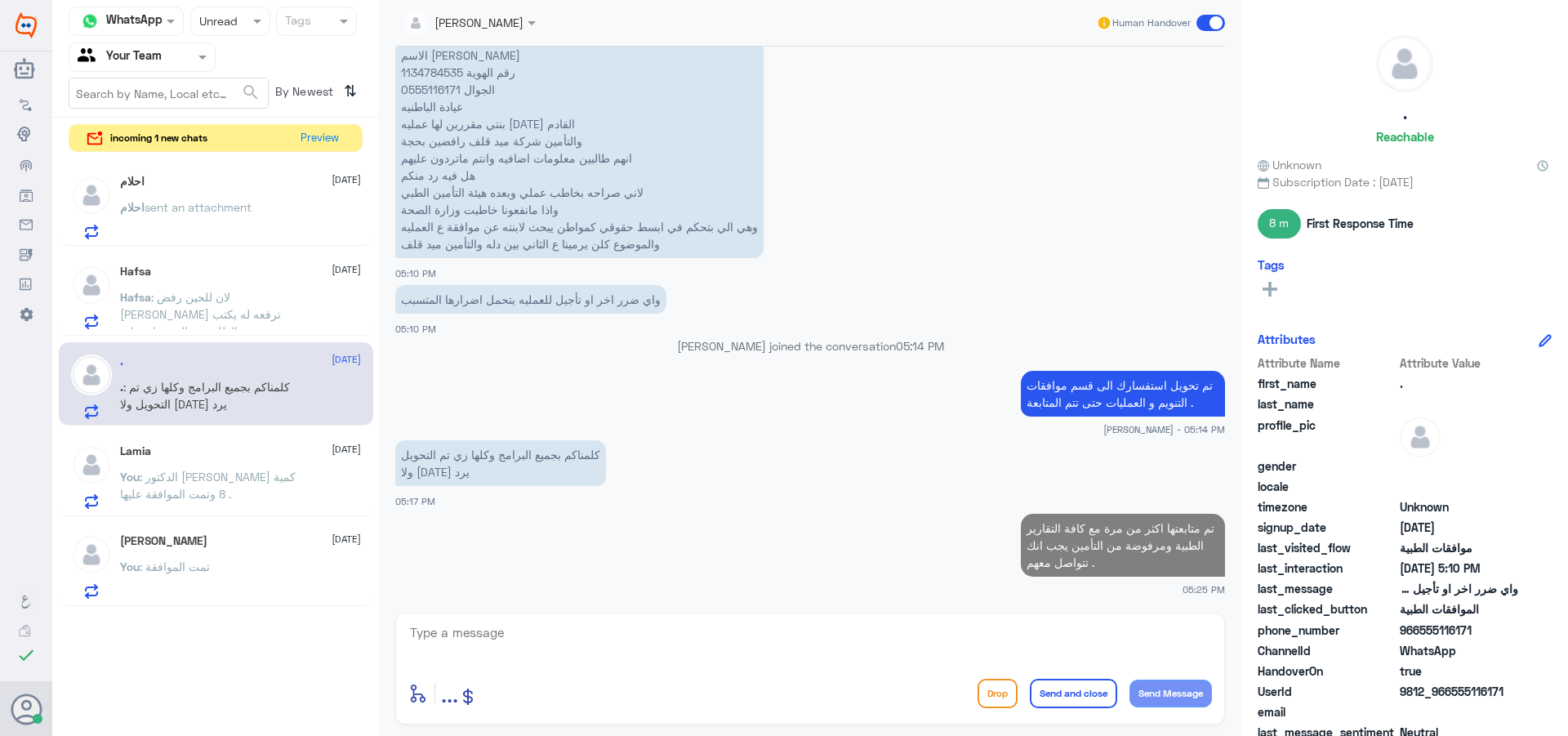
click at [194, 315] on span ": لان للحين رفض [PERSON_NAME] ترفعه له يكتب تقرير سبب الطلب مع الرنين او نتنائج…" at bounding box center [206, 322] width 174 height 65
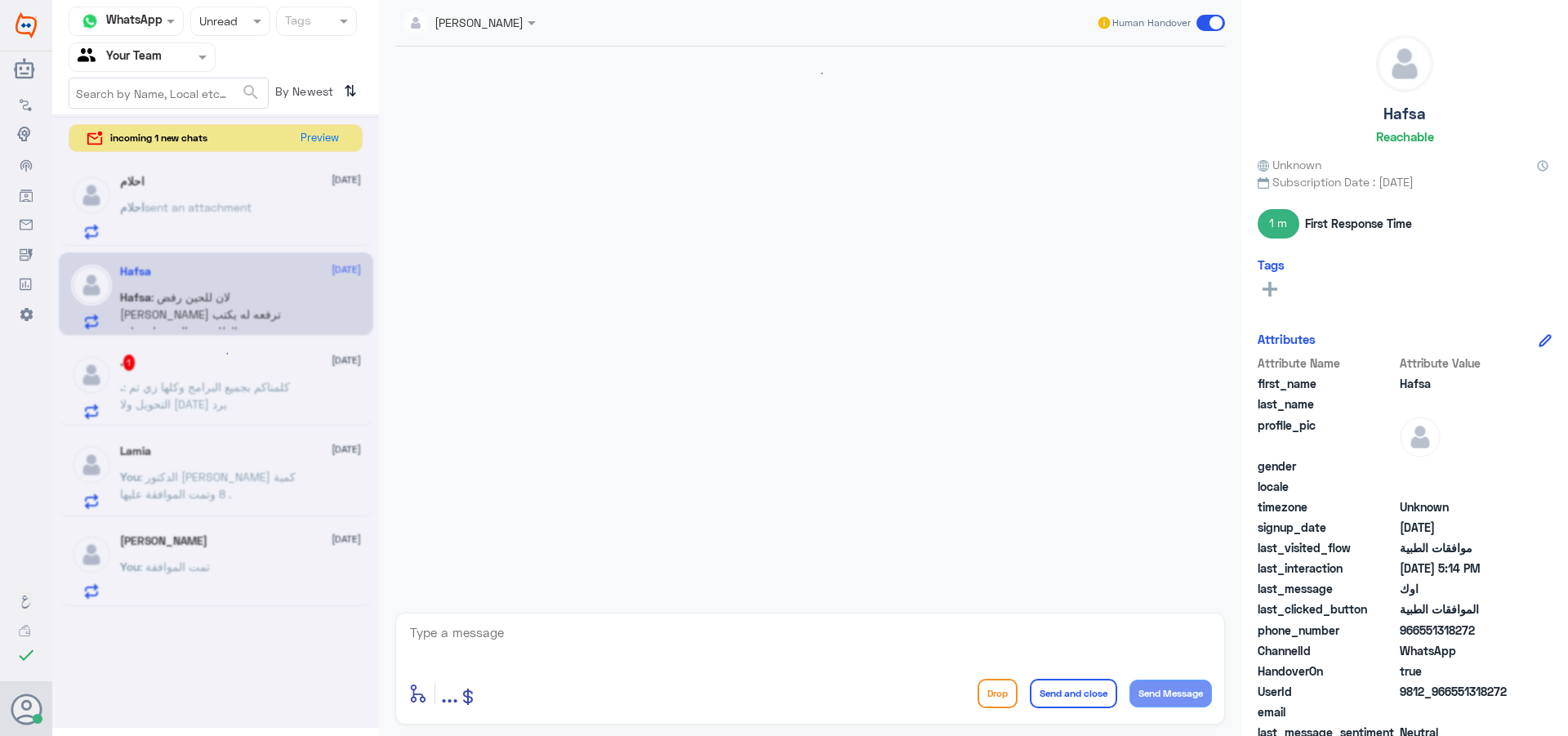
scroll to position [1142, 0]
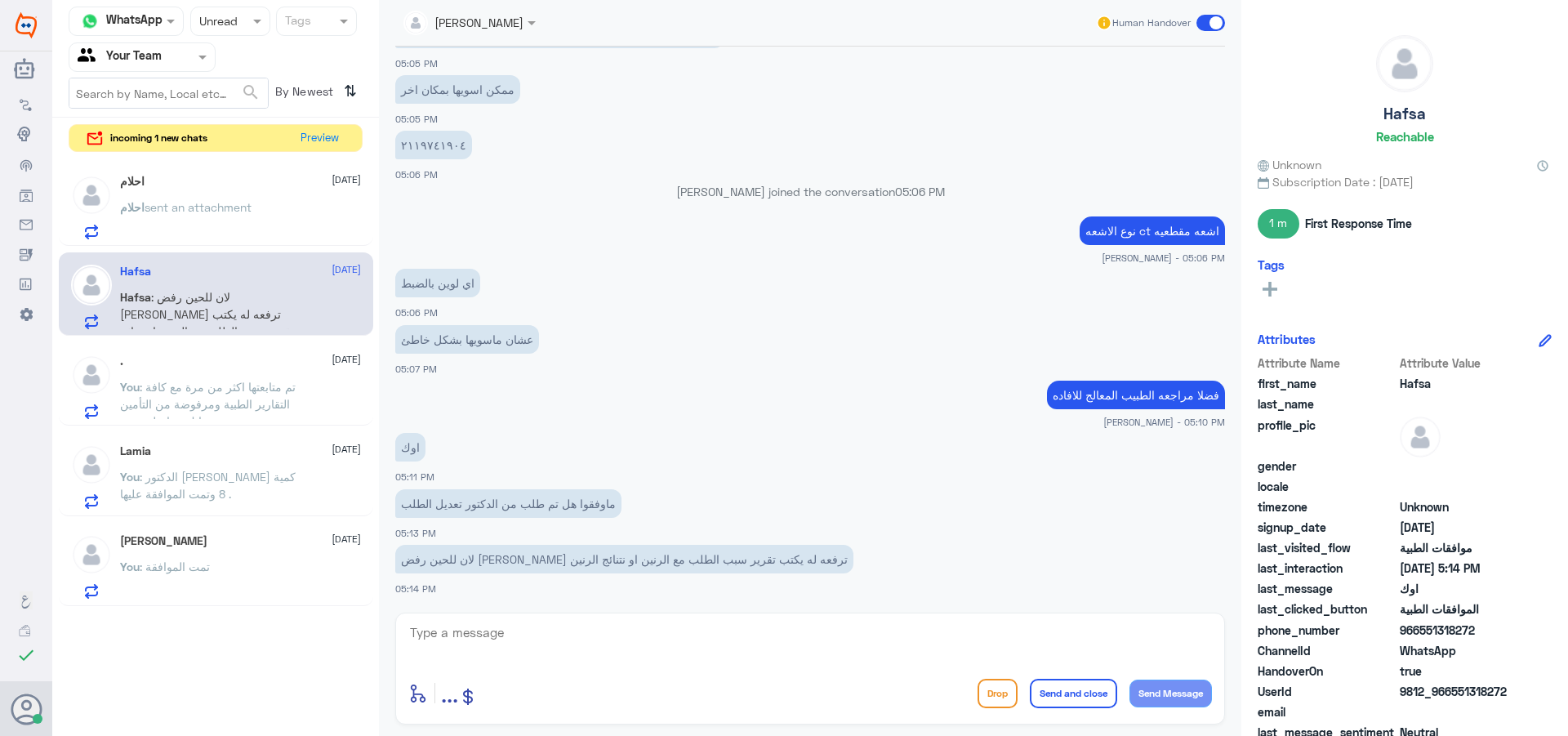
click at [197, 369] on div ". [DATE] You : تم متابعتها اكثر من مرة مع كافة التقارير الطبية ومرفوضة من التأم…" at bounding box center [240, 386] width 241 height 65
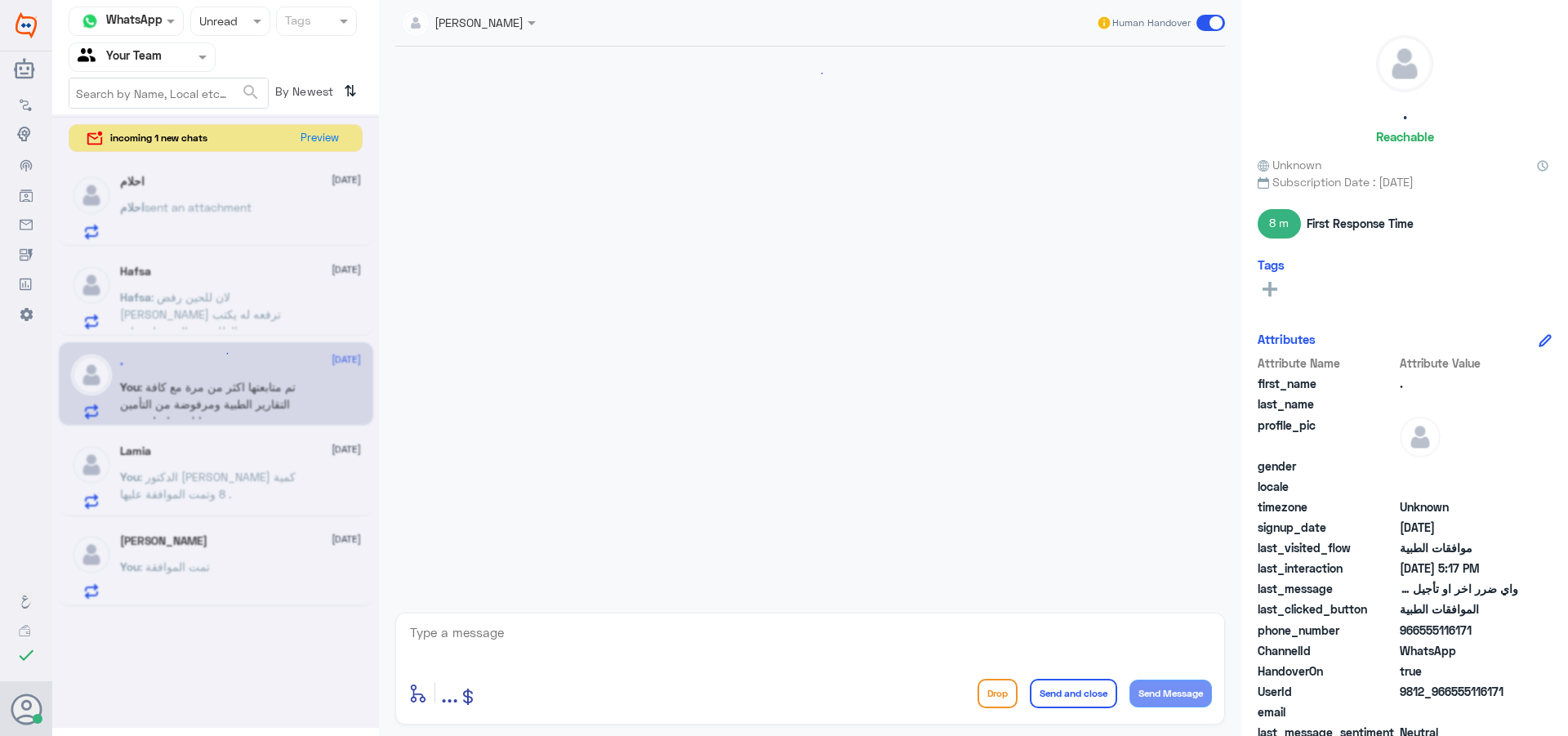
scroll to position [802, 0]
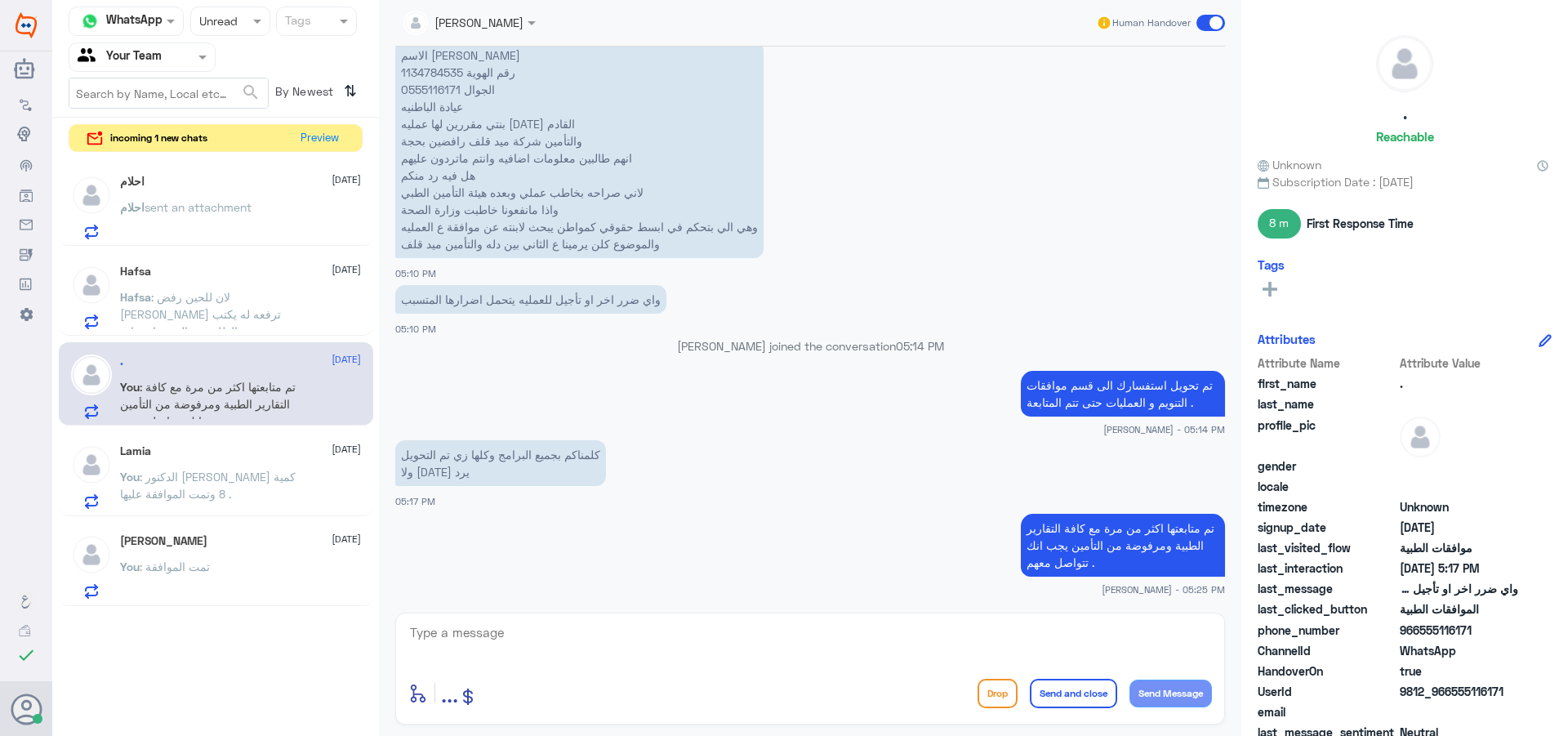
click at [1067, 543] on p "تم متابعتها اكثر من مرة مع كافة التقارير الطبية ومرفوضة من التأمين يجب انك تتوا…" at bounding box center [1122, 545] width 204 height 63
click at [236, 320] on span ": لان للحين رفض [PERSON_NAME] ترفعه له يكتب تقرير سبب الطلب مع الرنين او نتنائج…" at bounding box center [206, 322] width 174 height 65
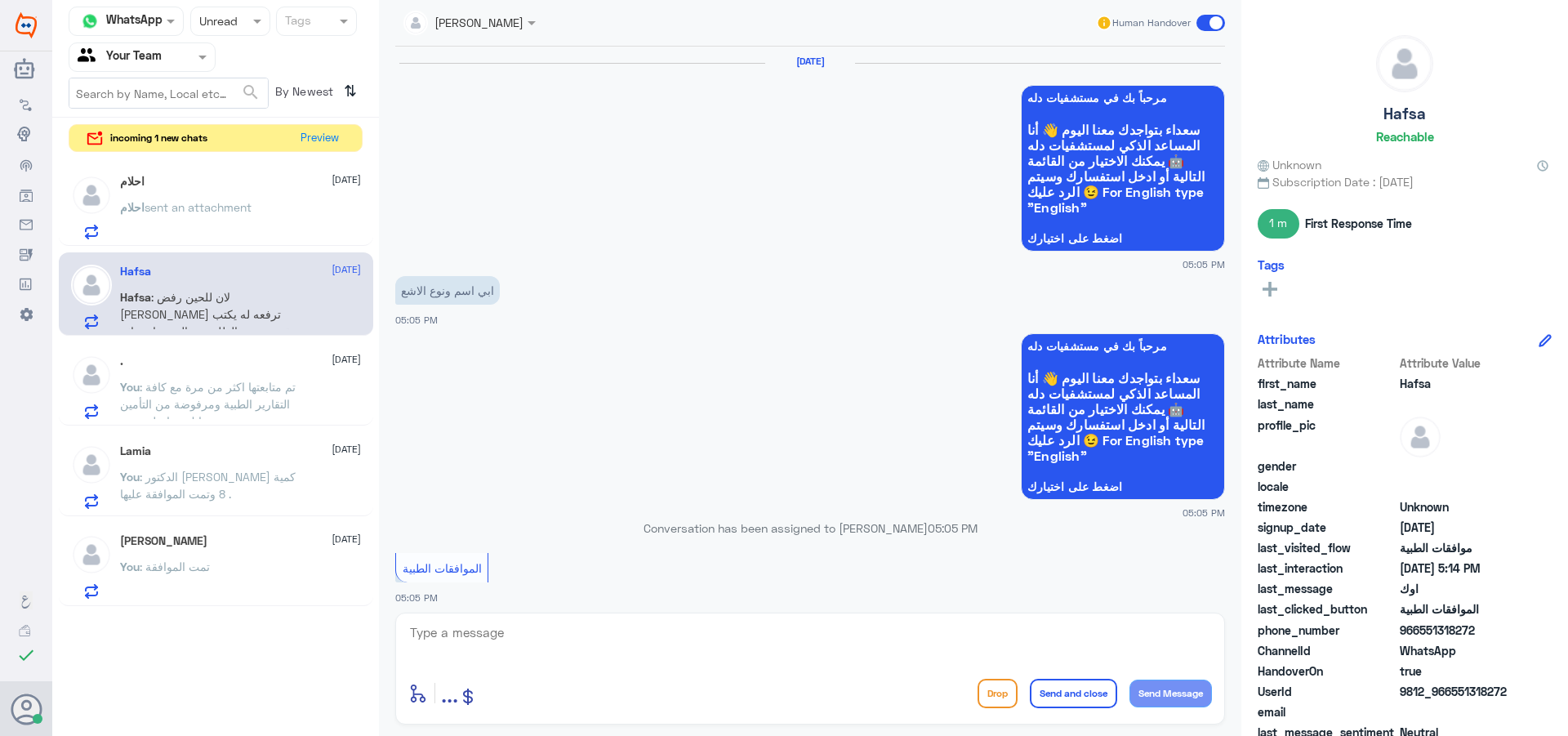
scroll to position [1142, 0]
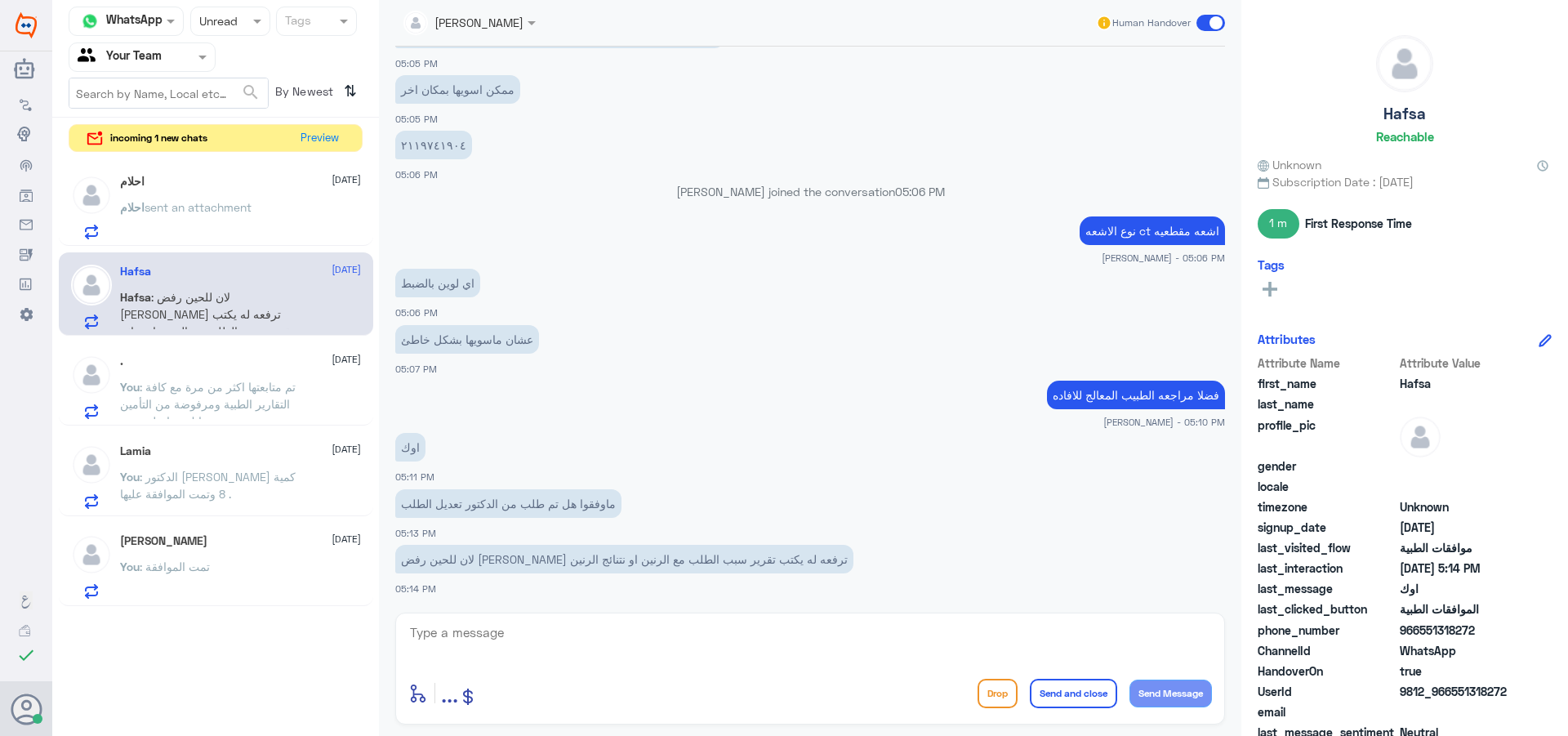
click at [444, 638] on textarea at bounding box center [810, 641] width 804 height 40
paste textarea "تم متابعتها اكثر من مرة مع كافة التقارير الطبية ومرفوضة من التأمين يجب انك تتوا…"
type textarea "تم متابعتها اكثر من مرة مع كافة التقارير الطبية ومرفوضة من التأمين يجب انك تتوا…"
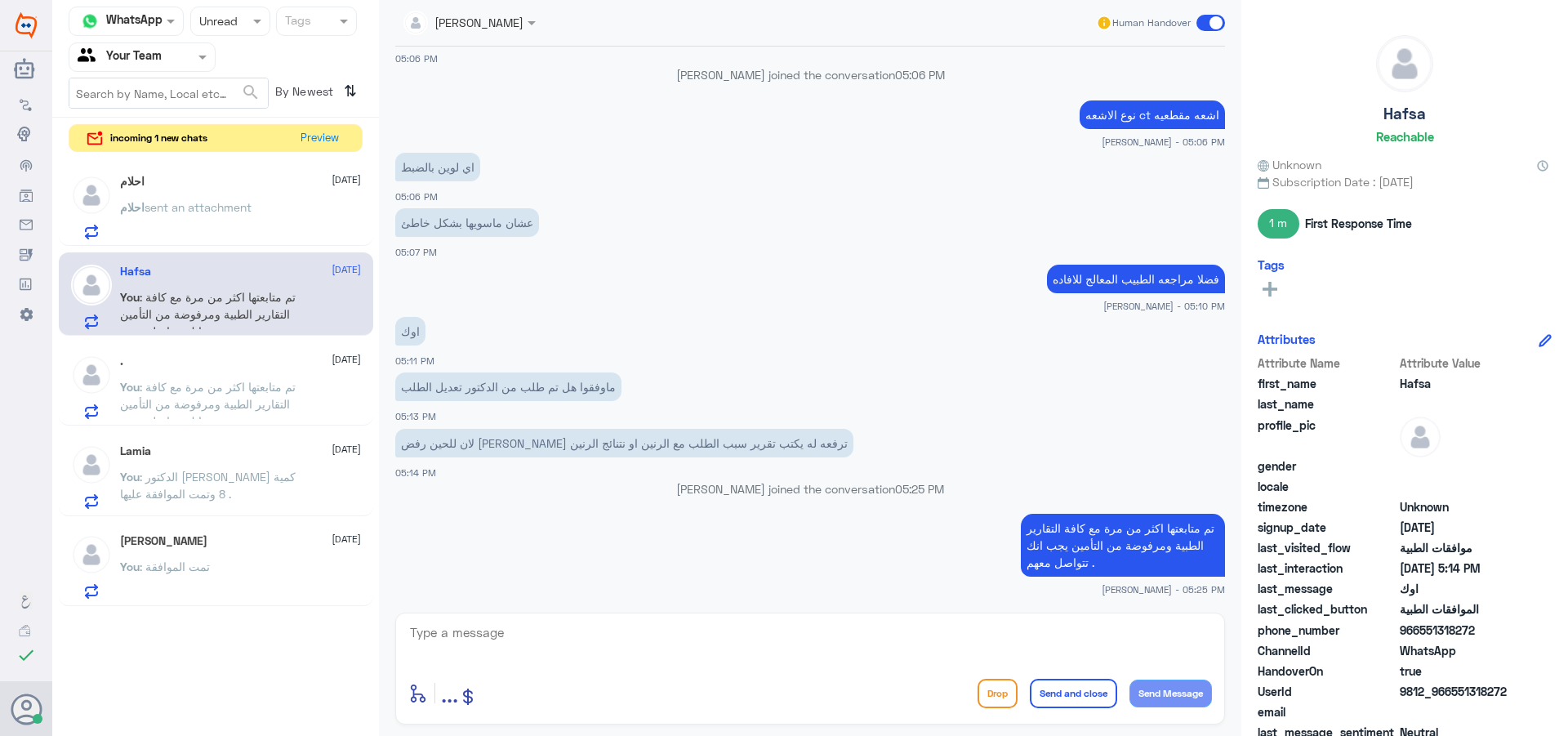
click at [266, 219] on div "احلام sent an attachment" at bounding box center [240, 221] width 241 height 37
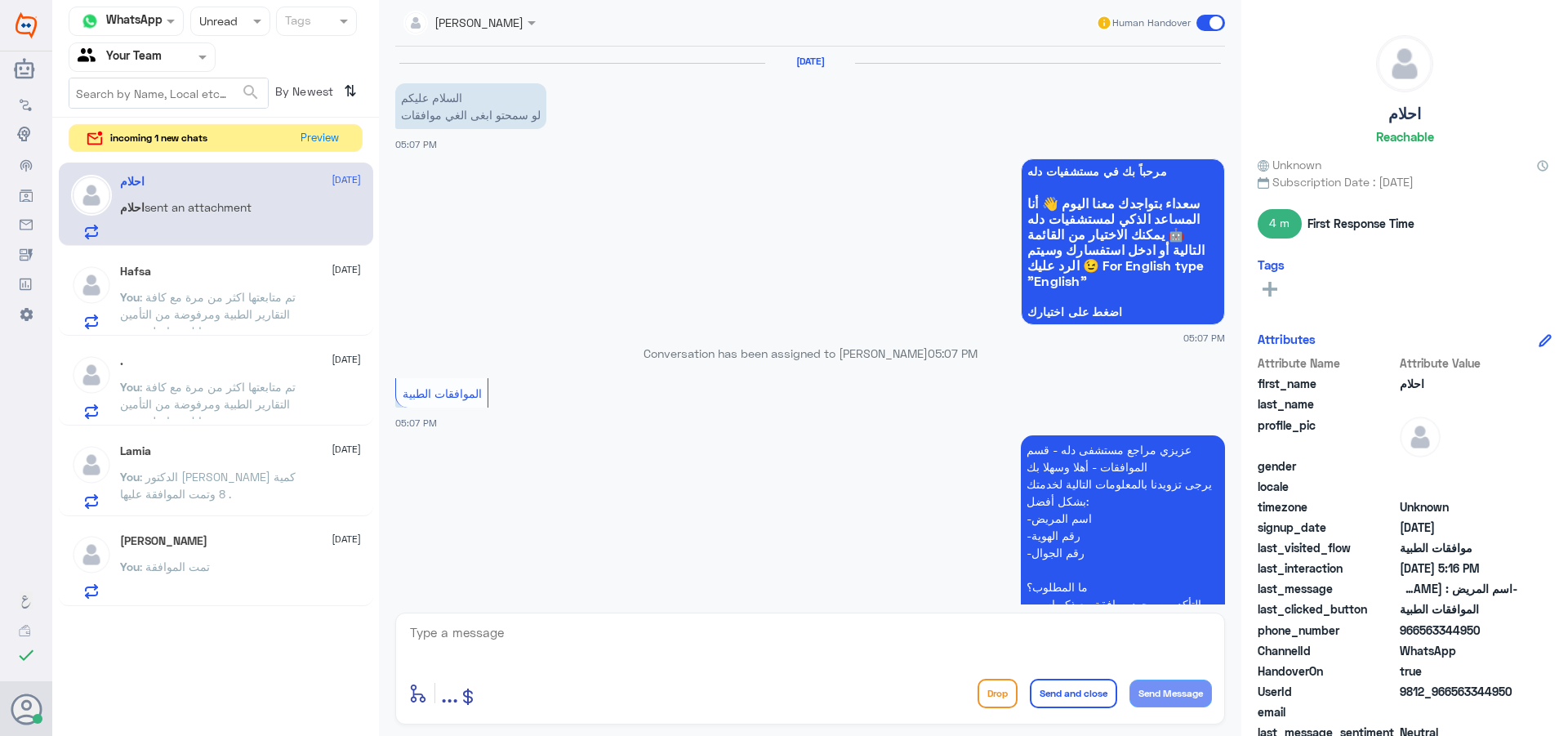
scroll to position [1261, 0]
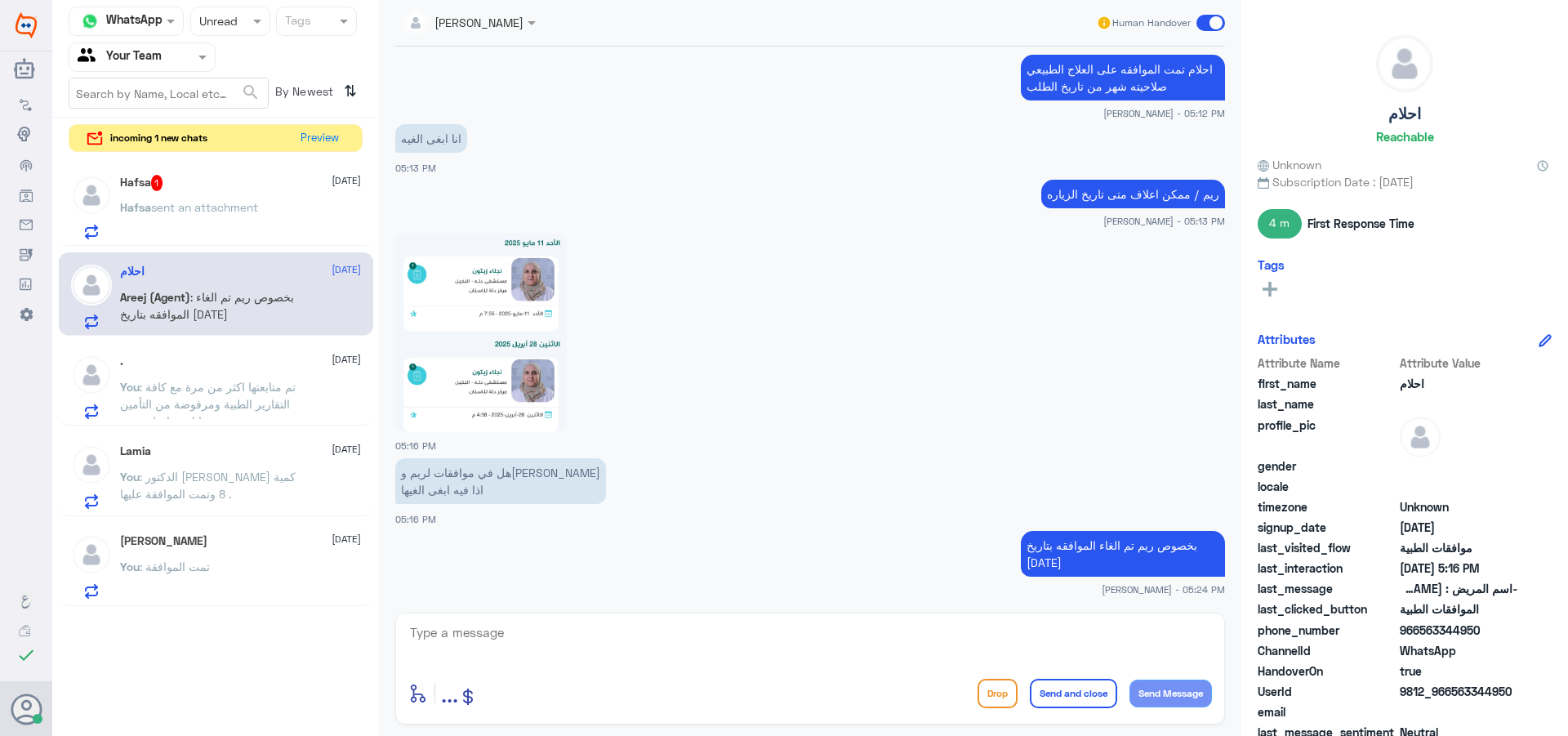
click at [225, 195] on div "Hafsa 1 [DATE] Hafsa sent an attachment" at bounding box center [240, 208] width 241 height 65
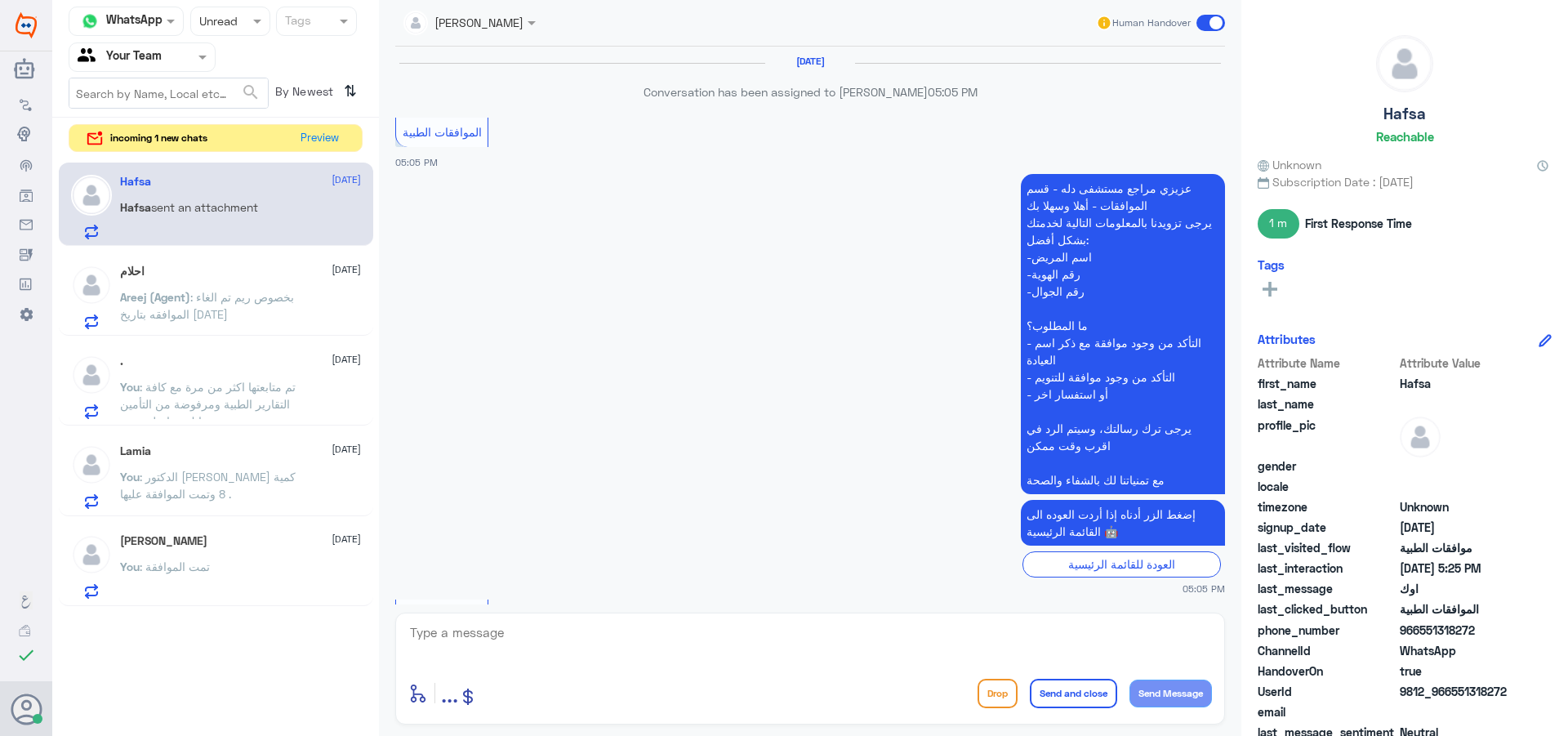
scroll to position [879, 0]
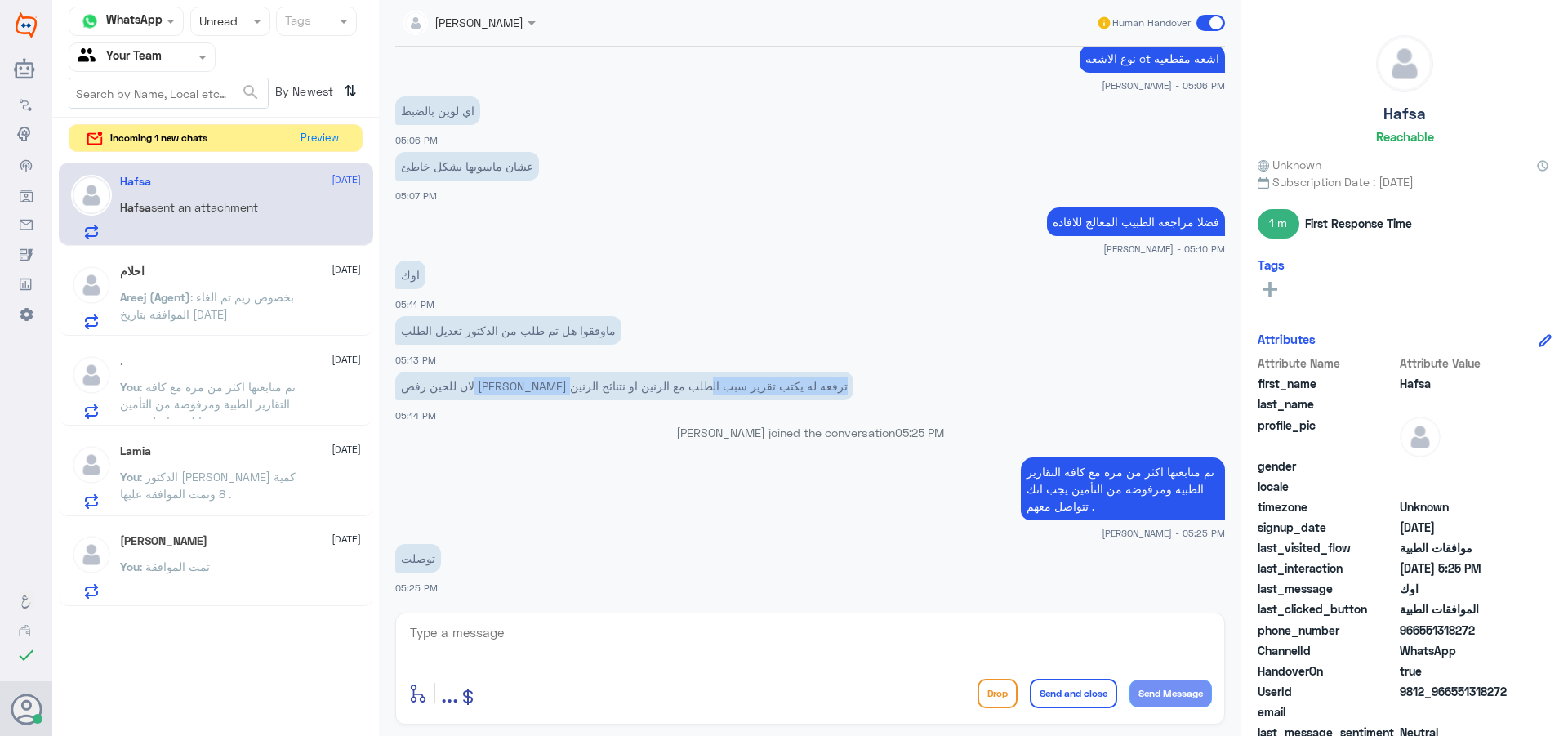
drag, startPoint x: 694, startPoint y: 402, endPoint x: 490, endPoint y: 394, distance: 204.2
click at [490, 394] on app-msgs-text "لان للحين رفض [PERSON_NAME] ترفعه له يكتب تقرير سبب الطلب مع الرنين او نتنائج ا…" at bounding box center [810, 386] width 830 height 30
click at [490, 394] on p "لان للحين رفض [PERSON_NAME] ترفعه له يكتب تقرير سبب الطلب مع الرنين او نتنائج ا…" at bounding box center [624, 386] width 458 height 29
click at [306, 149] on button "Preview" at bounding box center [320, 137] width 51 height 25
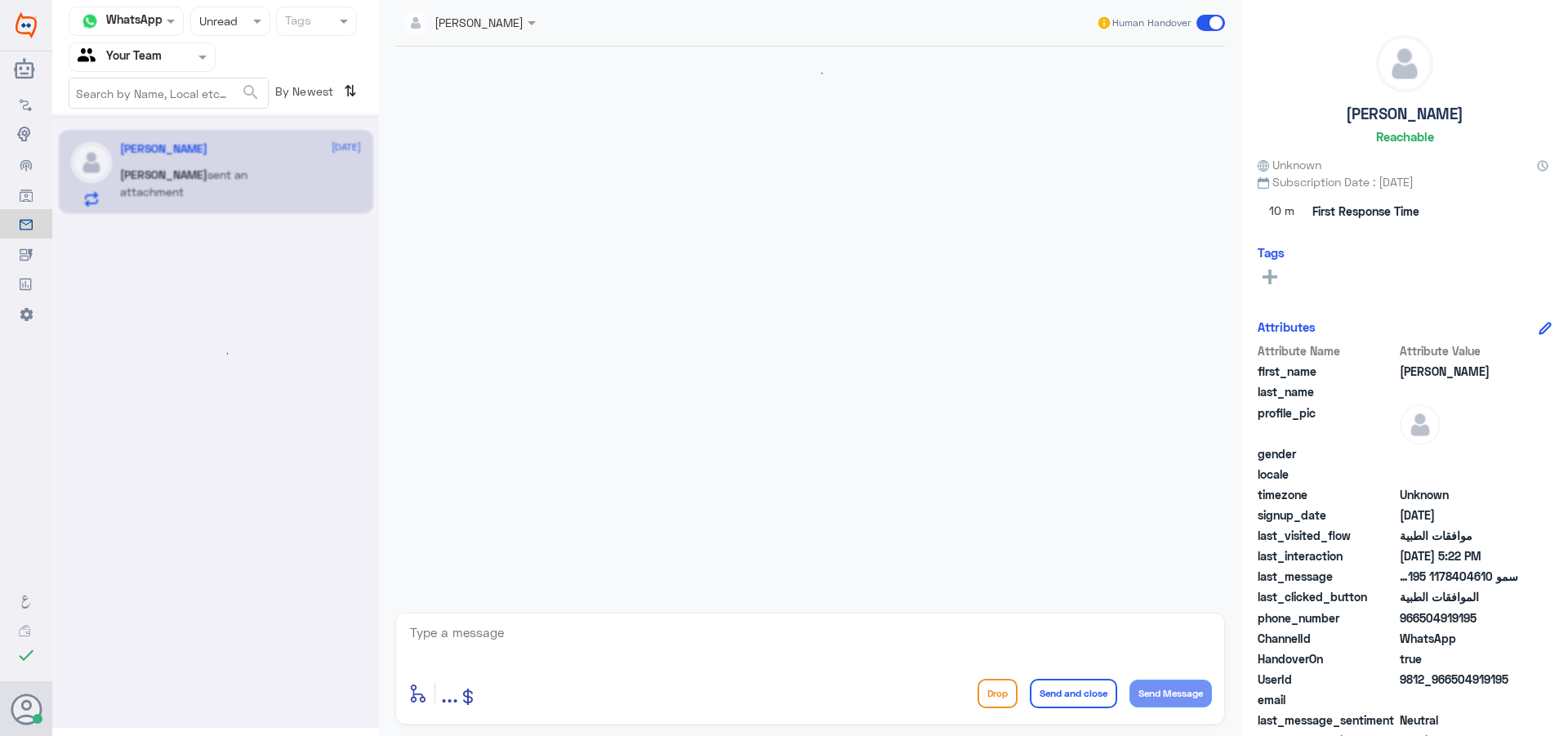
scroll to position [1952, 0]
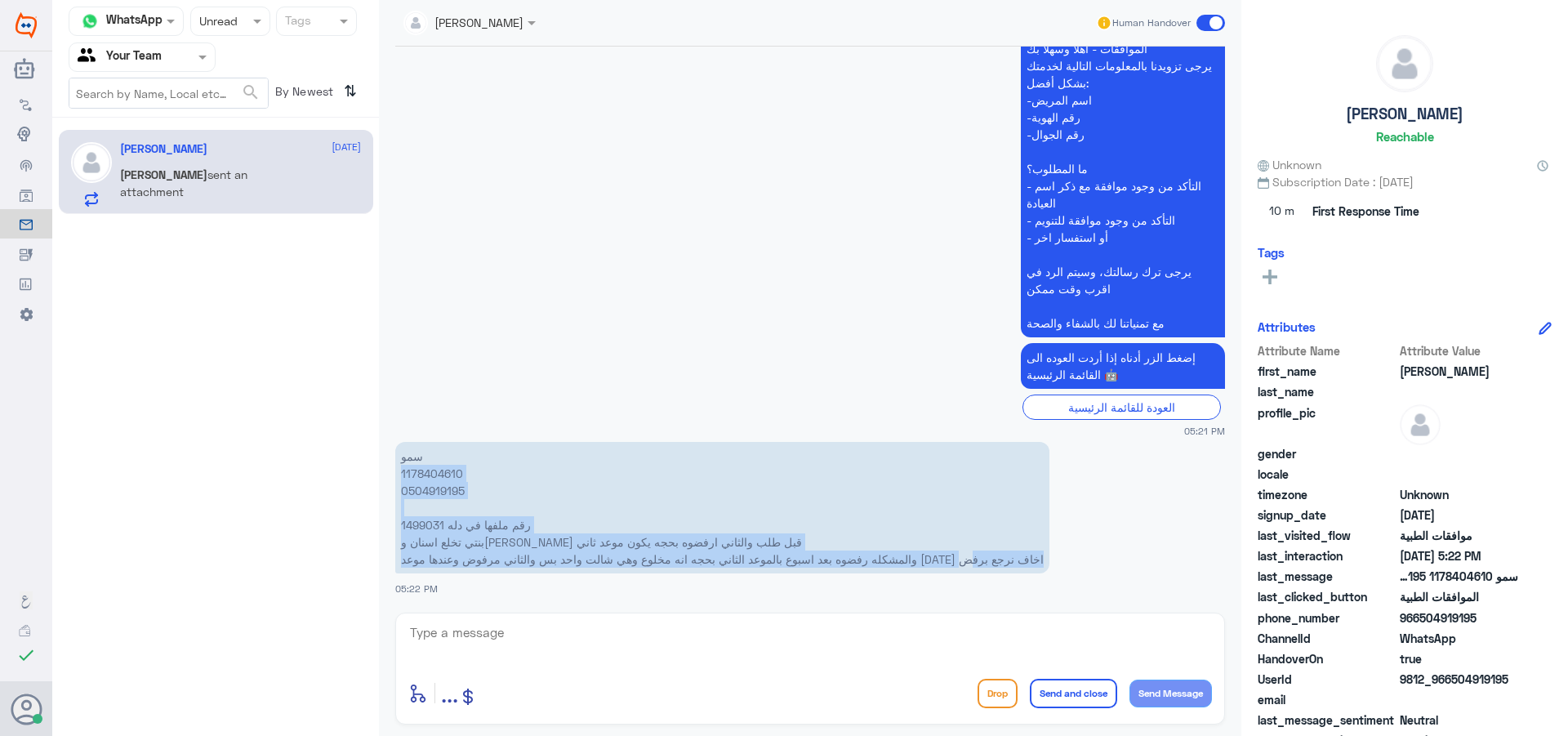
drag, startPoint x: 1055, startPoint y: 564, endPoint x: 385, endPoint y: 476, distance: 675.8
click at [381, 476] on div "[PERSON_NAME] Human Handover [DATE] مرحباً بك في مستشفيات دله سعداء بتواجدك معن…" at bounding box center [809, 370] width 862 height 741
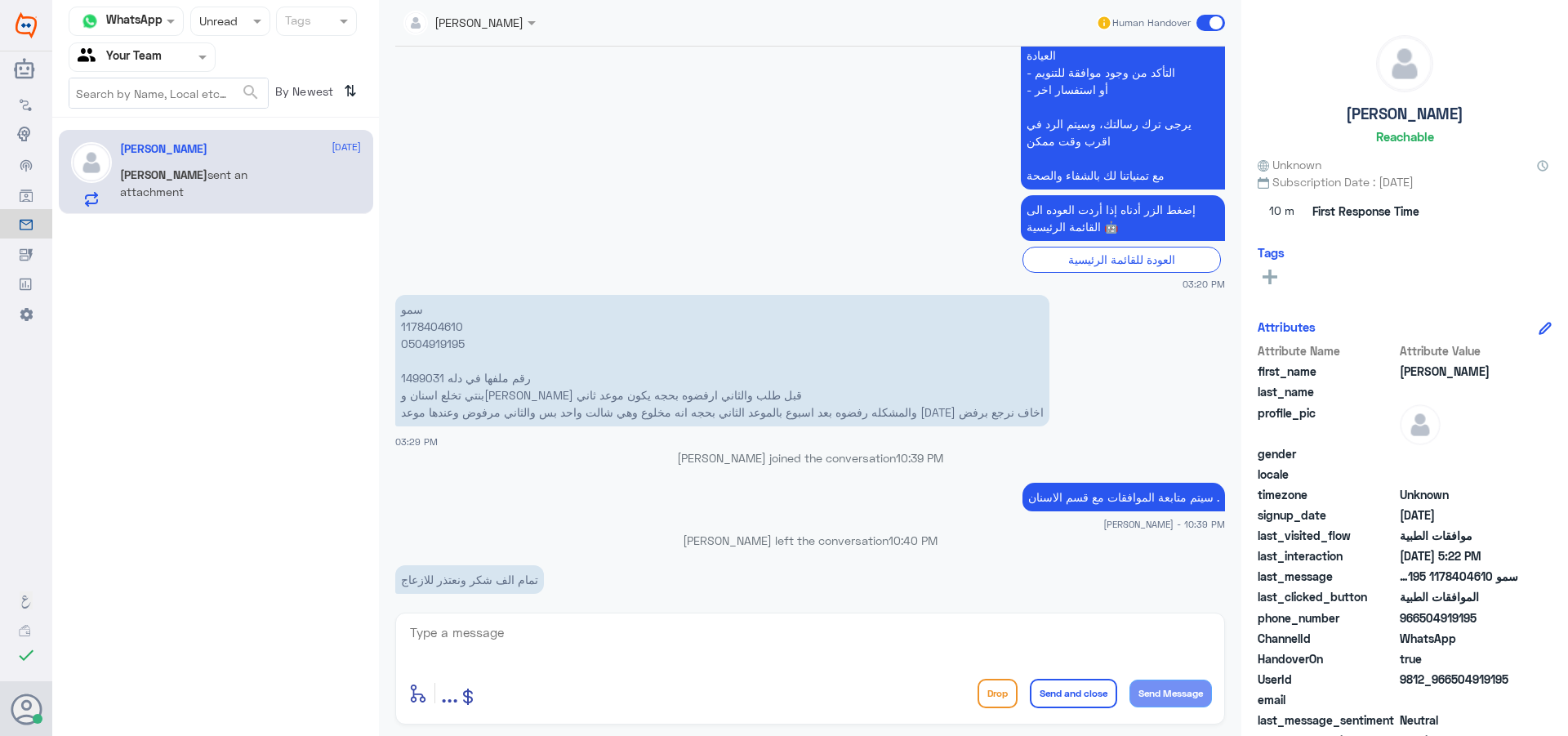
scroll to position [890, 0]
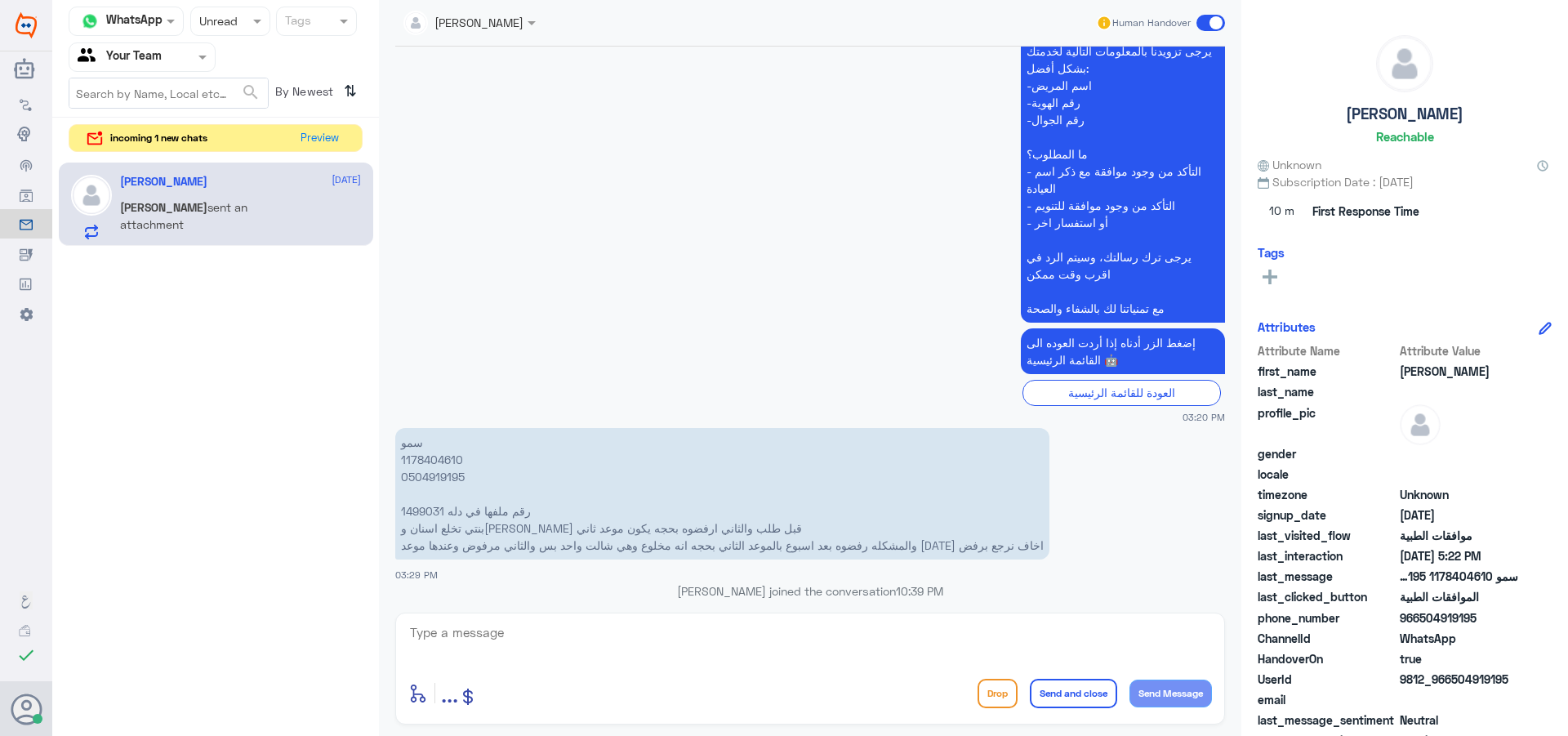
click at [442, 455] on p "سمو 1178404610 0504919195 رقم ملفها في دله 1499031 بنتي تخلع اسنان و[PERSON_NAM…" at bounding box center [723, 493] width 654 height 132
click at [643, 627] on textarea at bounding box center [810, 641] width 804 height 40
paste textarea "تم متابعتها اكثر من مرة مع كافة التقارير الطبية ومرفوضة من التأمين يجب انك تتوا…"
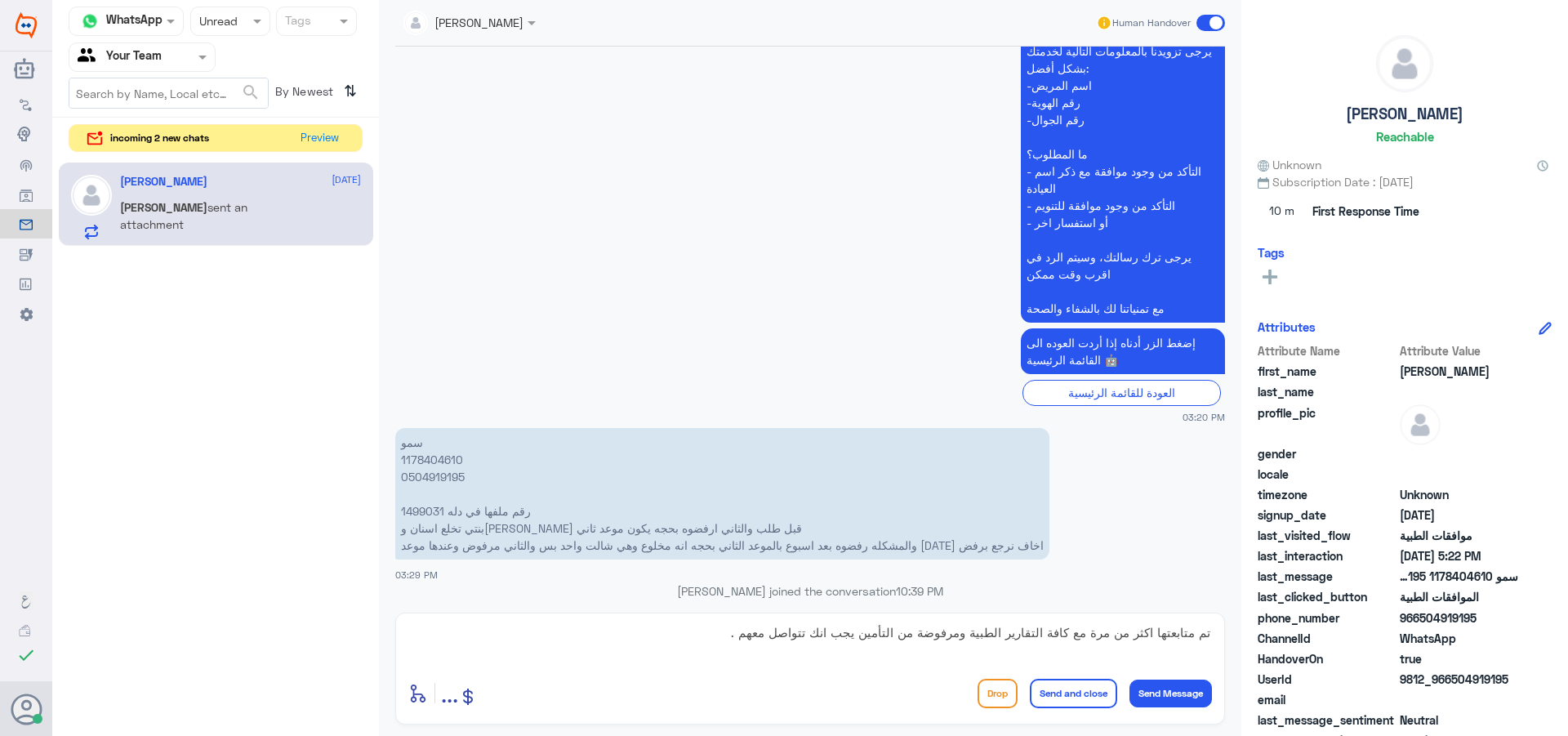
click at [954, 540] on p "سمو 1178404610 0504919195 رقم ملفها في دله 1499031 بنتي تخلع اسنان و[PERSON_NAM…" at bounding box center [723, 493] width 654 height 132
drag, startPoint x: 959, startPoint y: 620, endPoint x: 965, endPoint y: 590, distance: 30.6
click at [965, 590] on div "[PERSON_NAME] Human Handover [DATE] مرحباً بك في مستشفيات دله سعداء بتواجدك معن…" at bounding box center [809, 370] width 862 height 741
drag, startPoint x: 997, startPoint y: 636, endPoint x: 1028, endPoint y: 549, distance: 92.4
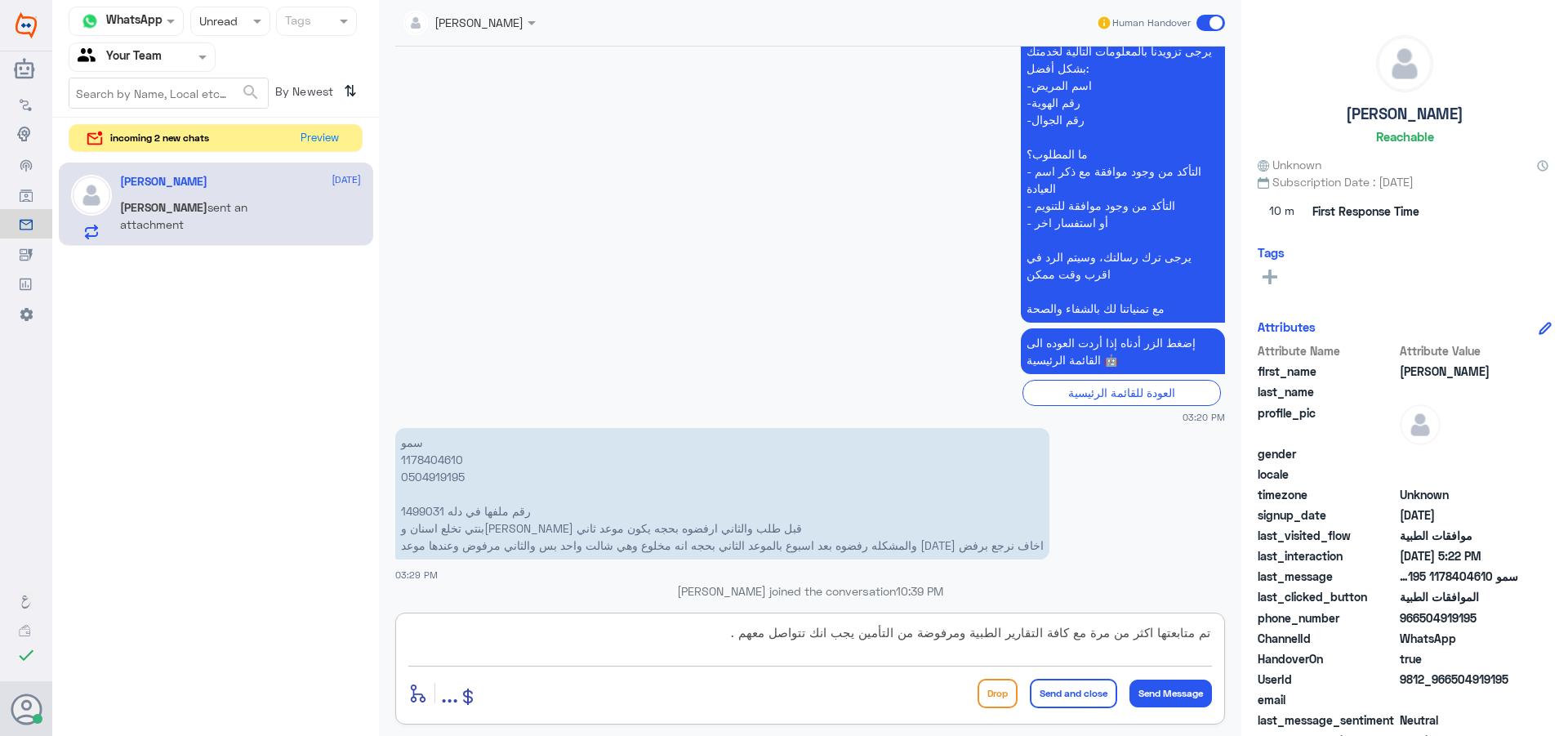
click at [1028, 549] on div "[PERSON_NAME] Human Handover [DATE] مرحباً بك في مستشفيات دله سعداء بتواجدك معن…" at bounding box center [809, 370] width 862 height 741
click at [960, 639] on textarea "تم متابعتها اكثر من مرة مع كافة التقارير الطبية ومرفوضة من التأمين يجب انك تتوا…" at bounding box center [810, 641] width 804 height 40
click at [1119, 635] on textarea "تم متابعتها اكثر من مرة مع كافة التقارير الطبية ومرفوضة من التأمين يجب انك تتوا…" at bounding box center [810, 641] width 804 height 40
drag, startPoint x: 1076, startPoint y: 633, endPoint x: 962, endPoint y: 635, distance: 114.0
click at [962, 635] on textarea "تم متابعتها اكثر من مرة مع كافة التقارير الطبية ومرفوضة من التأمين يجب انك تتوا…" at bounding box center [810, 641] width 804 height 40
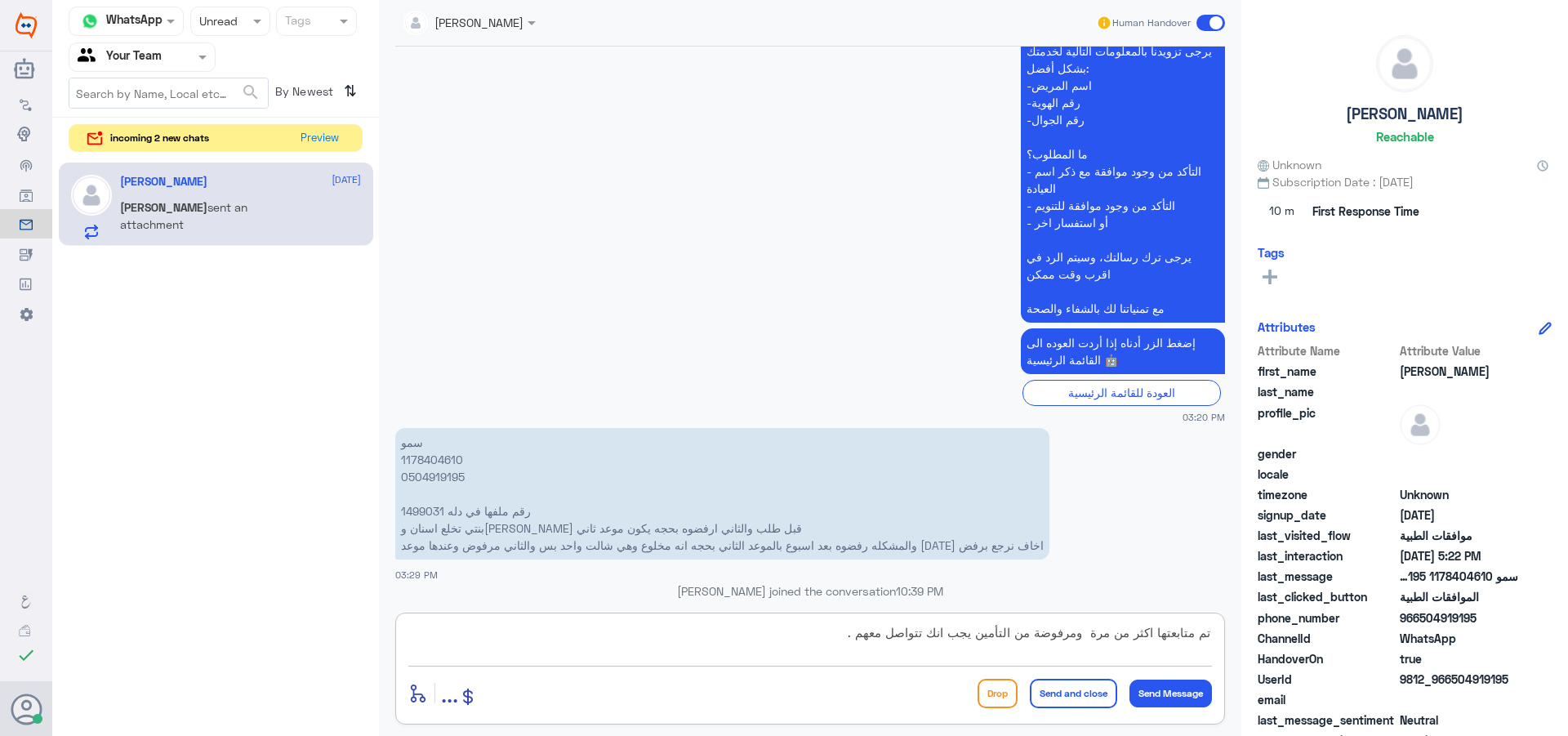
click at [970, 634] on textarea "تم متابعتها اكثر من مرة ومرفوضة من التأمين يجب انك تتواصل معهم ." at bounding box center [810, 641] width 804 height 40
type textarea "تم متابعتها اكثر من مرة ومرفوضة من التأمين يجب انك تتواصل معهم ."
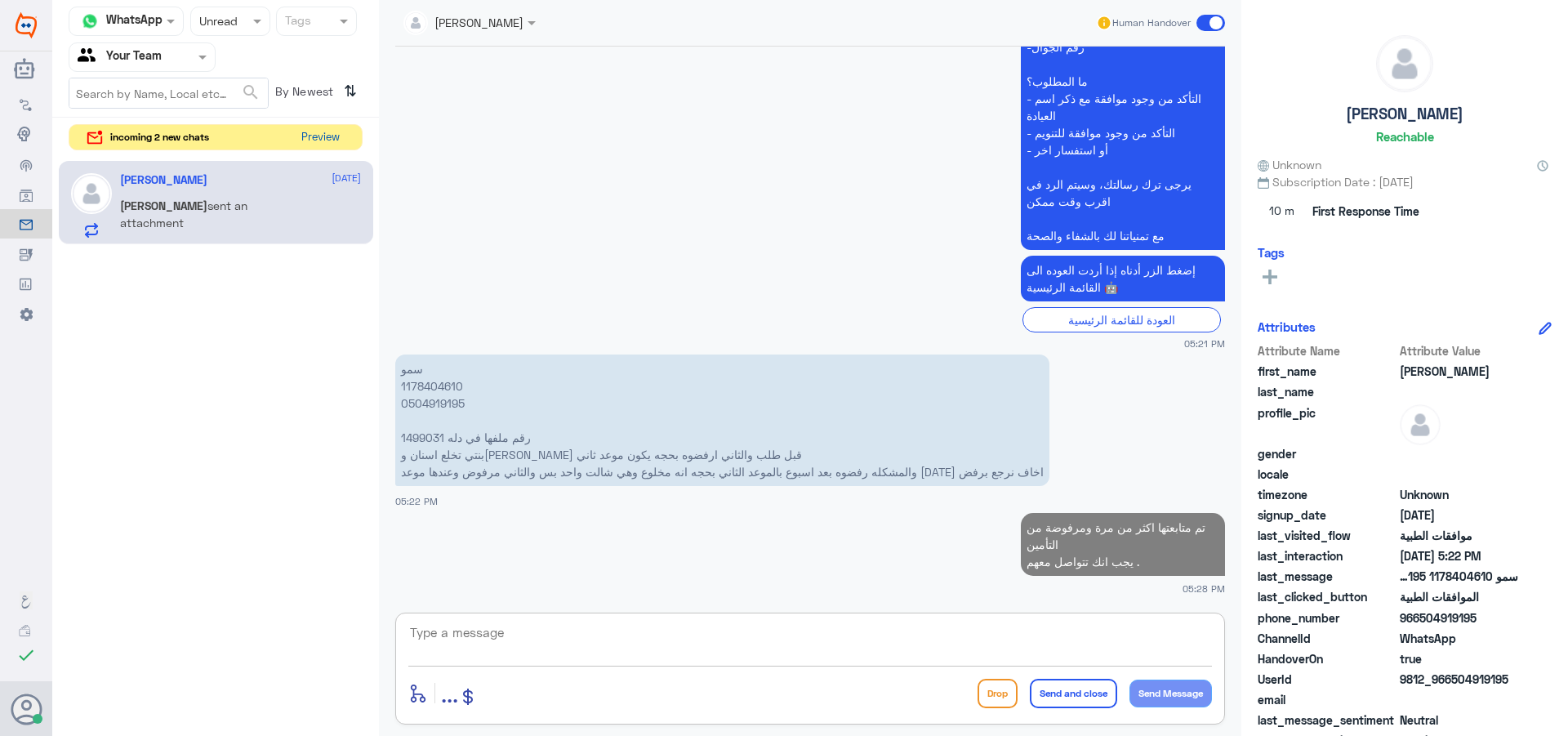
click at [330, 147] on button "Preview" at bounding box center [320, 137] width 51 height 25
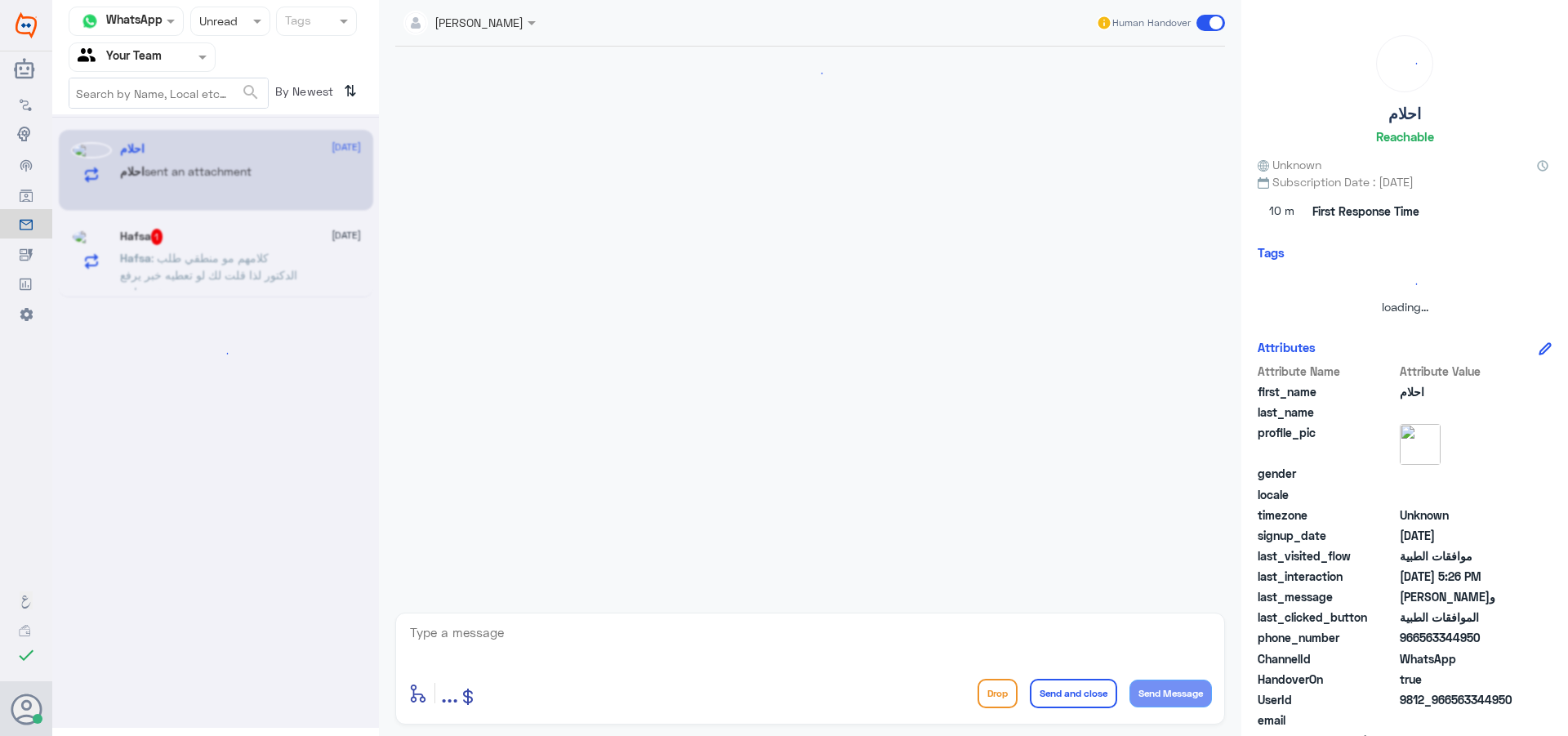
scroll to position [1316, 0]
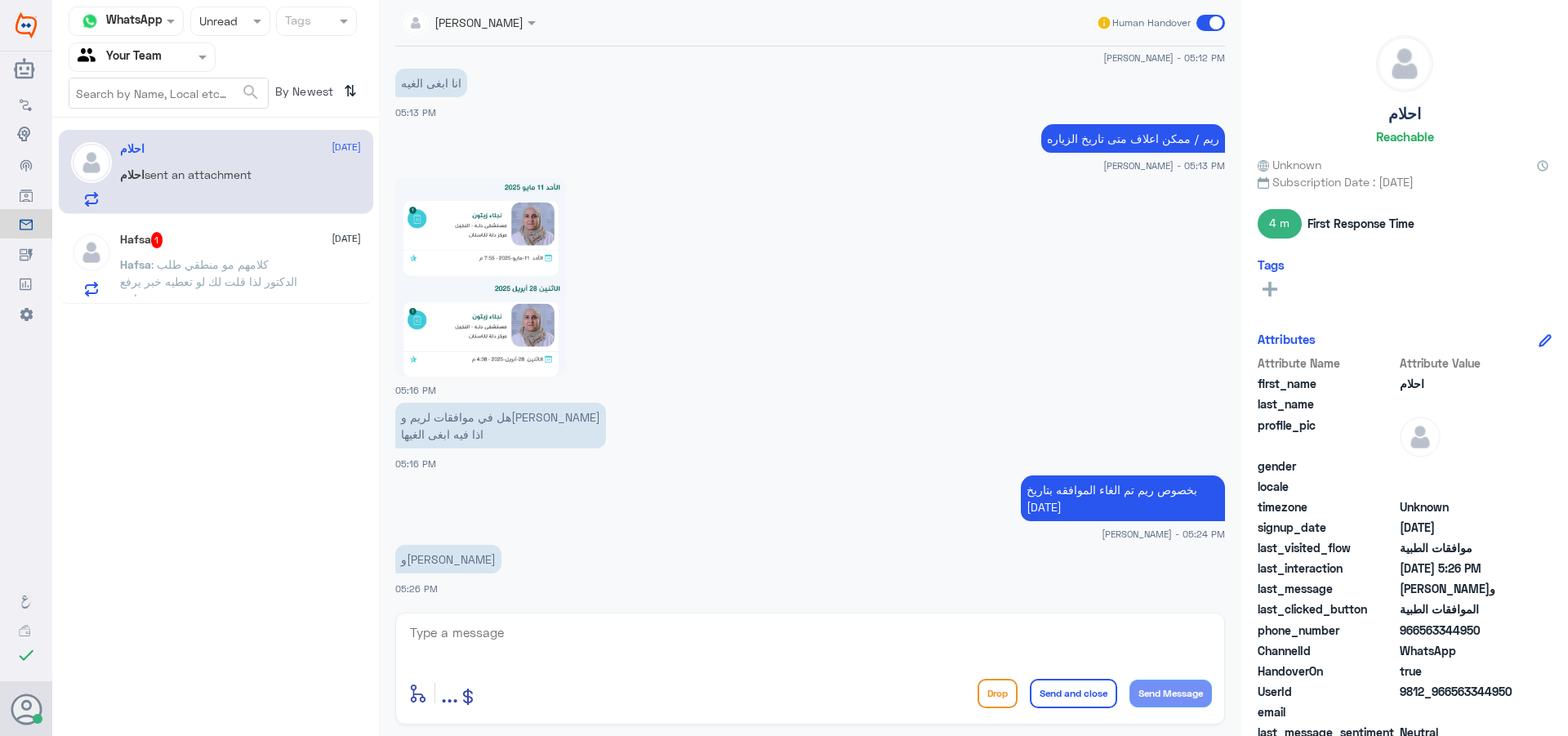
click at [293, 283] on span ": كلامهم مو منطقي طلب الدكتور لذا قلت لك لو تعطيه خبر يرفع تقرير اخر" at bounding box center [208, 281] width 177 height 48
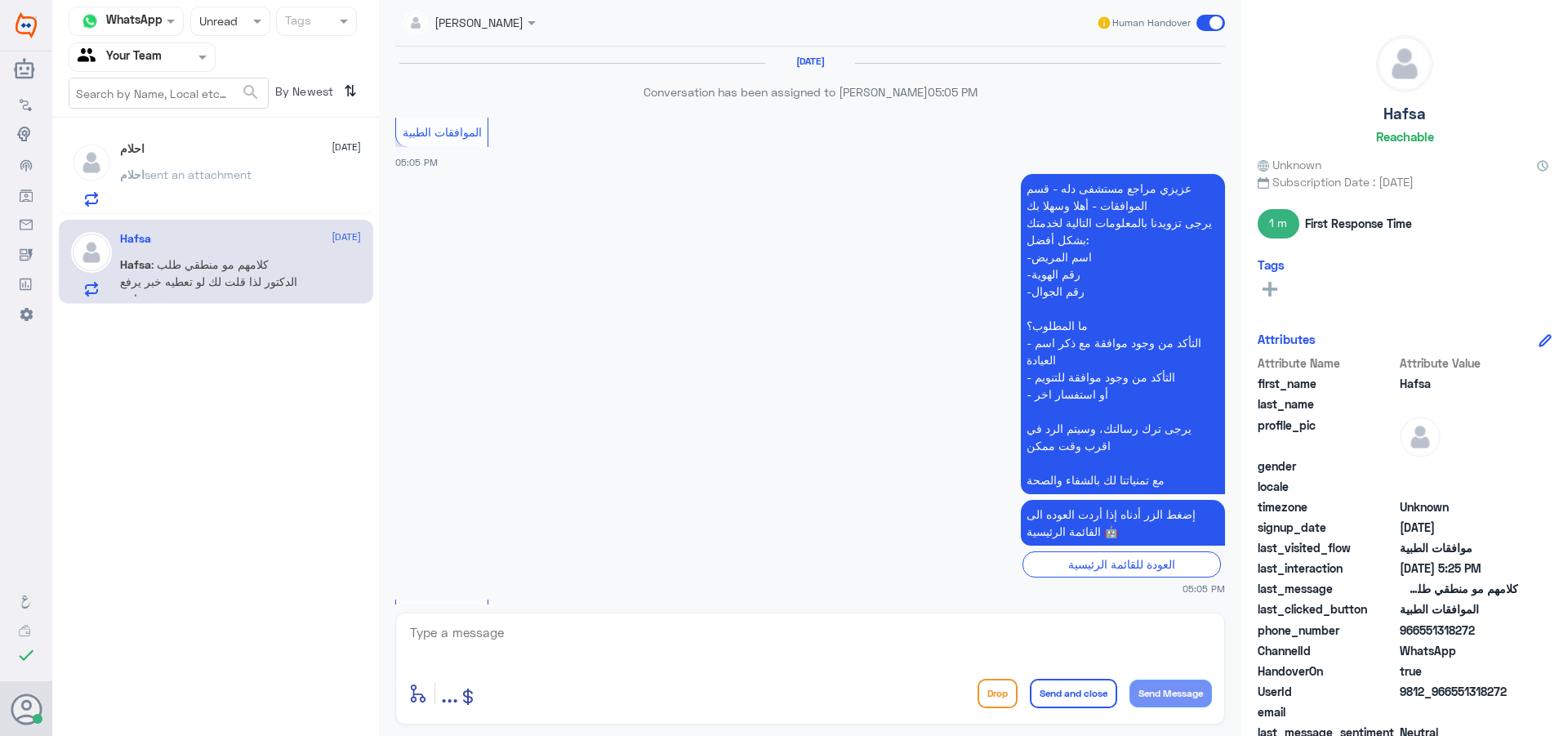
scroll to position [934, 0]
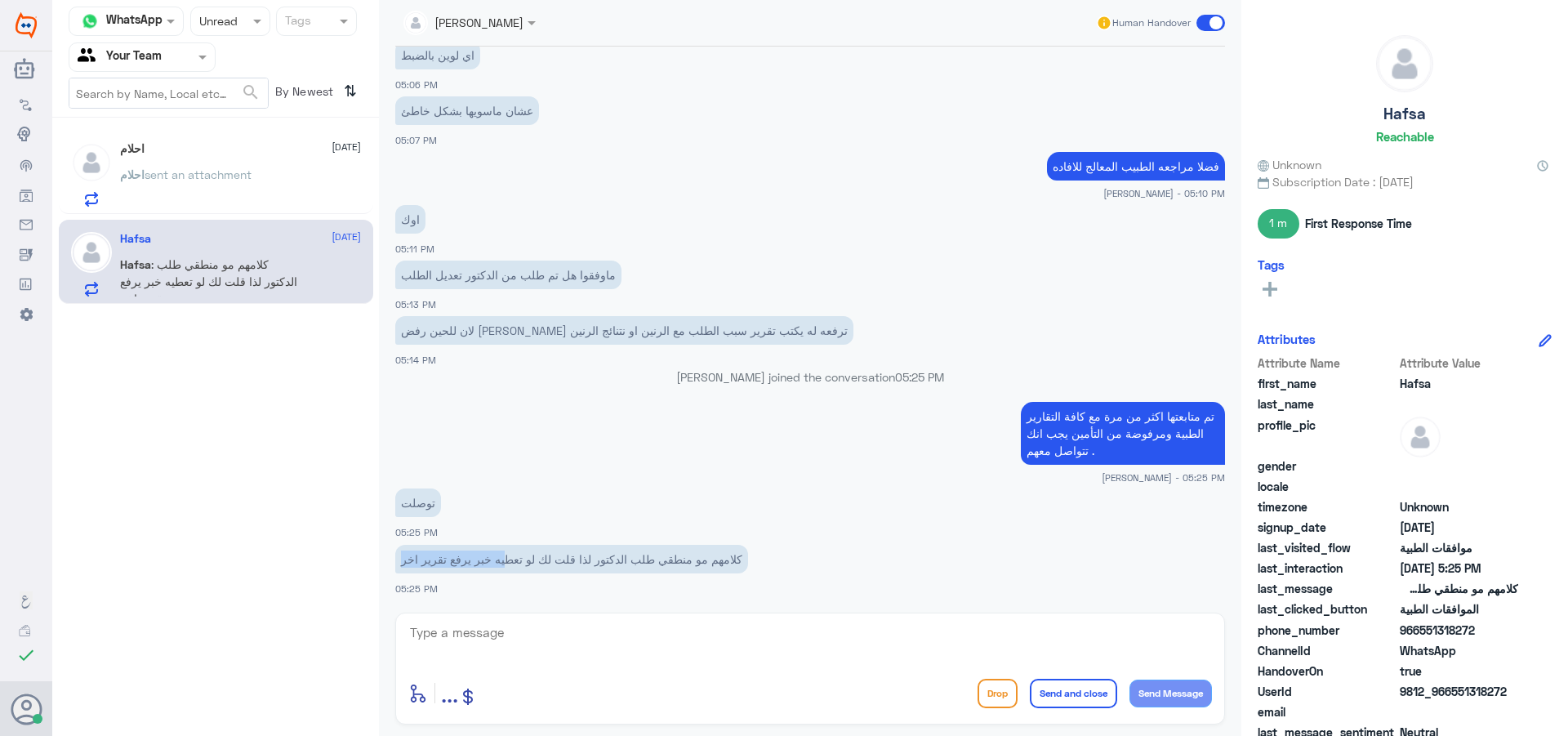
drag, startPoint x: 400, startPoint y: 563, endPoint x: 494, endPoint y: 563, distance: 94.0
click at [494, 563] on p "كلامهم مو منطقي طلب الدكتور لذا قلت لك لو تعطيه خبر يرفع تقرير اخر" at bounding box center [572, 559] width 353 height 29
click at [274, 202] on div "احلام sent an attachment" at bounding box center [240, 188] width 241 height 37
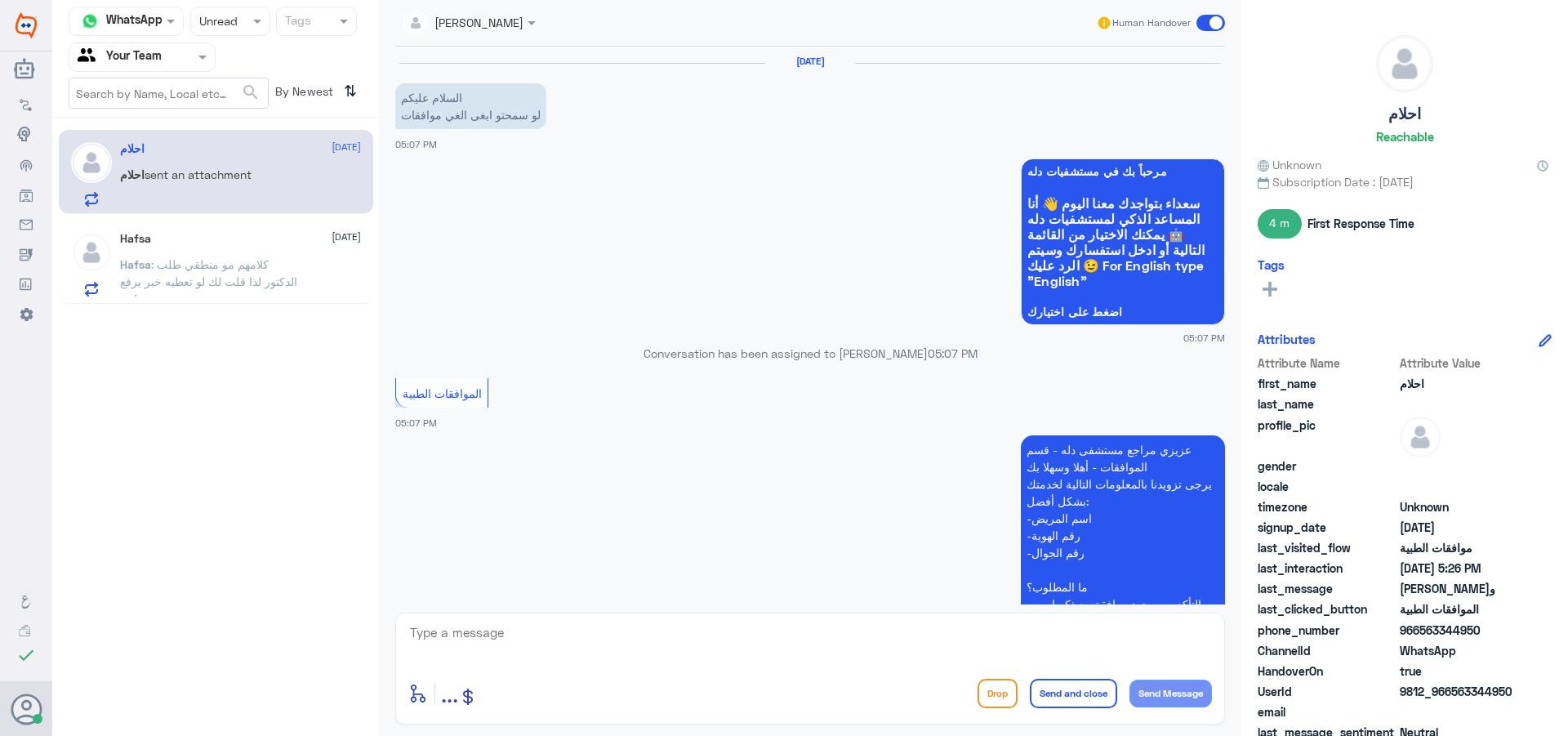
scroll to position [1316, 0]
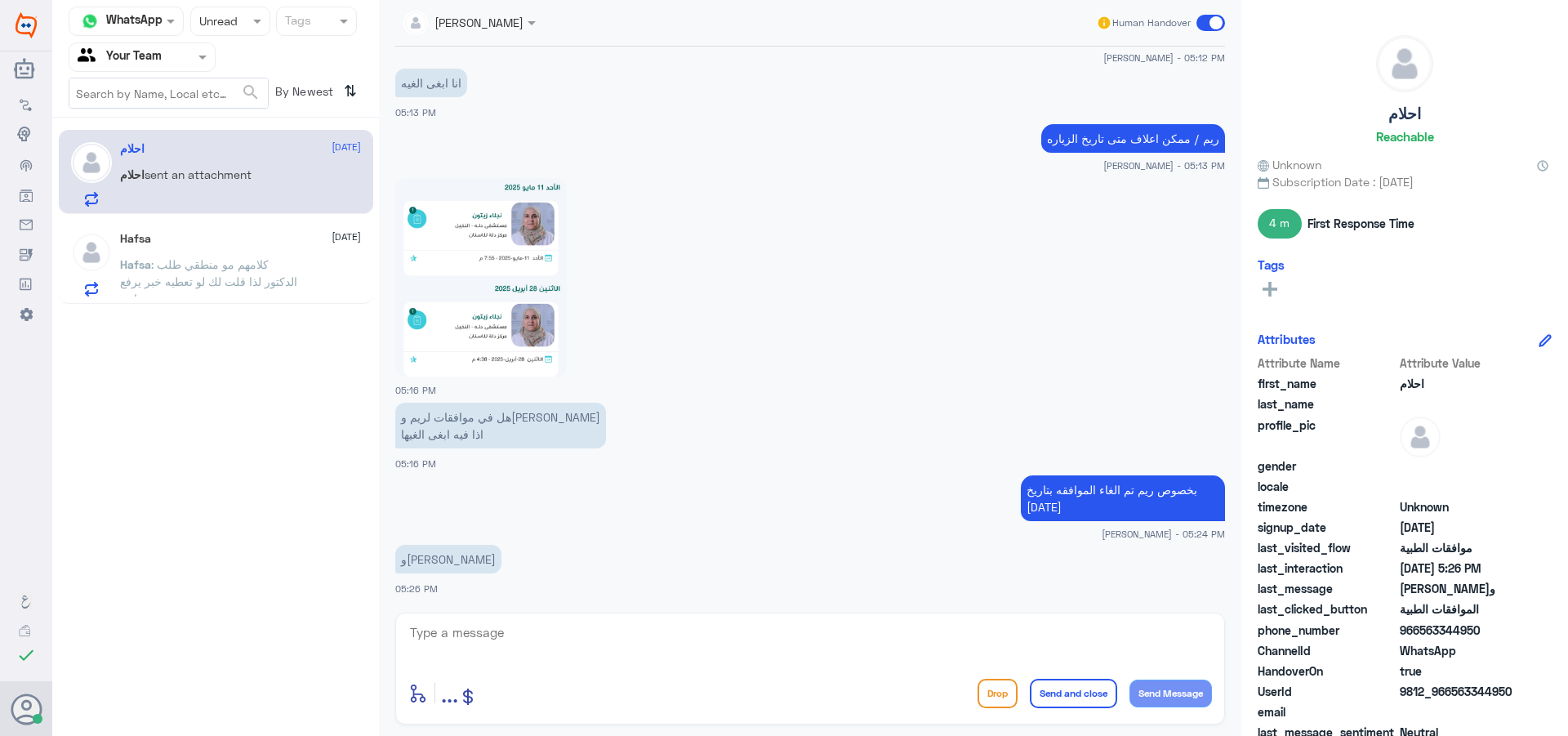
click at [276, 276] on span ": كلامهم مو منطقي طلب الدكتور لذا قلت لك لو تعطيه خبر يرفع تقرير اخر" at bounding box center [208, 281] width 177 height 48
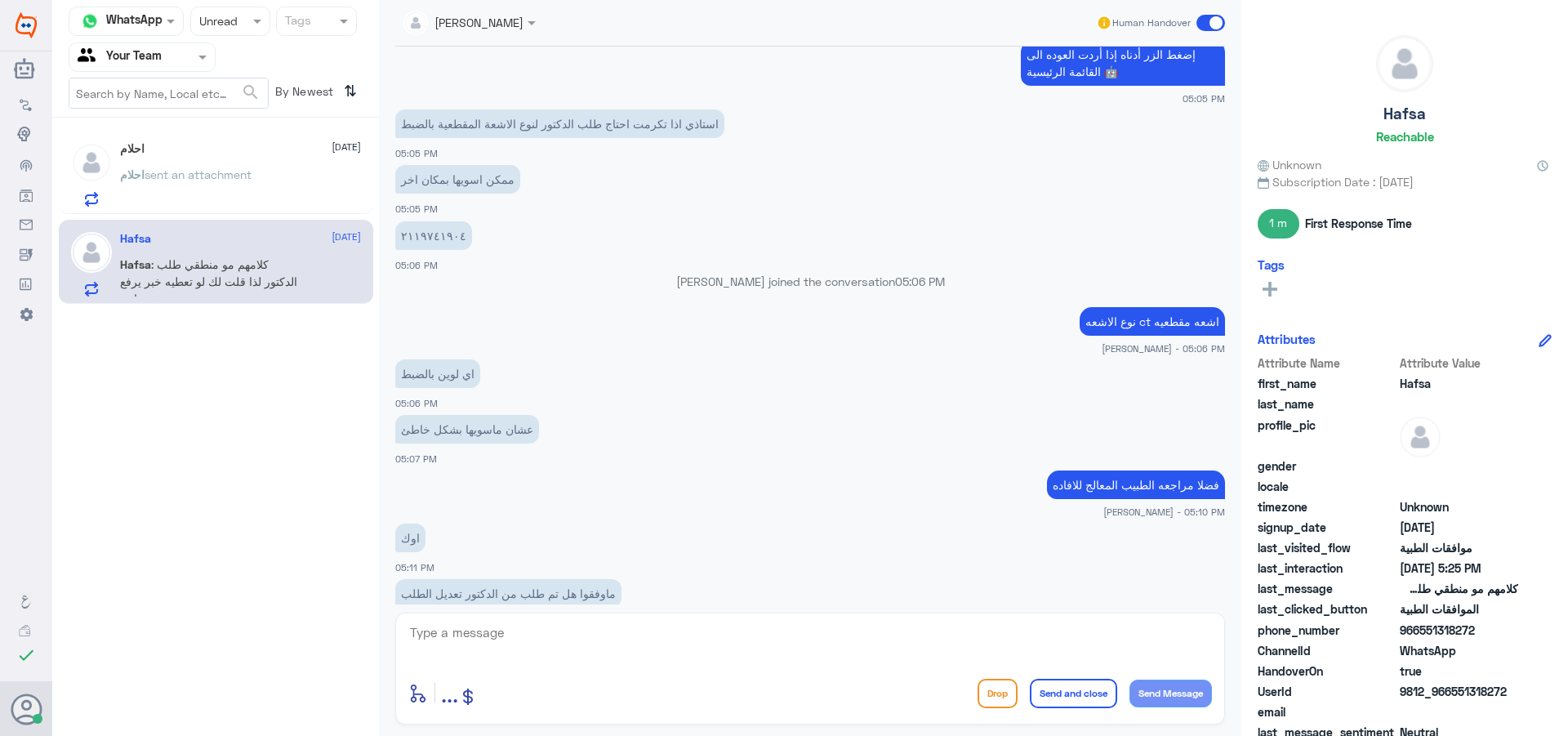
scroll to position [608, 0]
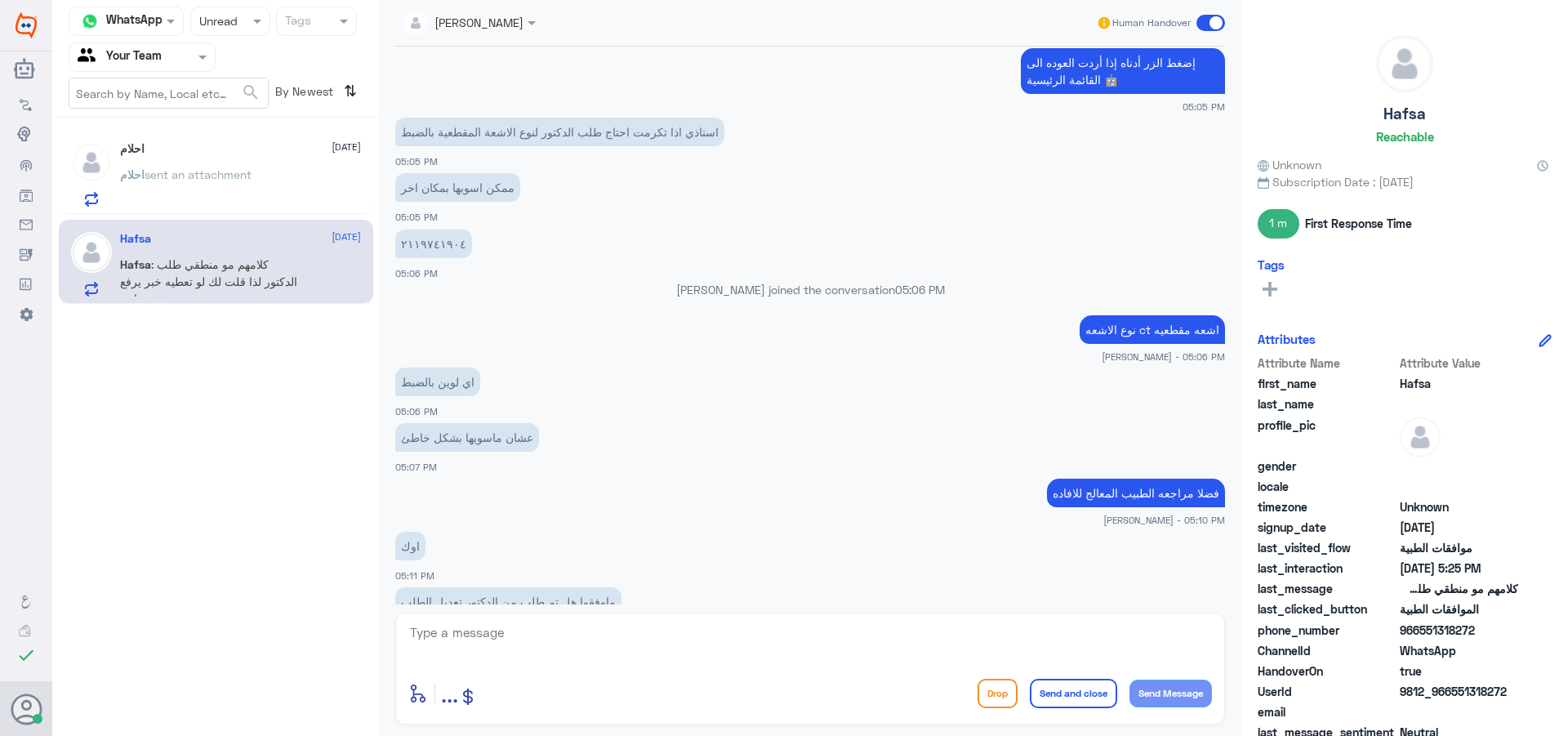
click at [449, 619] on div "enter flow name ... Drop Send and close Send Message" at bounding box center [810, 668] width 830 height 112
click at [454, 634] on textarea at bounding box center [810, 641] width 804 height 40
drag, startPoint x: 518, startPoint y: 647, endPoint x: 302, endPoint y: 526, distance: 247.6
click at [302, 526] on div "Channel WhatsApp Status × Unread Tags Agent Filter Your Team search By Newest ⇅…" at bounding box center [810, 370] width 1515 height 741
type textarea "تم تحويل الموافقة الى طبيب الموافقات لكاتبة تقرير اخر وارفاقه للتامين"
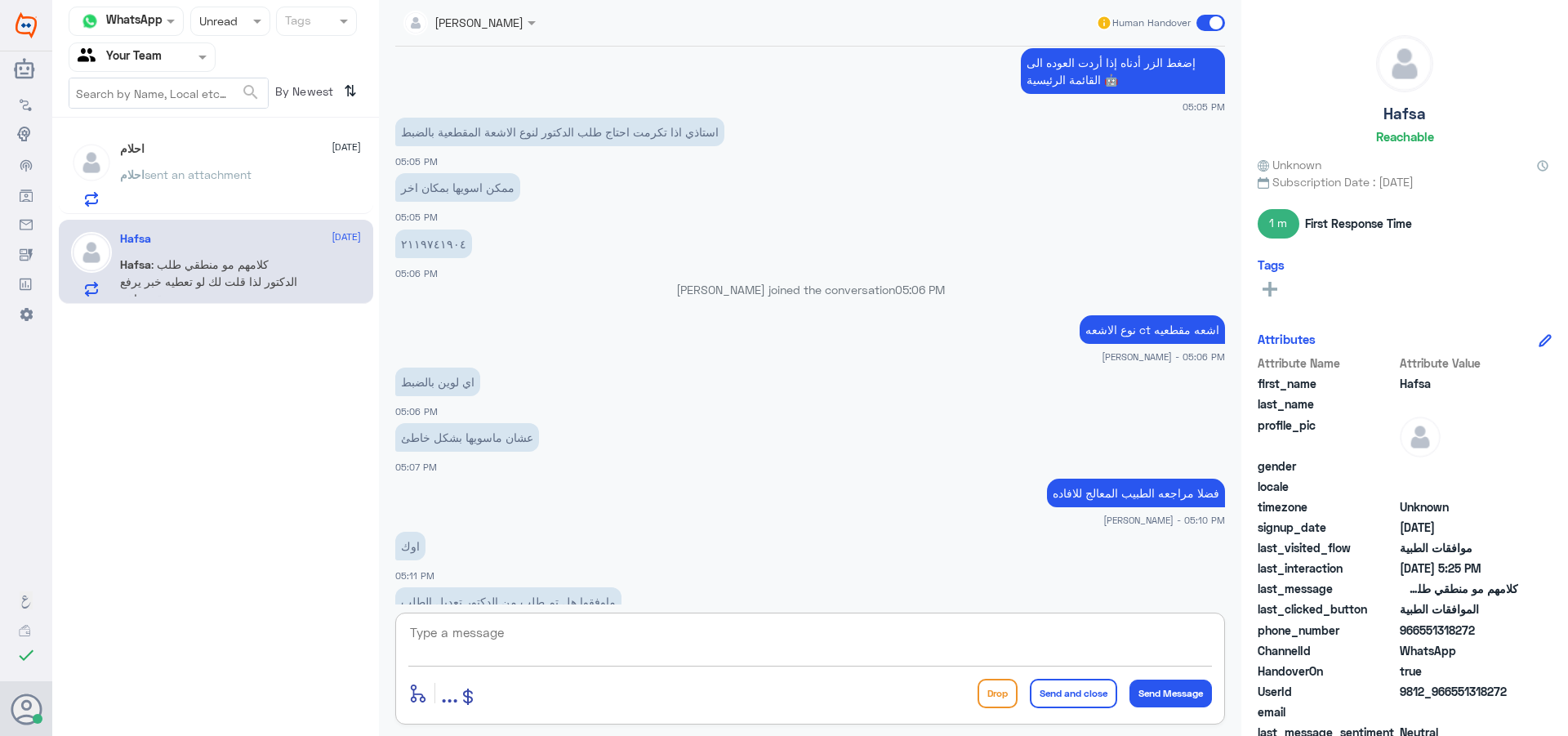
scroll to position [1004, 0]
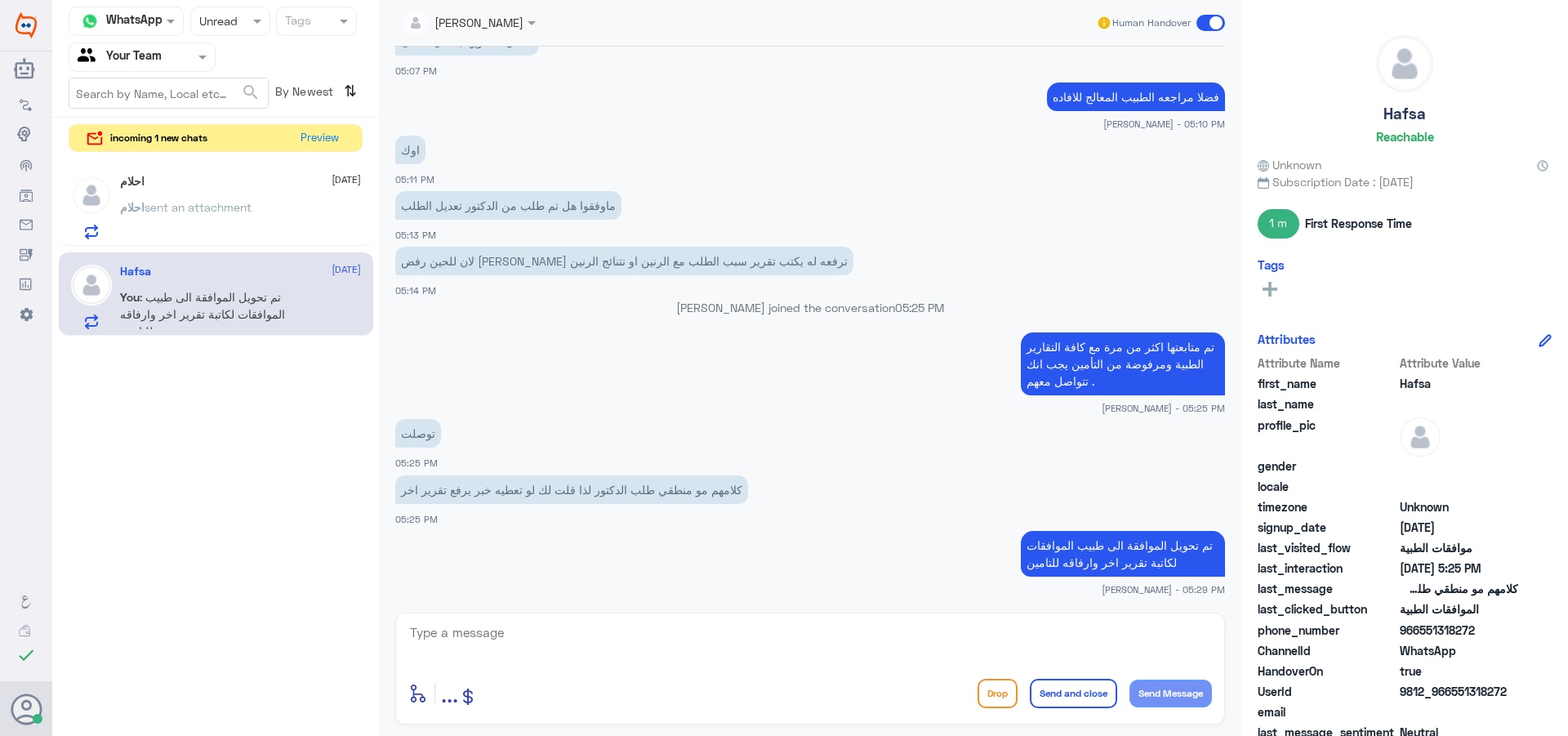
click at [320, 227] on div "احلام sent an attachment" at bounding box center [240, 221] width 241 height 37
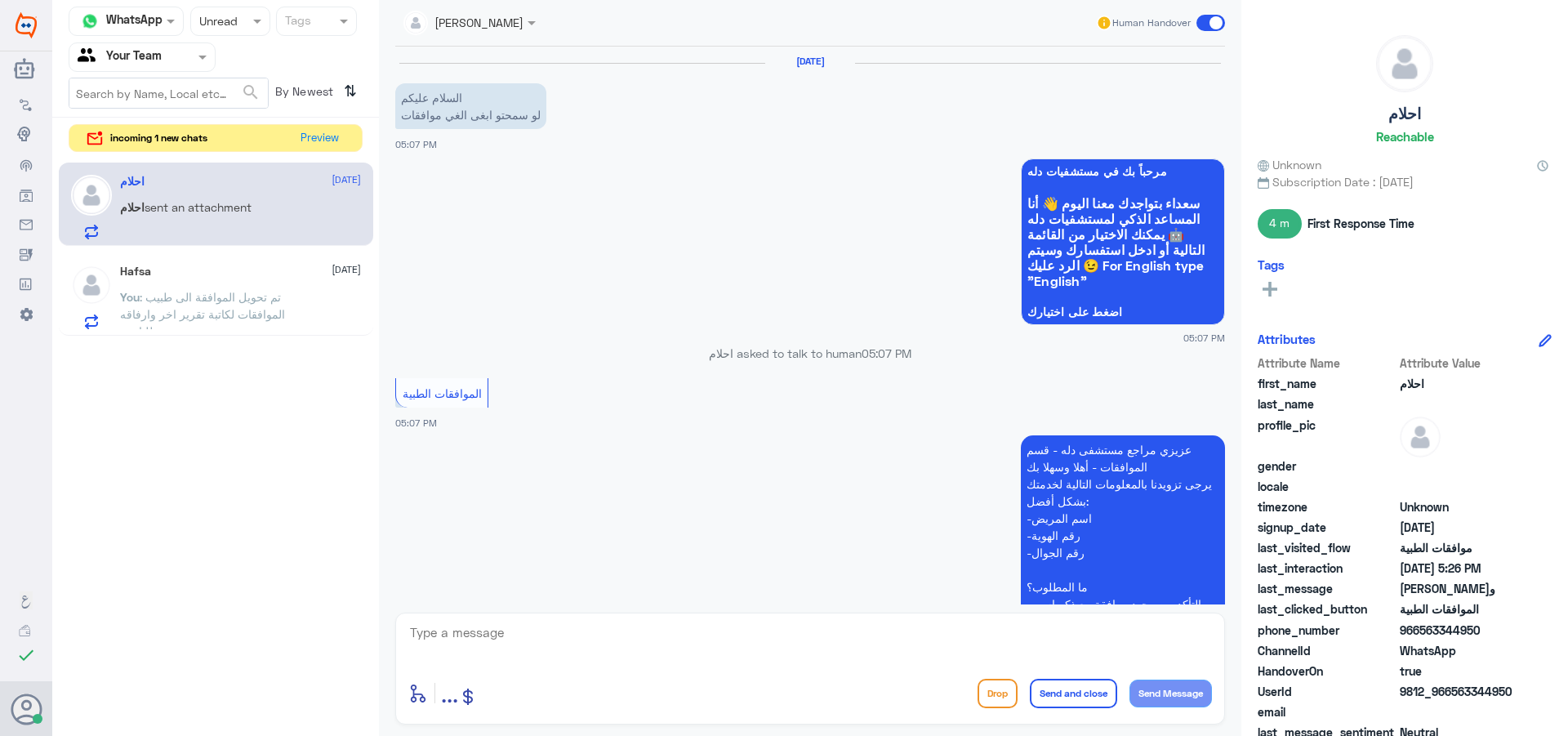
scroll to position [1316, 0]
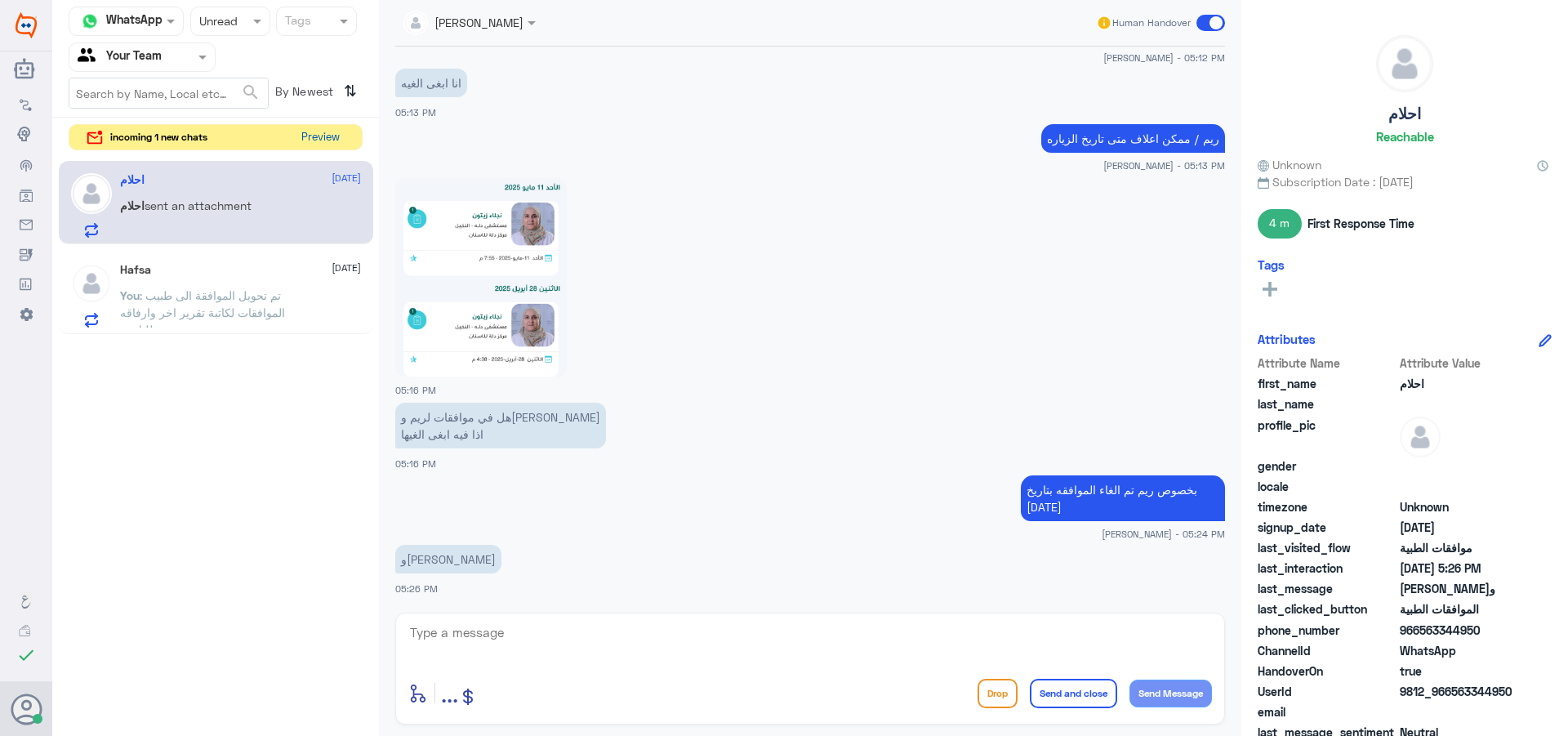
click at [313, 147] on button "Preview" at bounding box center [320, 137] width 51 height 25
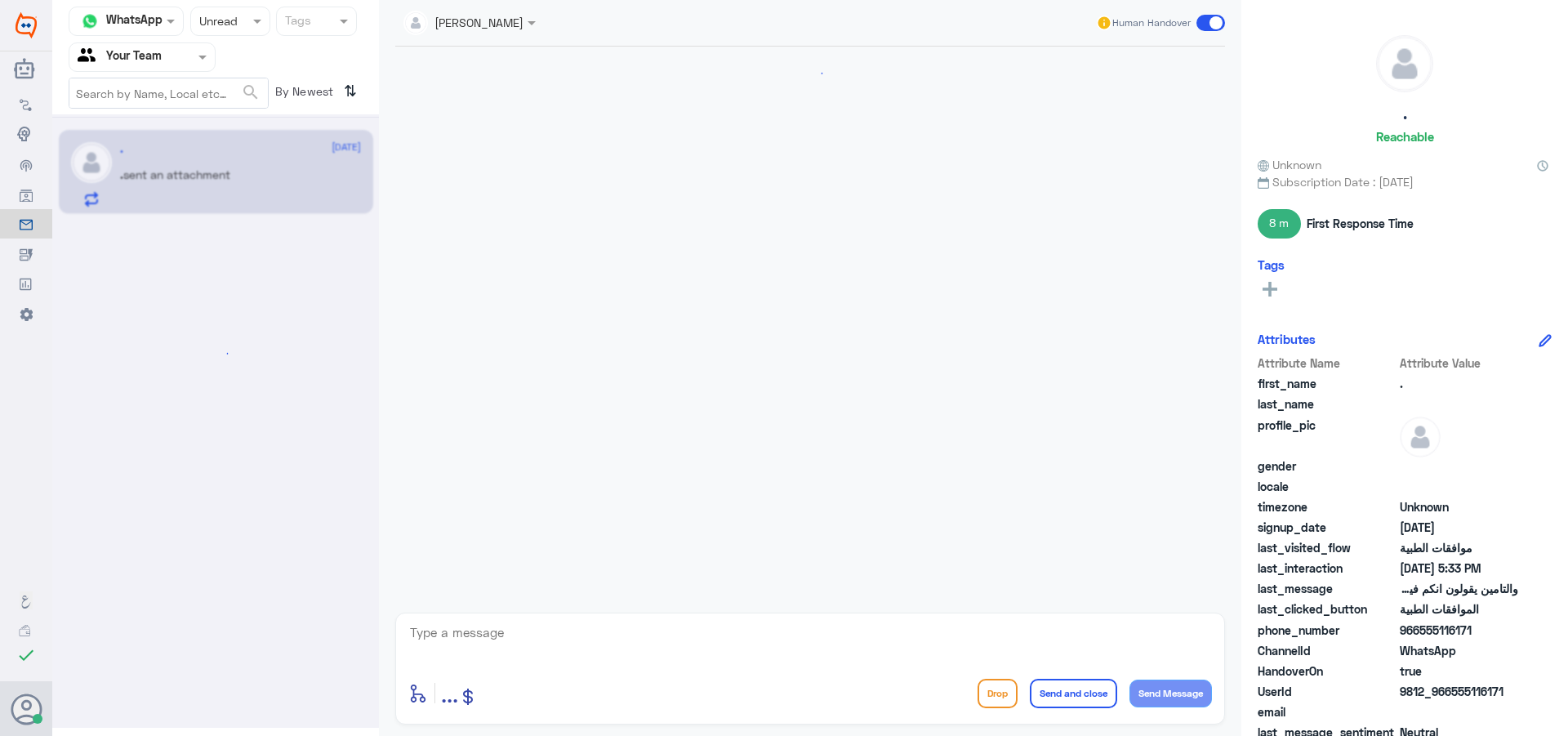
scroll to position [858, 0]
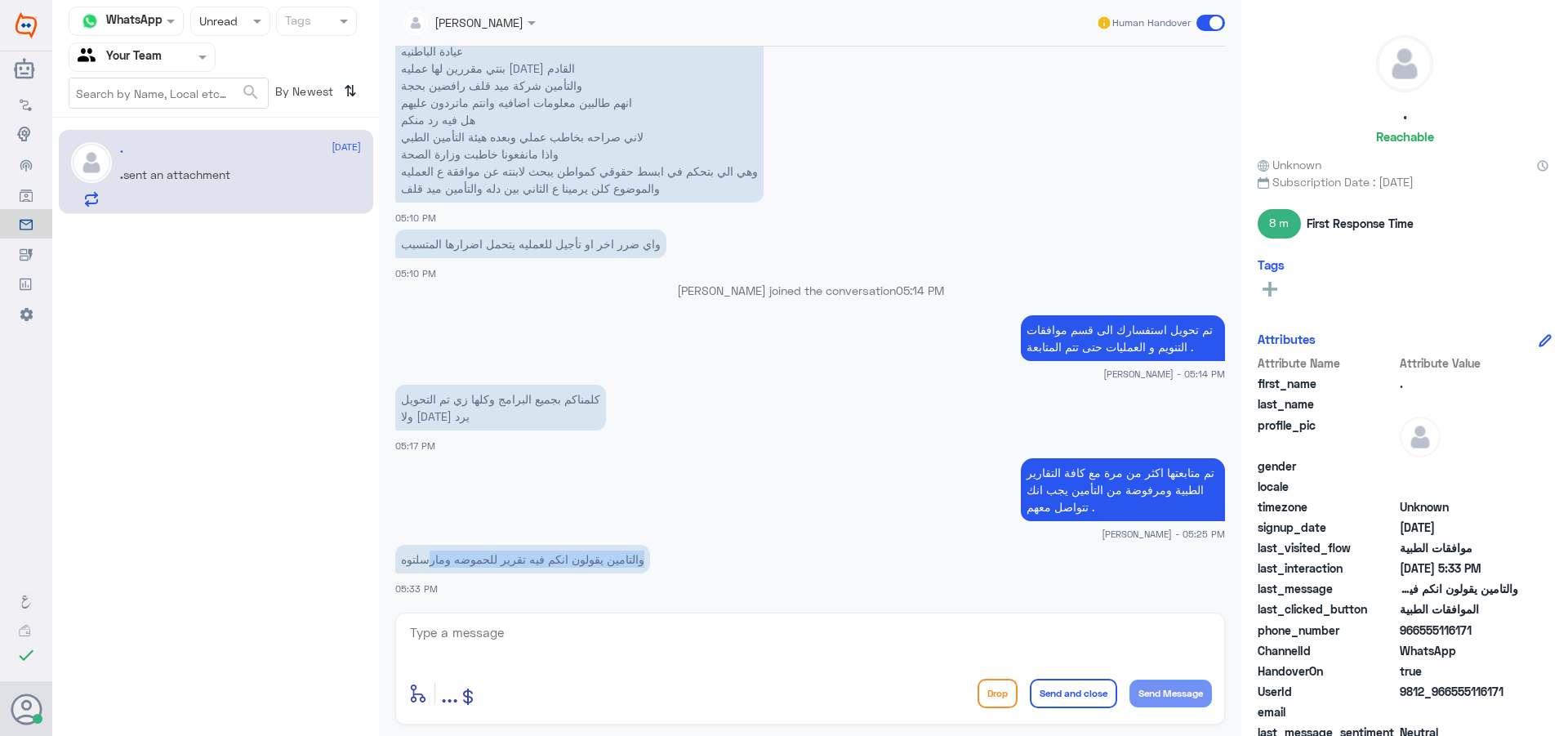
drag, startPoint x: 649, startPoint y: 549, endPoint x: 430, endPoint y: 553, distance: 219.0
click at [430, 553] on p "والتامين يقولون انكم فيه تقرير للحموضه ومارسلتوه" at bounding box center [523, 559] width 254 height 29
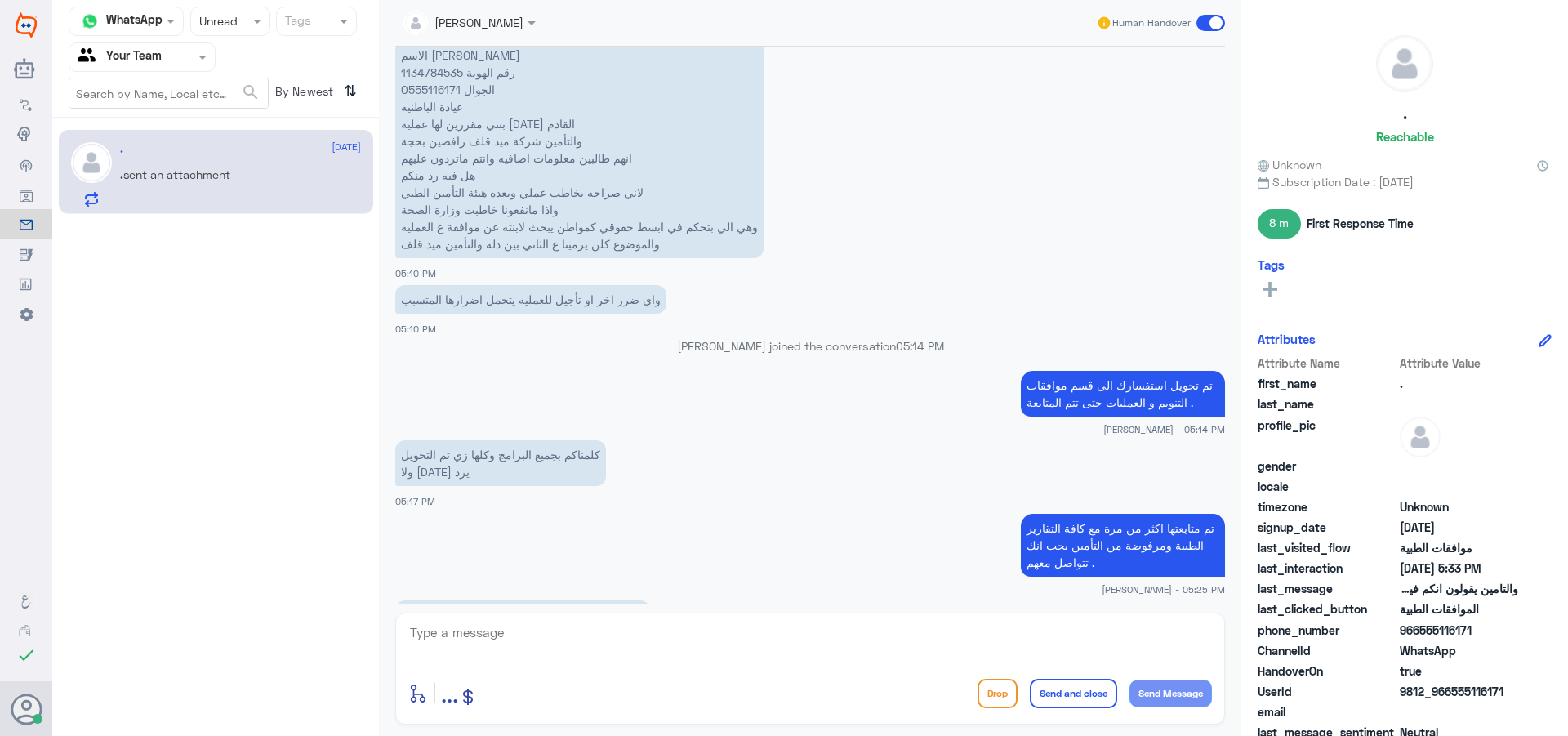
scroll to position [777, 0]
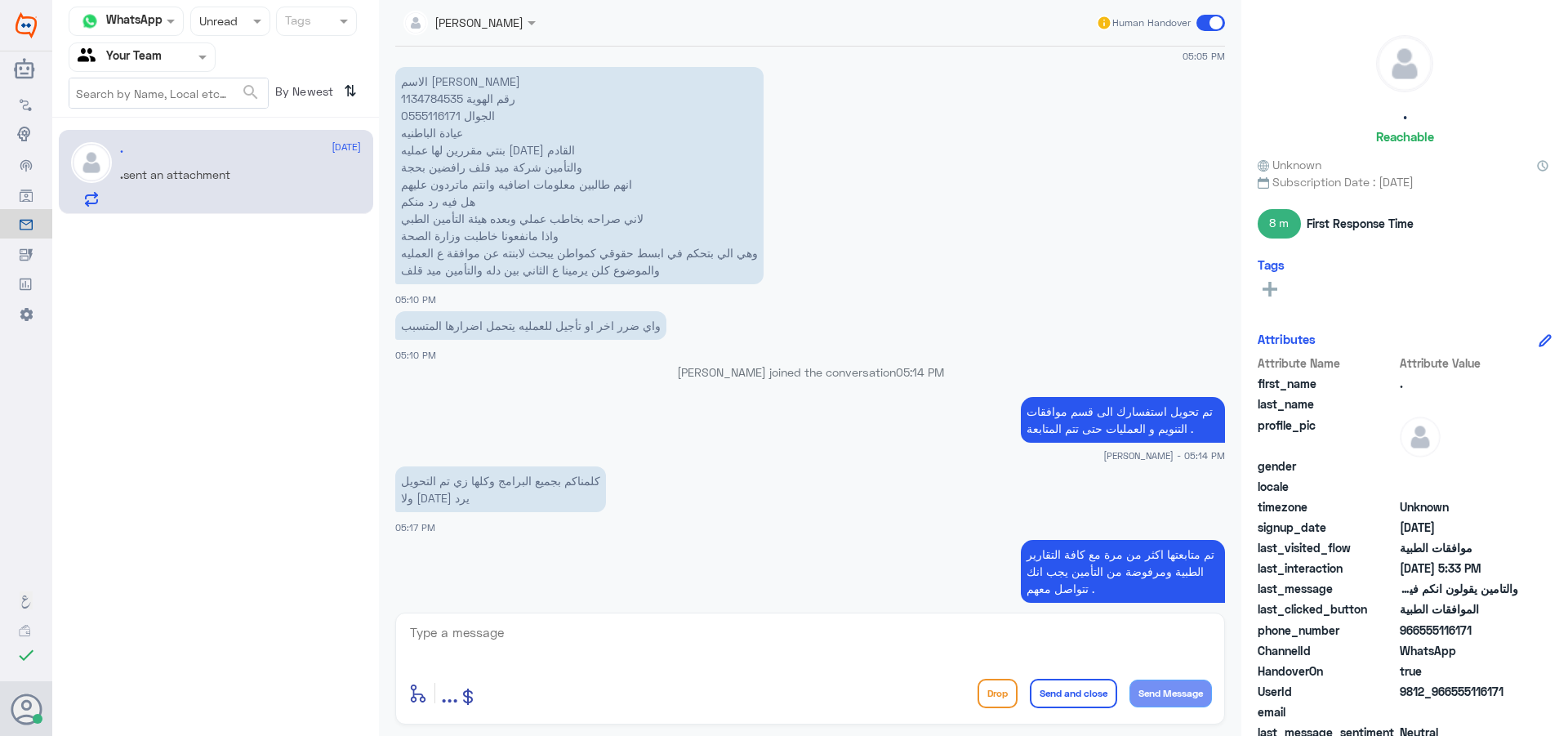
click at [416, 96] on p "الاسم [PERSON_NAME] رقم الهوية 1134784535 الجوال 0555116171 عيادة الباطنيه بنتي…" at bounding box center [580, 176] width 369 height 218
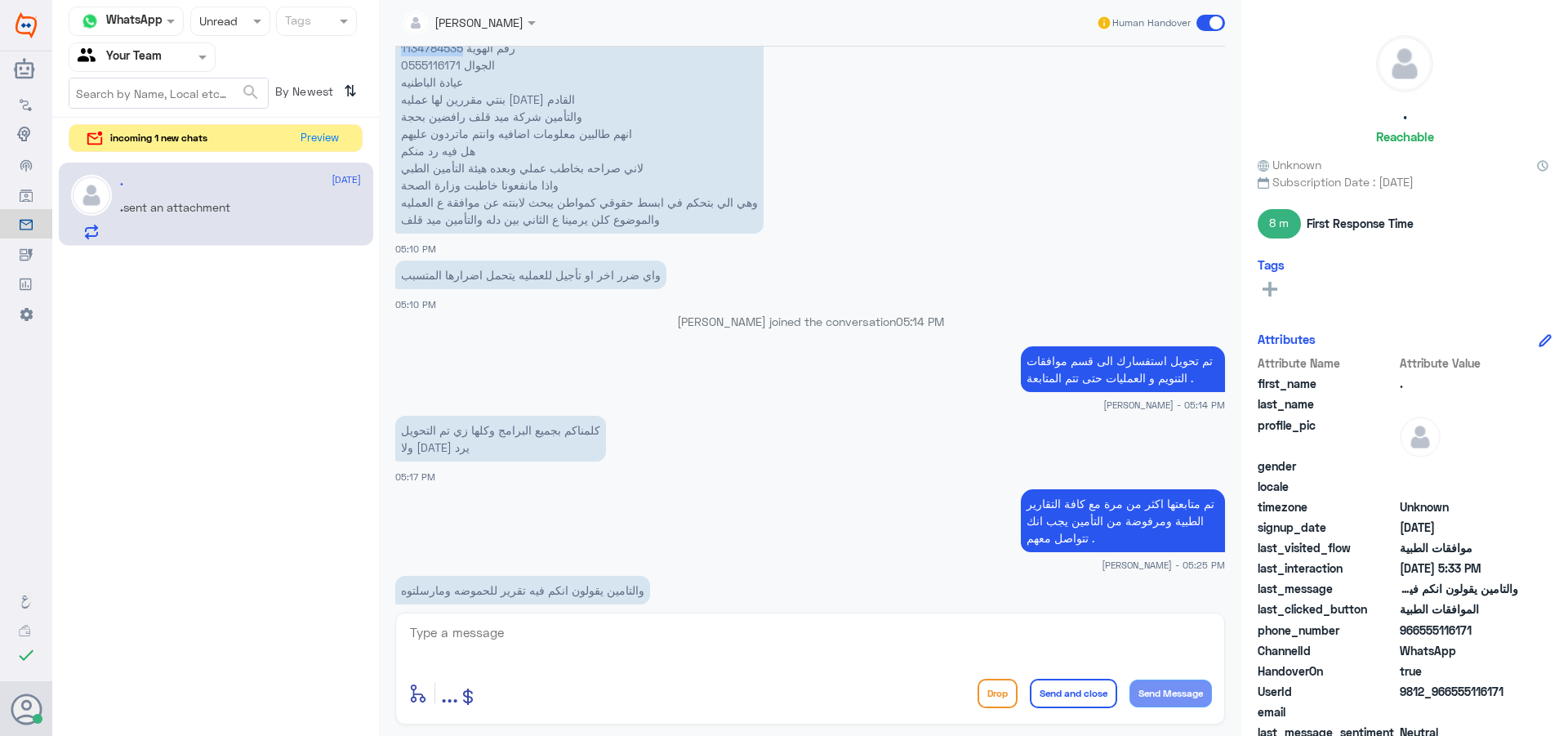
scroll to position [785, 0]
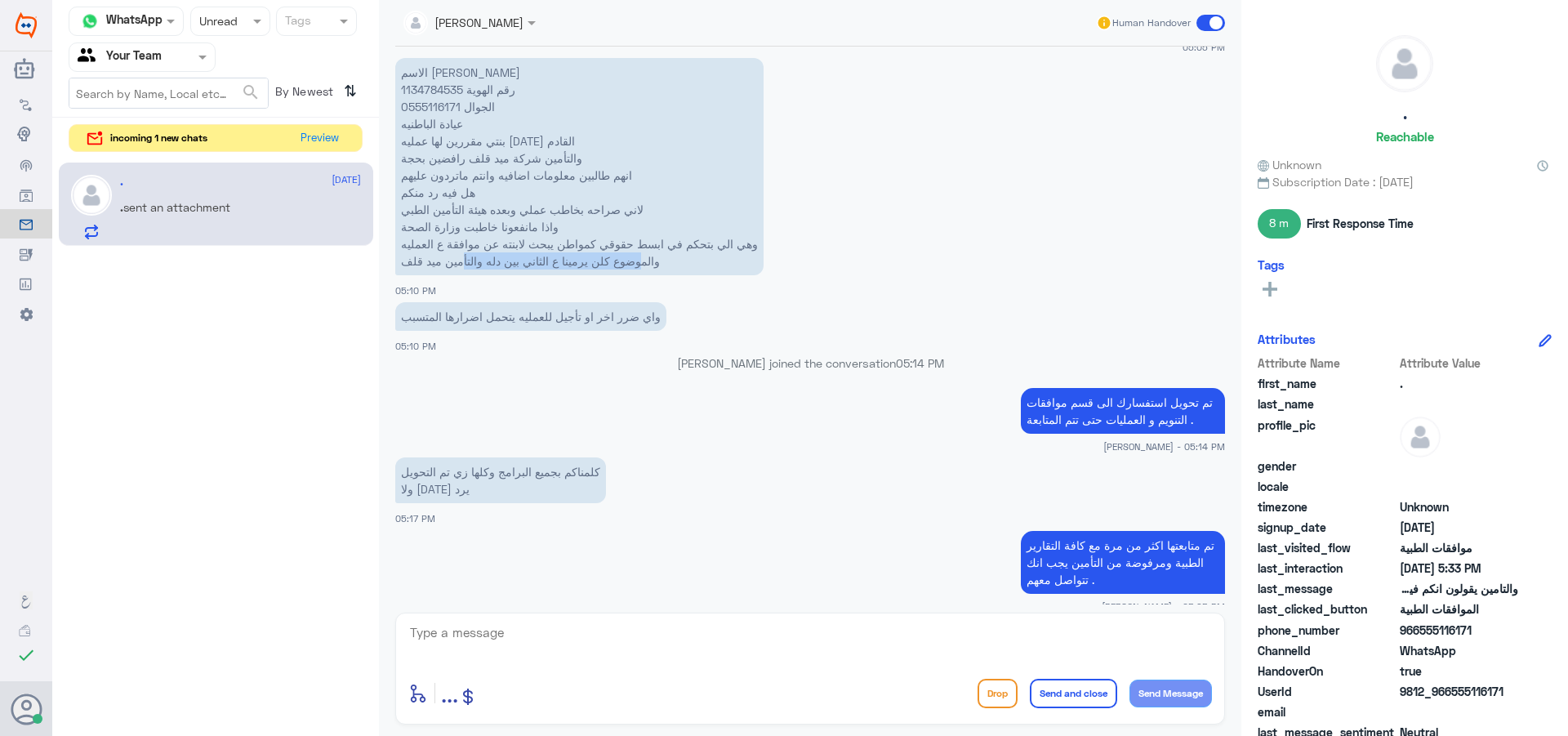
drag, startPoint x: 646, startPoint y: 265, endPoint x: 466, endPoint y: 263, distance: 180.0
click at [466, 263] on p "الاسم [PERSON_NAME] رقم الهوية 1134784535 الجوال 0555116171 عيادة الباطنيه بنتي…" at bounding box center [580, 167] width 369 height 218
click at [421, 89] on p "الاسم [PERSON_NAME] رقم الهوية 1134784535 الجوال 0555116171 عيادة الباطنيه بنتي…" at bounding box center [580, 167] width 369 height 218
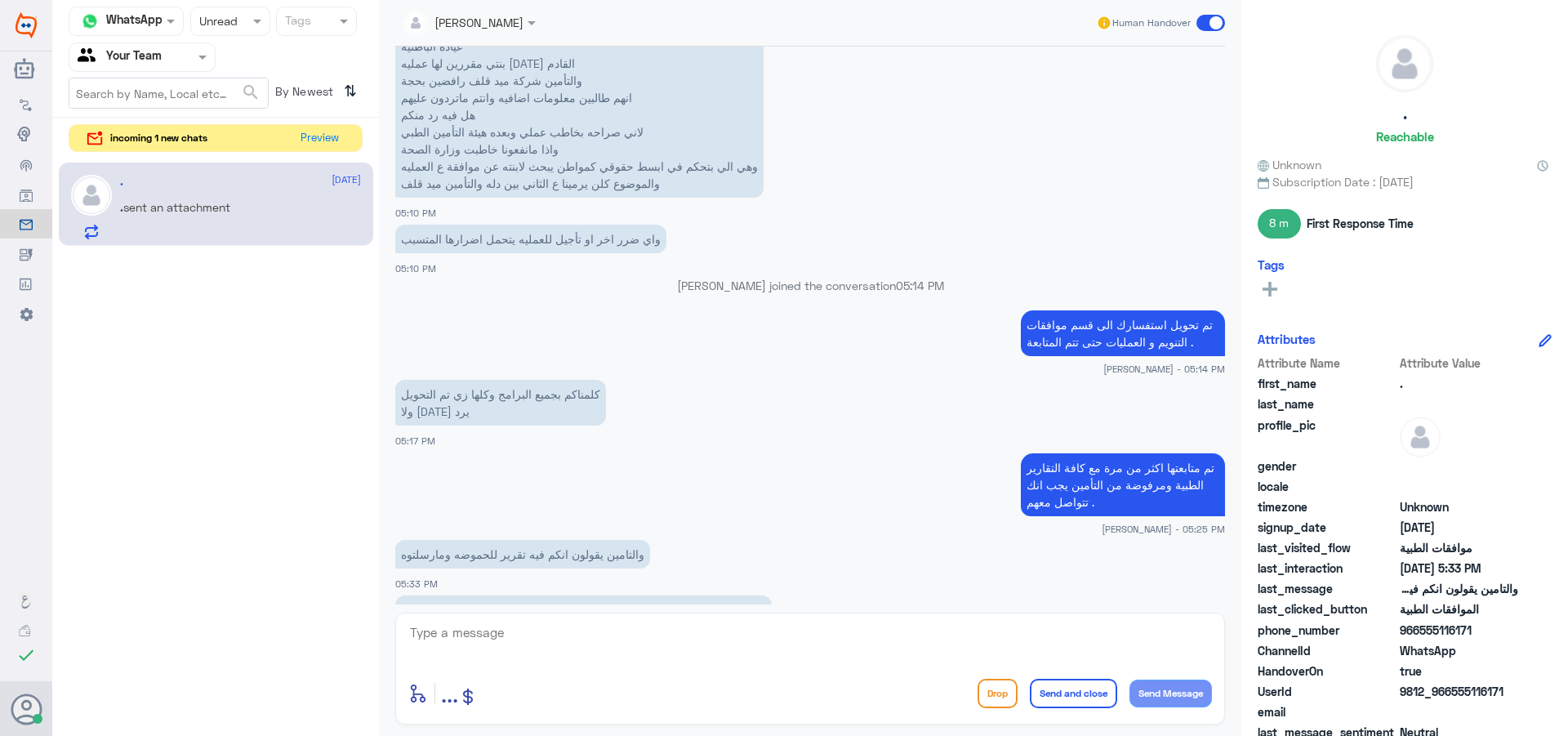
scroll to position [948, 0]
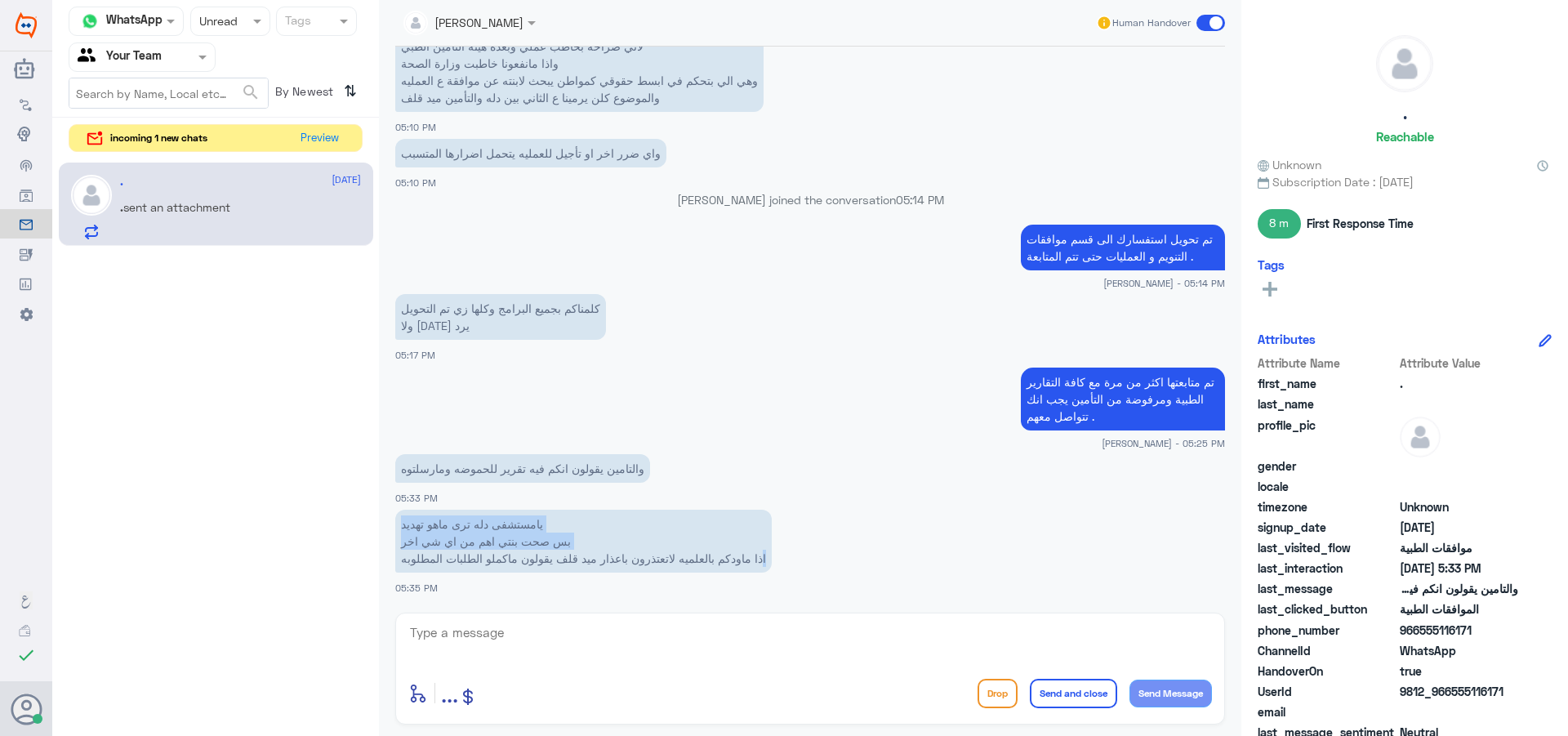
drag, startPoint x: 774, startPoint y: 554, endPoint x: 399, endPoint y: 527, distance: 376.0
click at [399, 527] on p "يامستشفى دله ترى ماهو تهديد بس صحت بنتي اهم من اي شي اخر اذا ماودكم بالعلميه لا…" at bounding box center [584, 541] width 376 height 63
click at [449, 469] on p "والتامين يقولون انكم فيه تقرير للحموضه ومارسلتوه" at bounding box center [523, 469] width 254 height 29
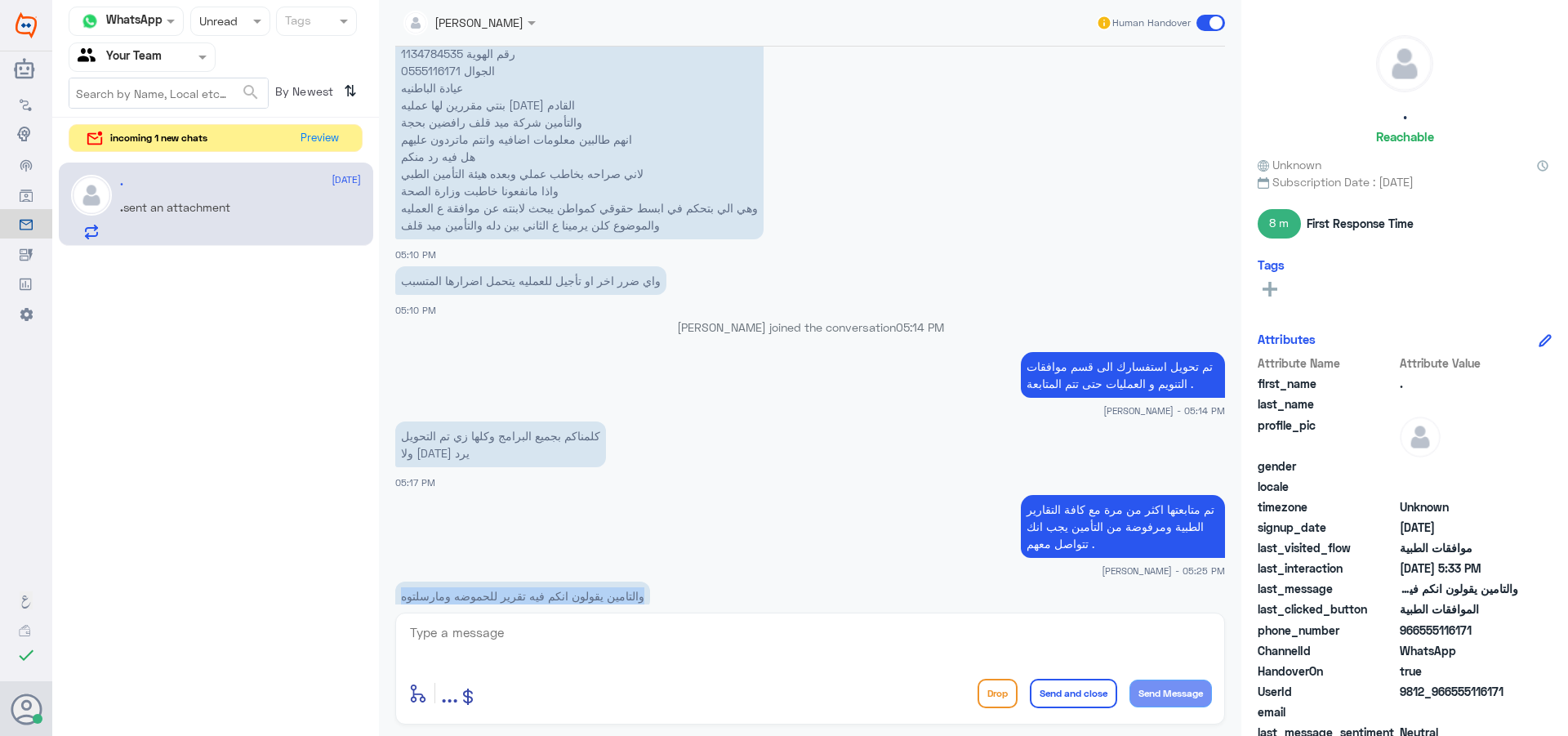
scroll to position [793, 0]
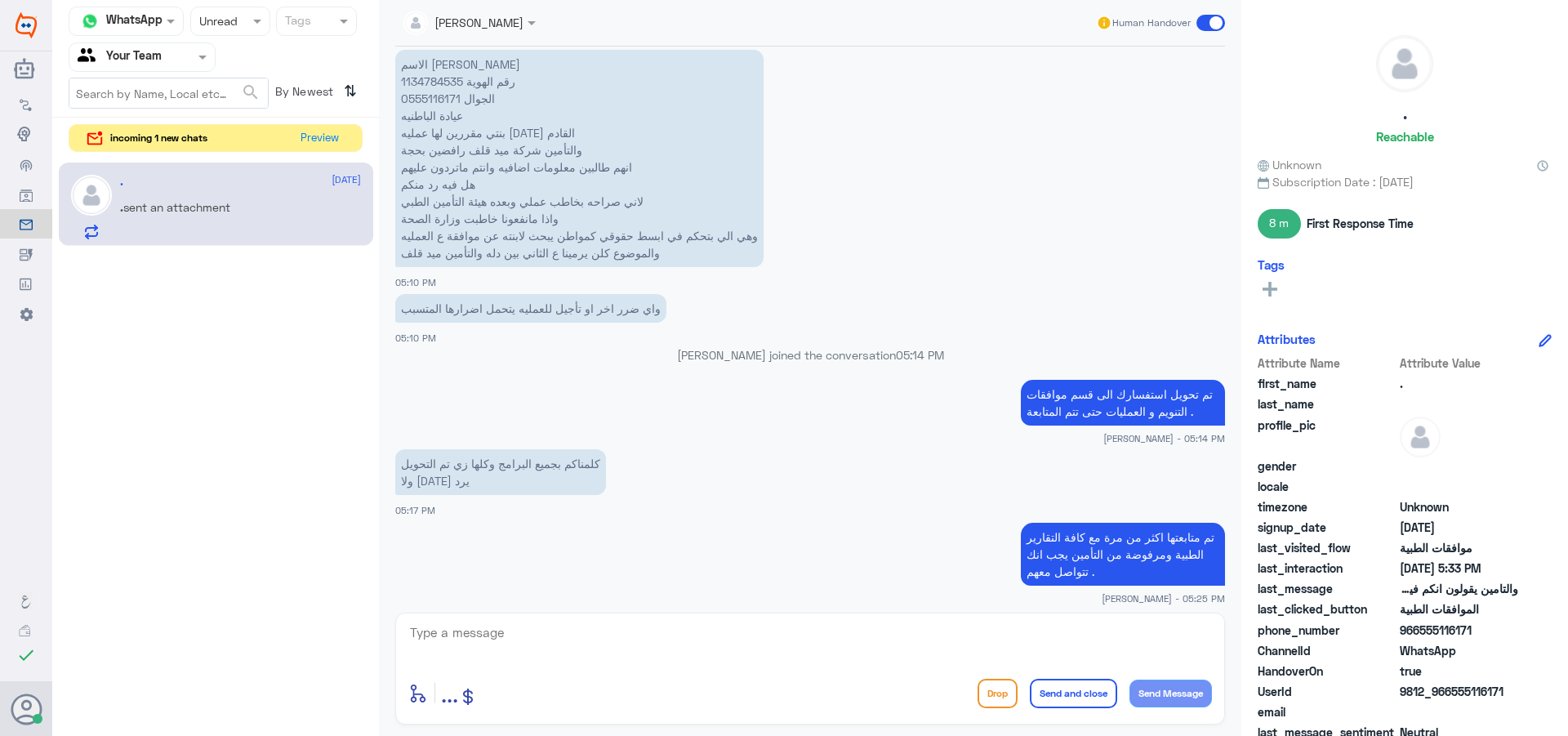
click at [420, 81] on p "الاسم [PERSON_NAME] رقم الهوية 1134784535 الجوال 0555116171 عيادة الباطنيه بنتي…" at bounding box center [580, 159] width 369 height 218
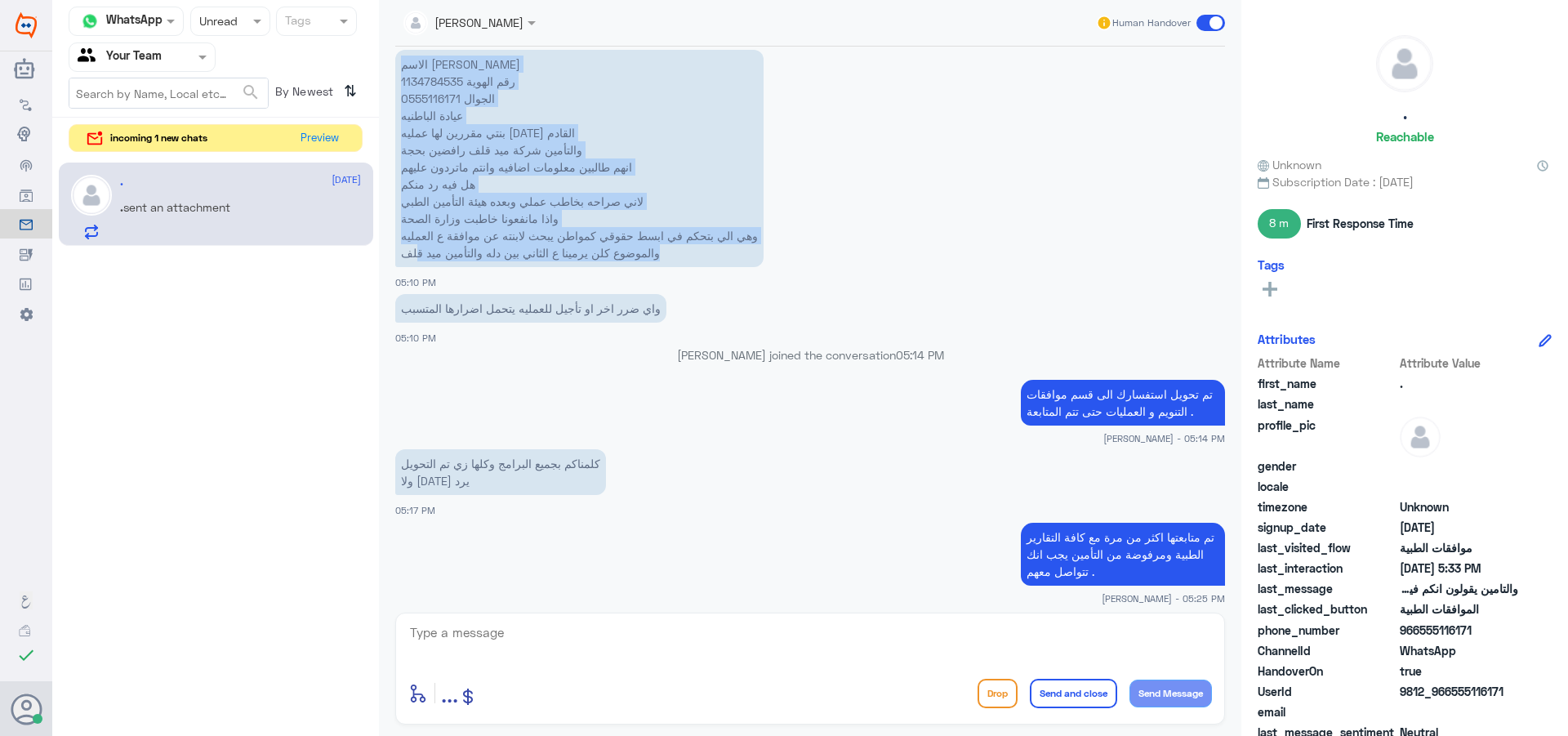
drag, startPoint x: 477, startPoint y: 60, endPoint x: 412, endPoint y: 256, distance: 206.5
click at [419, 255] on p "الاسم [PERSON_NAME] رقم الهوية 1134784535 الجوال 0555116171 عيادة الباطنيه بنتي…" at bounding box center [580, 159] width 369 height 218
drag, startPoint x: 458, startPoint y: 220, endPoint x: 401, endPoint y: 265, distance: 72.6
click at [458, 220] on p "الاسم [PERSON_NAME] رقم الهوية 1134784535 الجوال 0555116171 عيادة الباطنيه بنتي…" at bounding box center [580, 159] width 369 height 218
click at [405, 254] on p "الاسم [PERSON_NAME] رقم الهوية 1134784535 الجوال 0555116171 عيادة الباطنيه بنتي…" at bounding box center [580, 159] width 369 height 218
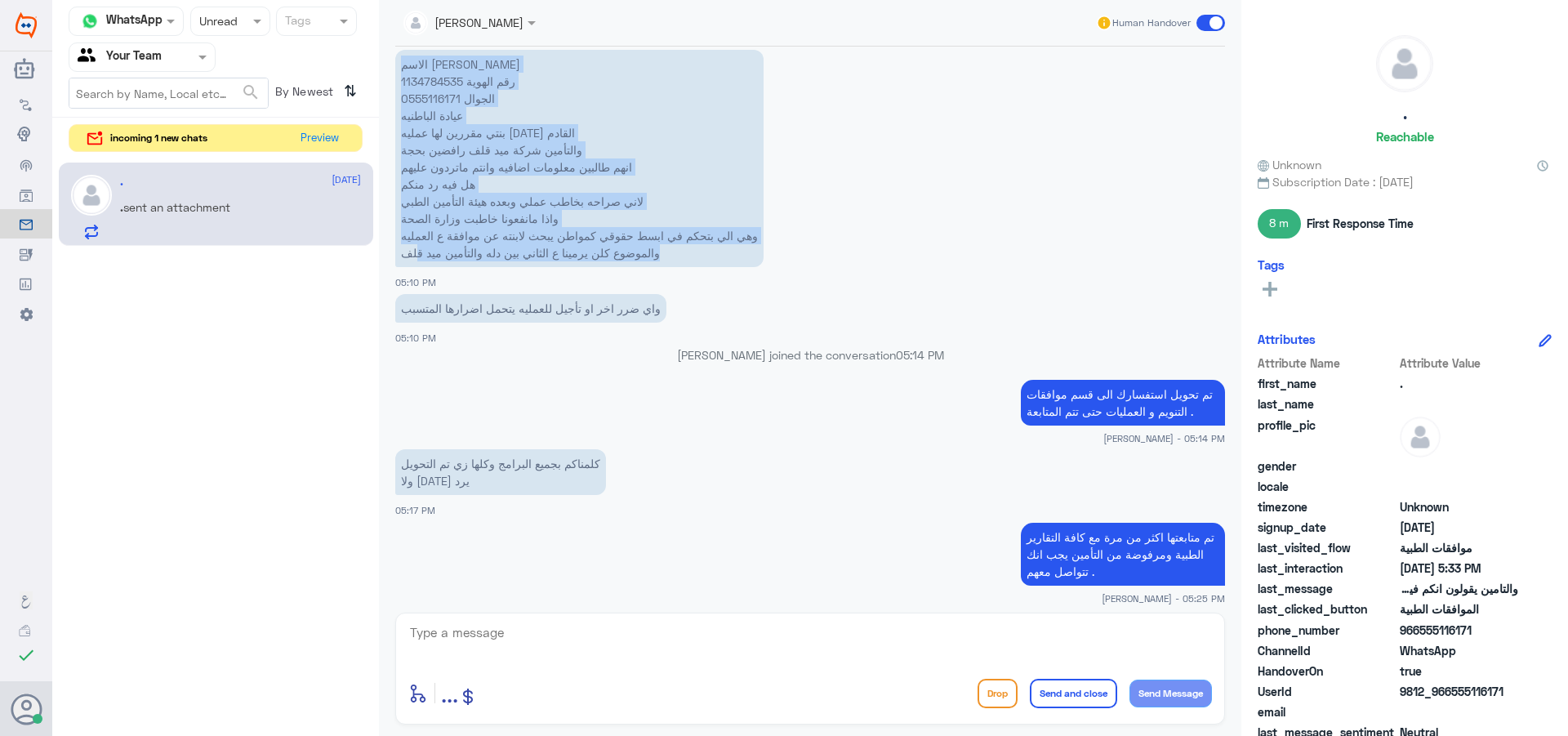
click at [407, 255] on p "الاسم [PERSON_NAME] رقم الهوية 1134784535 الجوال 0555116171 عيادة الباطنيه بنتي…" at bounding box center [580, 159] width 369 height 218
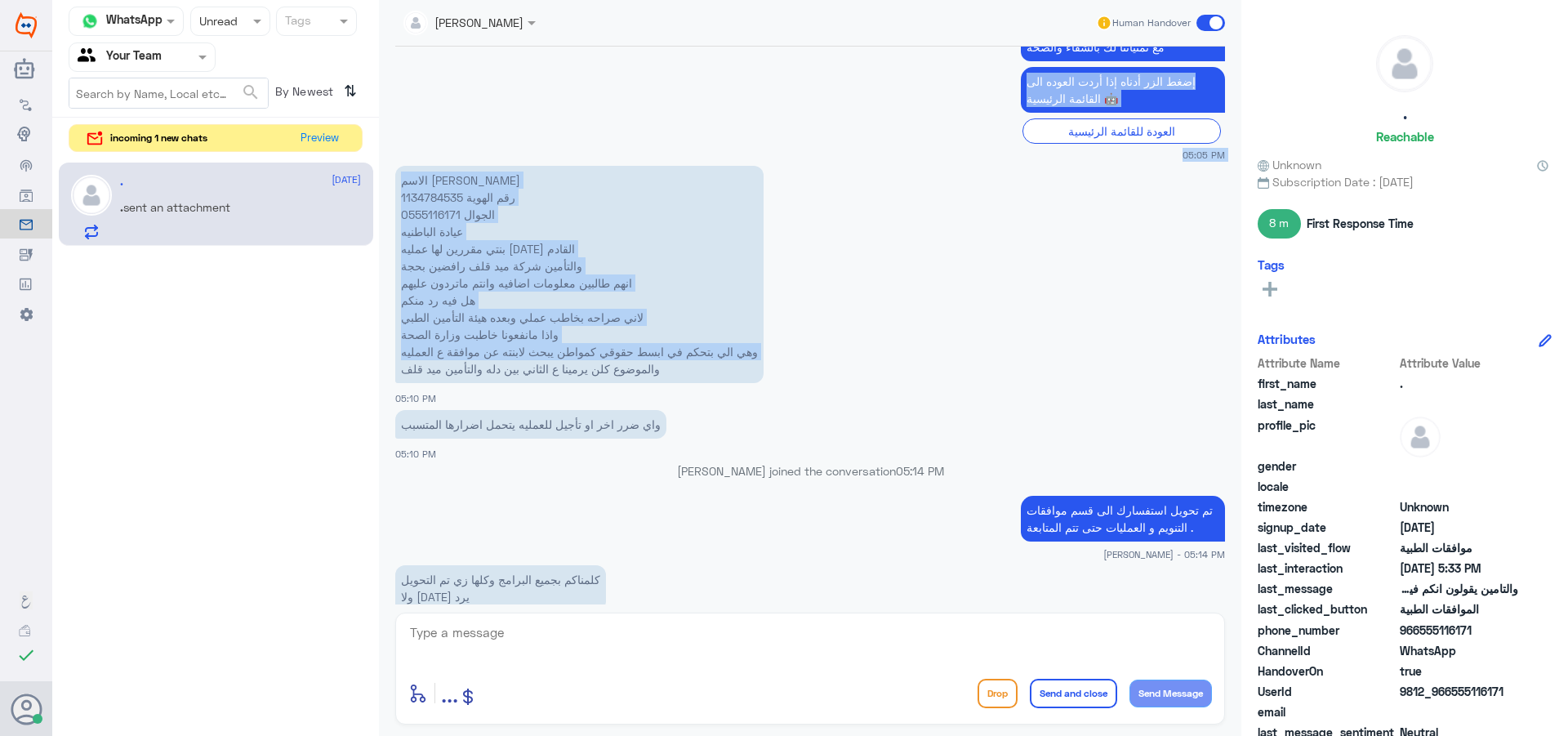
scroll to position [661, 0]
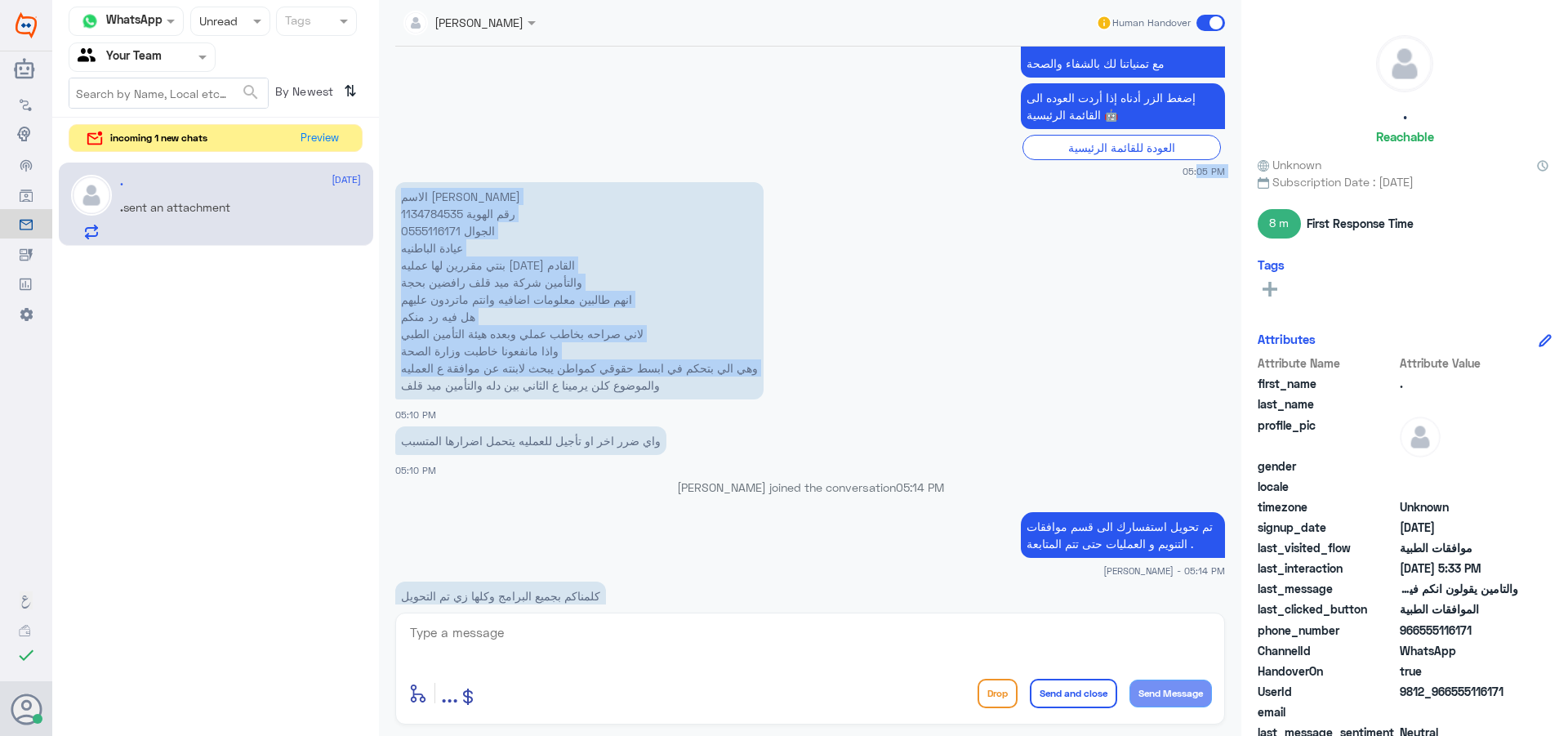
drag, startPoint x: 404, startPoint y: 255, endPoint x: 440, endPoint y: 177, distance: 85.9
click at [440, 177] on div "[DATE] السلام عليكم 05:05 PM مرحباً بك في مستشفيات دله سعداء بتواجدك معنا [DATE…" at bounding box center [810, 325] width 846 height 558
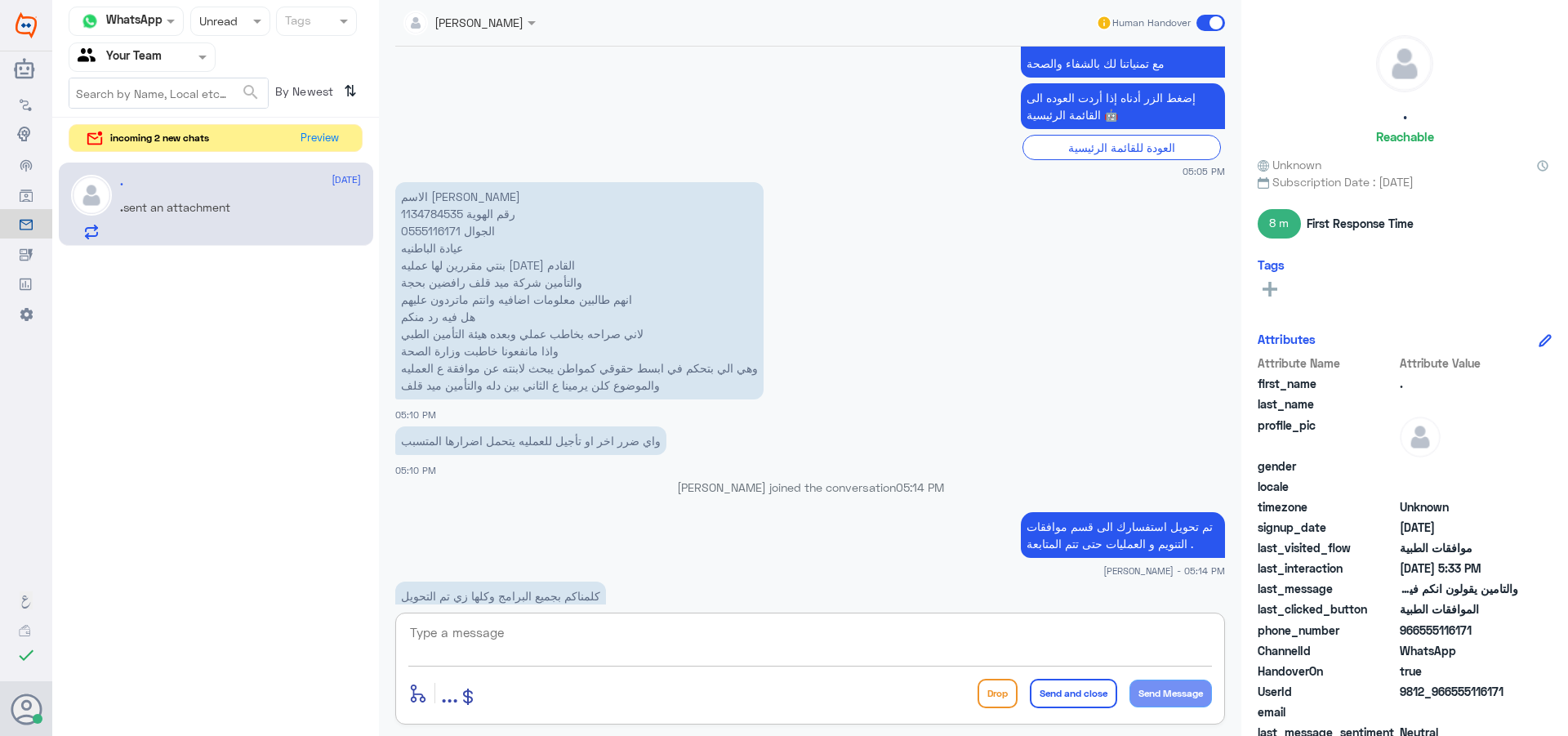
click at [617, 641] on textarea at bounding box center [810, 641] width 804 height 40
paste textarea "عزيزي المراجع .. تم مراجعه الطلب من قبل اطباء الموافقات اكثر من مرة وتم رفع الم…"
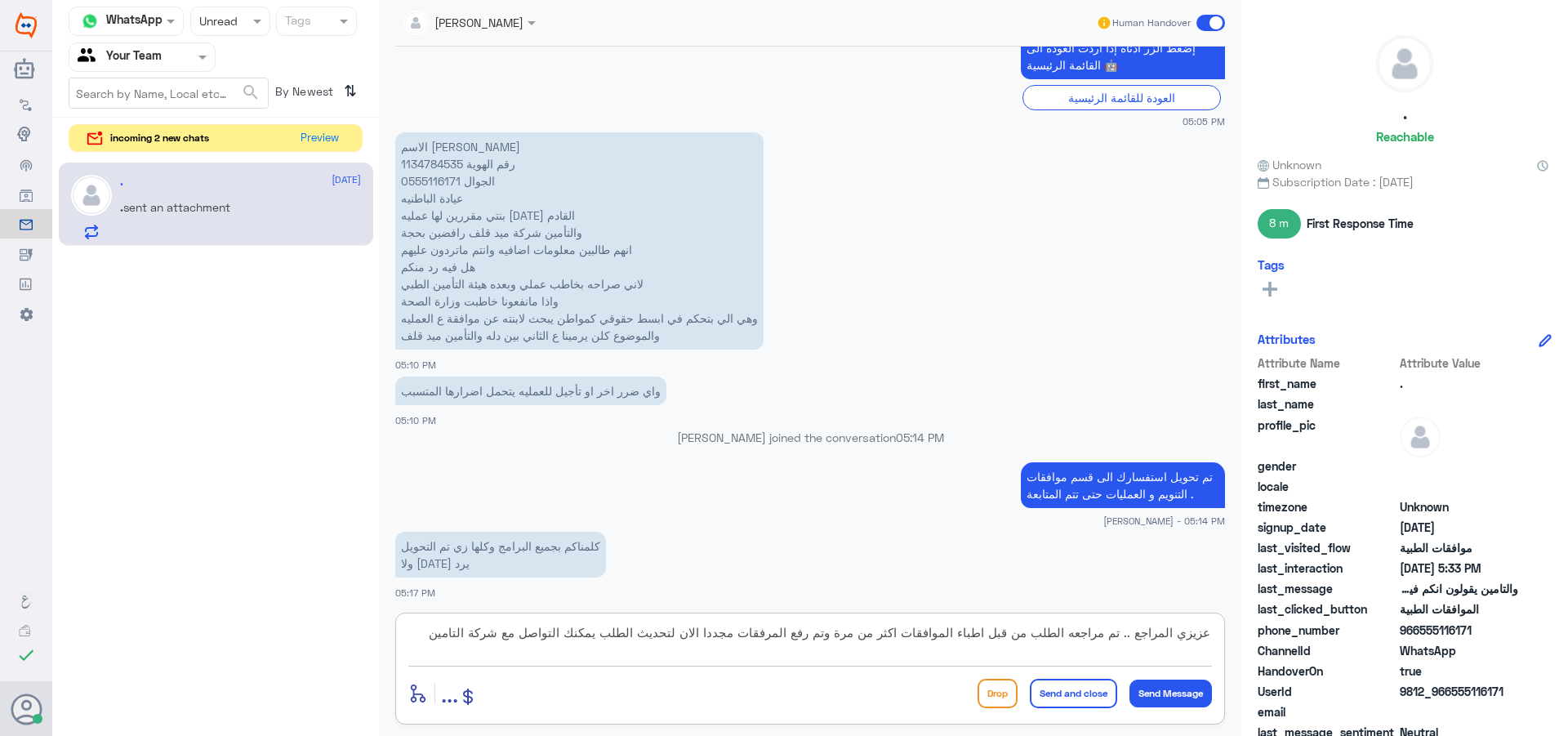
scroll to position [1039, 0]
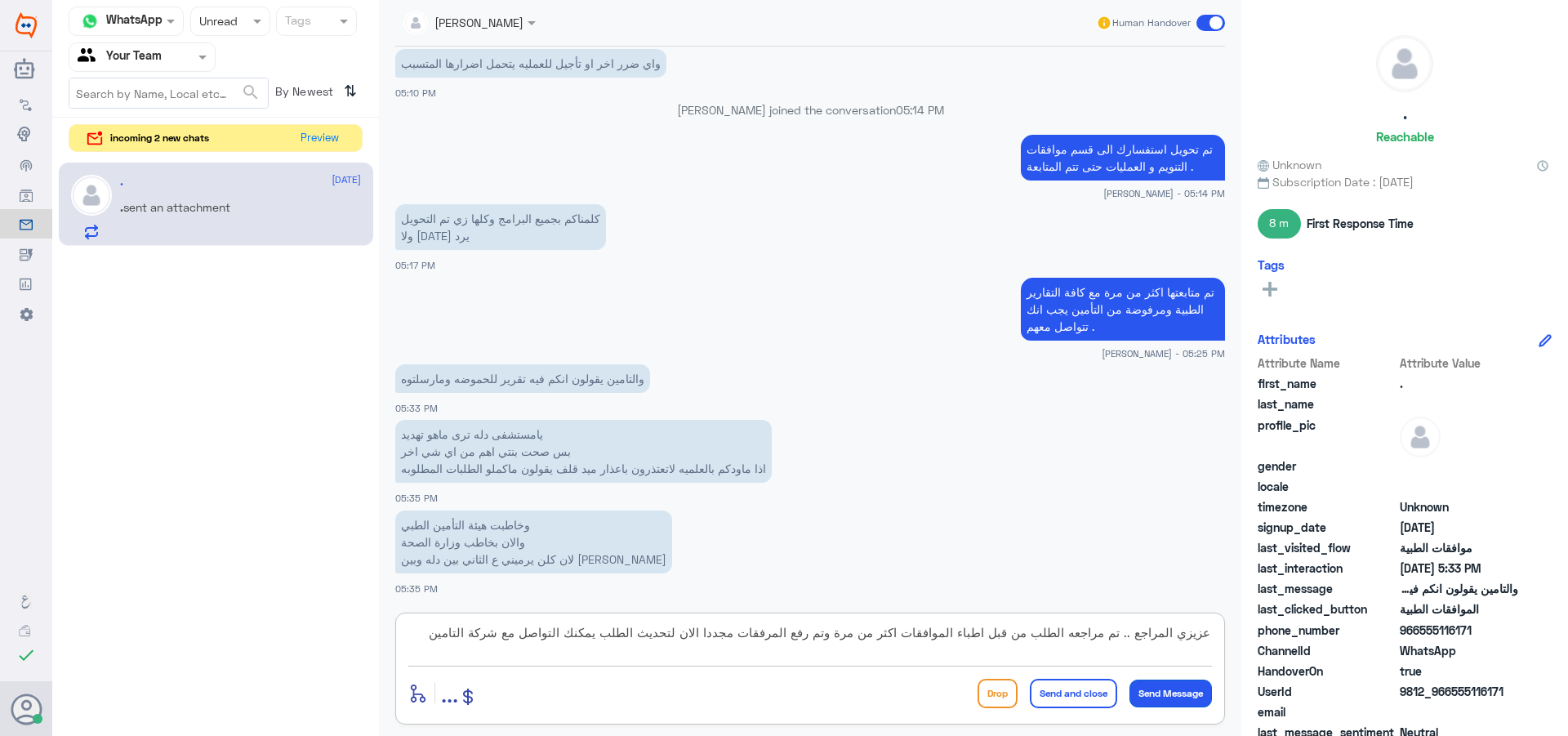
type textarea "عزيزي المراجع .. تم مراجعه الطلب من قبل اطباء الموافقات اكثر من مرة وتم رفع الم…"
click at [1199, 699] on button "Send Message" at bounding box center [1170, 694] width 82 height 28
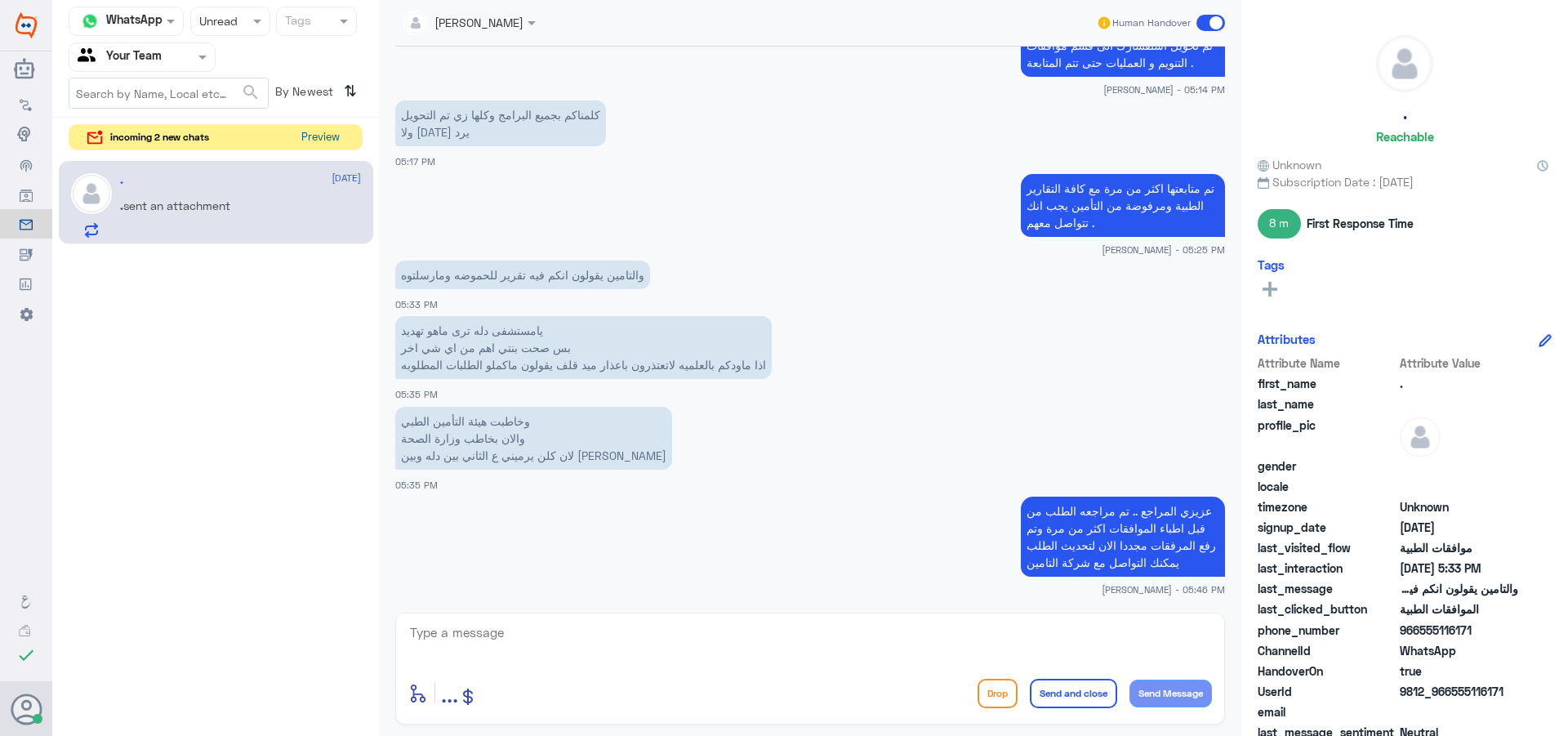
click at [320, 143] on button "Preview" at bounding box center [320, 137] width 51 height 25
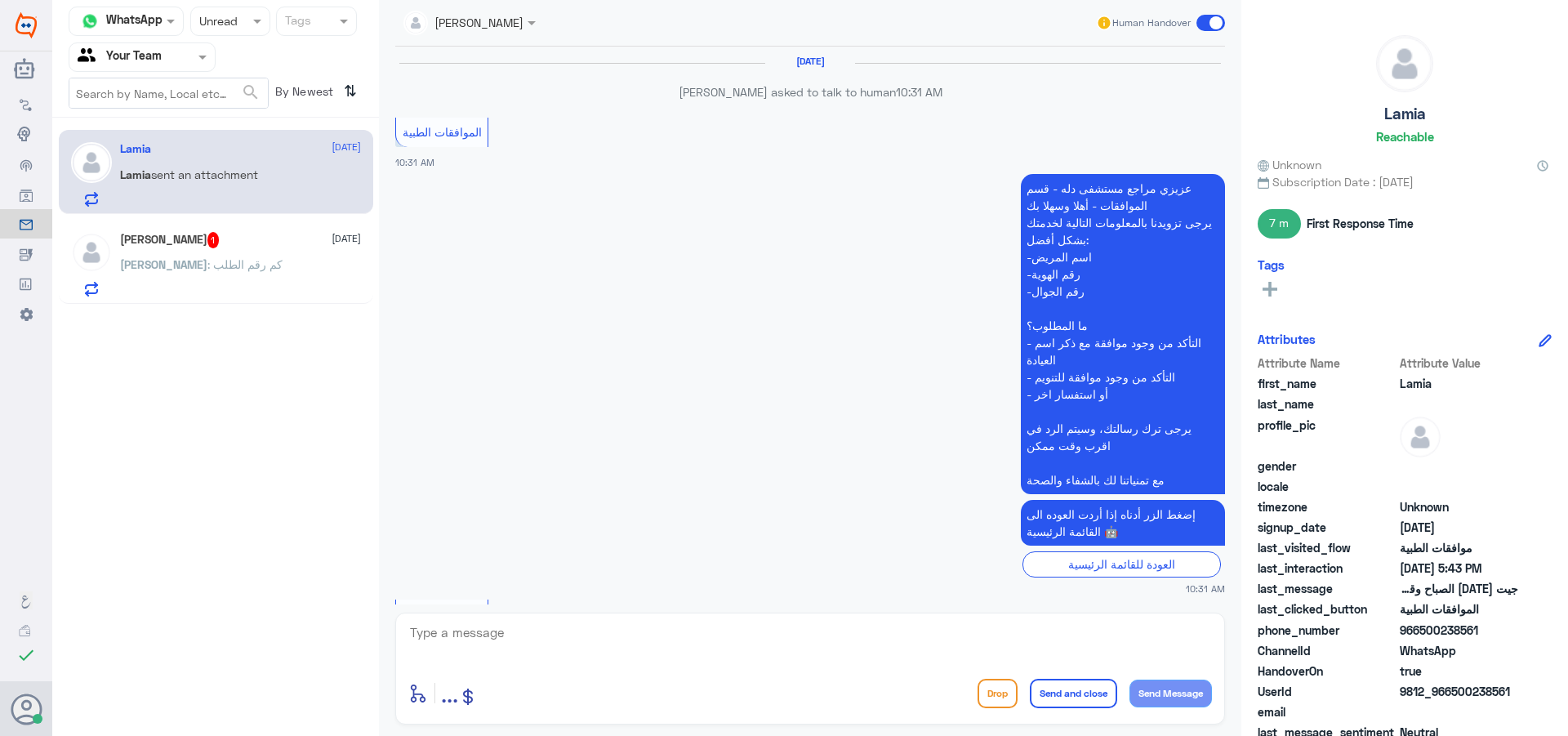
scroll to position [1931, 0]
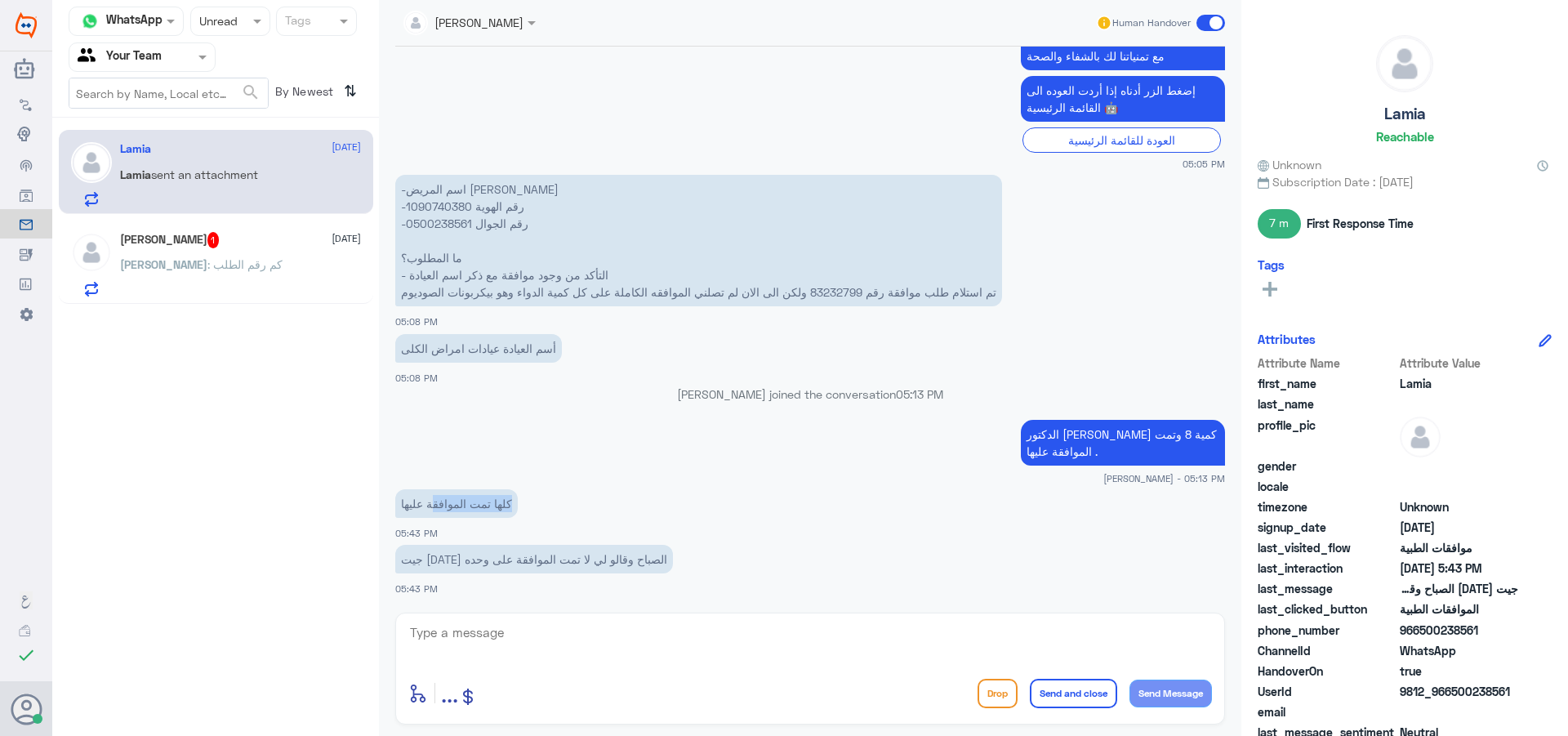
drag, startPoint x: 541, startPoint y: 503, endPoint x: 433, endPoint y: 502, distance: 108.0
click at [433, 502] on app-msgs-text "كلها تمت الموافقة عليها" at bounding box center [810, 505] width 830 height 30
click at [462, 622] on textarea at bounding box center [810, 641] width 804 height 40
type textarea "j"
type textarea "م"
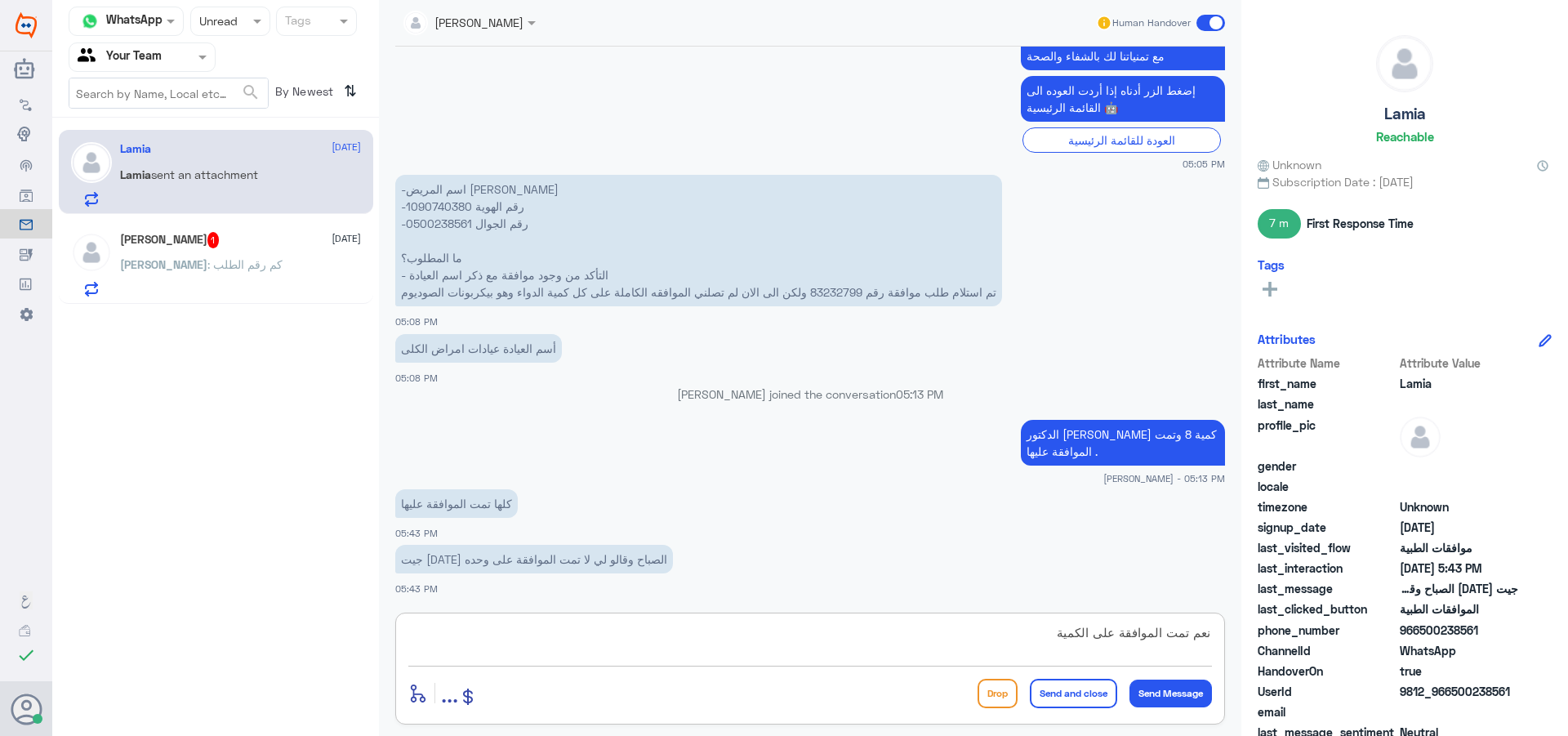
type textarea "نعم تمت الموافقة على الكمية 8"
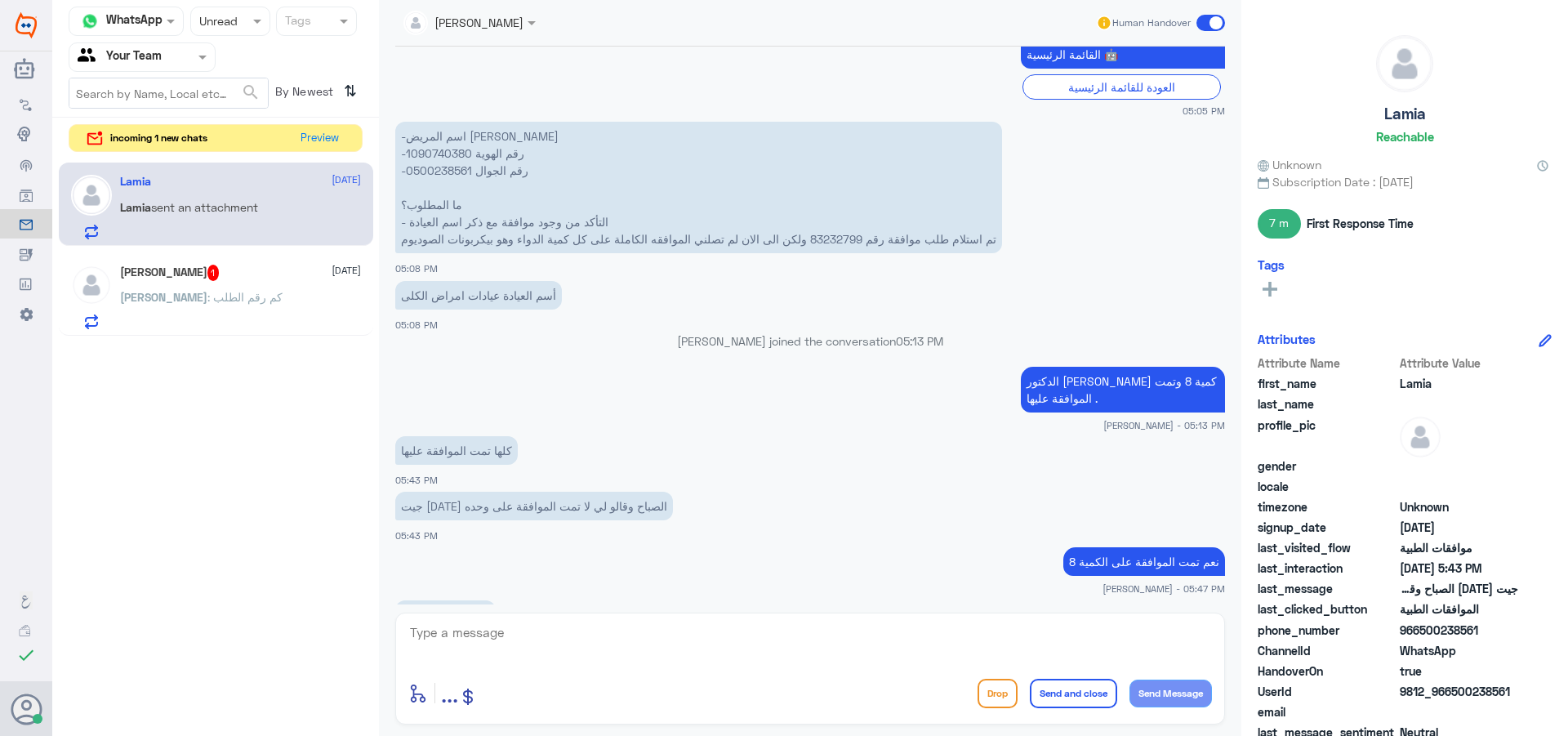
scroll to position [2040, 0]
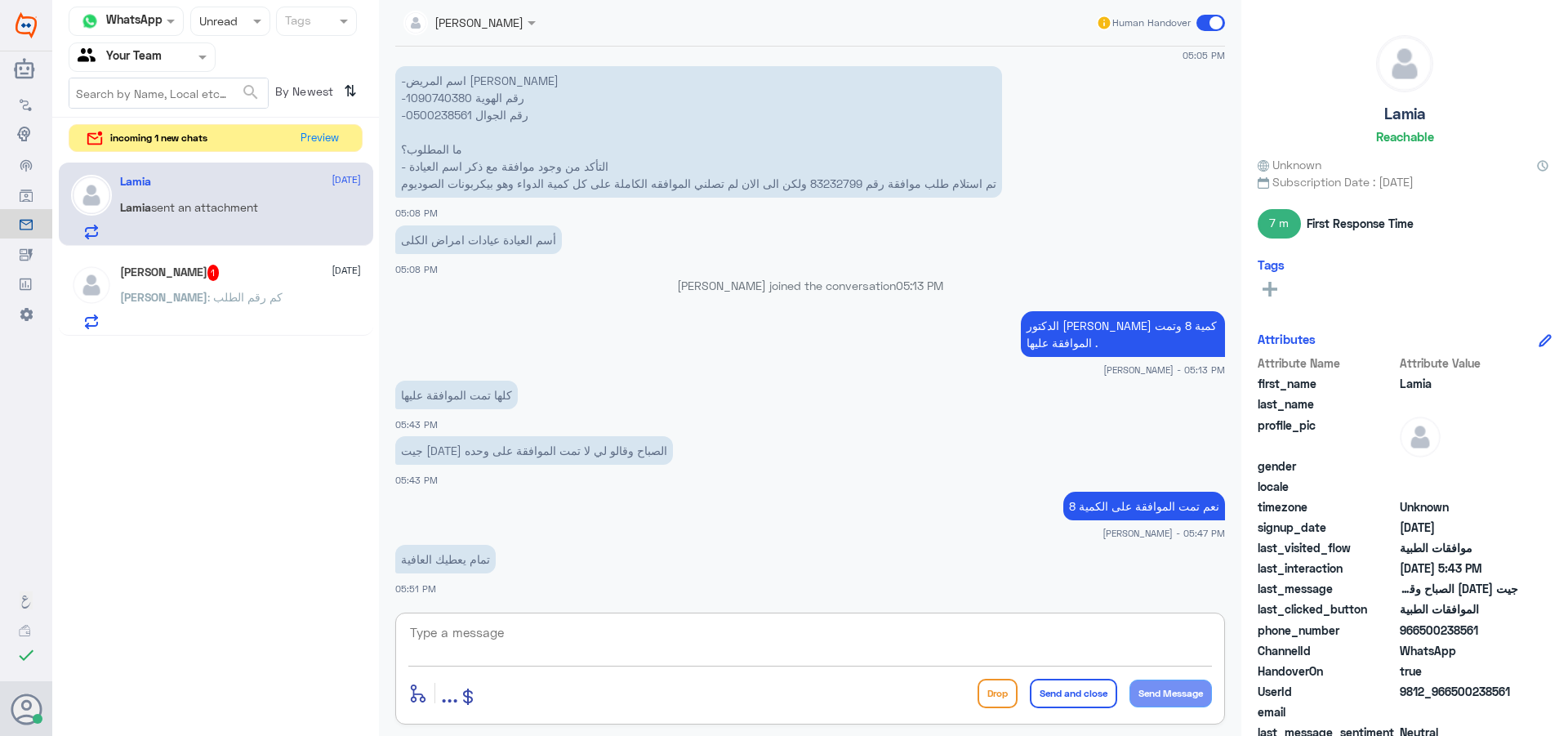
click at [522, 619] on div "enter flow name ... Drop Send and close Send Message" at bounding box center [810, 668] width 830 height 112
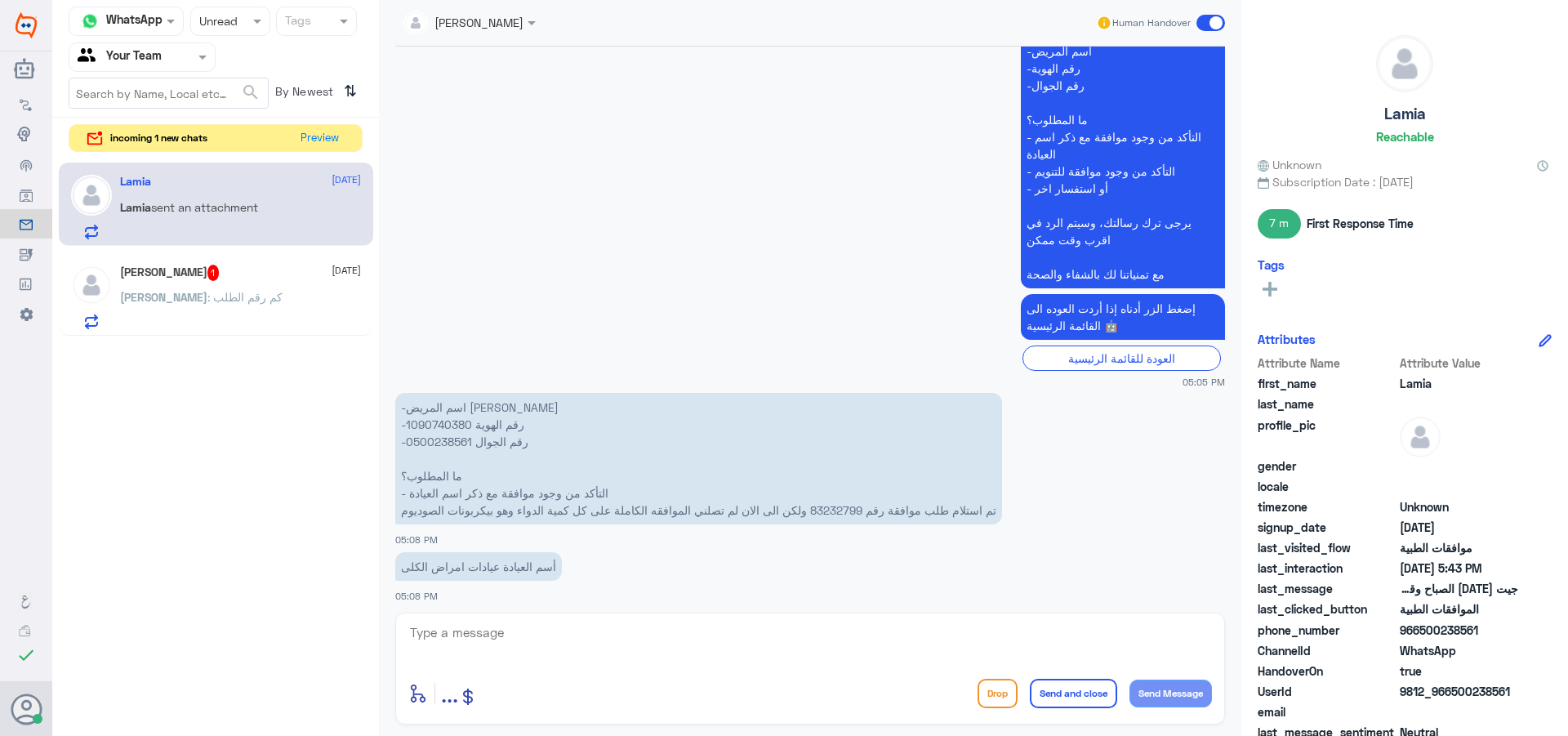
scroll to position [1549, 0]
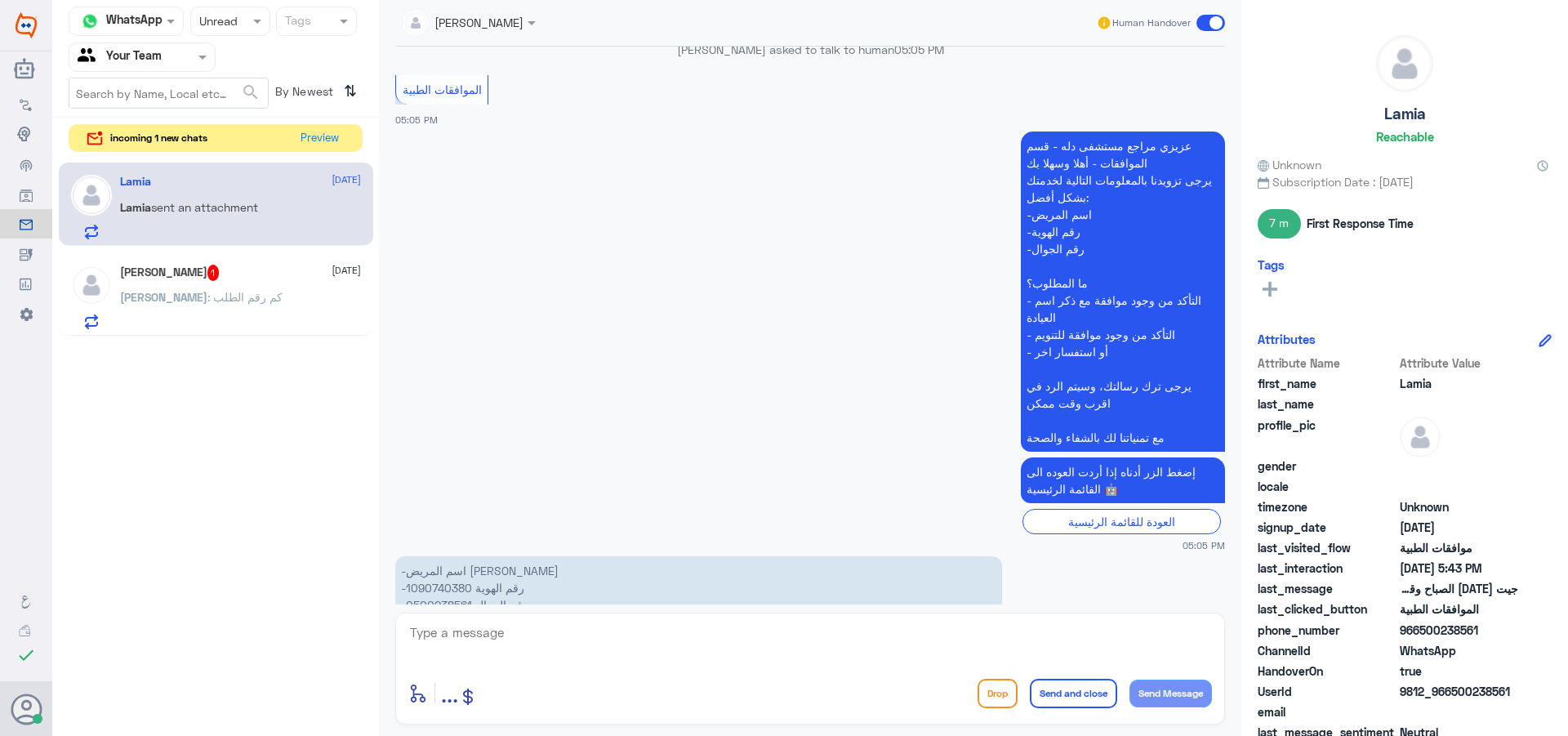
click at [1059, 441] on p "عزيزي مراجع مستشفى دله - قسم الموافقات - أهلا وسهلا بك يرجى تزويدنا بالمعلومات …" at bounding box center [1122, 291] width 204 height 320
click at [668, 645] on textarea at bounding box center [810, 641] width 804 height 40
paste textarea "مع تمنياتنا لك بالشفاء والصحة"
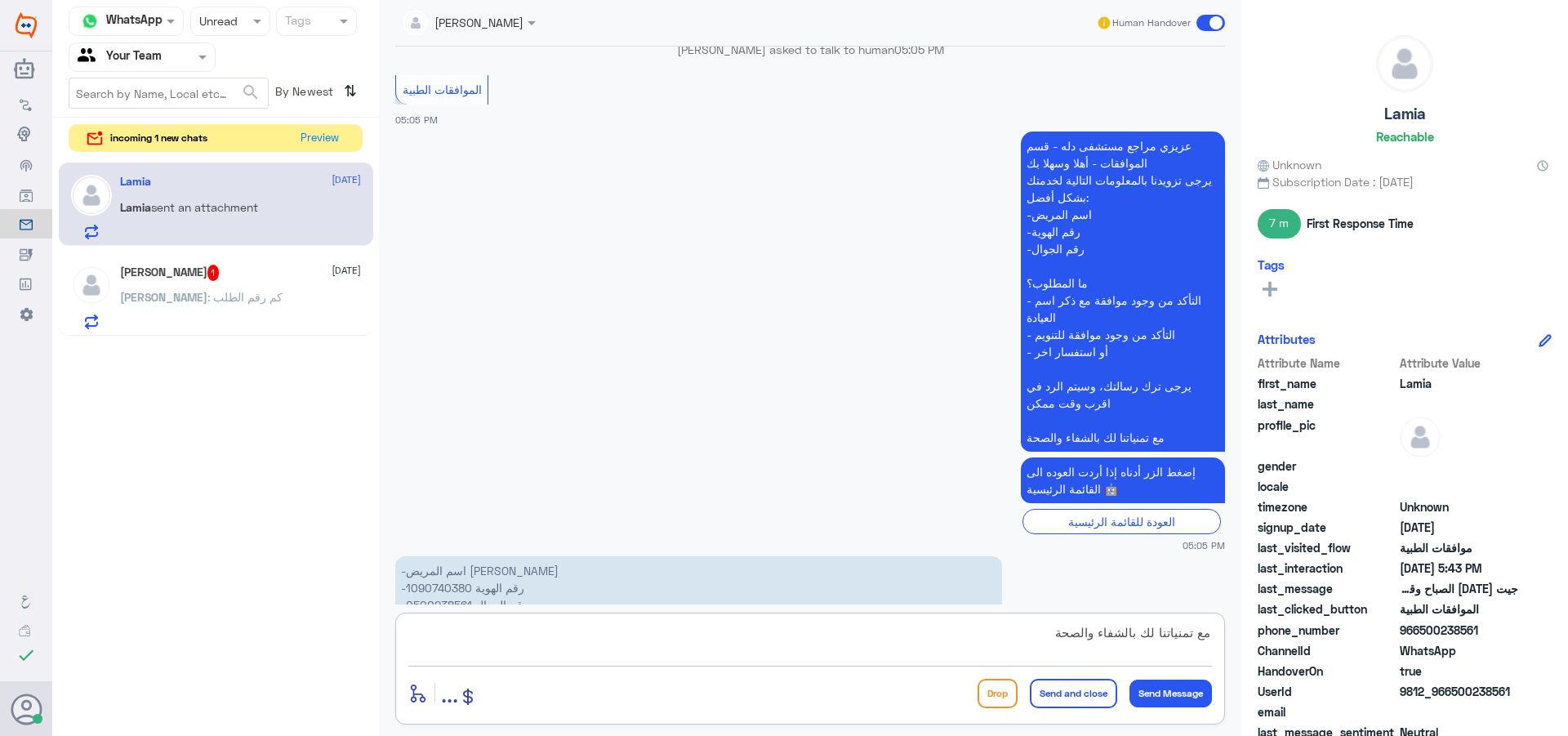
scroll to position [15, 0]
type textarea "مع تمنياتنا لك بالشفاء والصحة"
click at [1074, 694] on button "Send and close" at bounding box center [1073, 694] width 88 height 30
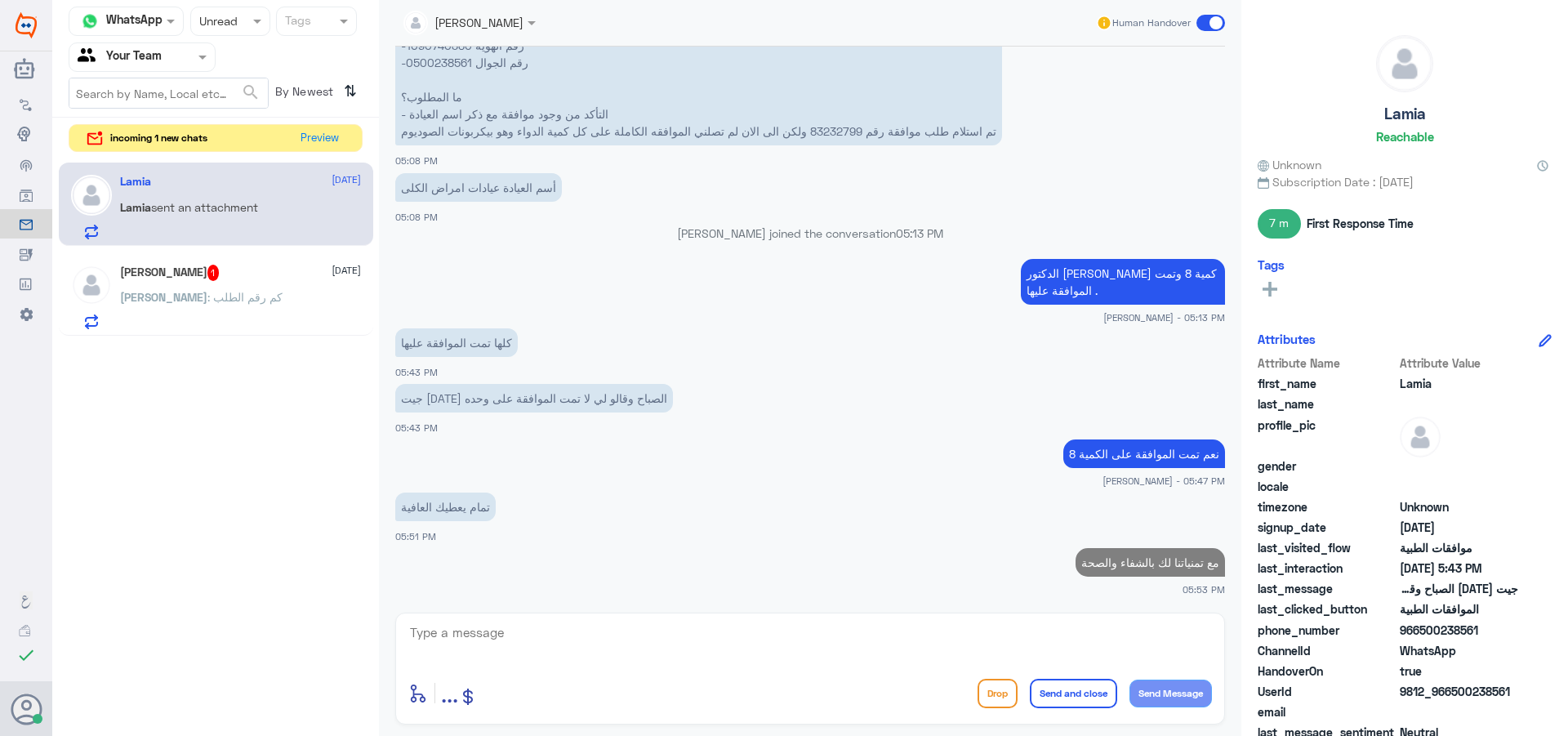
scroll to position [2088, 0]
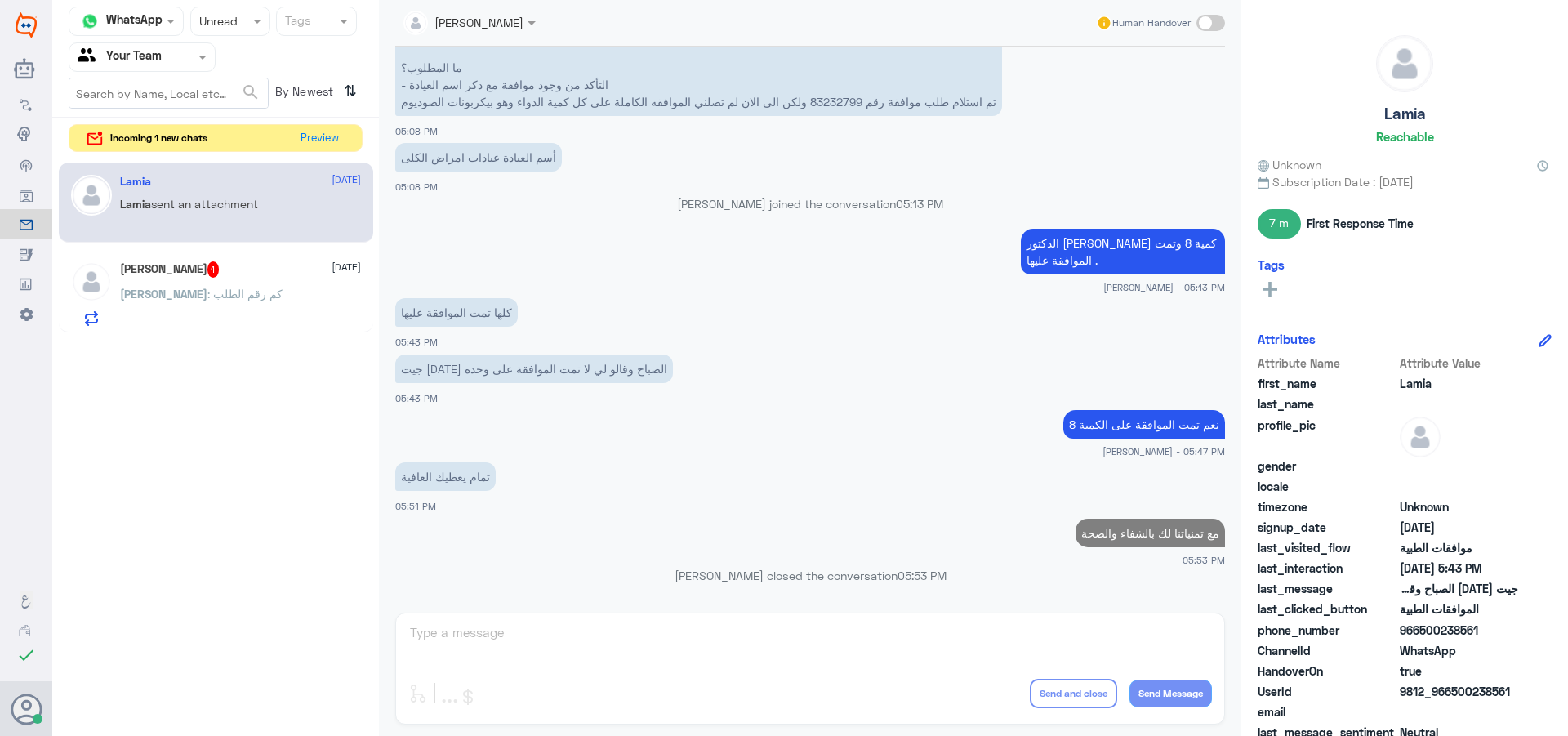
click at [277, 269] on div "[PERSON_NAME] 1 [DATE]" at bounding box center [240, 269] width 241 height 17
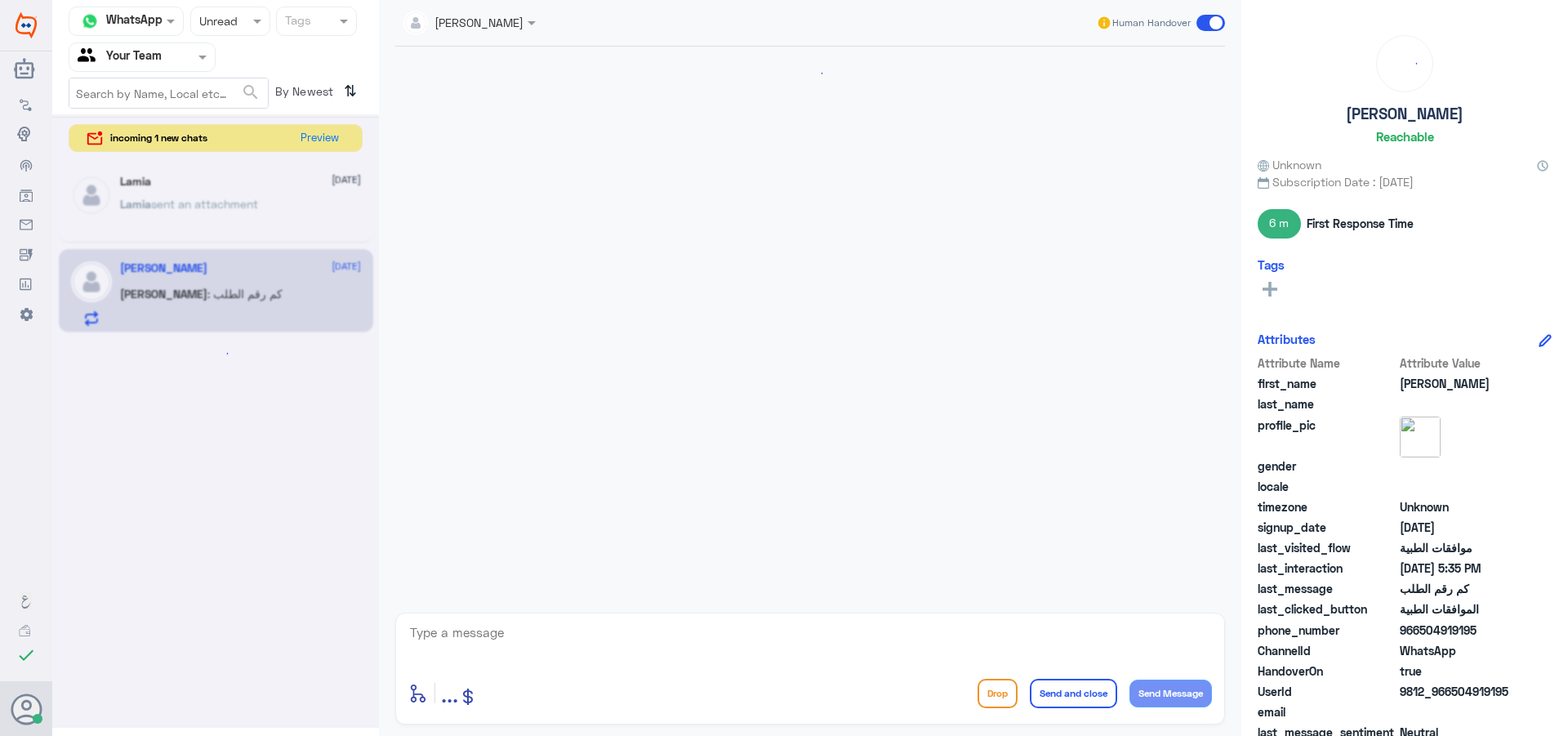
scroll to position [1685, 0]
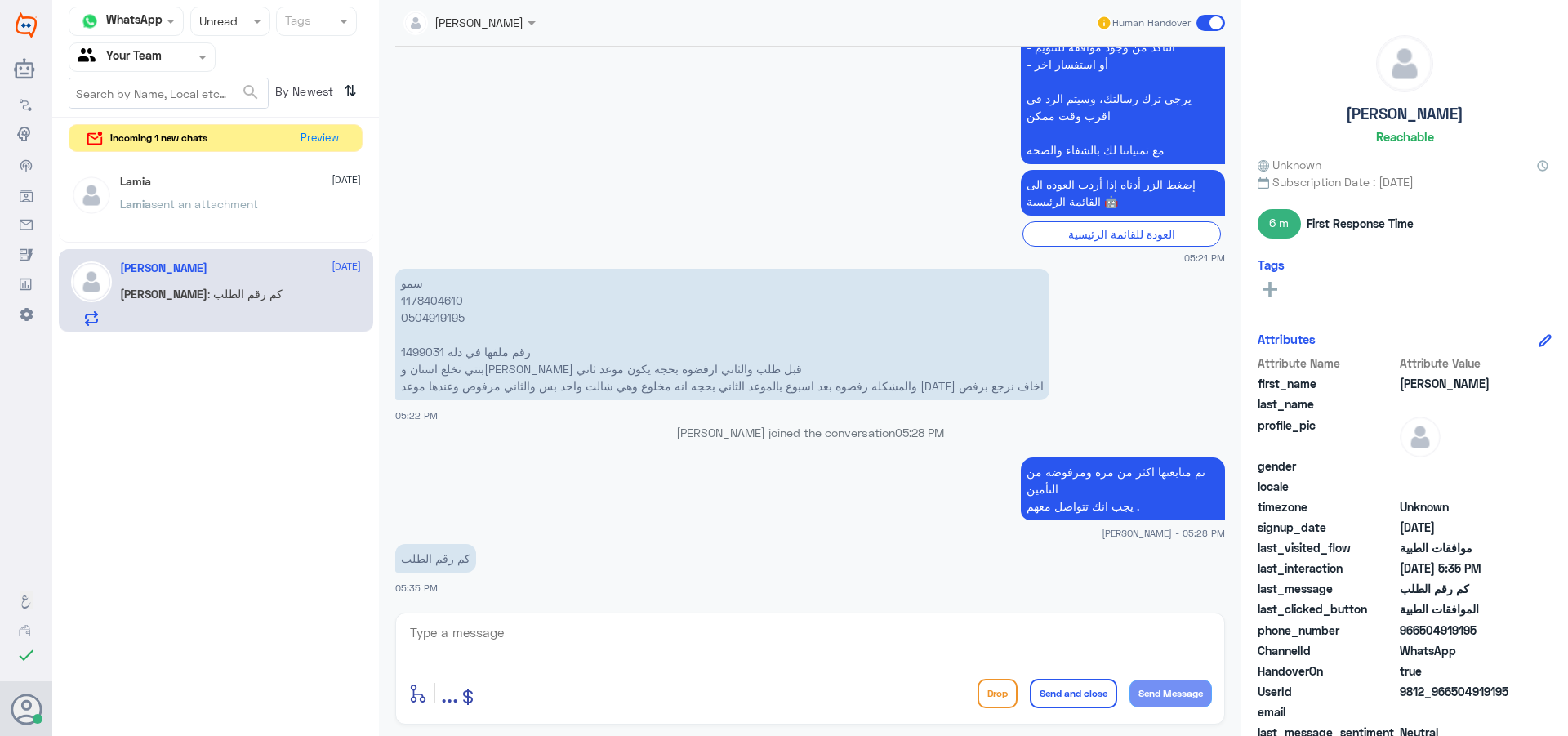
click at [422, 356] on p "سمو 1178404610 0504919195 رقم ملفها في دله 1499031 بنتي تخلع اسنان و[PERSON_NAM…" at bounding box center [723, 334] width 654 height 132
click at [421, 356] on p "سمو 1178404610 0504919195 رقم ملفها في دله 1499031 بنتي تخلع اسنان و[PERSON_NAM…" at bounding box center [723, 334] width 654 height 132
drag, startPoint x: 540, startPoint y: 625, endPoint x: 542, endPoint y: 634, distance: 9.2
click at [542, 632] on textarea at bounding box center [810, 641] width 804 height 40
paste textarea "120968286"
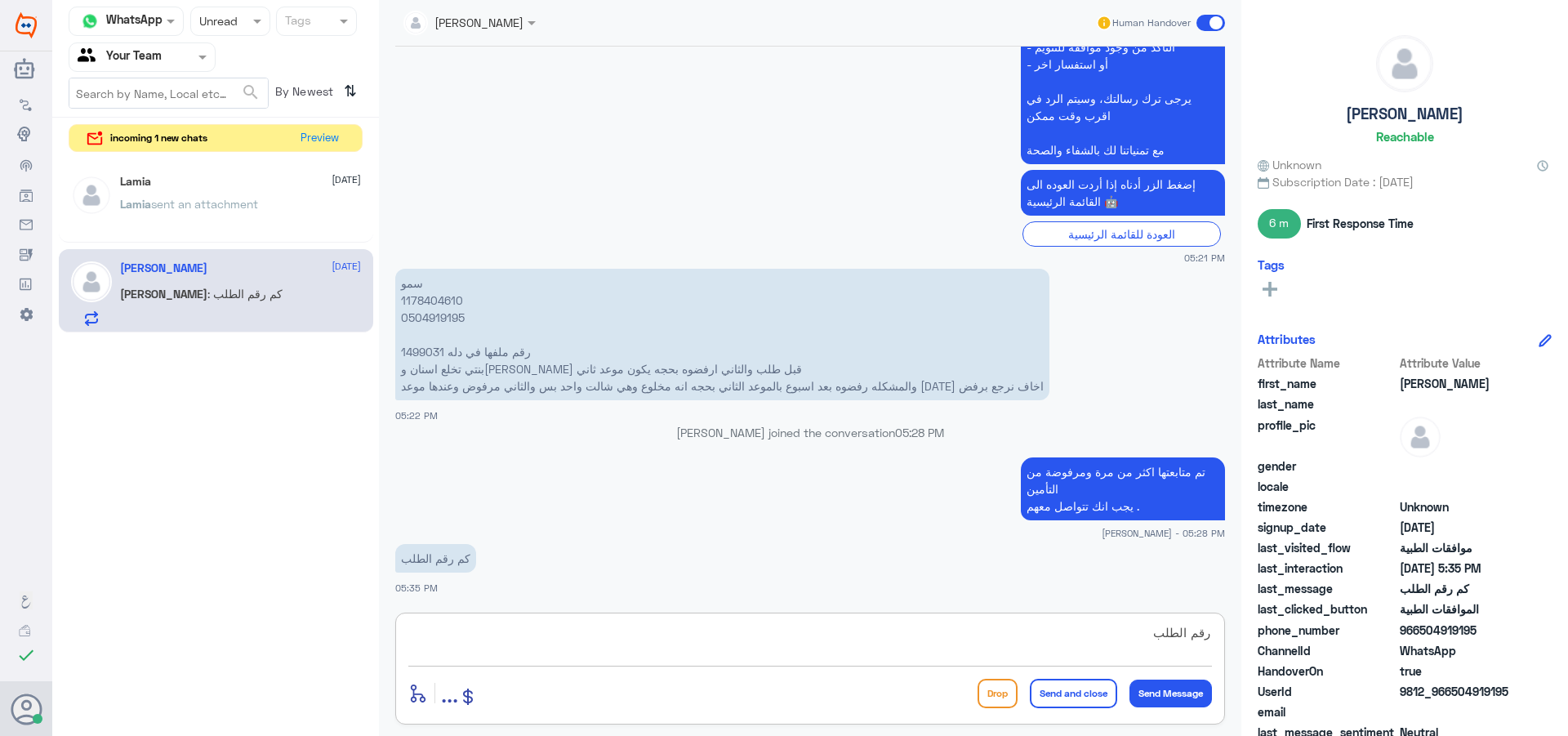
type textarea "رقم الطلب 120968286"
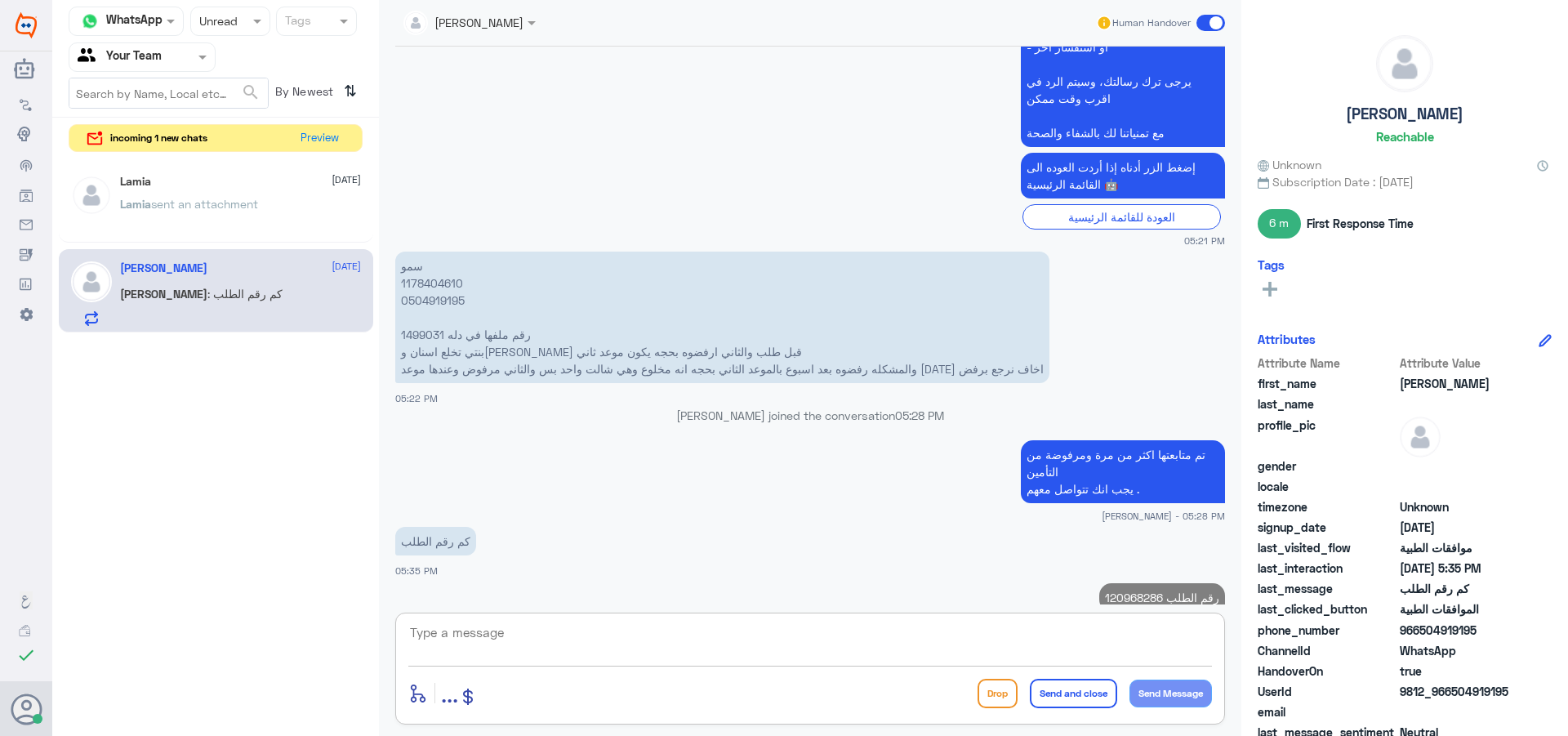
scroll to position [1737, 0]
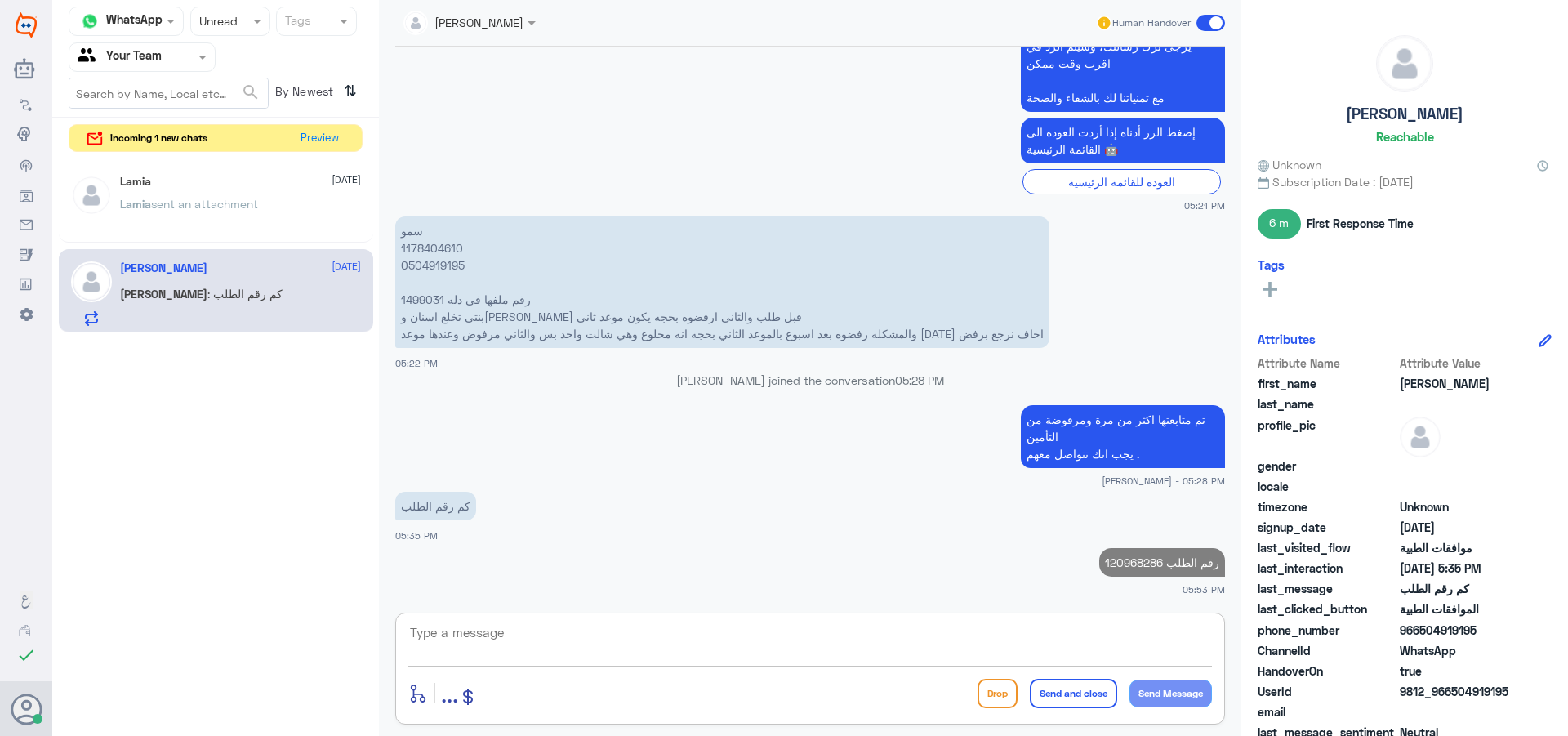
click at [228, 207] on span "sent an attachment" at bounding box center [205, 203] width 107 height 14
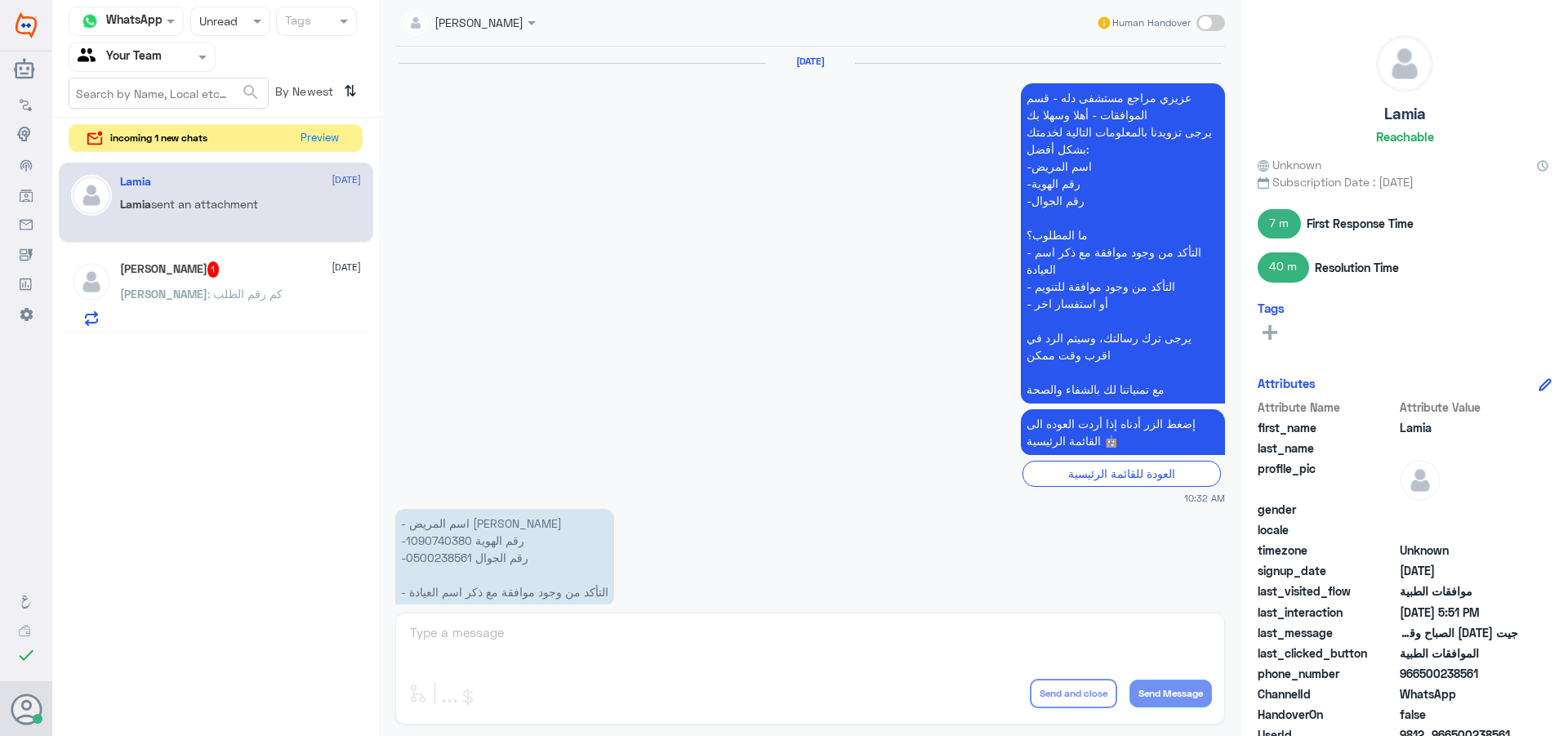
scroll to position [1549, 0]
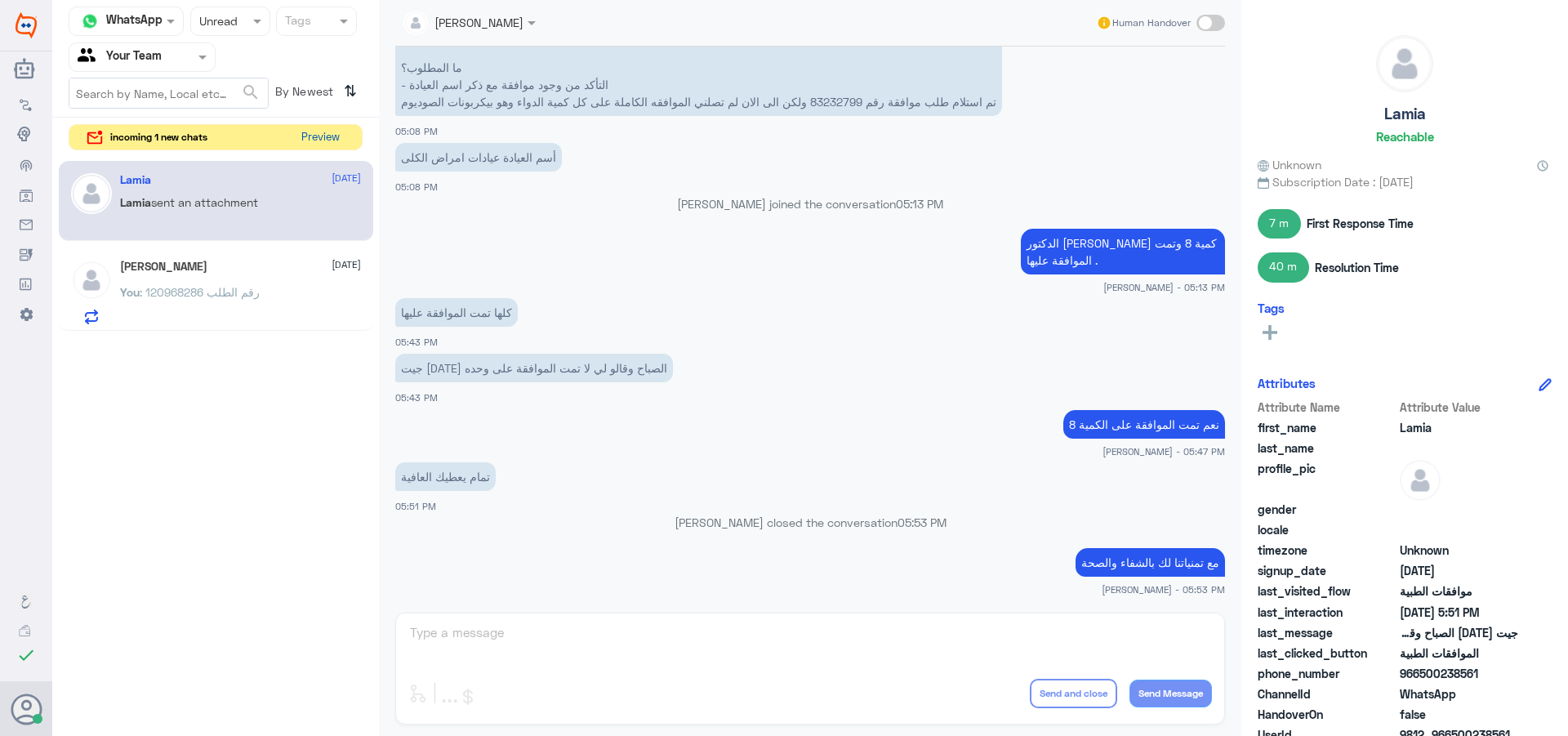
click at [320, 147] on button "Preview" at bounding box center [320, 137] width 51 height 25
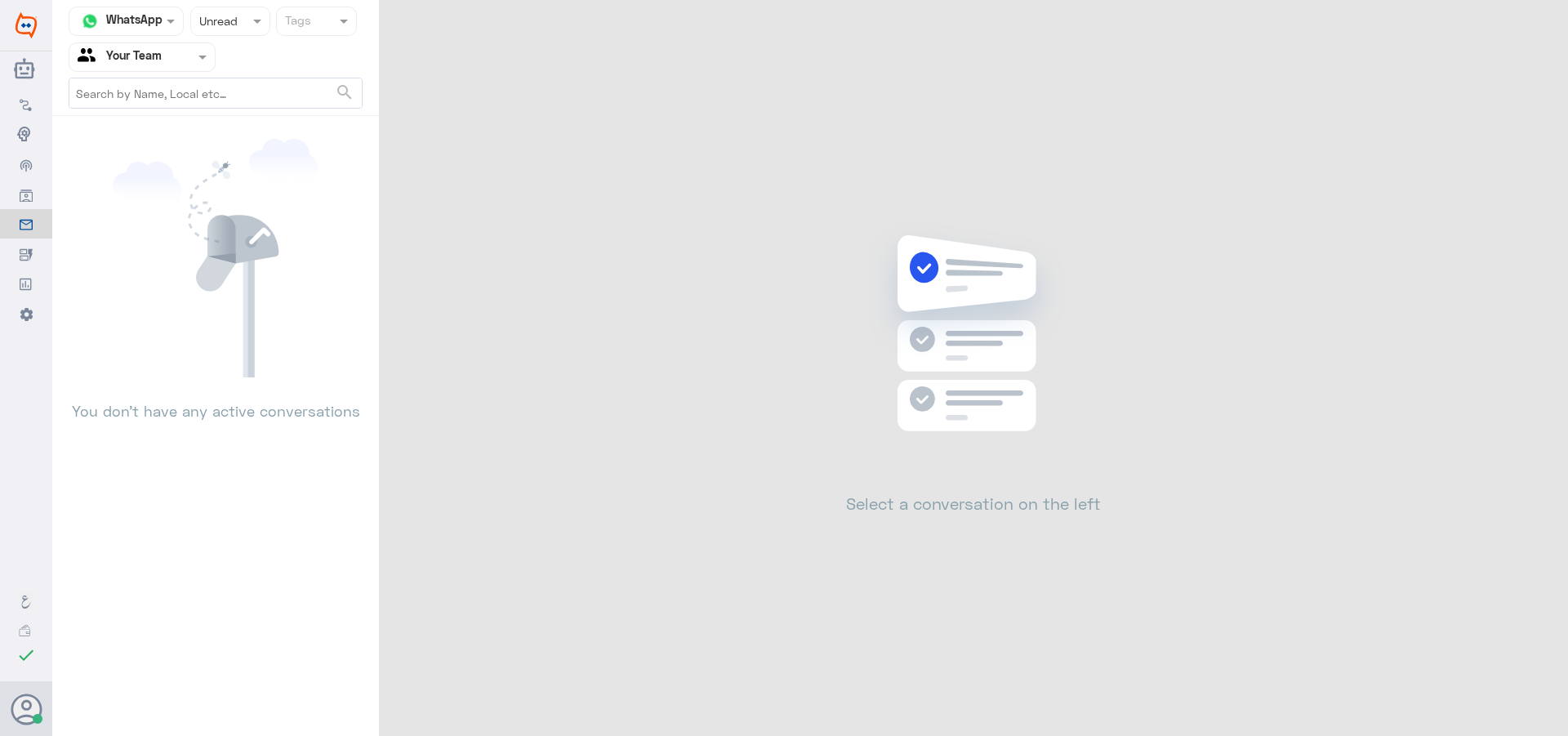
click at [364, 111] on nav "Channel WhatsApp Status × Unread Tags Agent Filter Your Team search" at bounding box center [216, 61] width 326 height 110
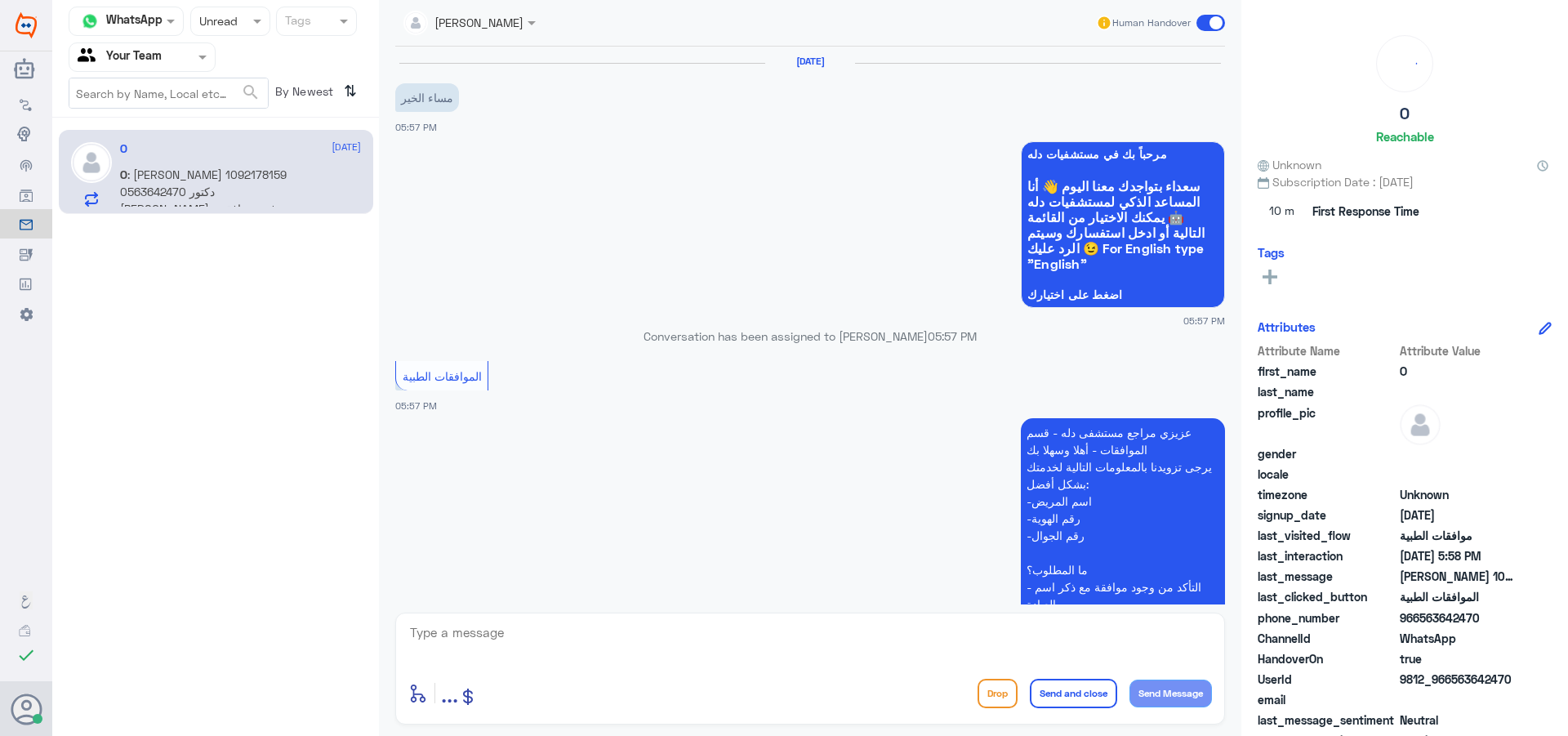
scroll to position [367, 0]
